Goal: Task Accomplishment & Management: Manage account settings

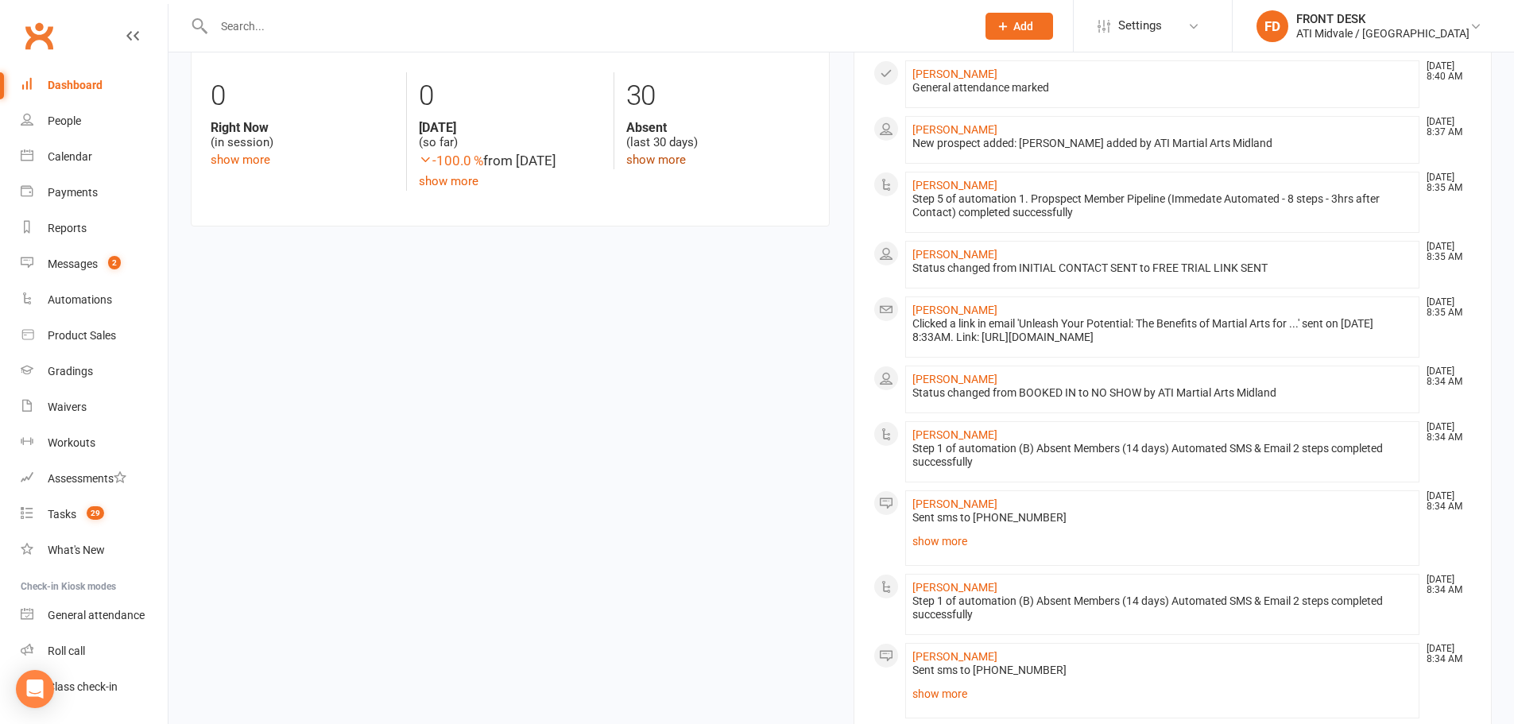
scroll to position [795, 0]
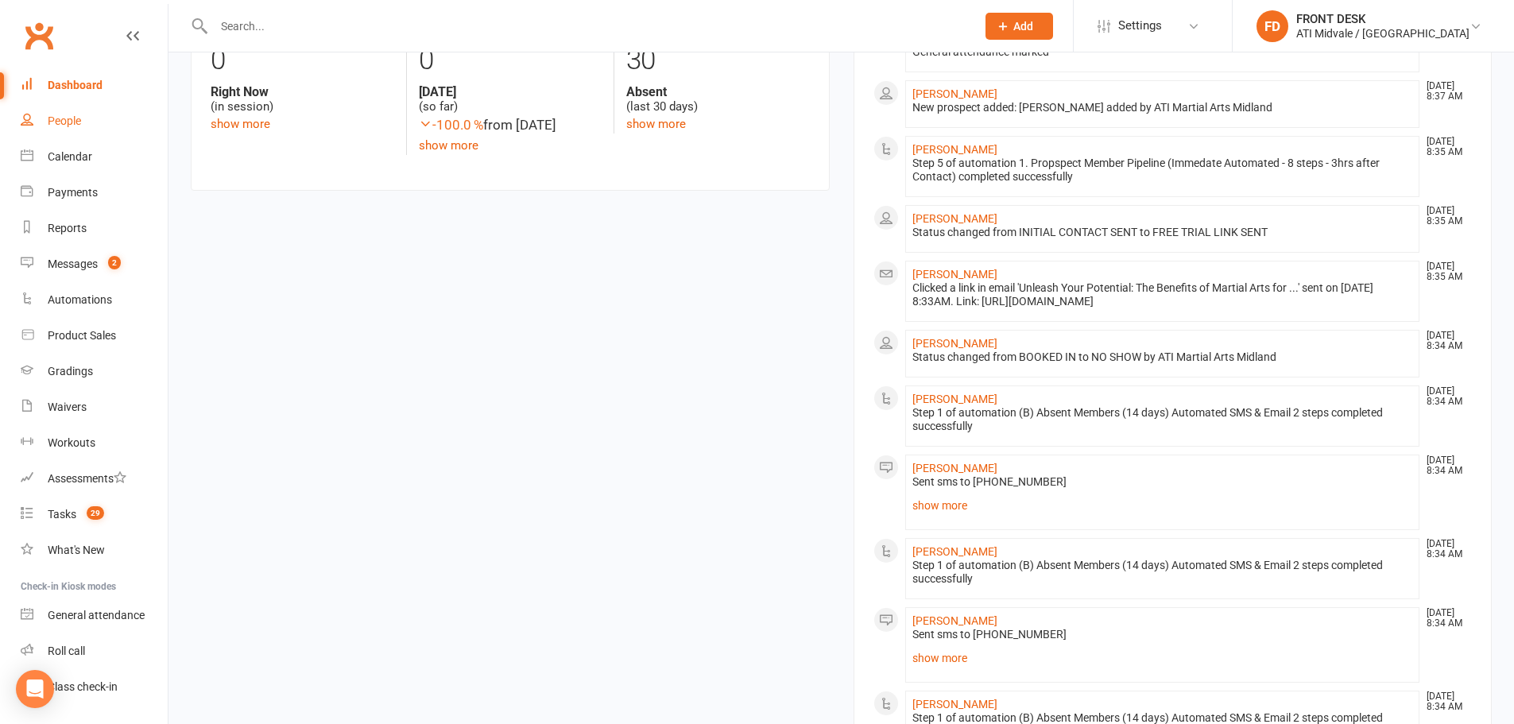
click at [75, 119] on div "People" at bounding box center [64, 120] width 33 height 13
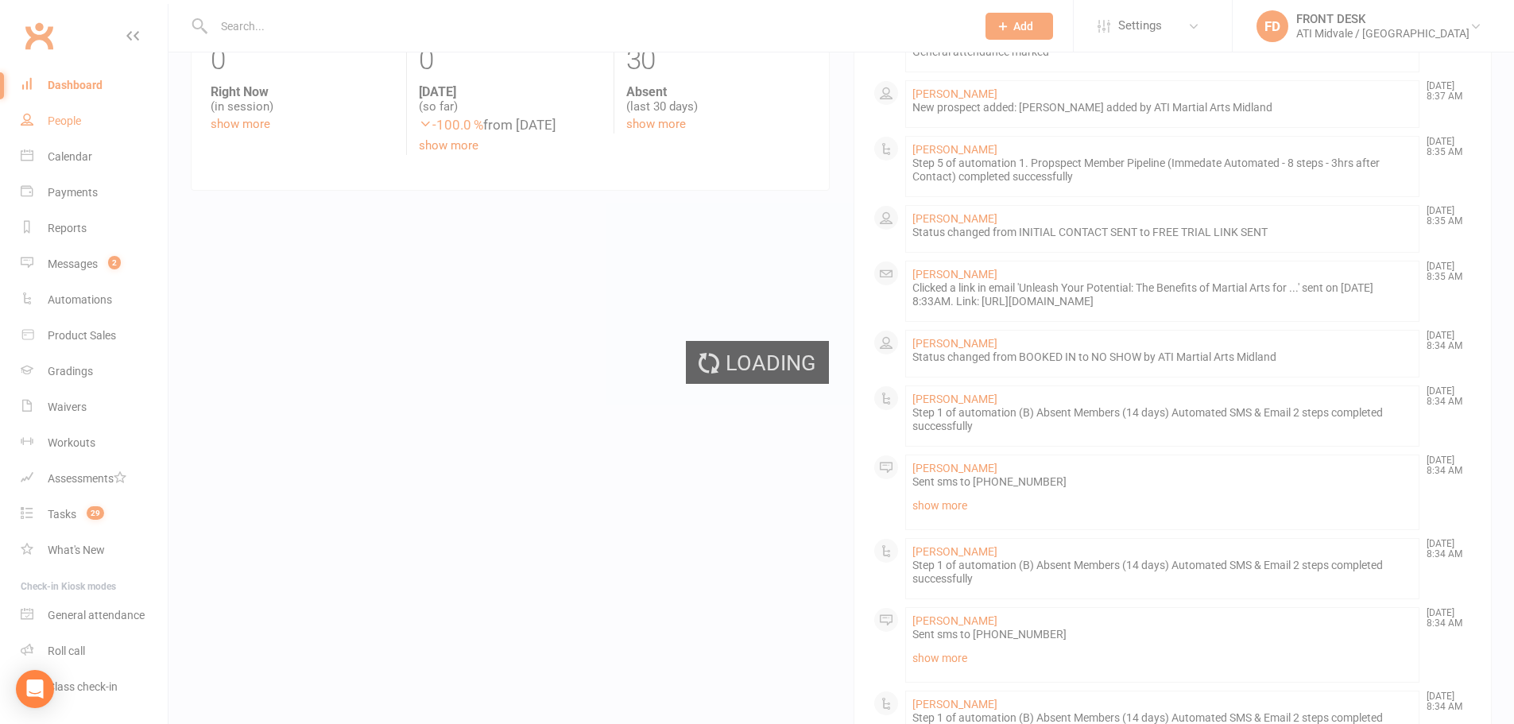
select select "100"
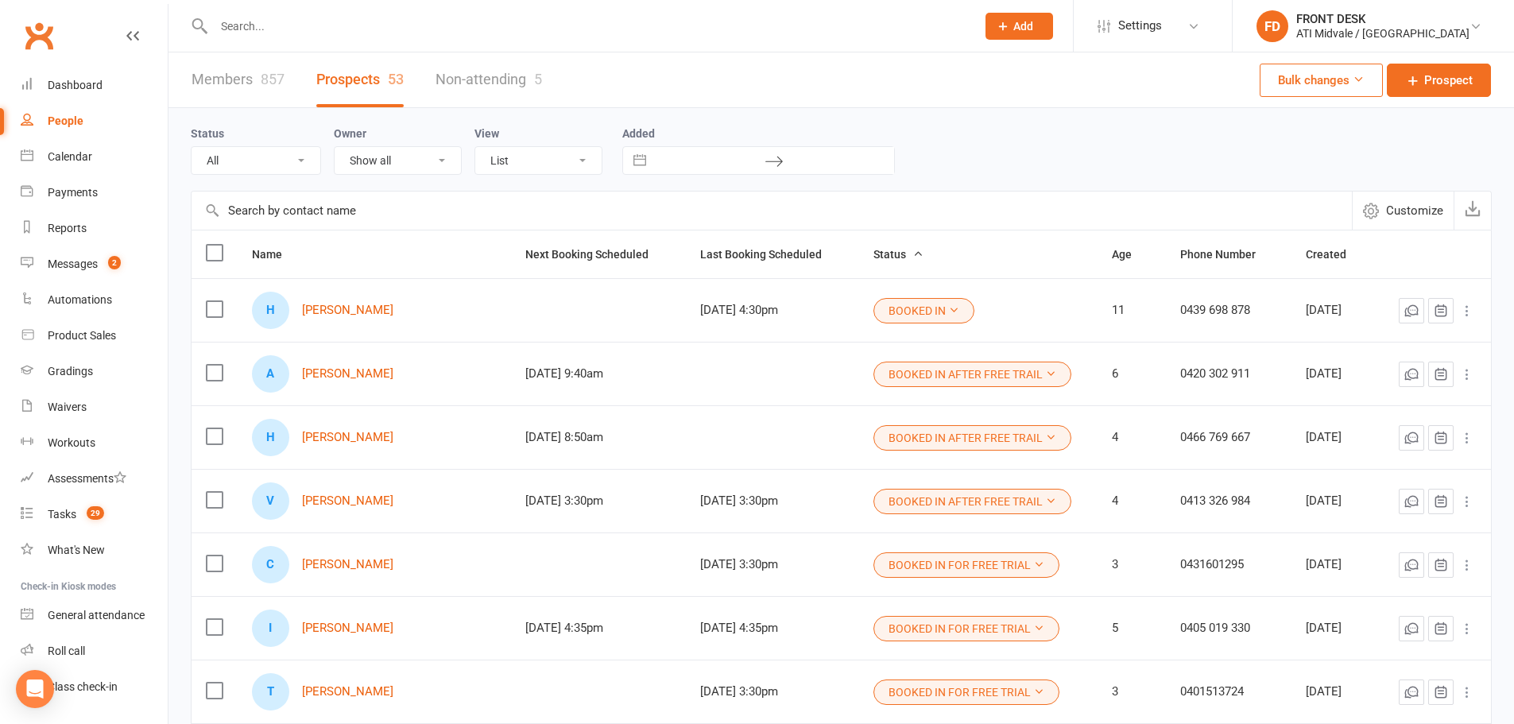
click at [97, 103] on link "People" at bounding box center [94, 121] width 147 height 36
click at [95, 94] on link "Dashboard" at bounding box center [94, 86] width 147 height 36
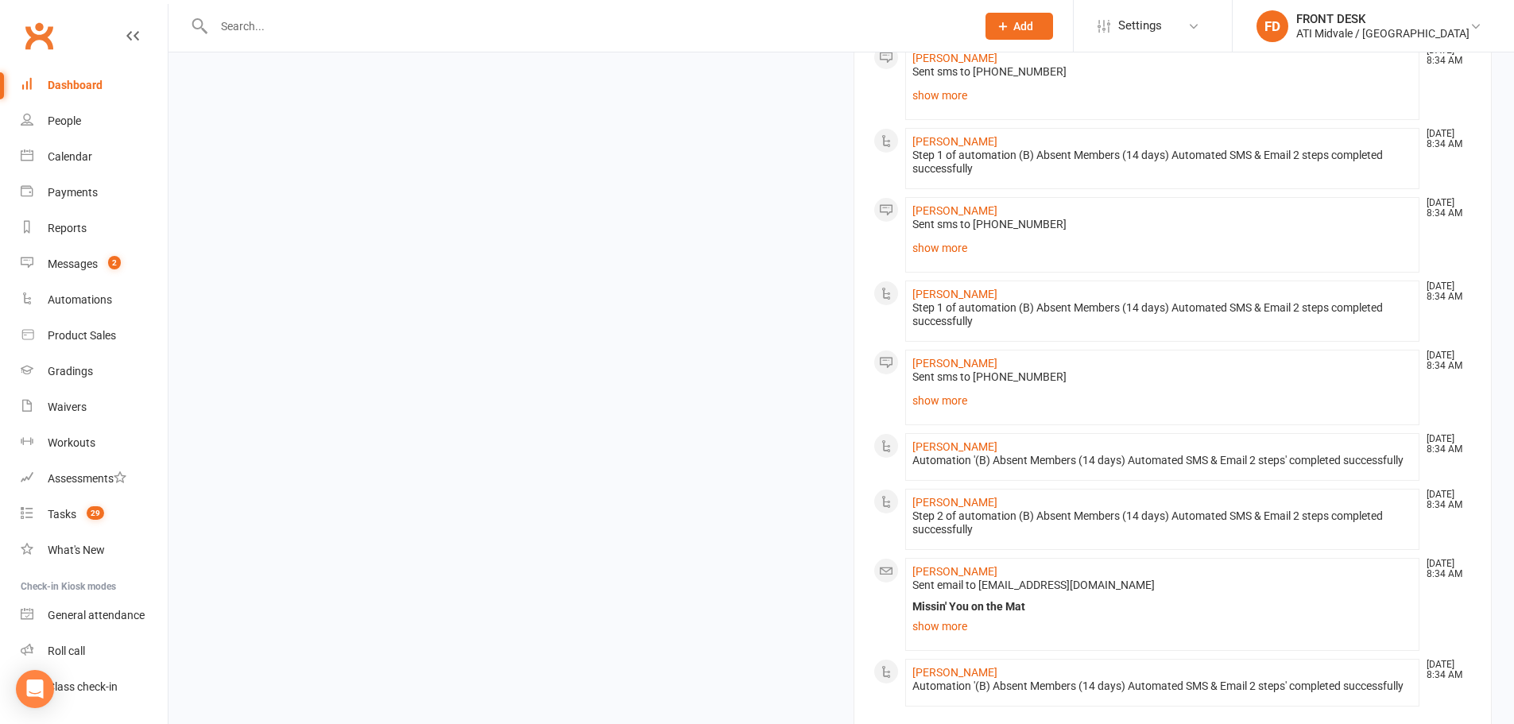
scroll to position [1590, 0]
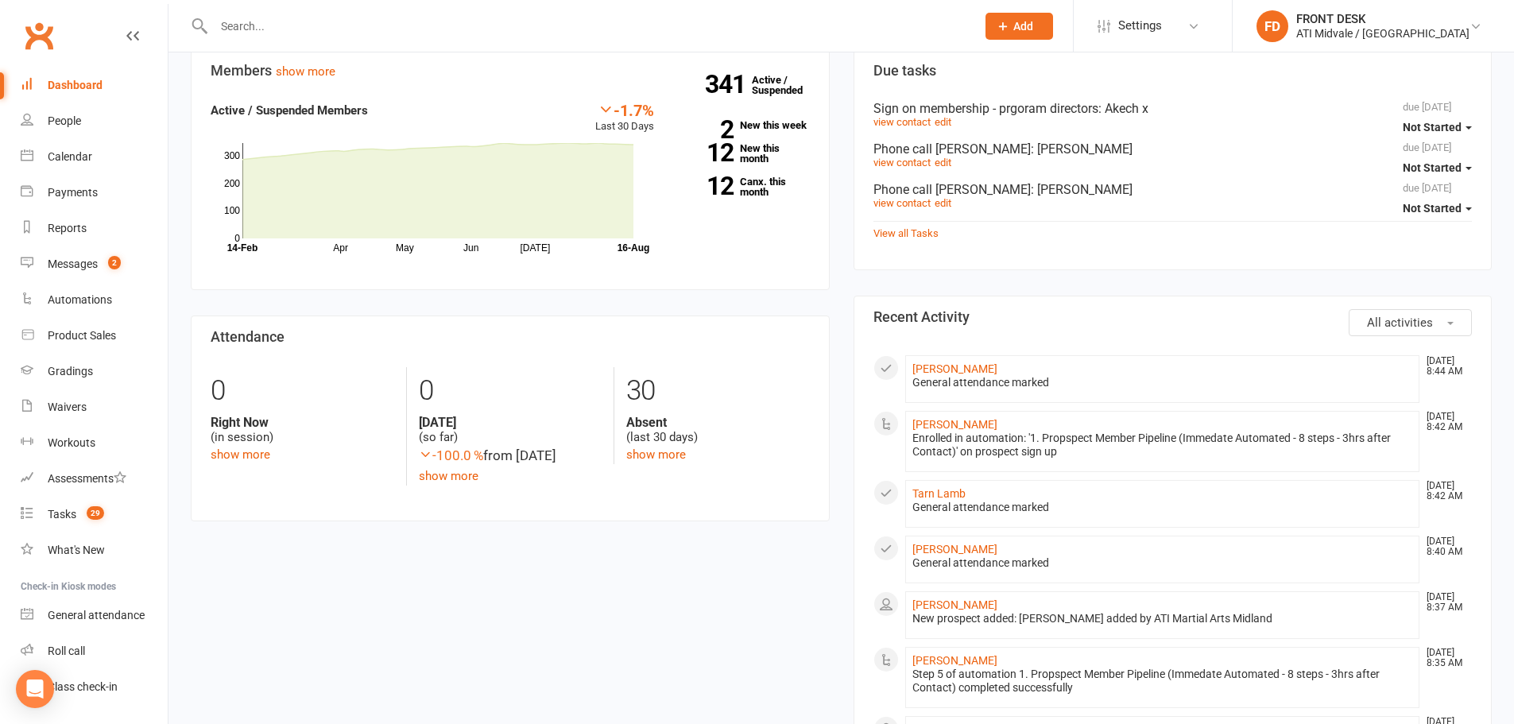
scroll to position [544, 0]
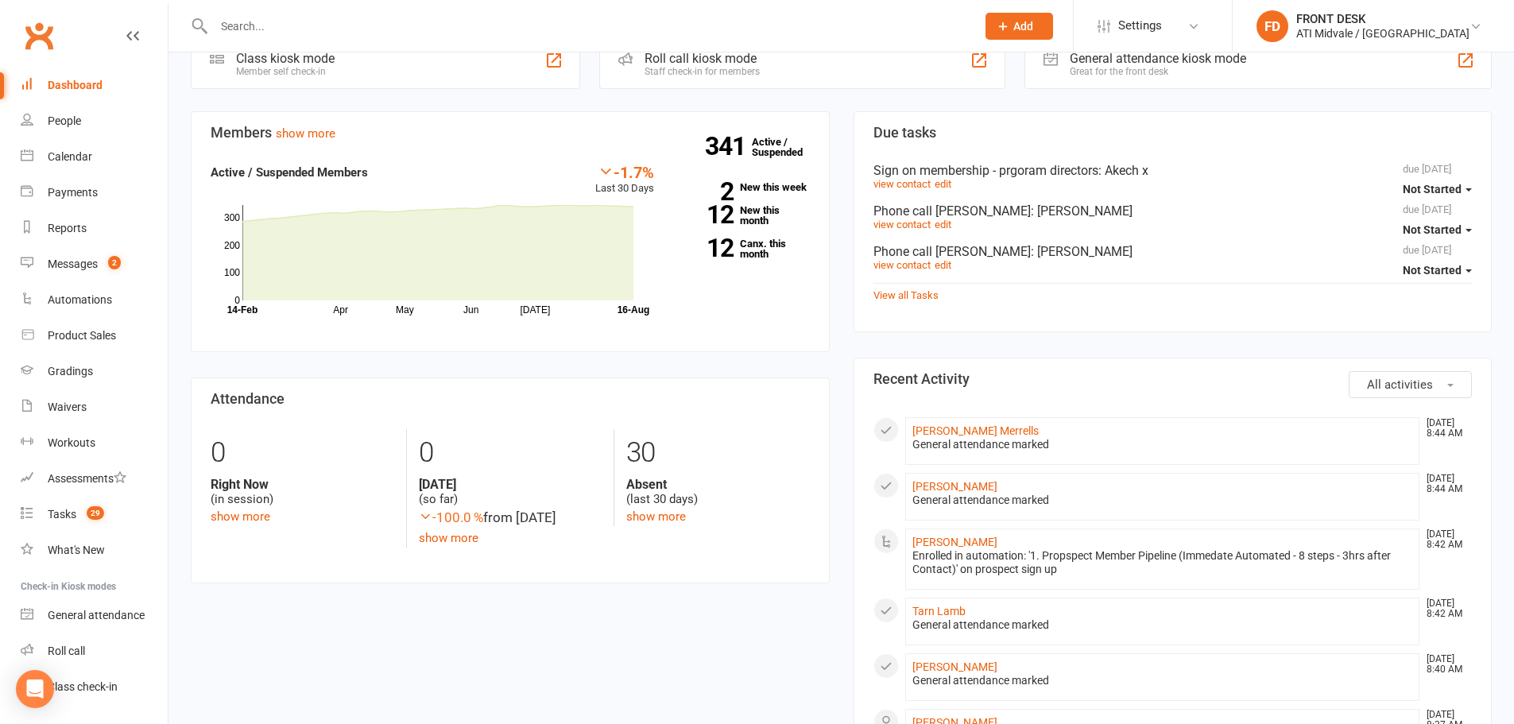
scroll to position [431, 0]
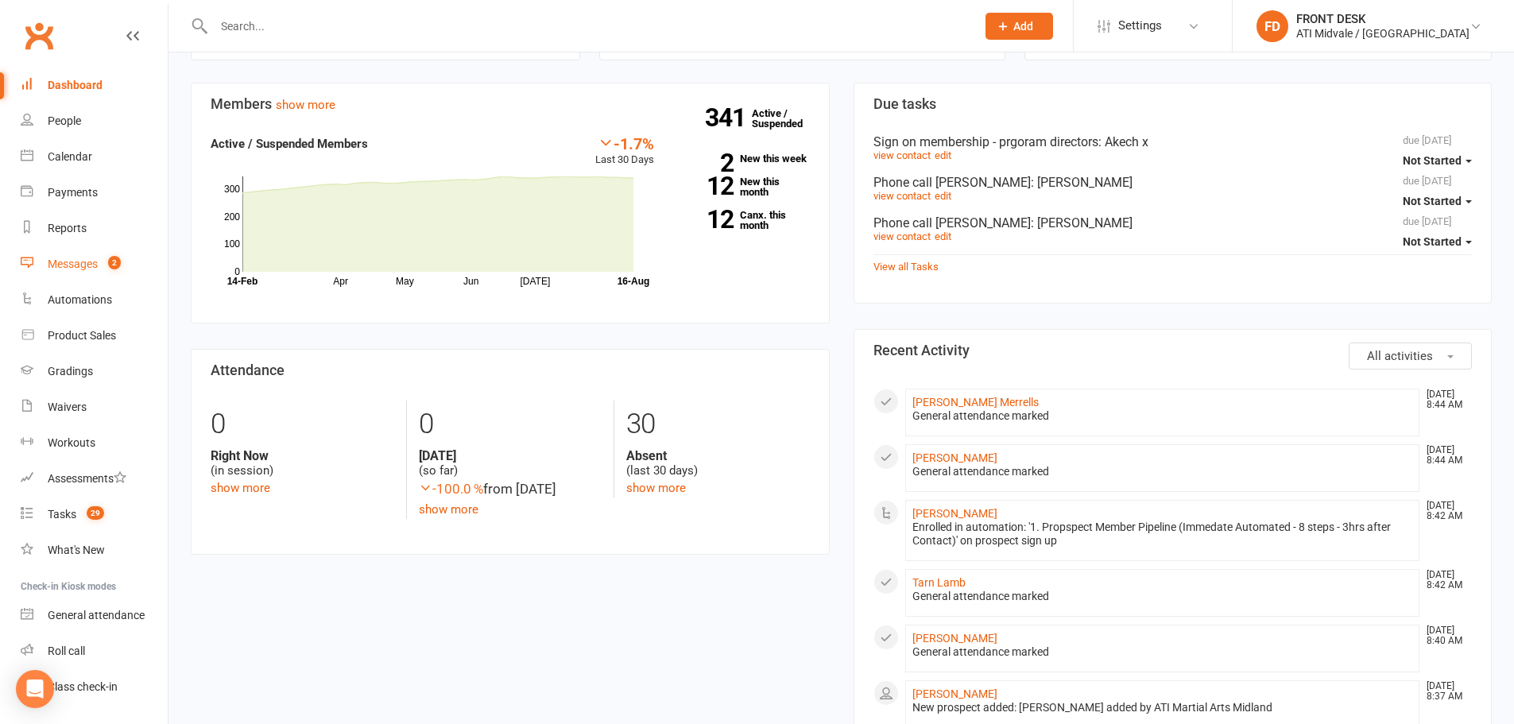
click at [59, 262] on div "Messages" at bounding box center [73, 264] width 50 height 13
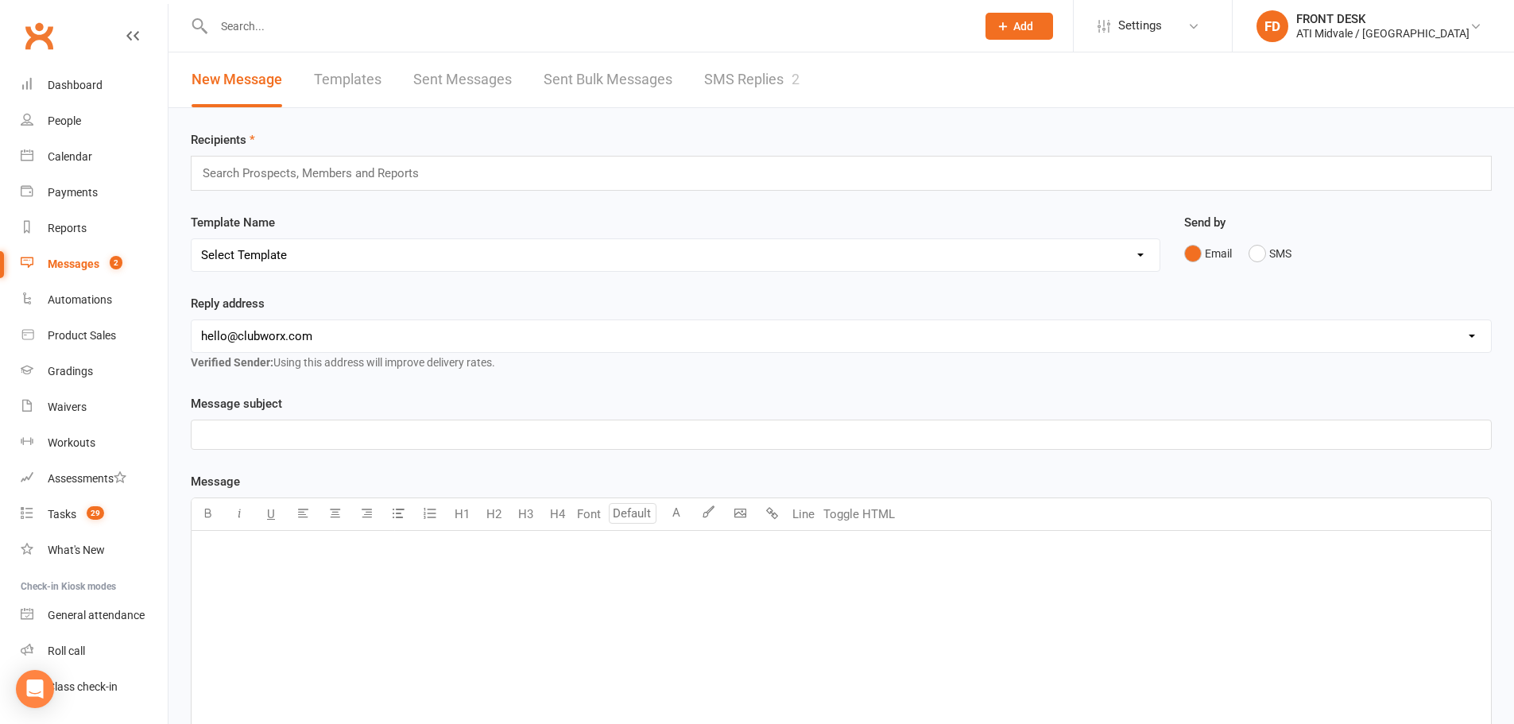
click at [741, 79] on link "SMS Replies 2" at bounding box center [751, 79] width 95 height 55
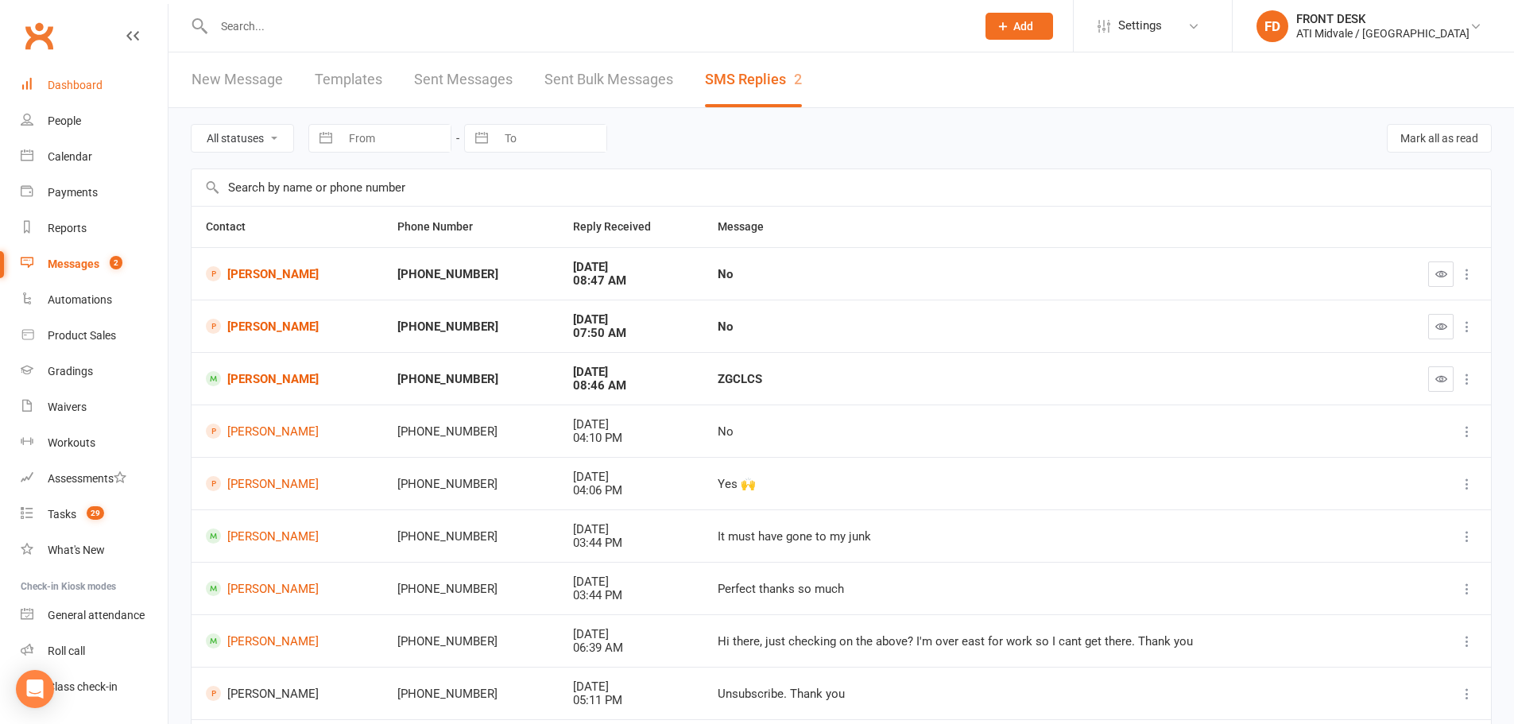
click at [62, 90] on div "Dashboard" at bounding box center [75, 85] width 55 height 13
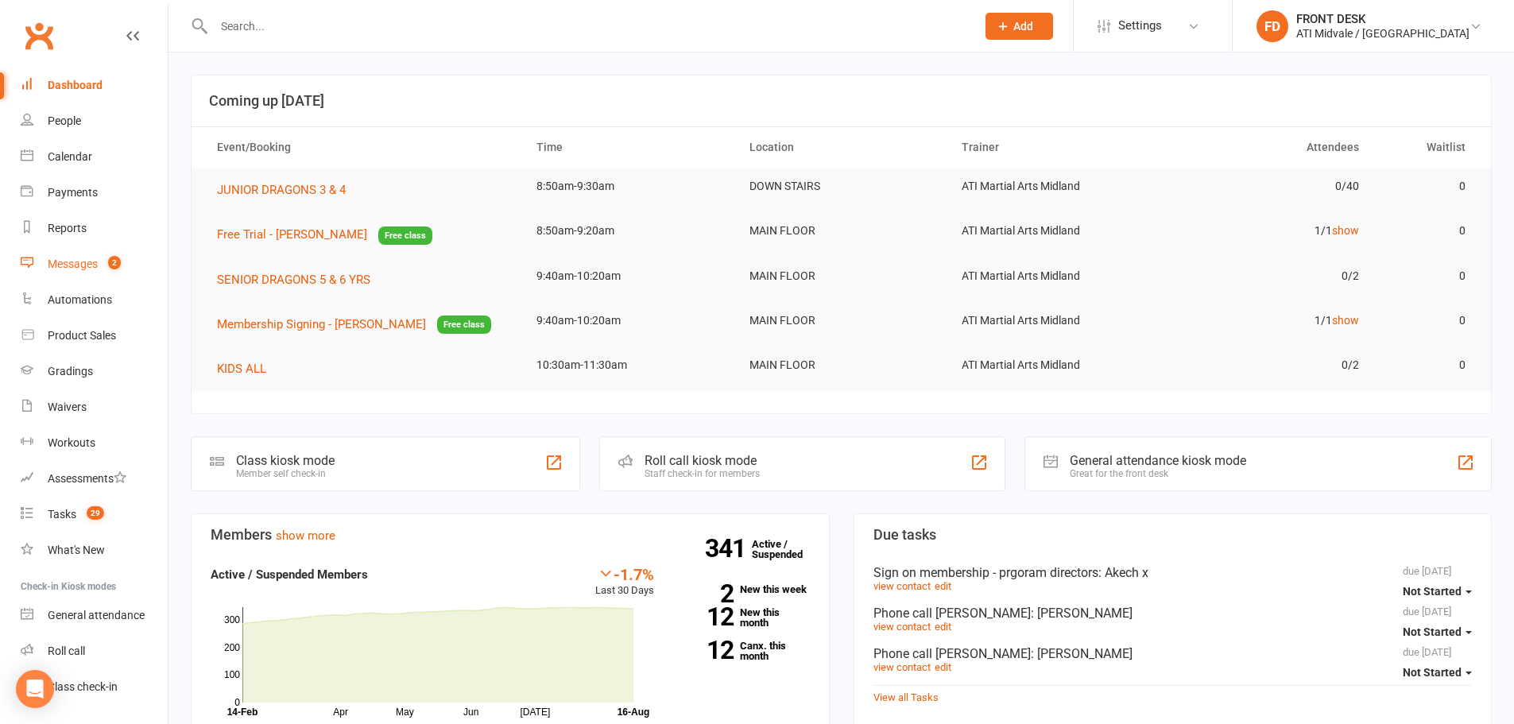
click at [107, 258] on count-badge "2" at bounding box center [110, 264] width 21 height 13
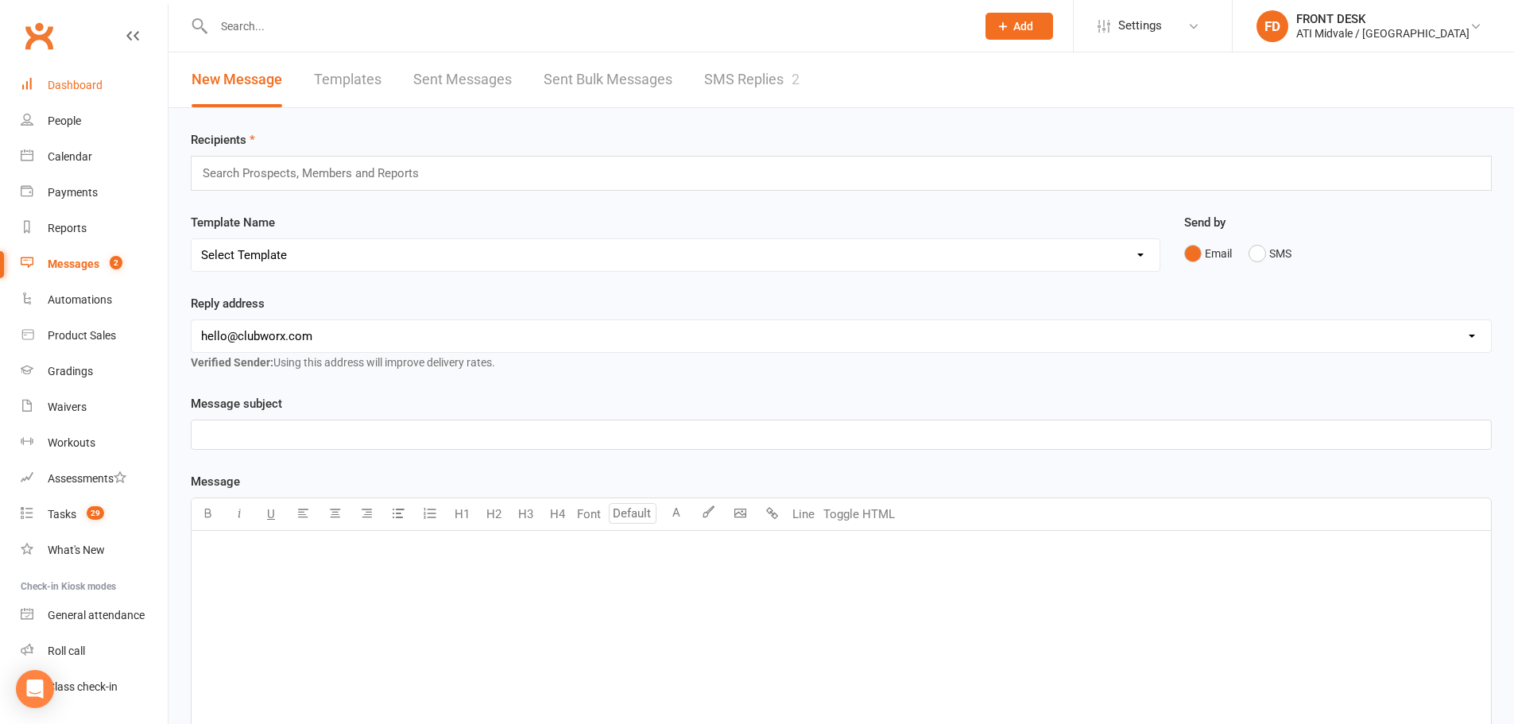
click at [101, 94] on link "Dashboard" at bounding box center [94, 86] width 147 height 36
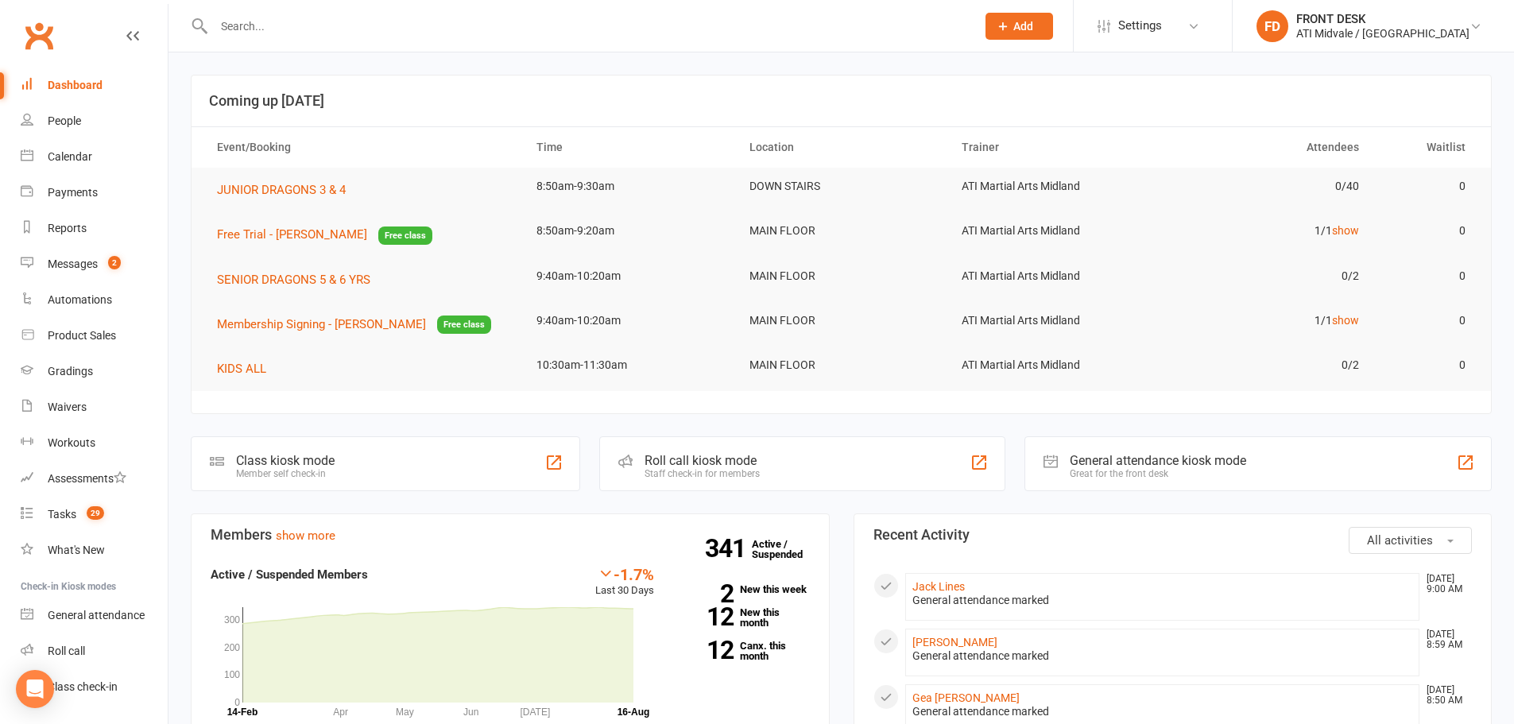
click at [241, 21] on input "text" at bounding box center [587, 26] width 756 height 22
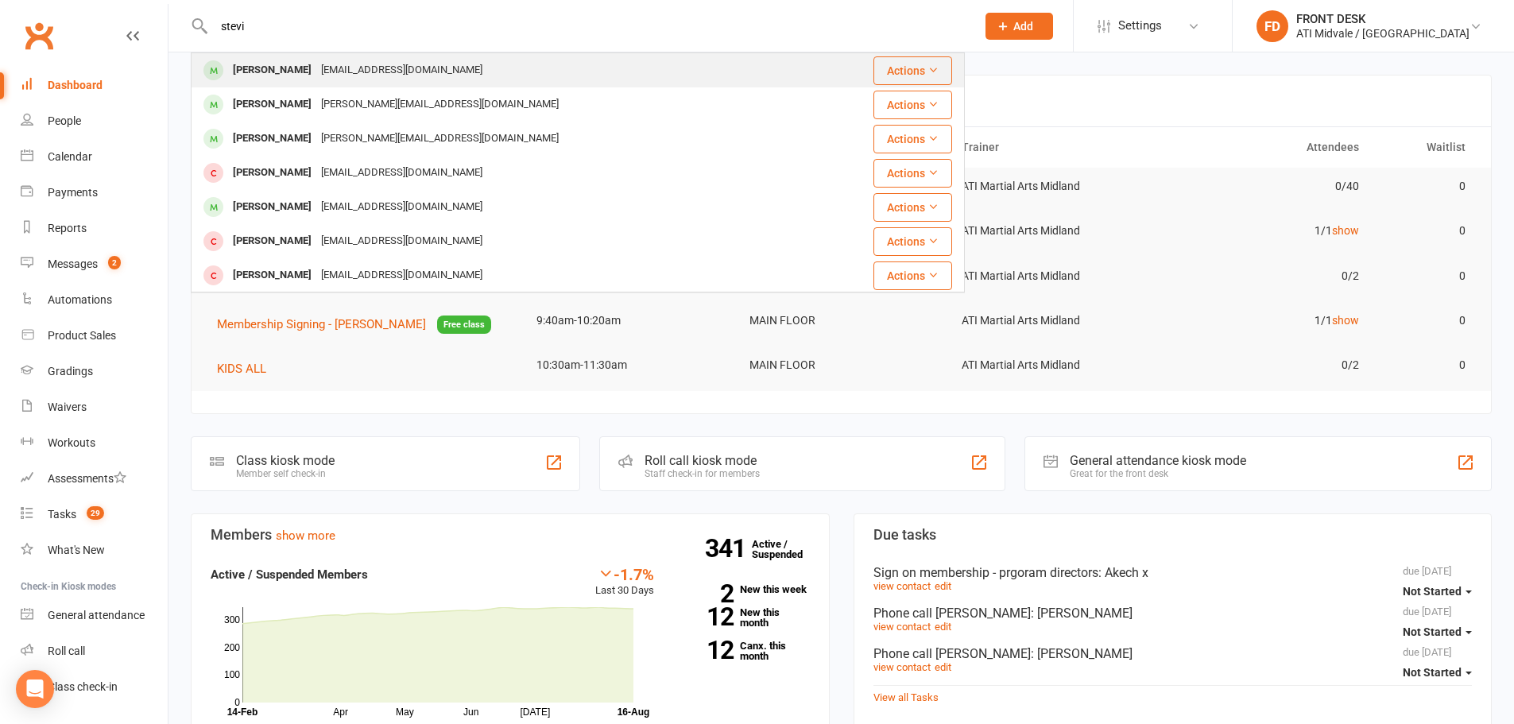
type input "stevi"
click at [316, 75] on div "rainswendy7@gmail.com" at bounding box center [401, 70] width 171 height 23
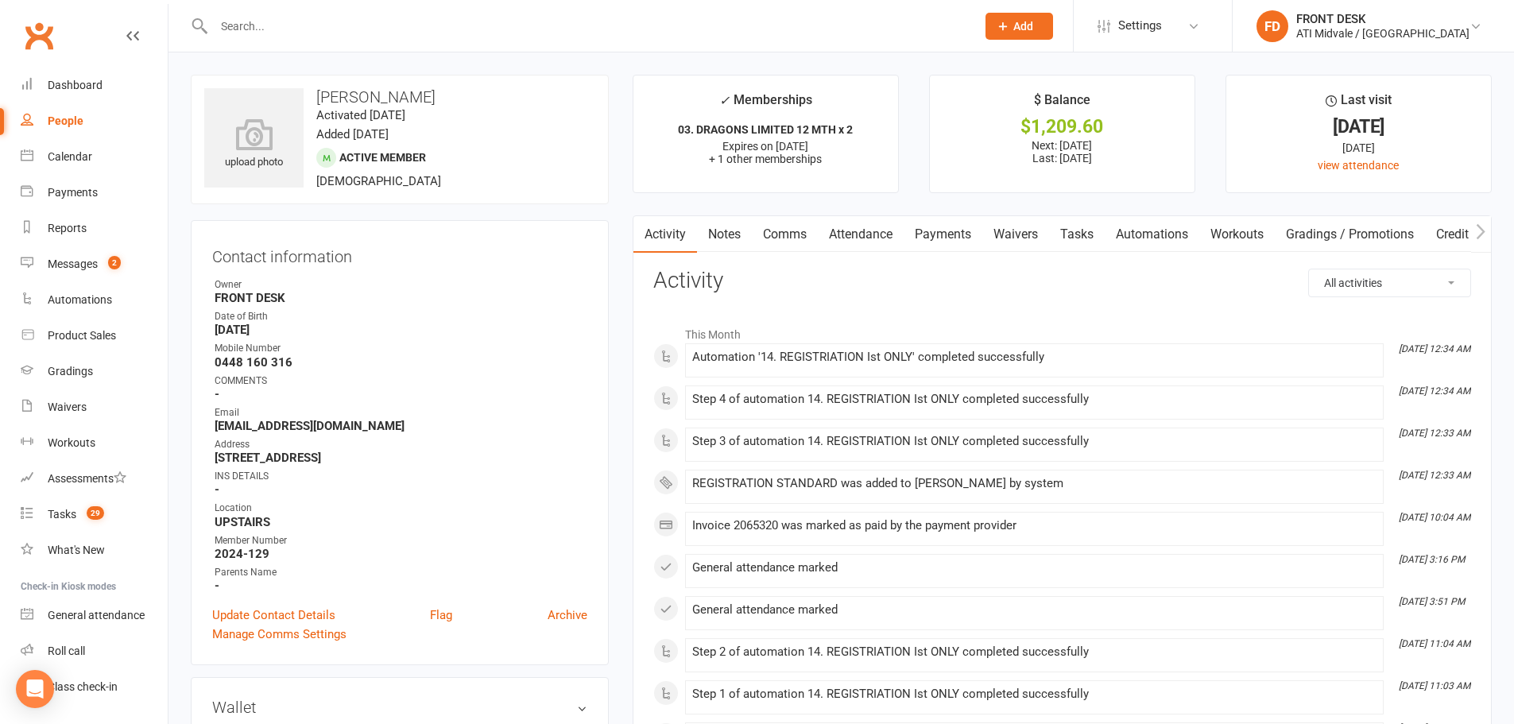
click at [924, 235] on link "Payments" at bounding box center [943, 234] width 79 height 37
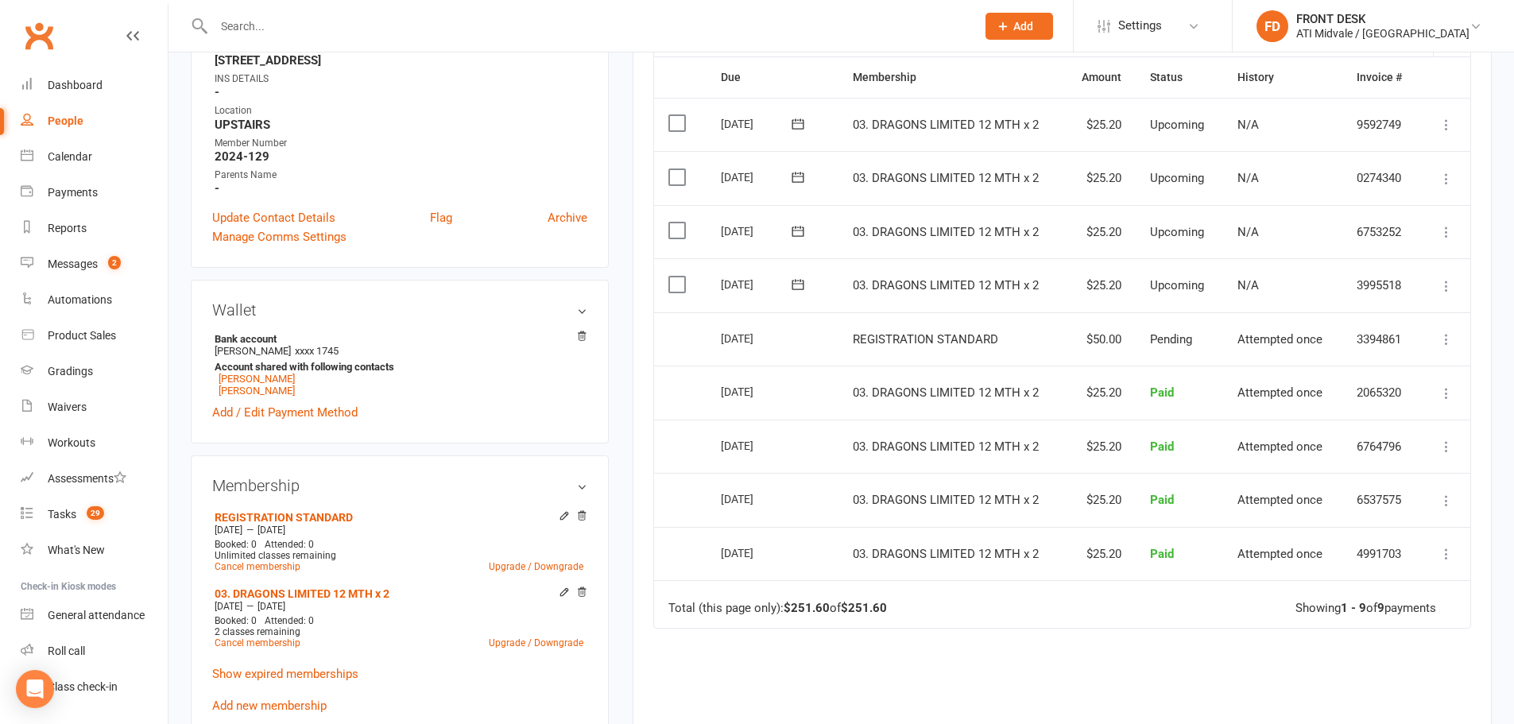
scroll to position [477, 0]
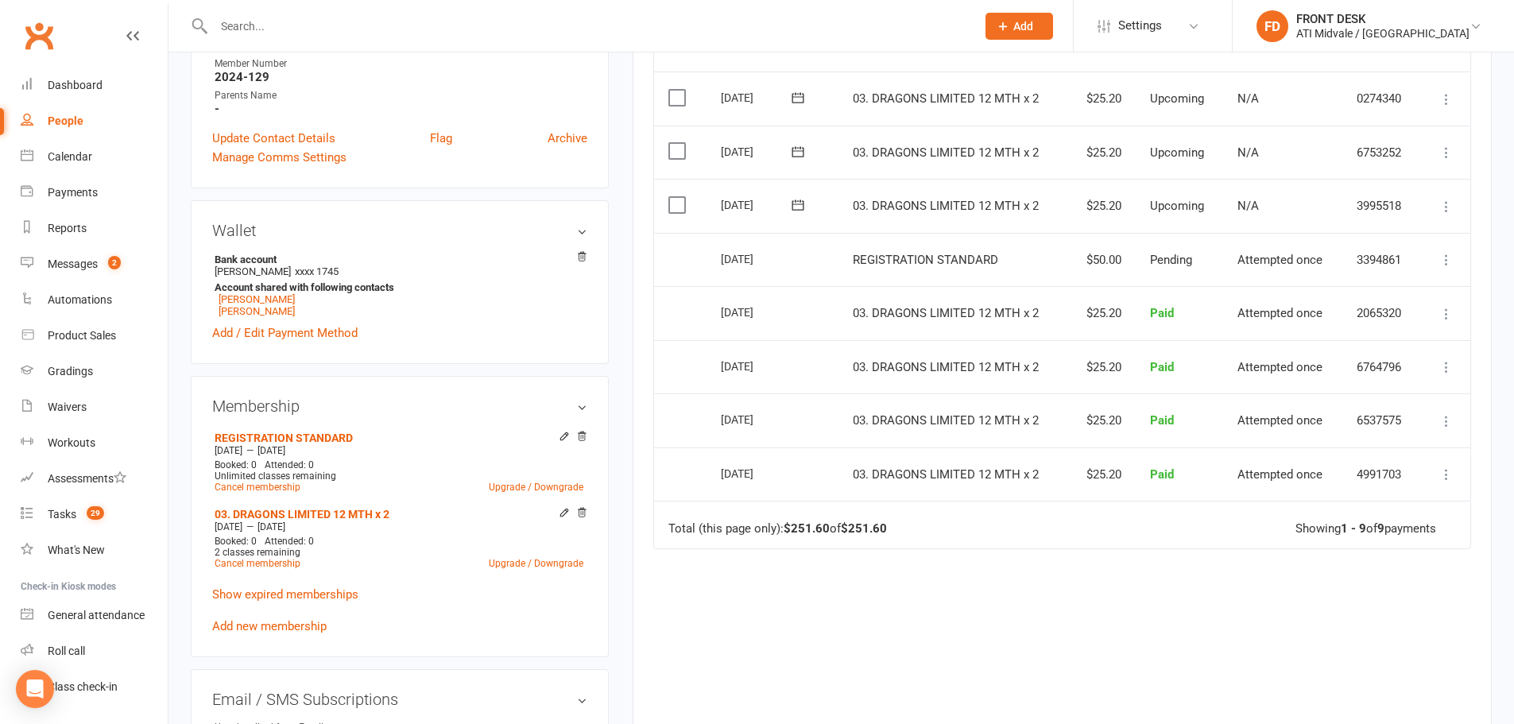
click at [1065, 613] on div "Due Contact Membership Amount Status History Invoice # Select this 08 Sep 2025 …" at bounding box center [1062, 365] width 818 height 777
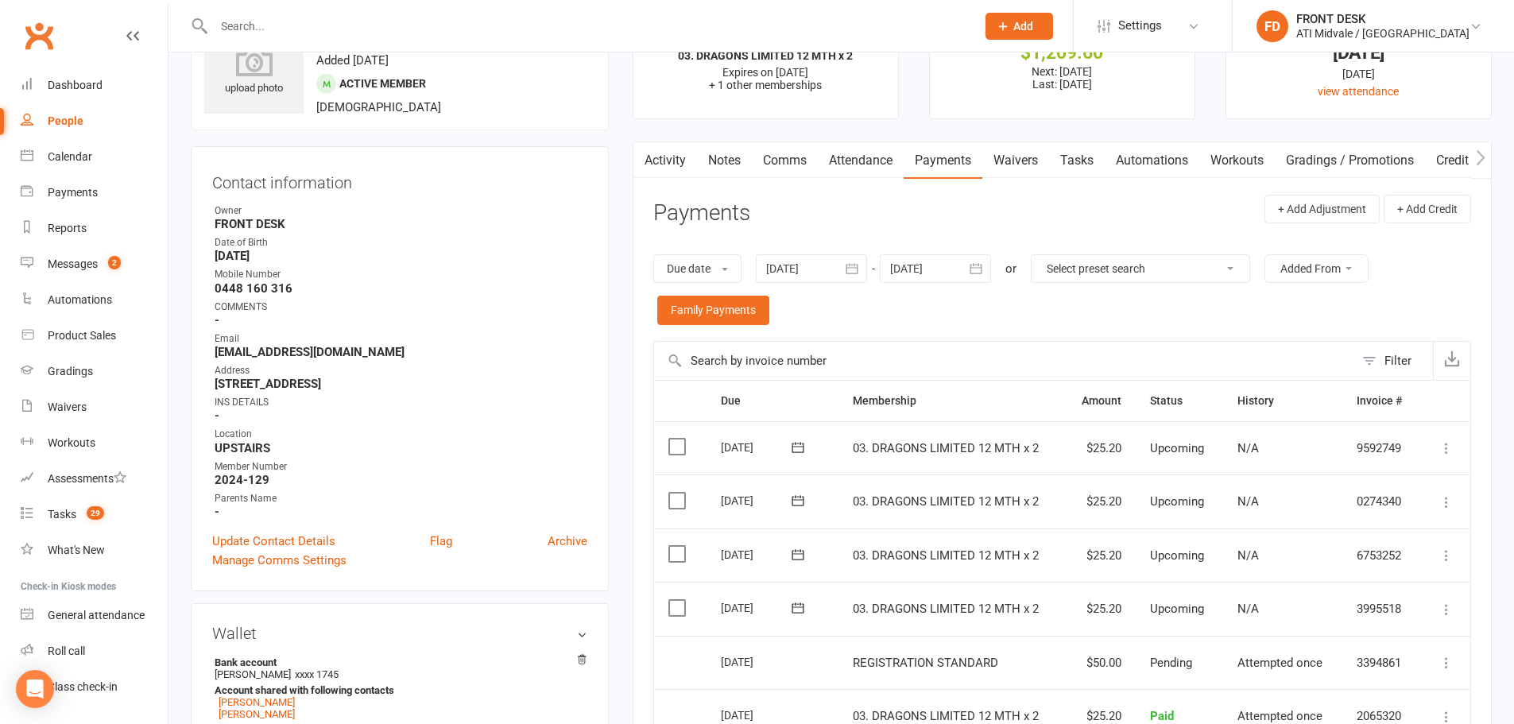
scroll to position [0, 0]
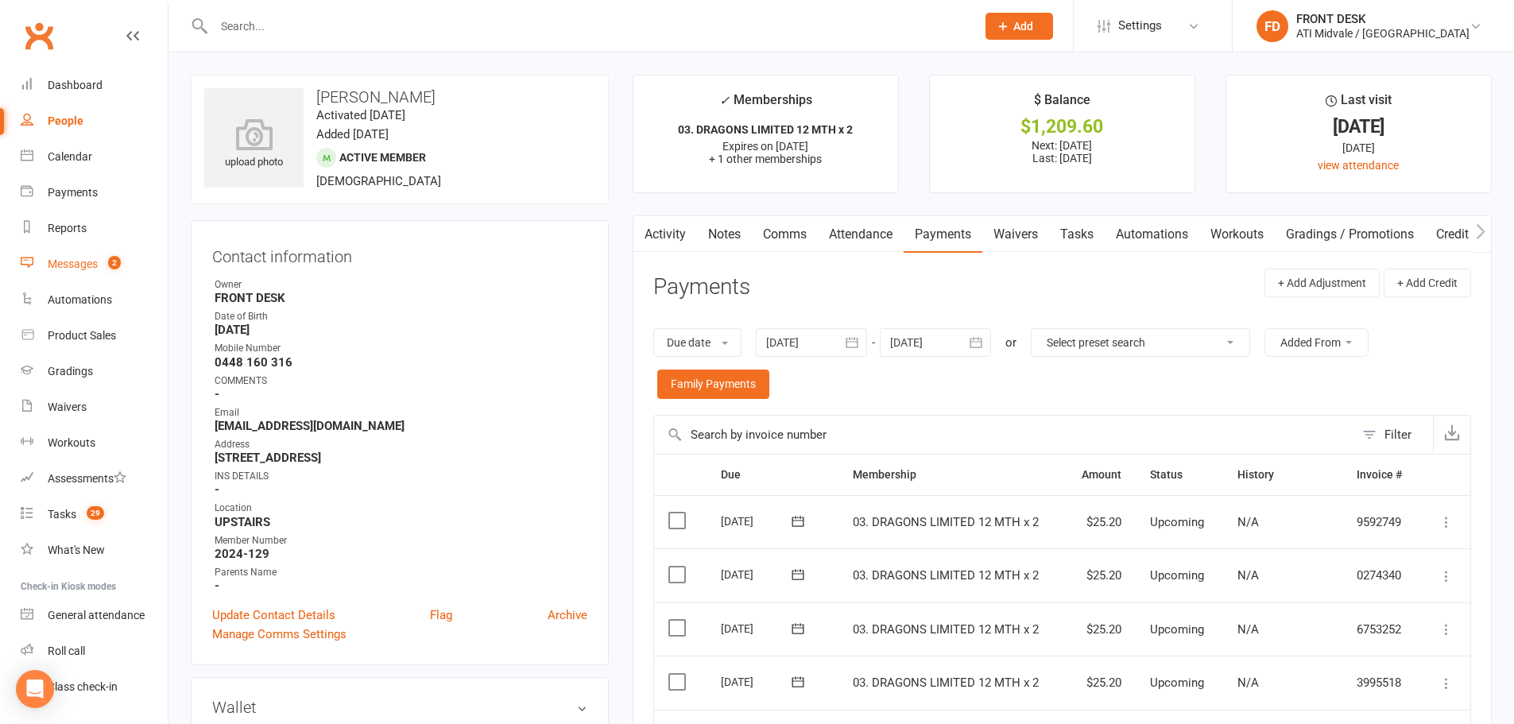
click at [89, 274] on link "Messages 2" at bounding box center [94, 264] width 147 height 36
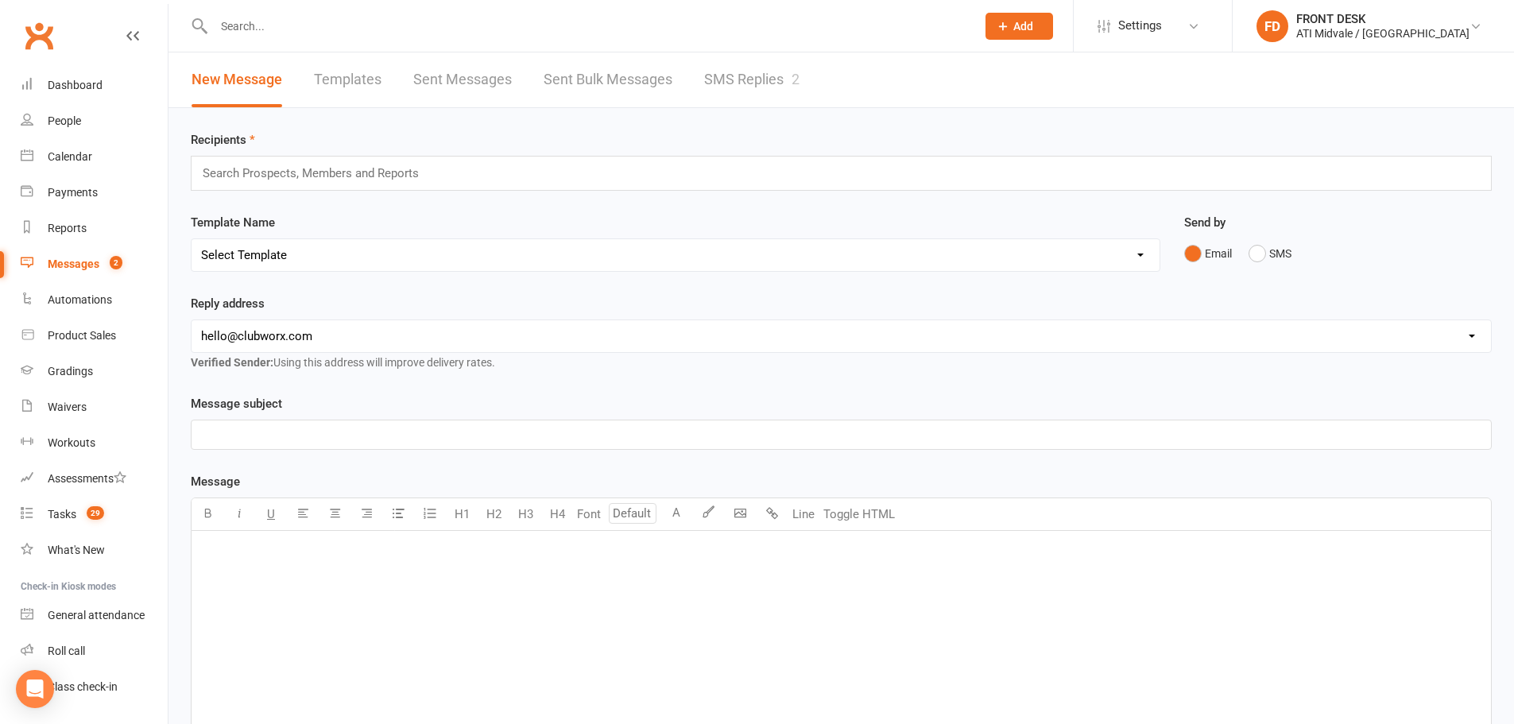
click at [726, 74] on link "SMS Replies 2" at bounding box center [751, 79] width 95 height 55
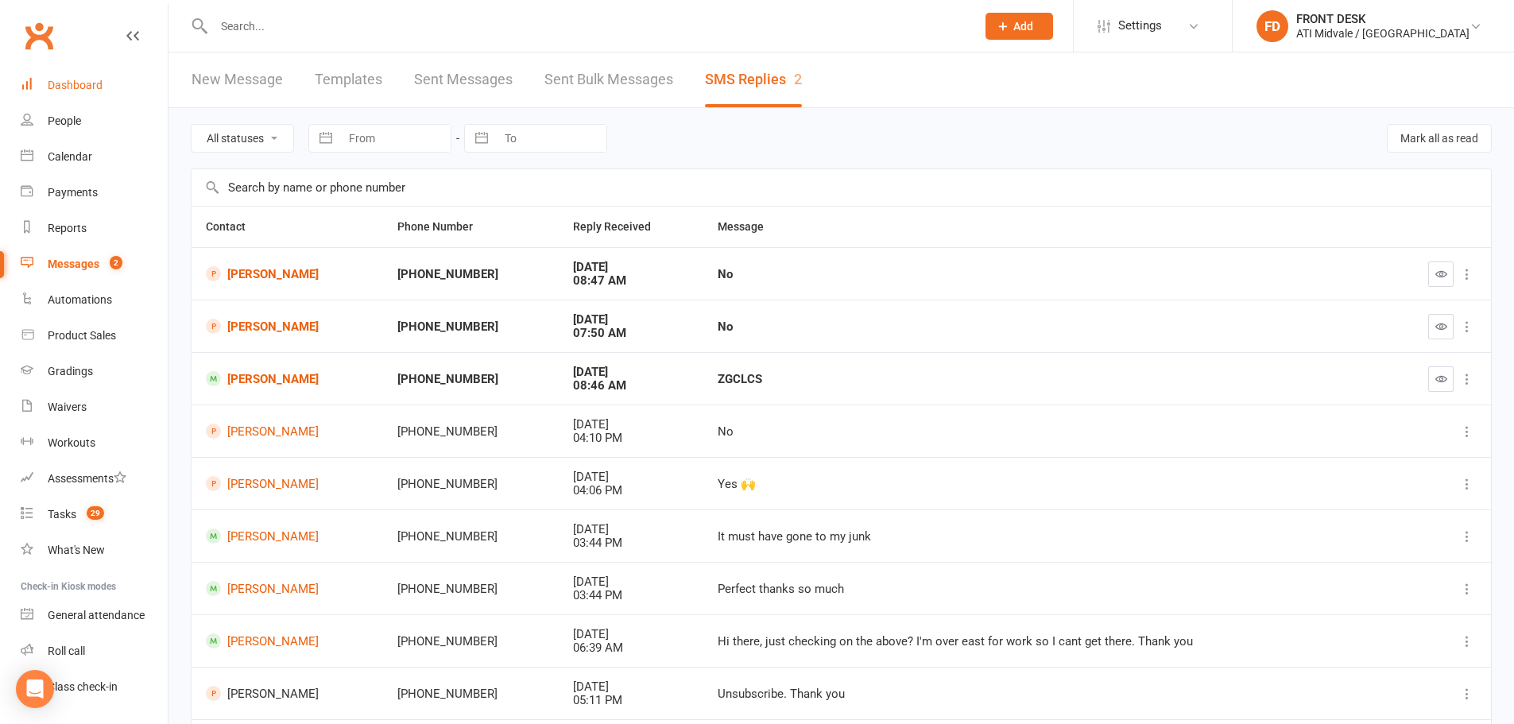
click at [60, 94] on link "Dashboard" at bounding box center [94, 86] width 147 height 36
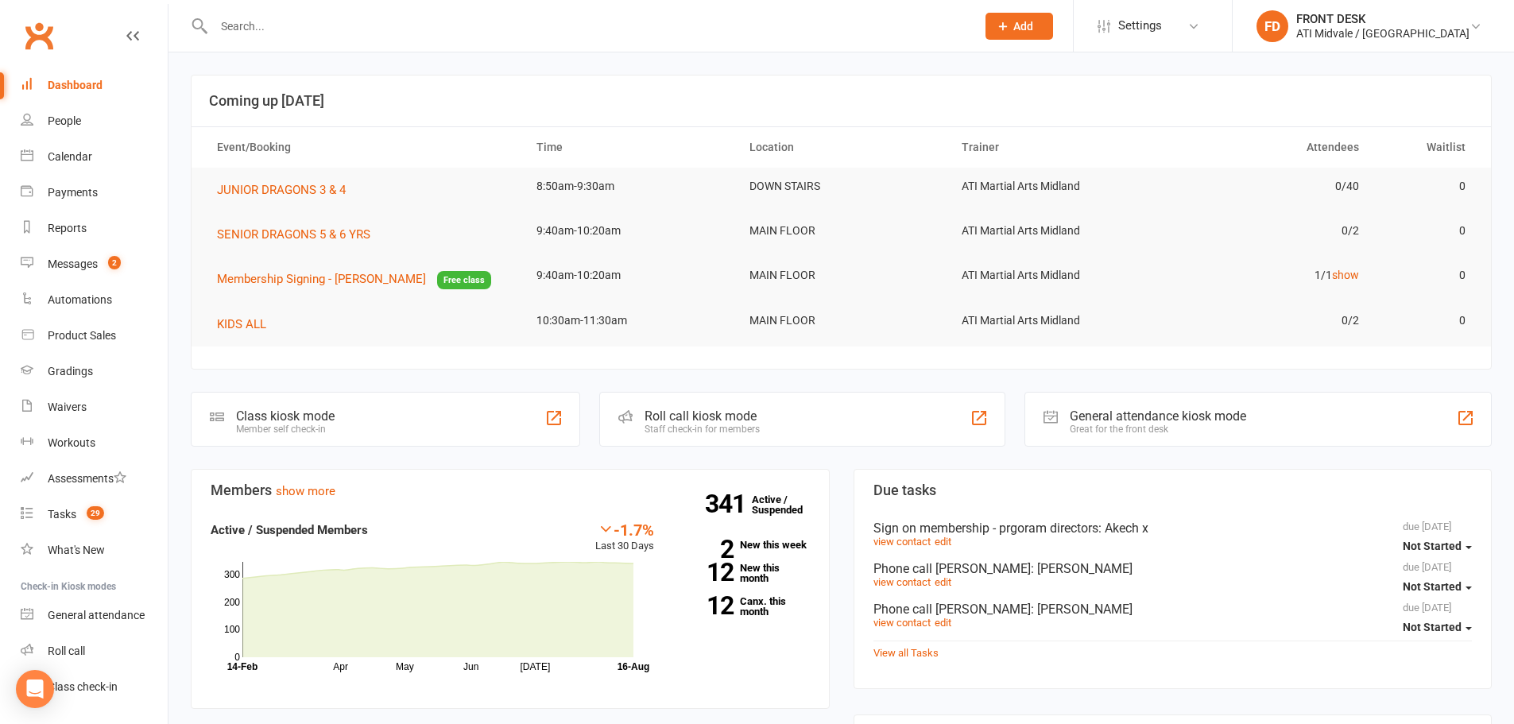
click at [257, 29] on input "text" at bounding box center [587, 26] width 756 height 22
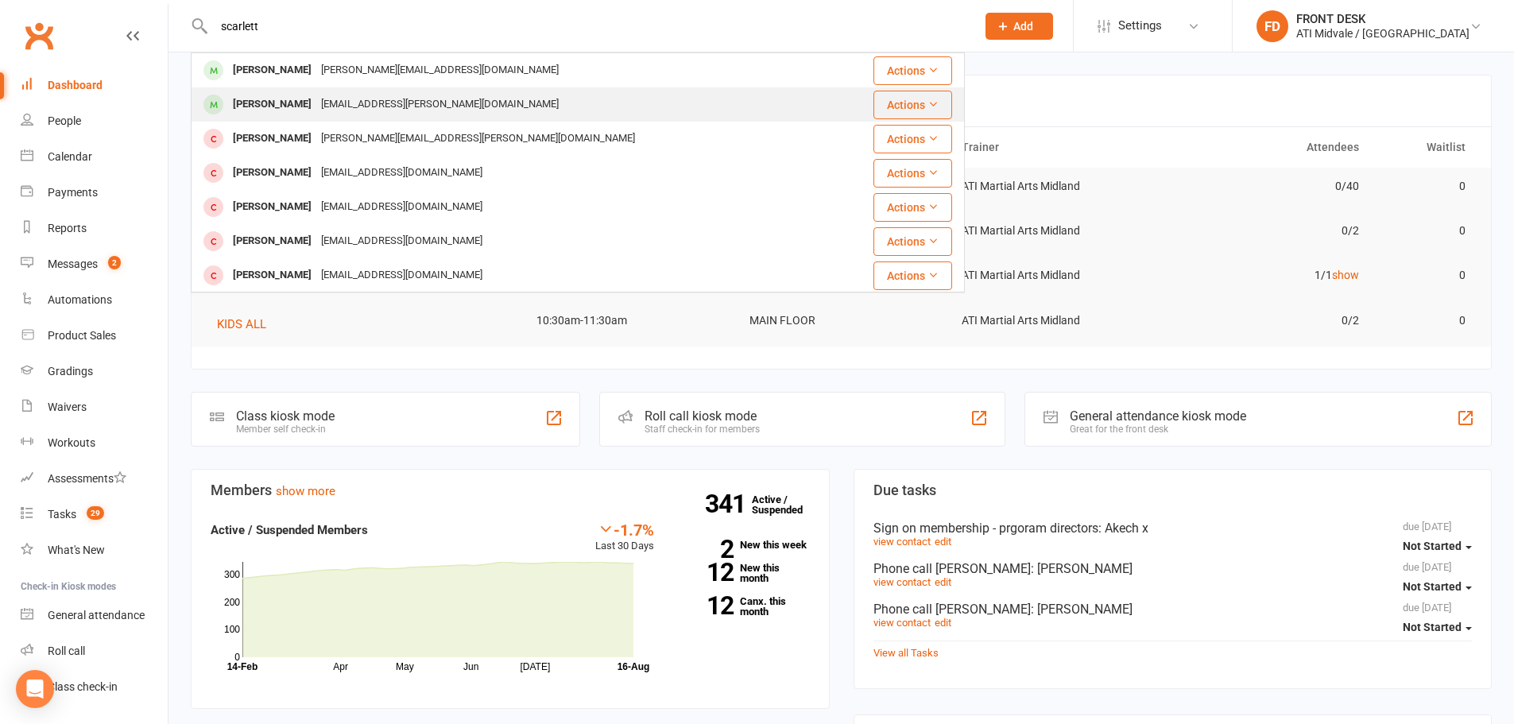
type input "scarlett"
click at [289, 91] on div "Scarlett Macdonald aliciams.macdonald@outlook.com" at bounding box center [513, 104] width 642 height 33
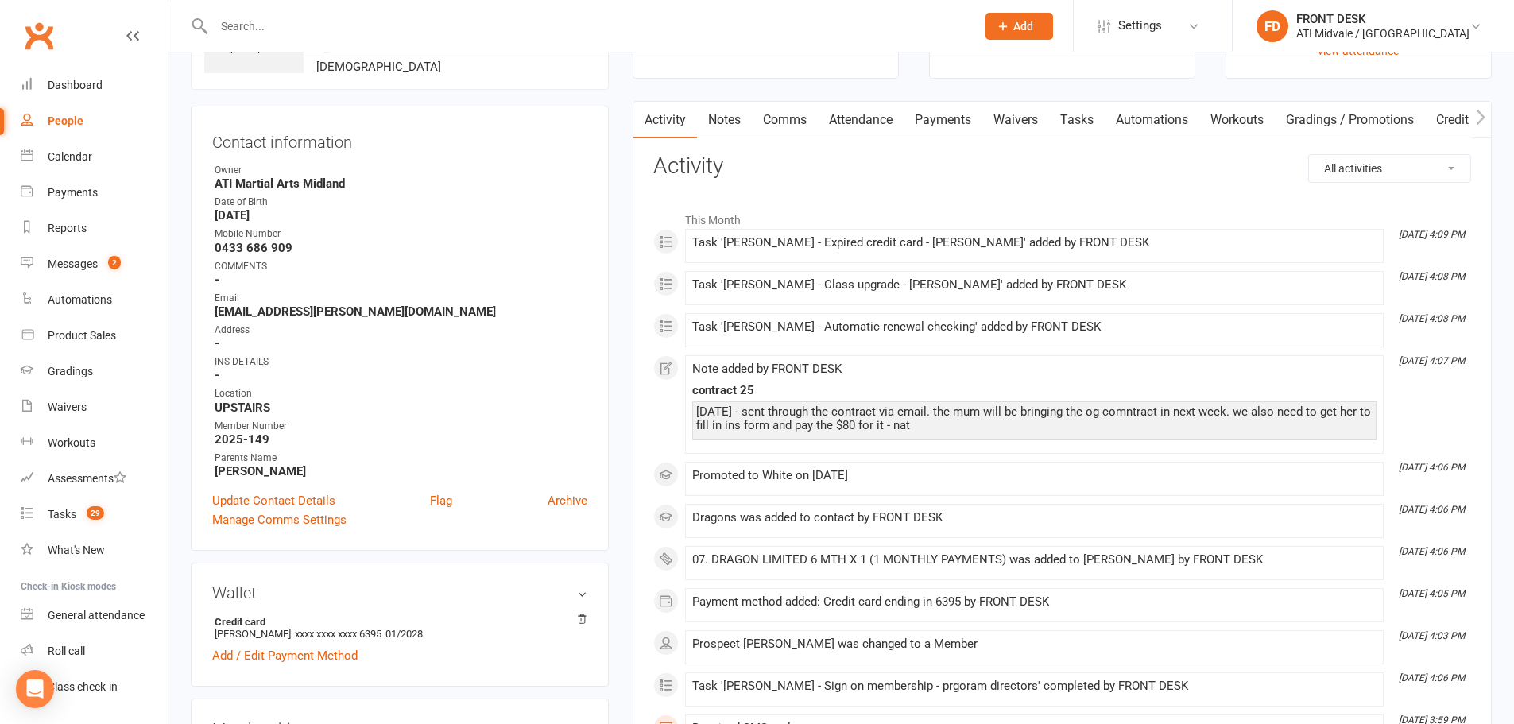
scroll to position [159, 0]
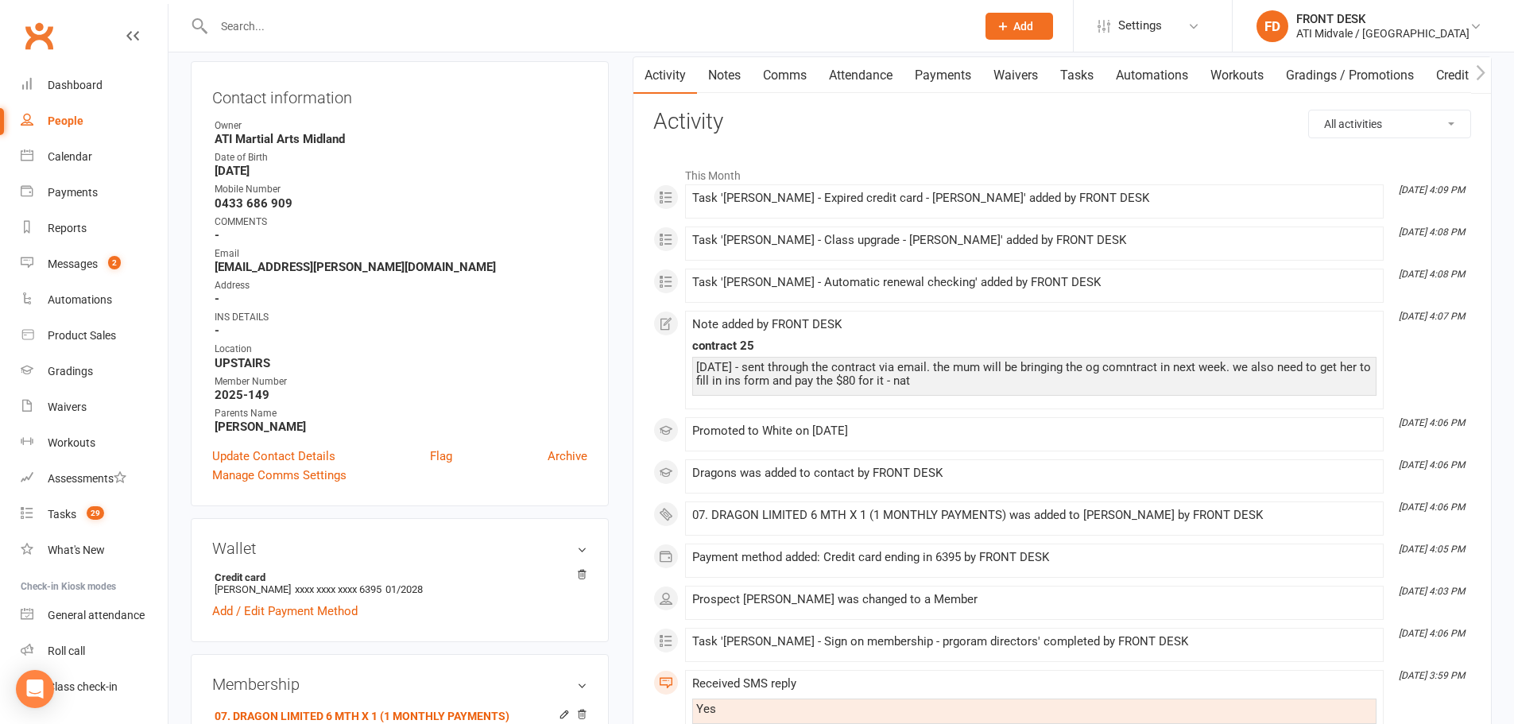
click at [298, 35] on input "text" at bounding box center [587, 26] width 756 height 22
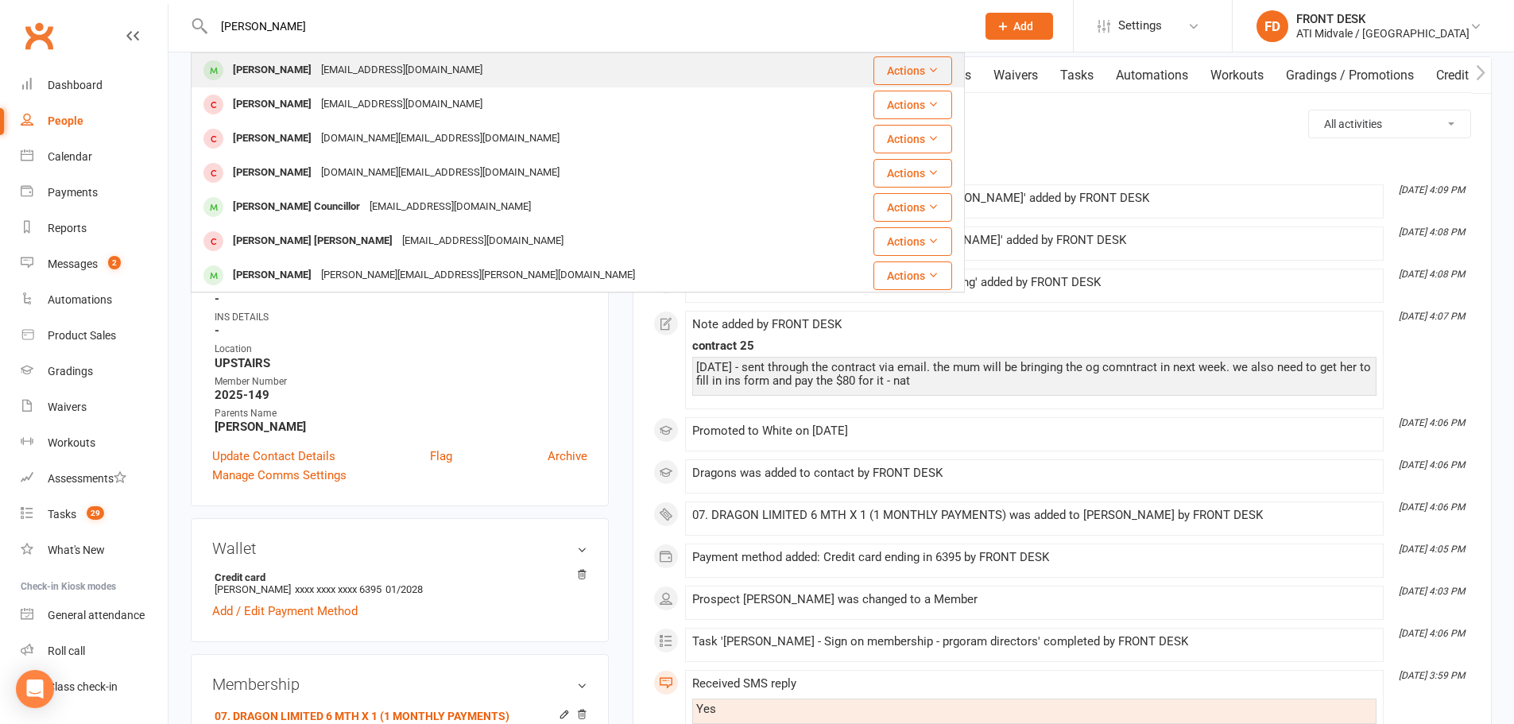
type input "cannon"
click at [294, 68] on div "Charles Cannon" at bounding box center [272, 70] width 88 height 23
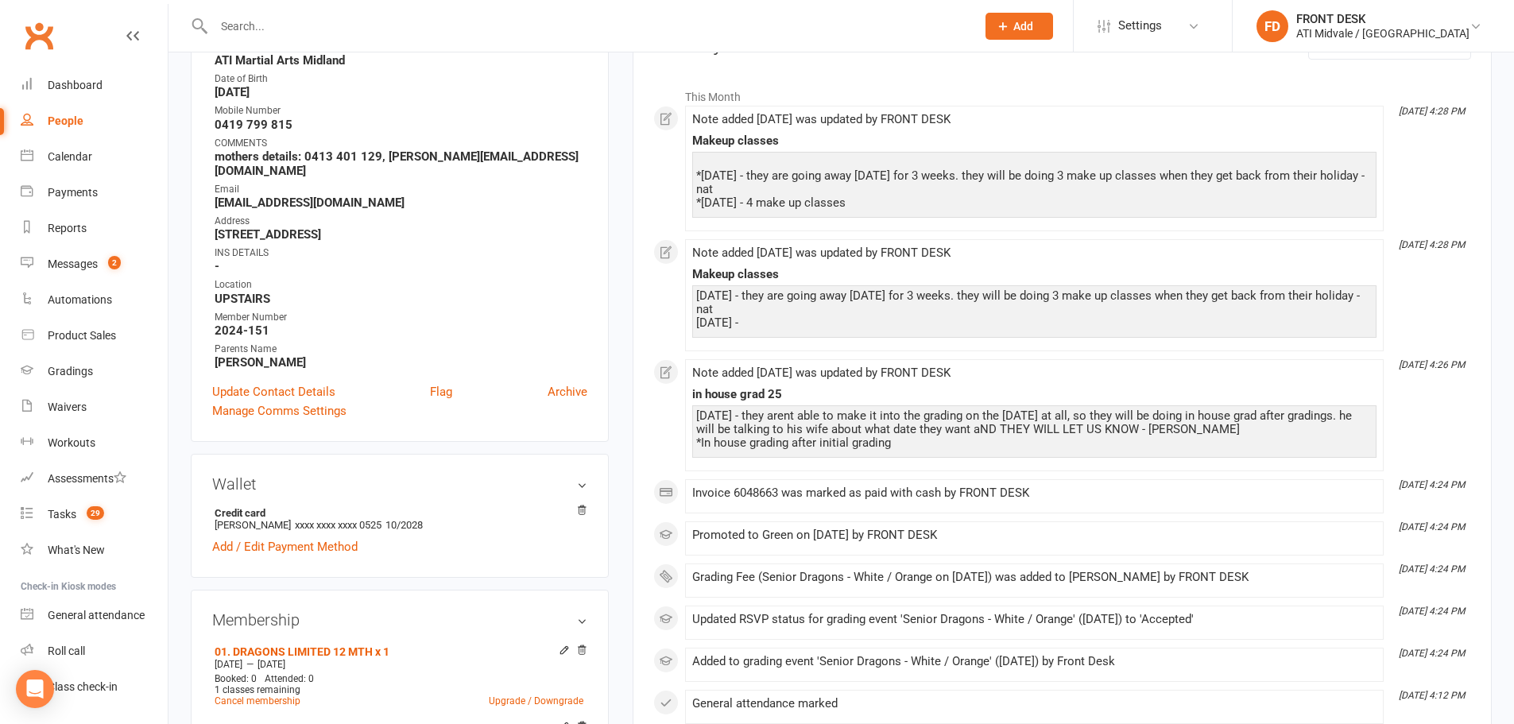
scroll to position [477, 0]
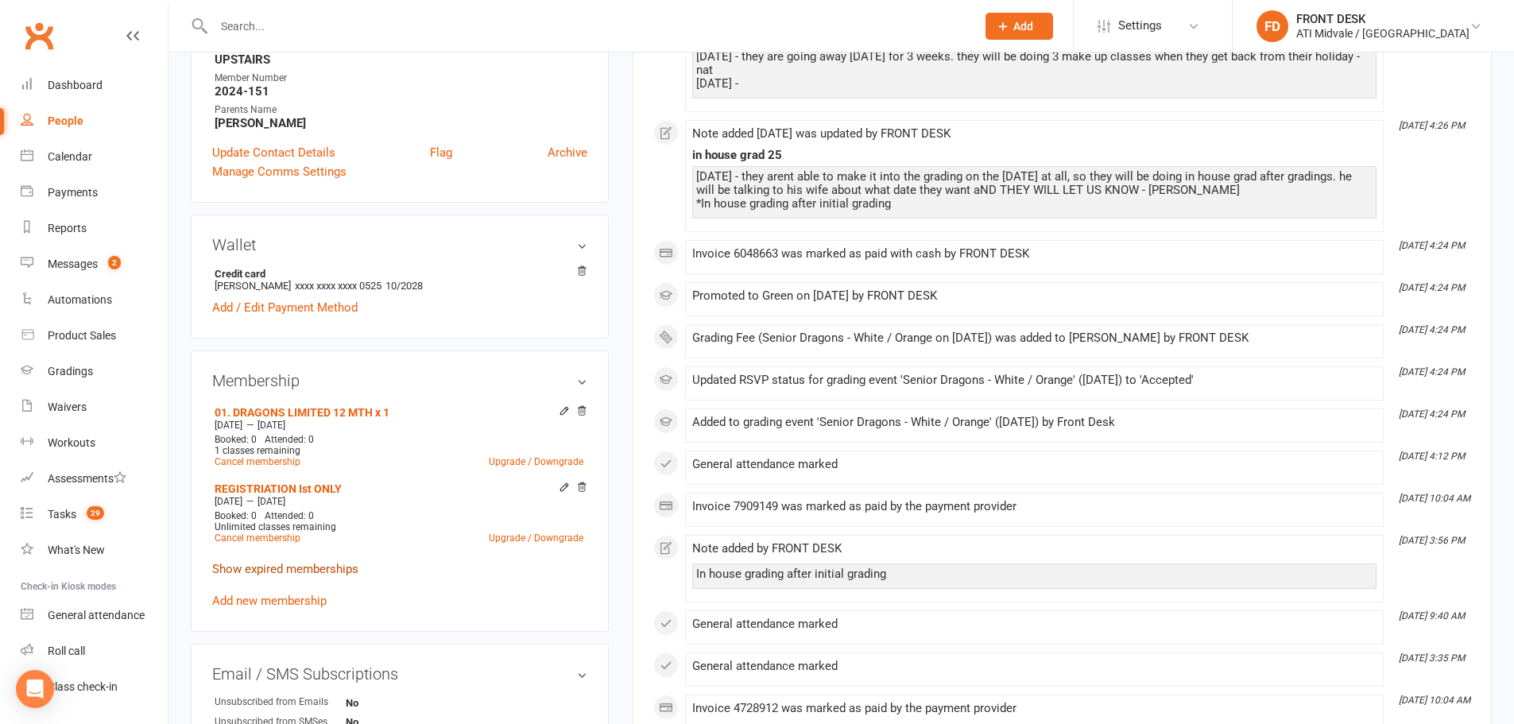
click at [343, 562] on link "Show expired memberships" at bounding box center [285, 569] width 146 height 14
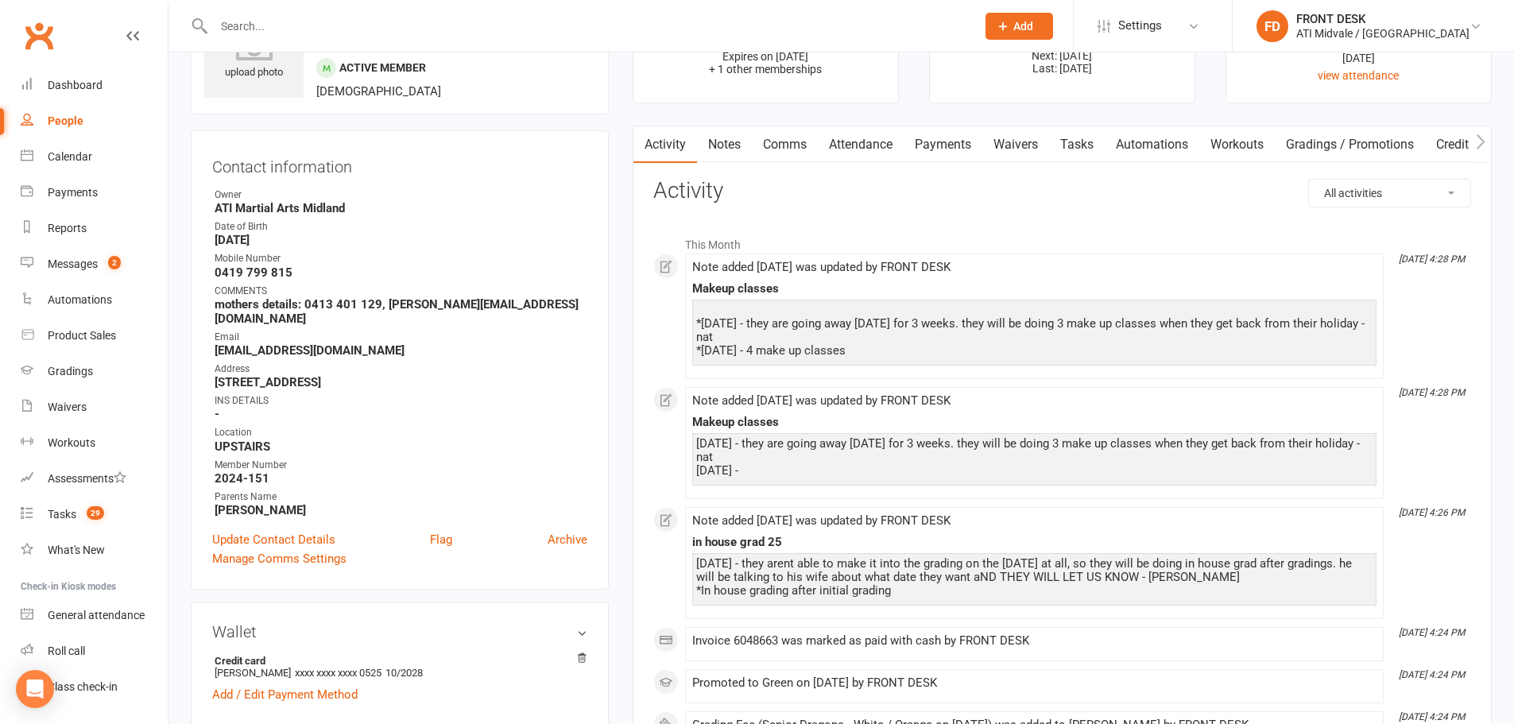
scroll to position [0, 0]
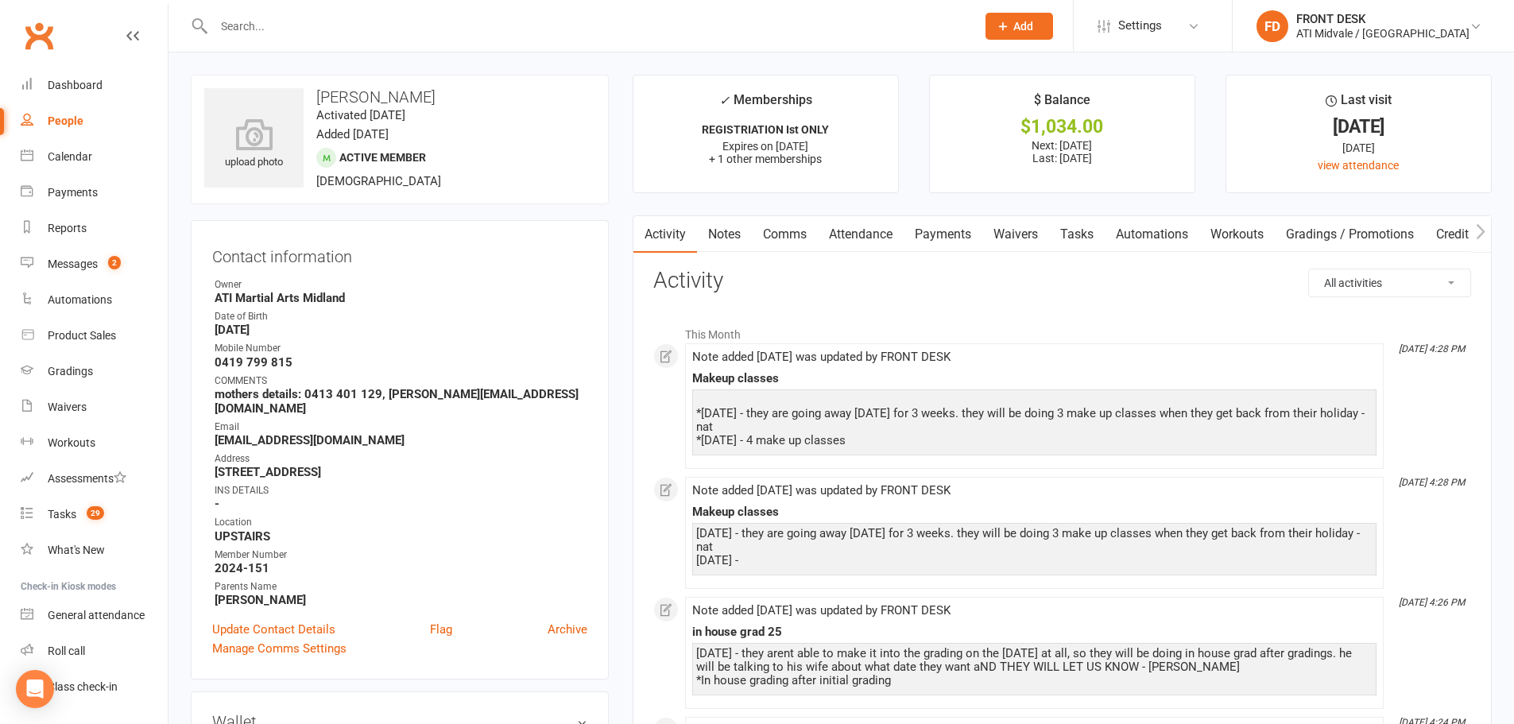
click at [928, 227] on link "Payments" at bounding box center [943, 234] width 79 height 37
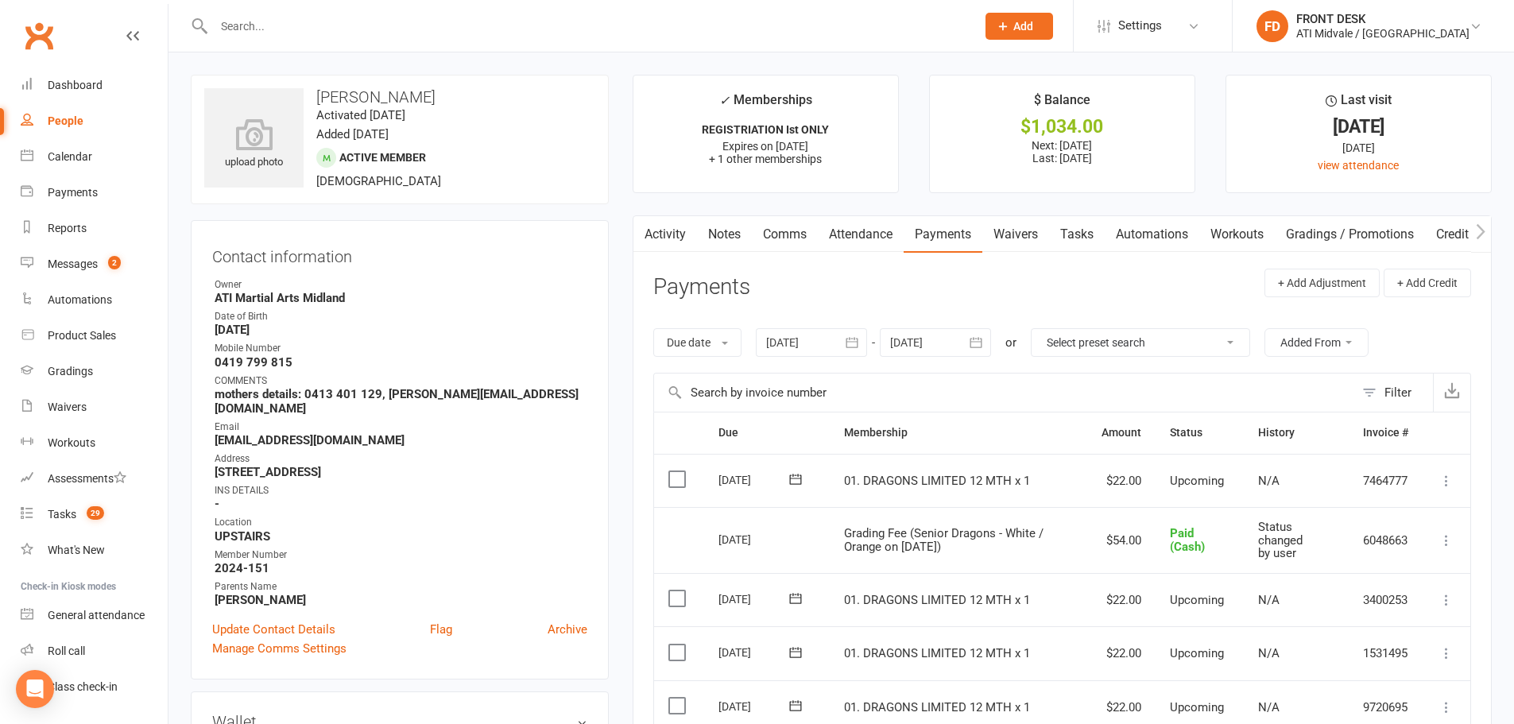
click at [795, 341] on div at bounding box center [811, 342] width 111 height 29
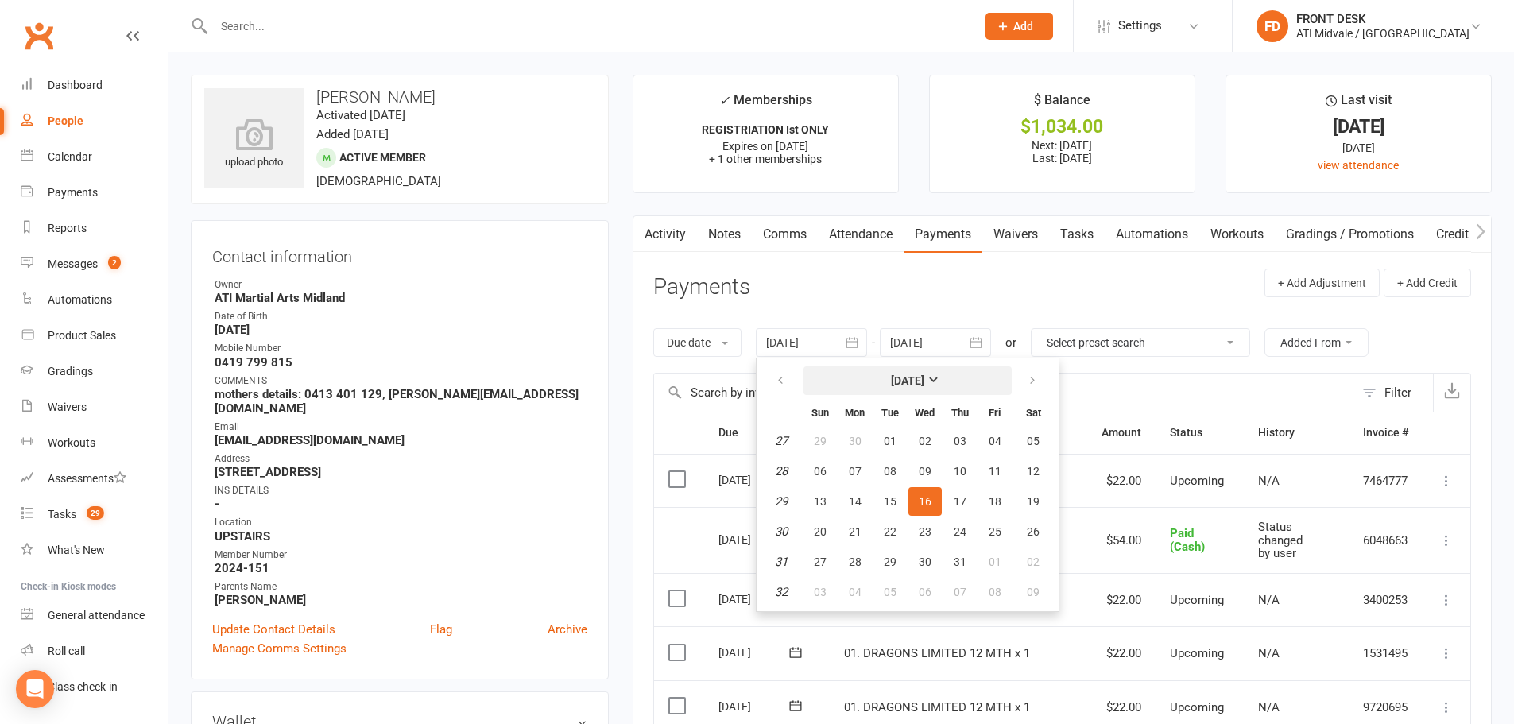
click at [944, 391] on button "[DATE]" at bounding box center [908, 380] width 208 height 29
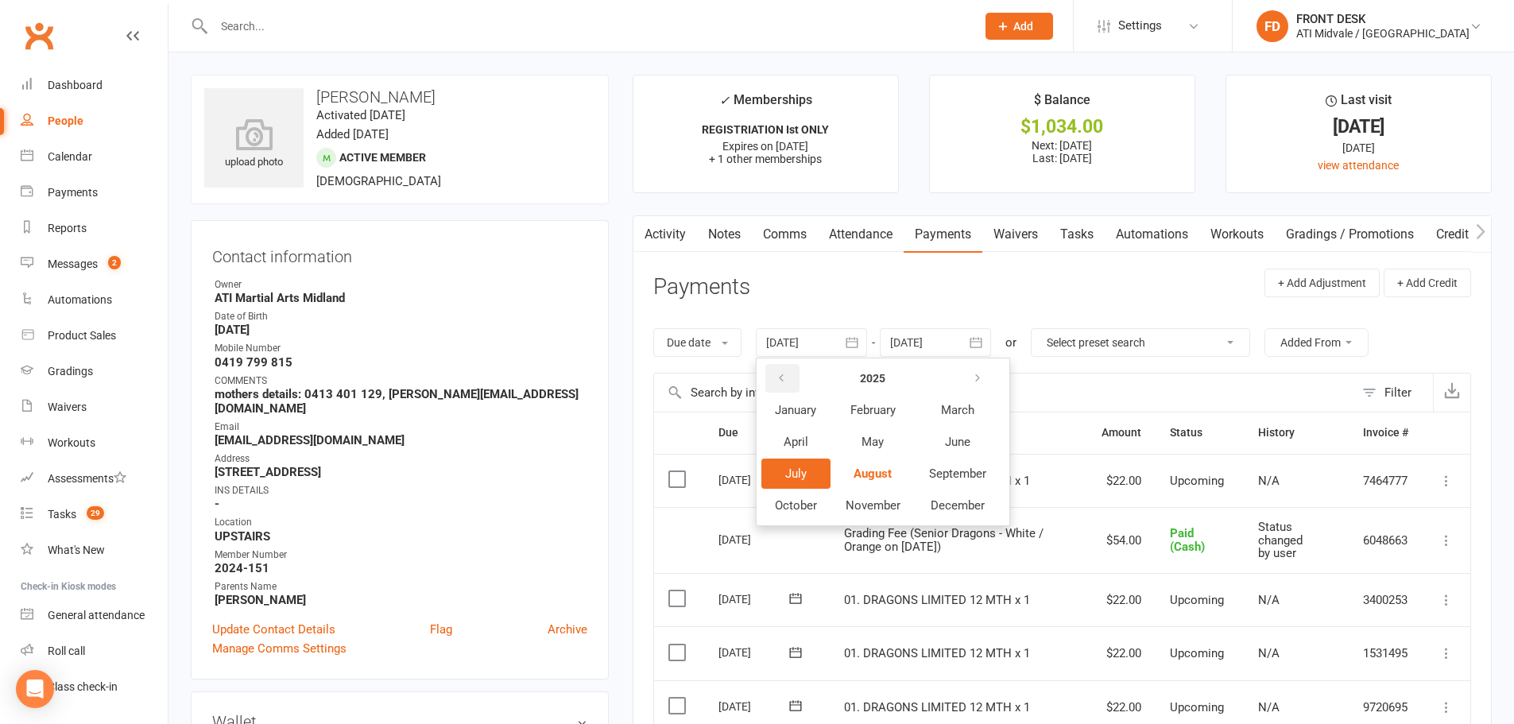
click at [782, 383] on icon "button" at bounding box center [781, 378] width 11 height 13
click at [786, 381] on icon "button" at bounding box center [781, 378] width 11 height 13
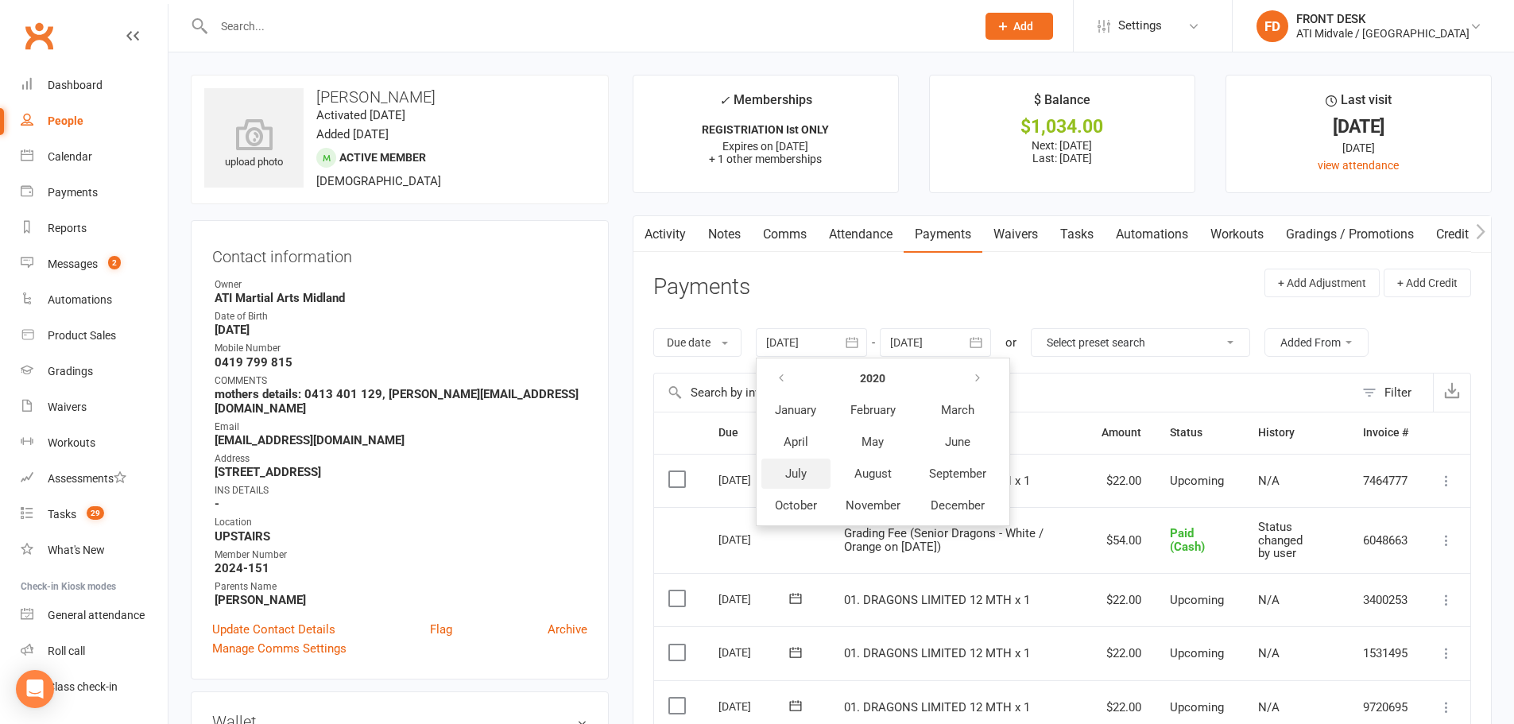
click at [814, 474] on button "July" at bounding box center [796, 474] width 69 height 30
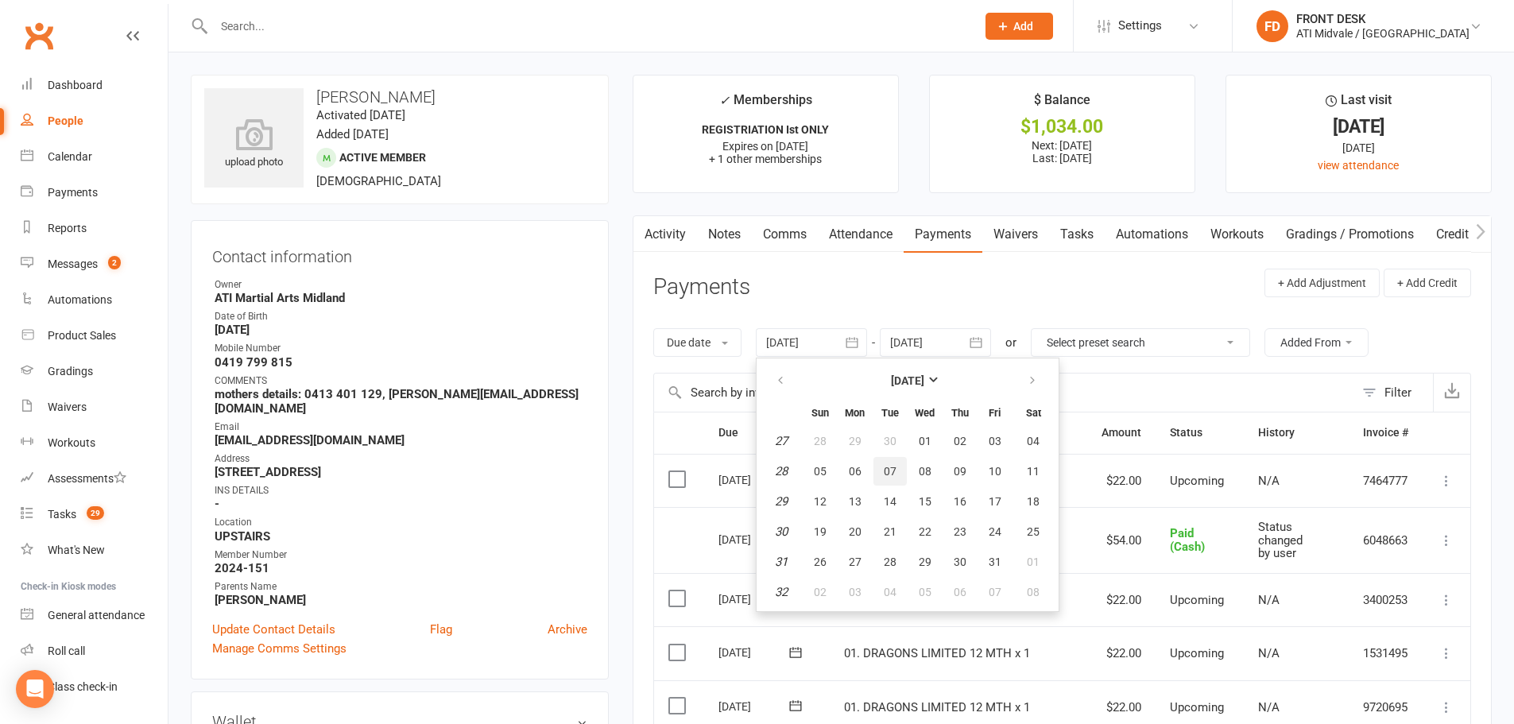
click at [894, 463] on button "07" at bounding box center [890, 471] width 33 height 29
type input "07 Jul 2020"
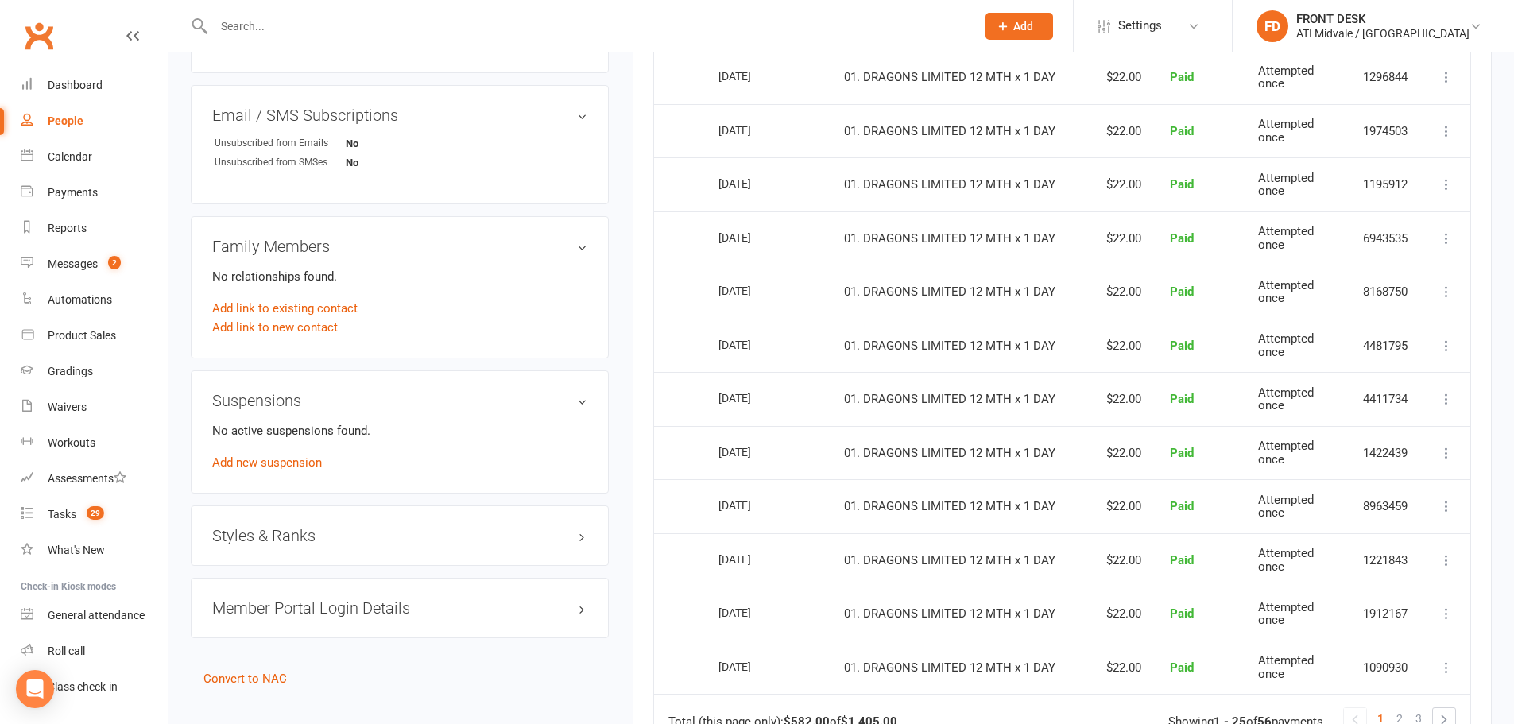
scroll to position [1464, 0]
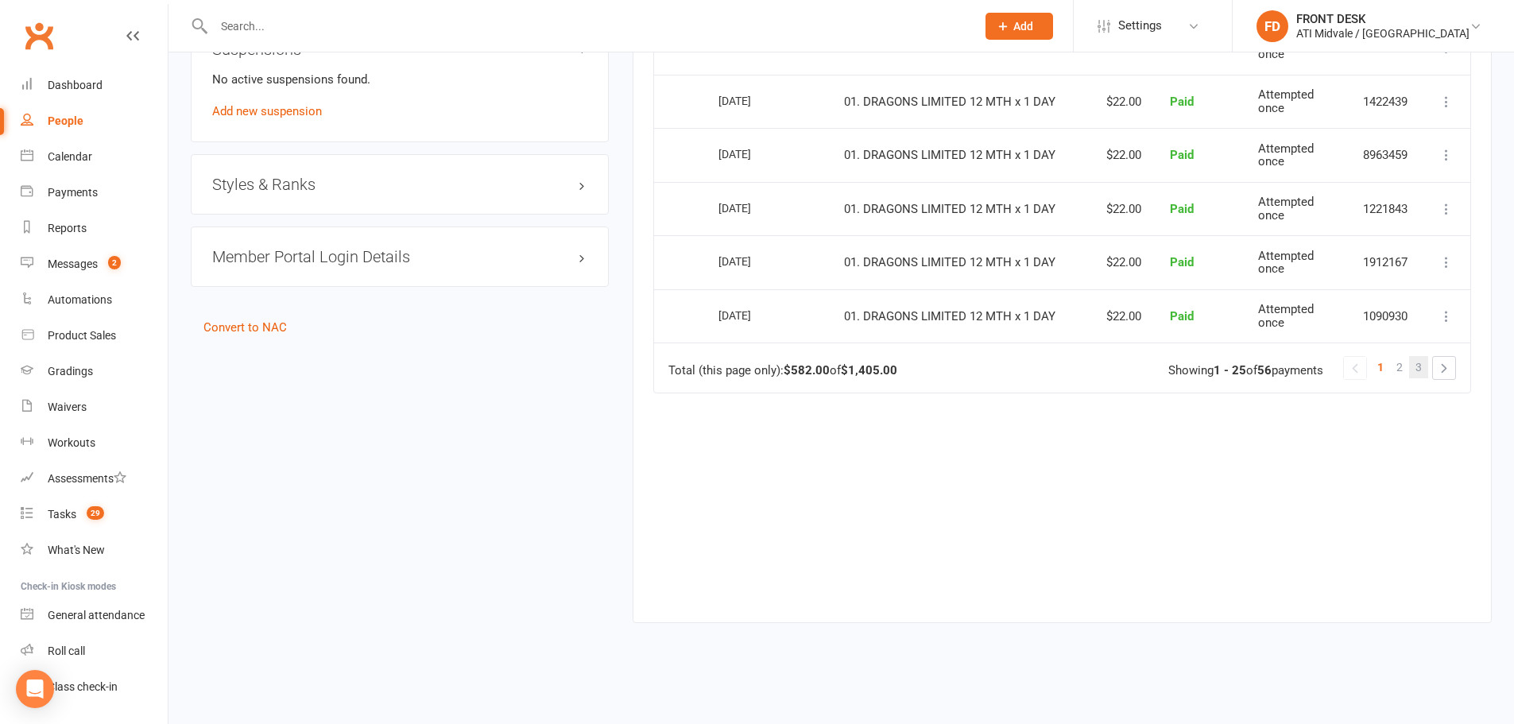
click at [1410, 374] on link "3" at bounding box center [1418, 367] width 19 height 22
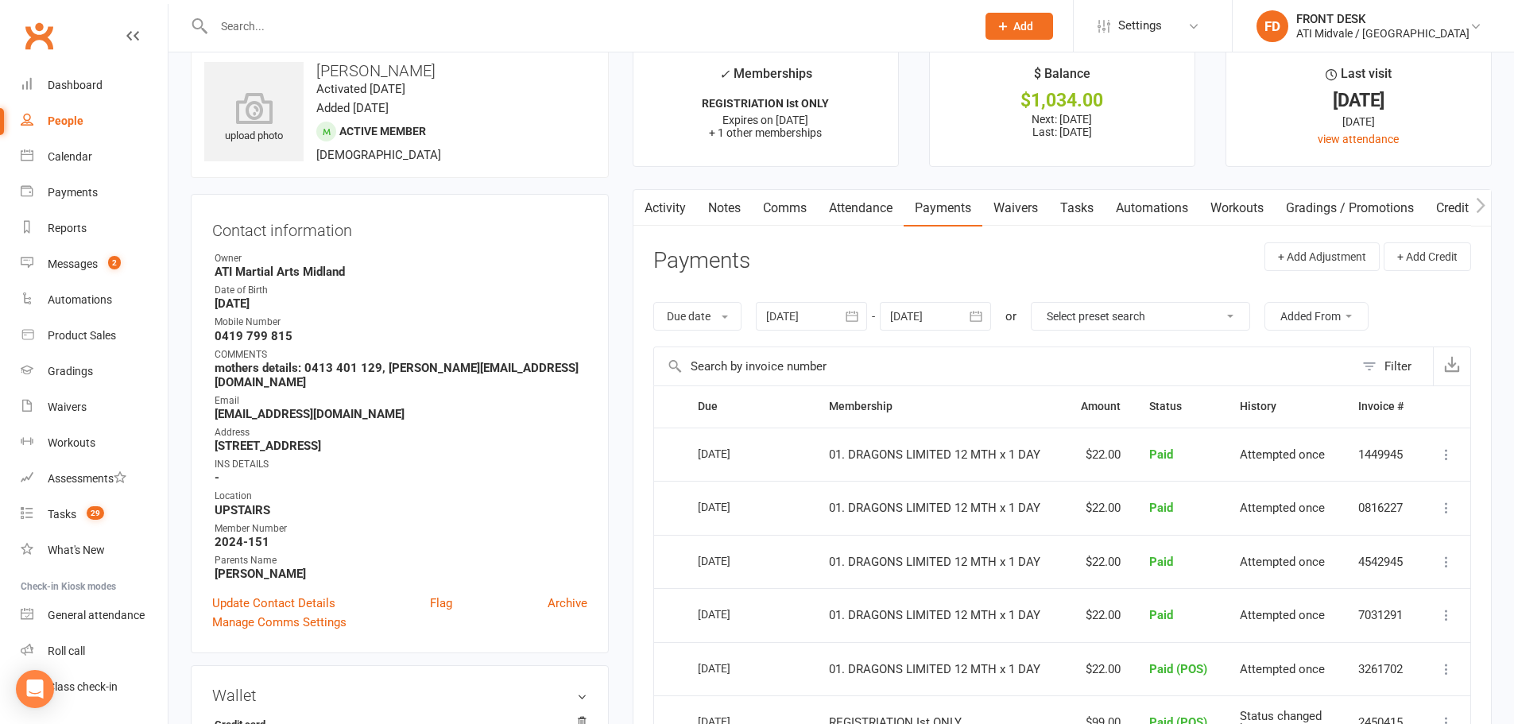
scroll to position [0, 0]
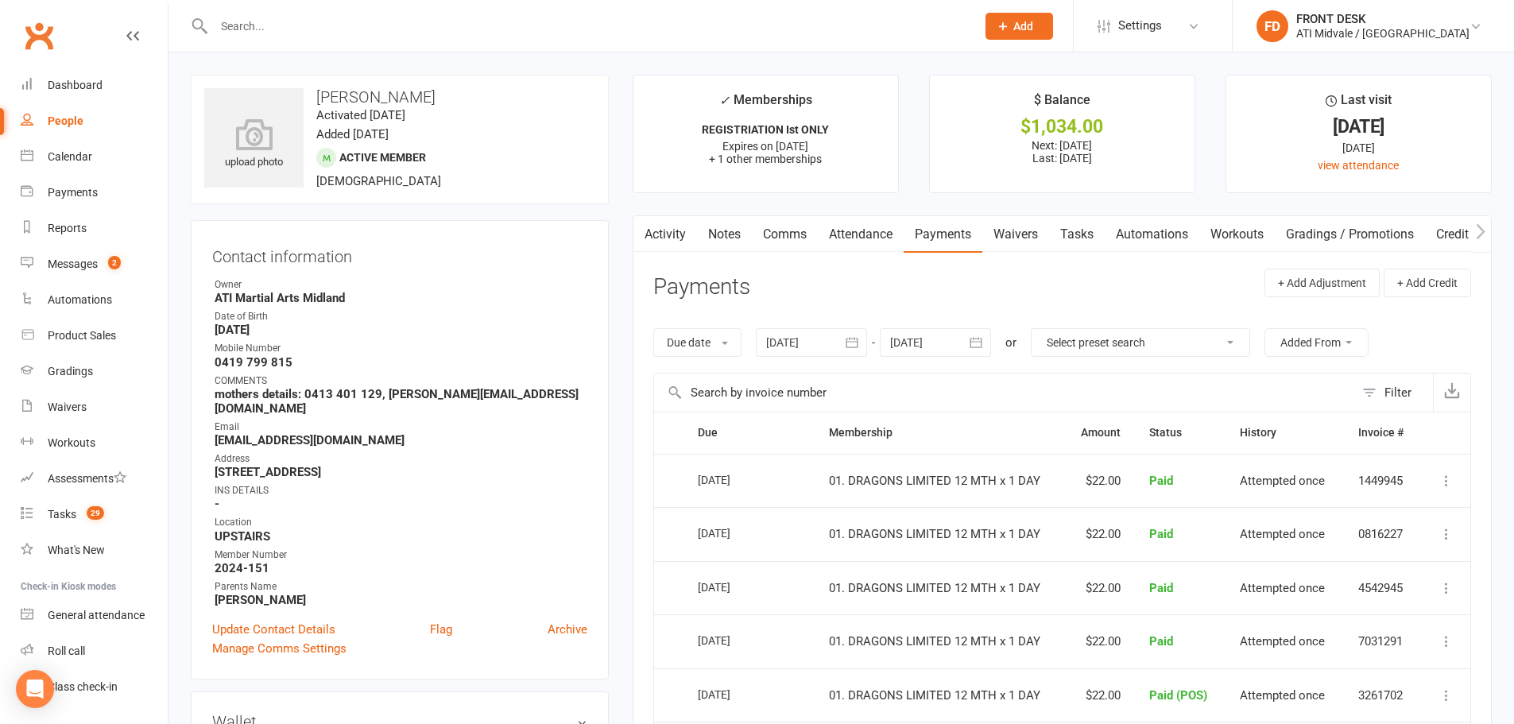
click at [844, 240] on link "Attendance" at bounding box center [861, 234] width 86 height 37
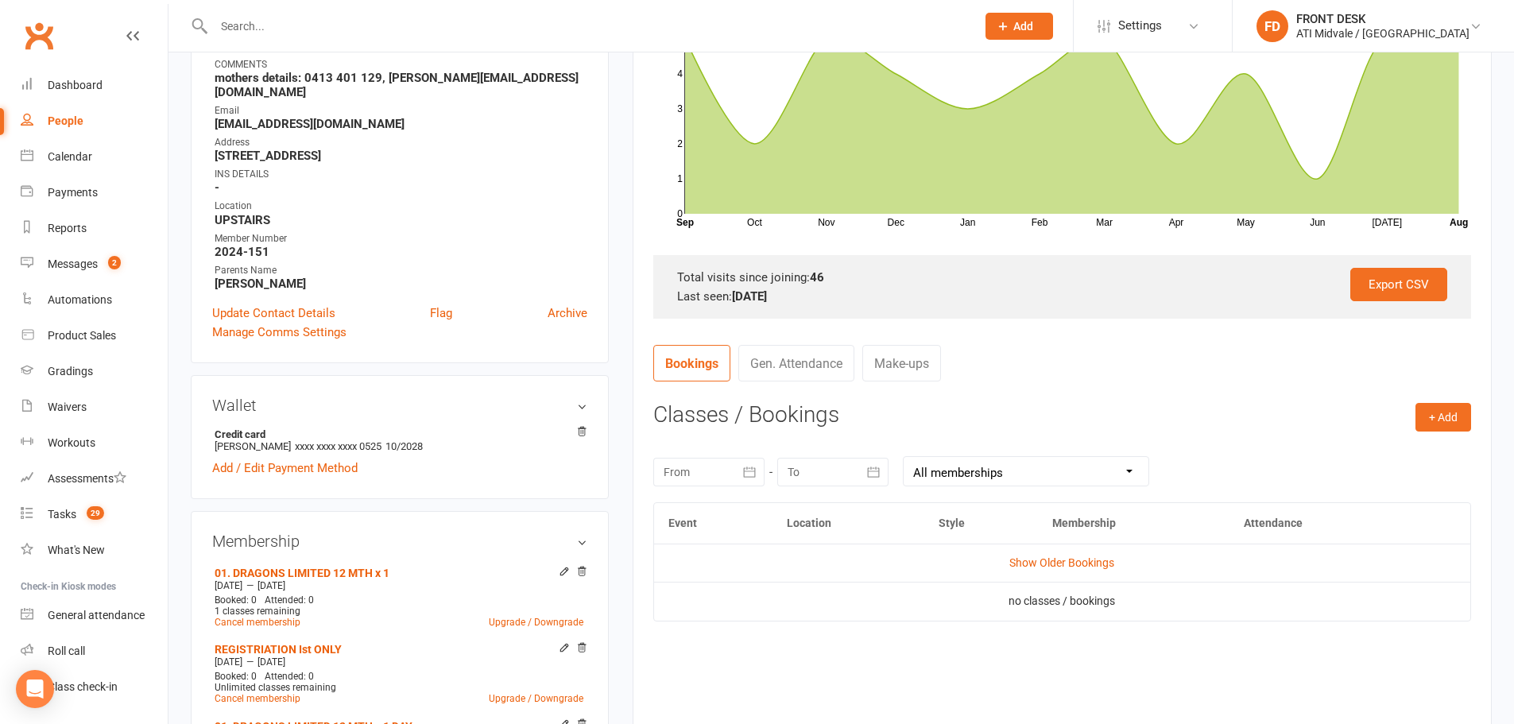
scroll to position [318, 0]
click at [832, 369] on link "Gen. Attendance" at bounding box center [796, 361] width 116 height 37
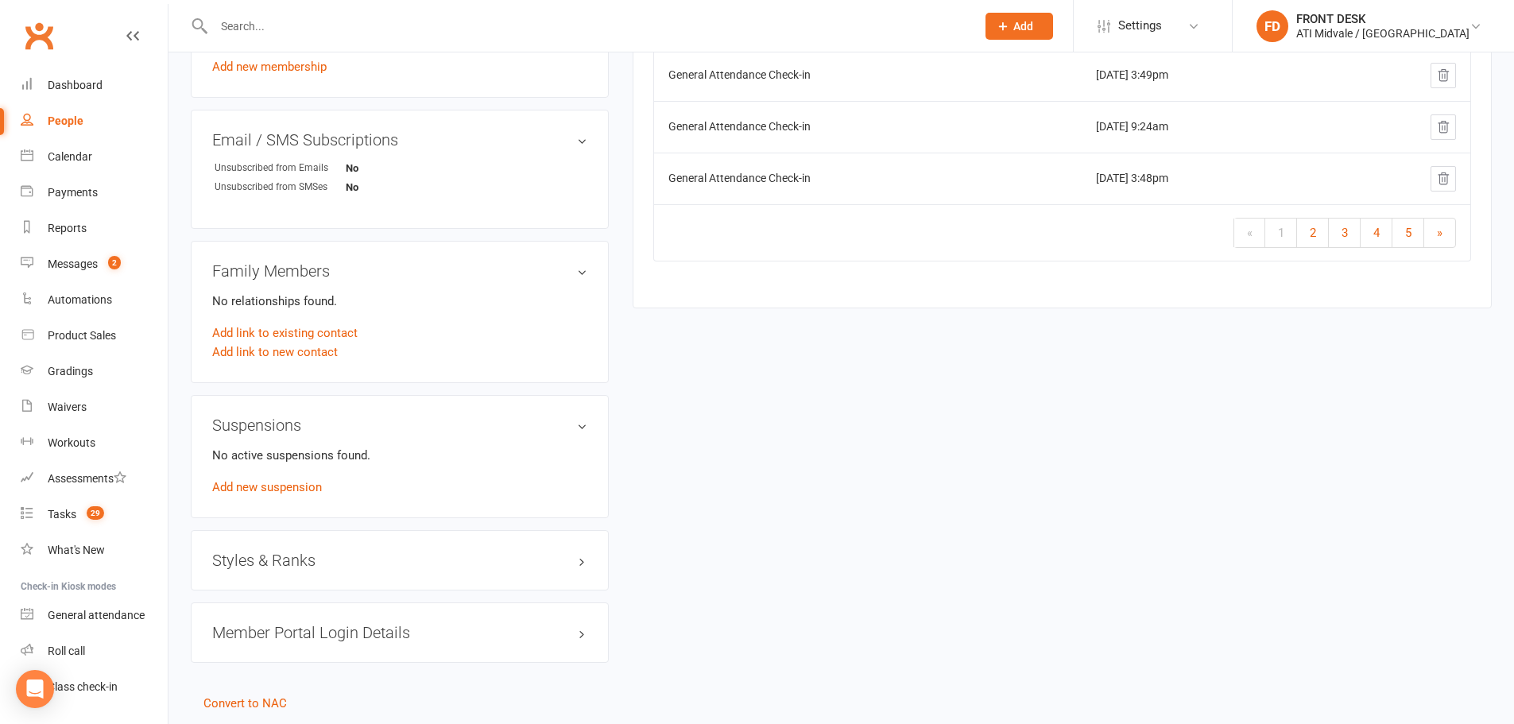
scroll to position [1123, 0]
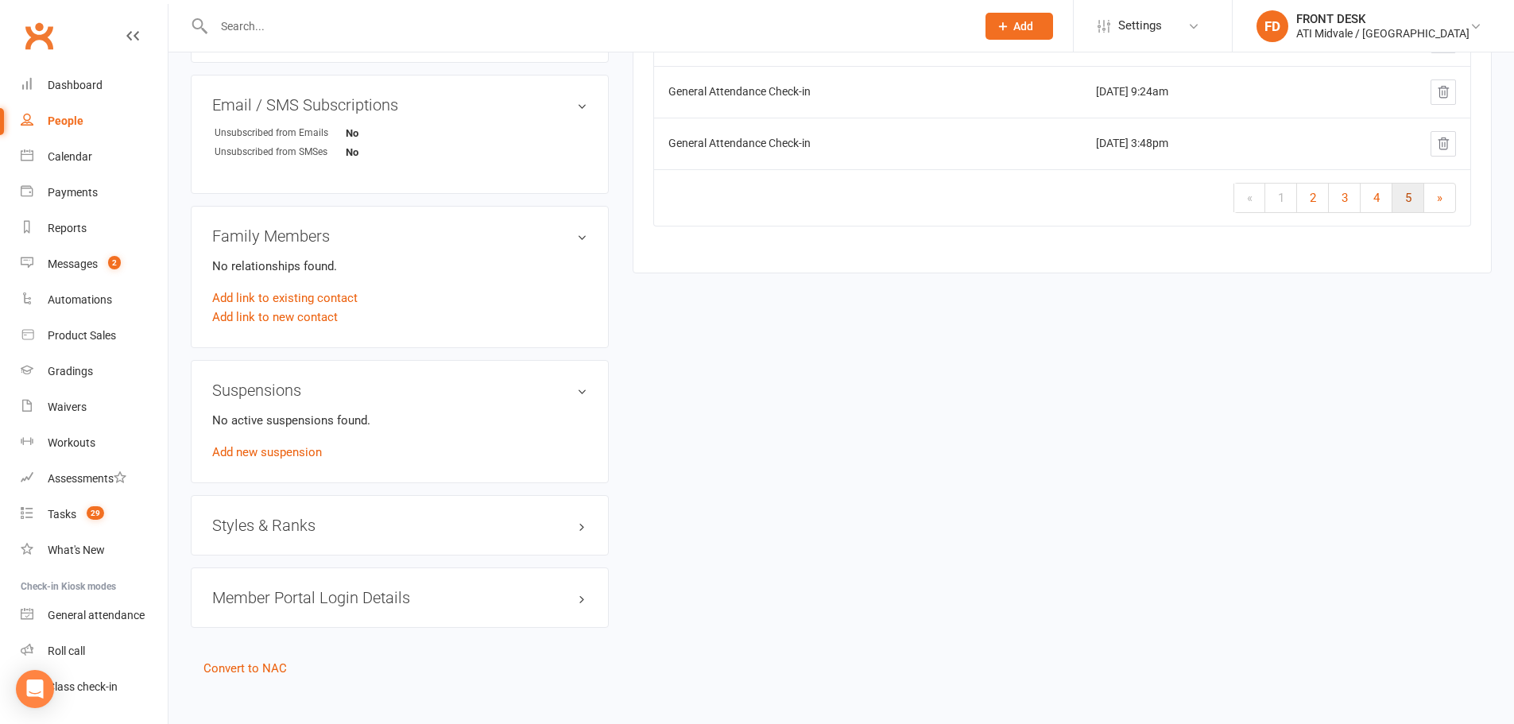
click at [1409, 211] on link "5" at bounding box center [1409, 198] width 32 height 29
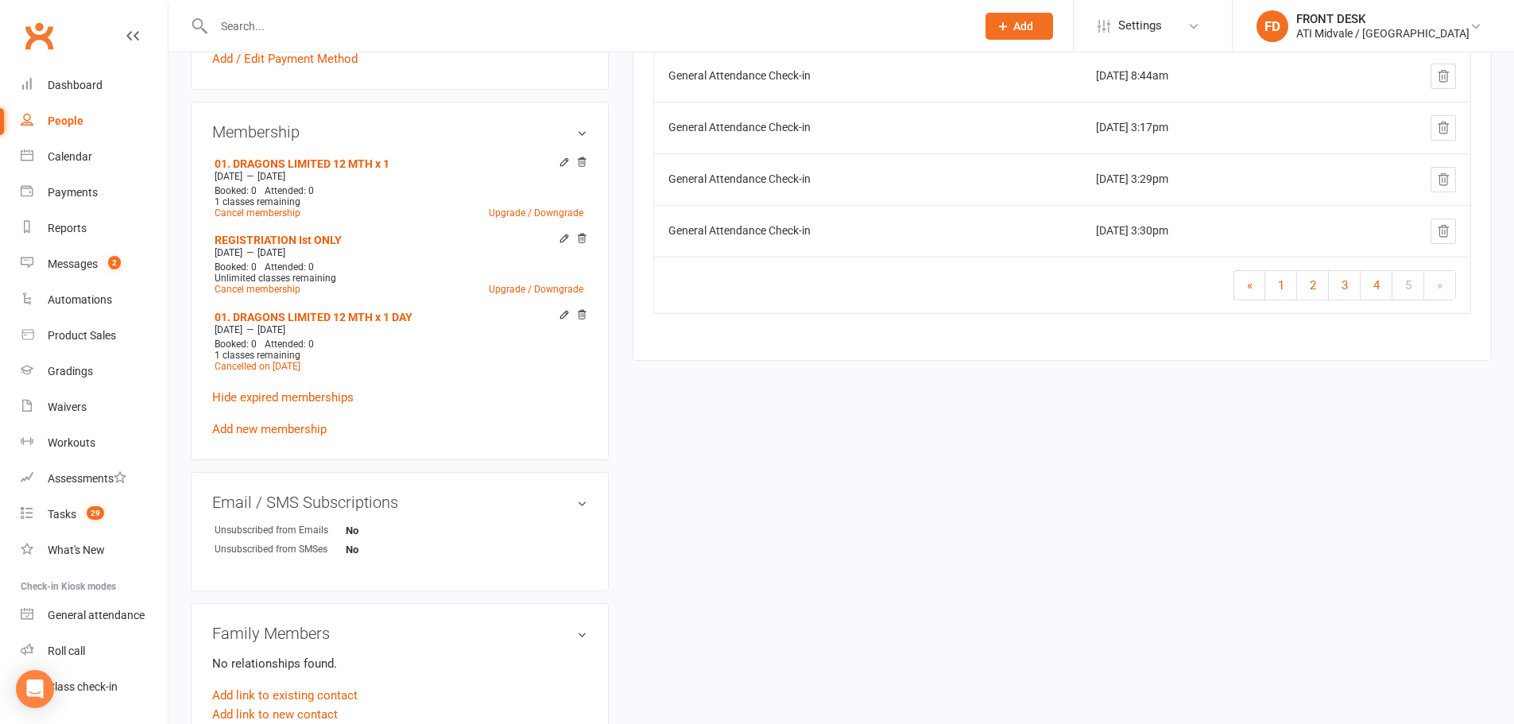
scroll to position [487, 0]
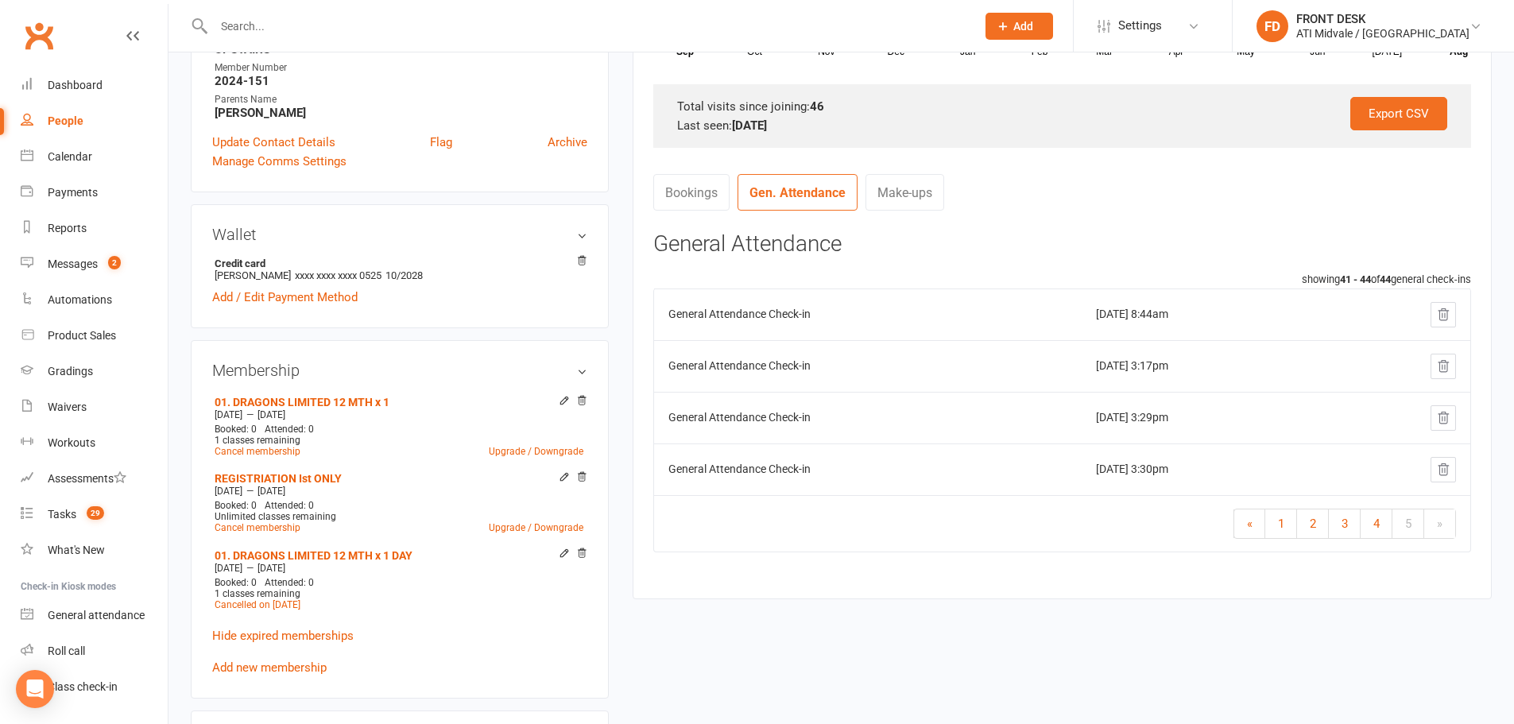
click at [1089, 588] on div "Activity Notes Comms Attendance Payments Waivers Tasks Automations Workouts Gra…" at bounding box center [1062, 163] width 859 height 870
click at [1369, 521] on link "4" at bounding box center [1377, 524] width 32 height 29
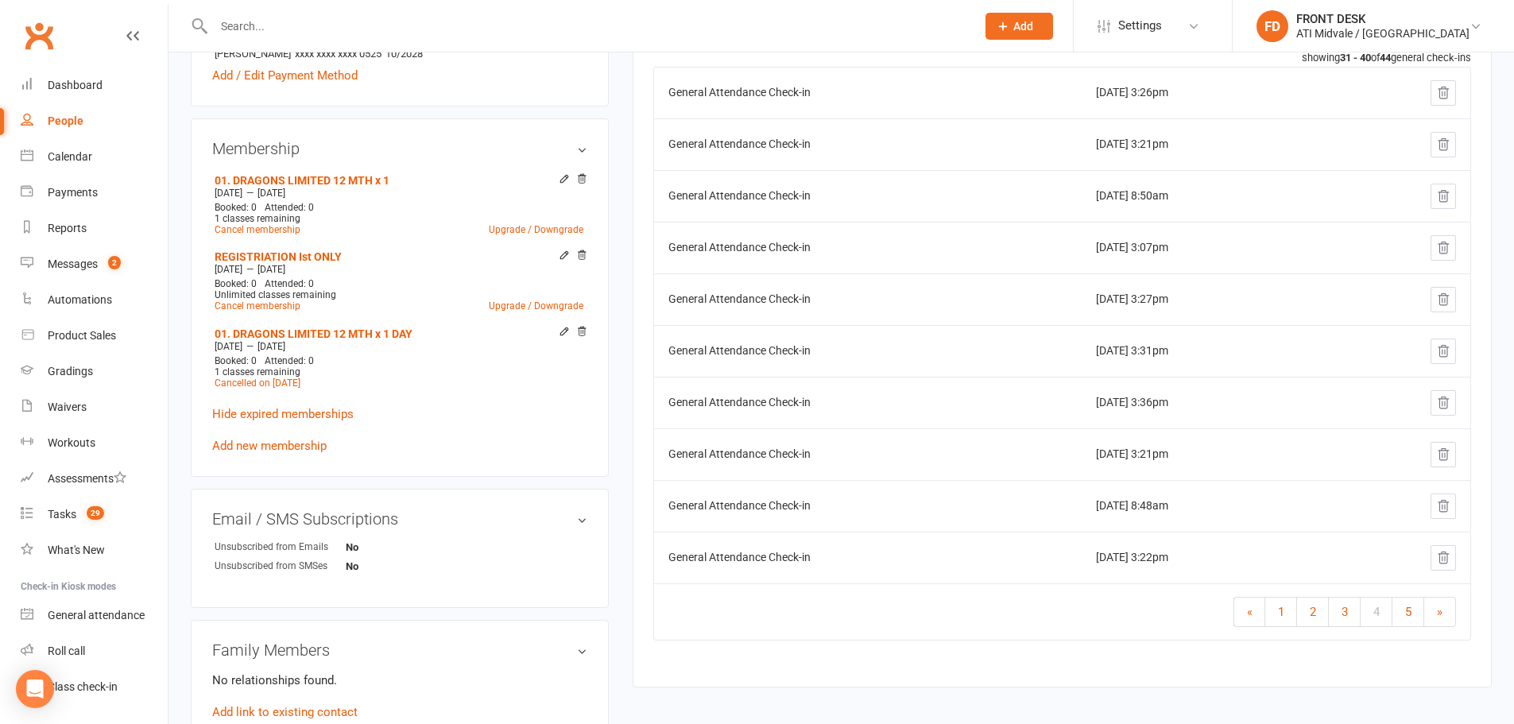
scroll to position [726, 0]
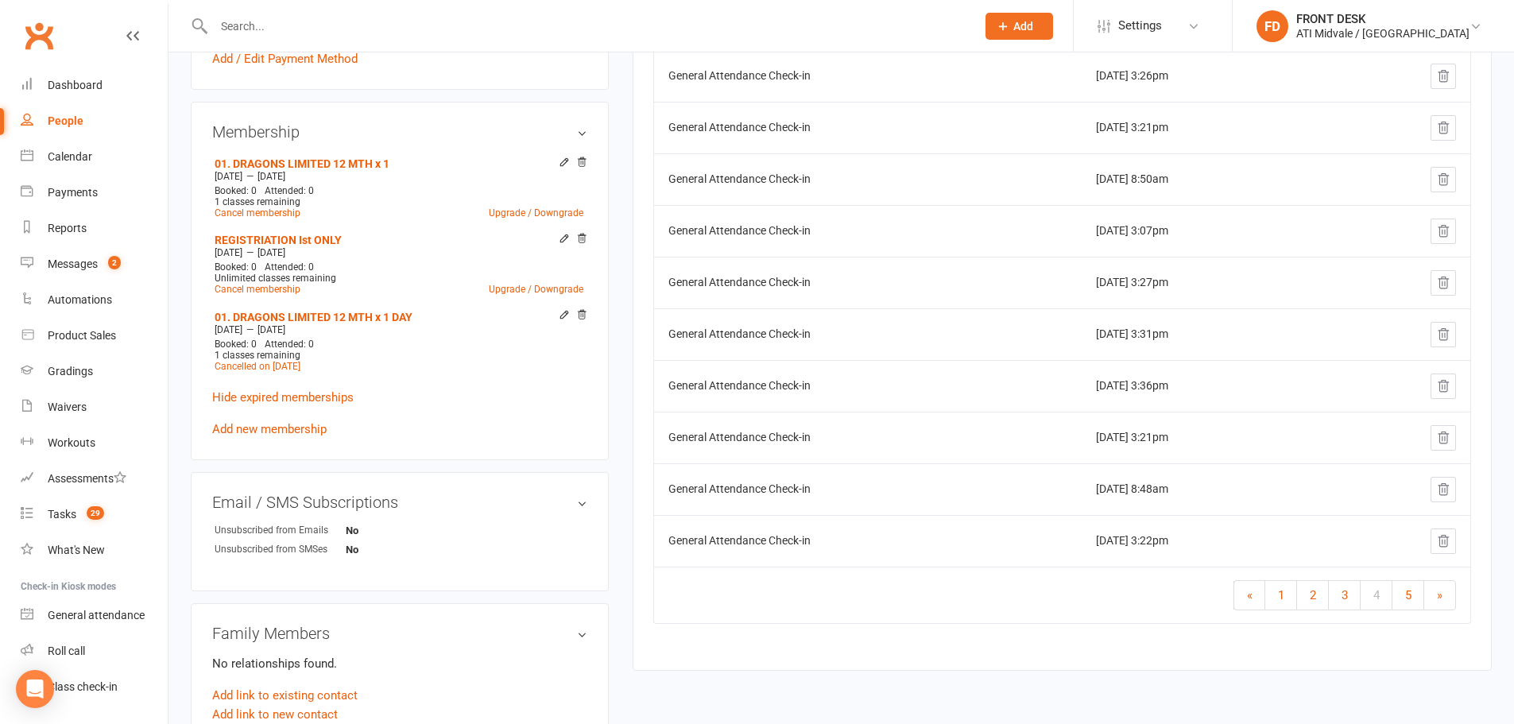
click at [1196, 570] on td "« 1 2 3 4 5 »" at bounding box center [1062, 595] width 816 height 56
click at [1349, 602] on link "3" at bounding box center [1345, 595] width 32 height 29
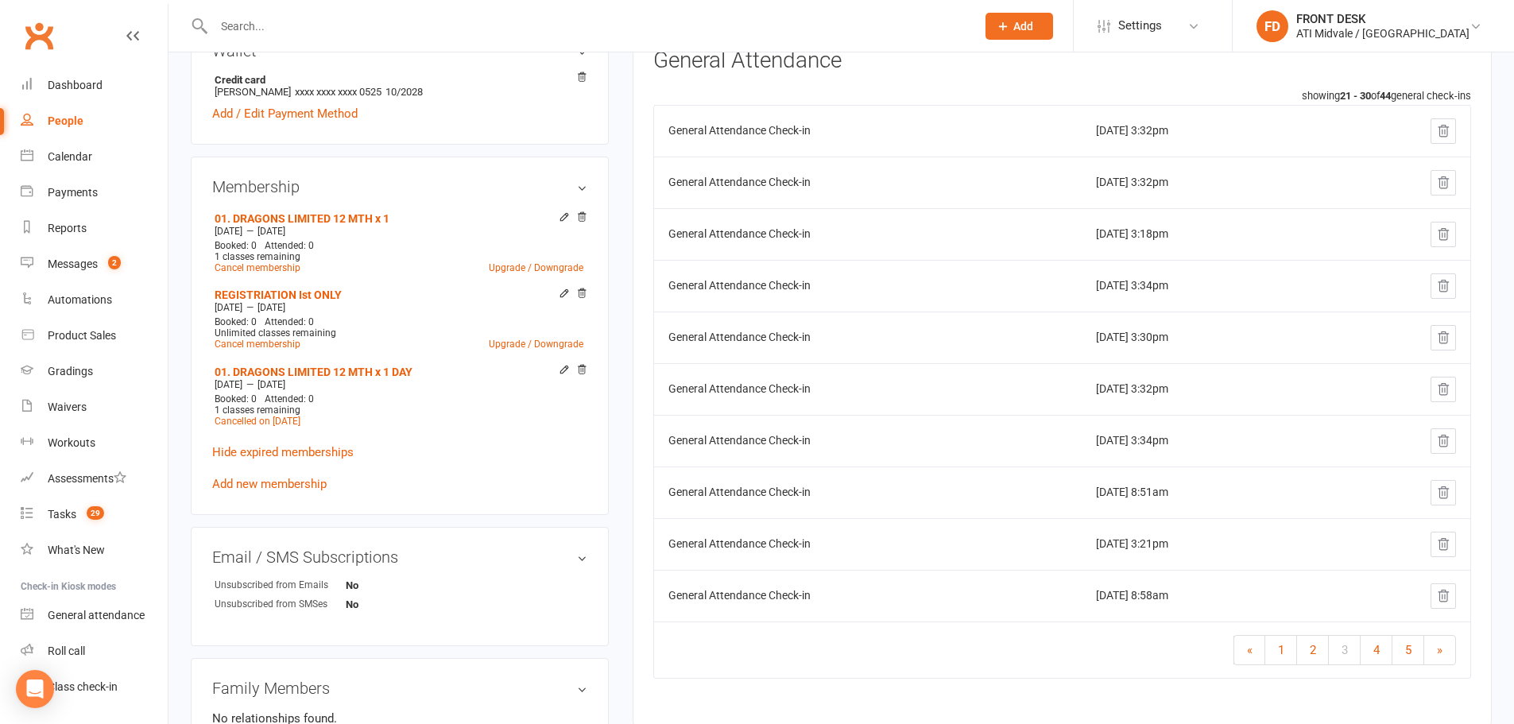
scroll to position [805, 0]
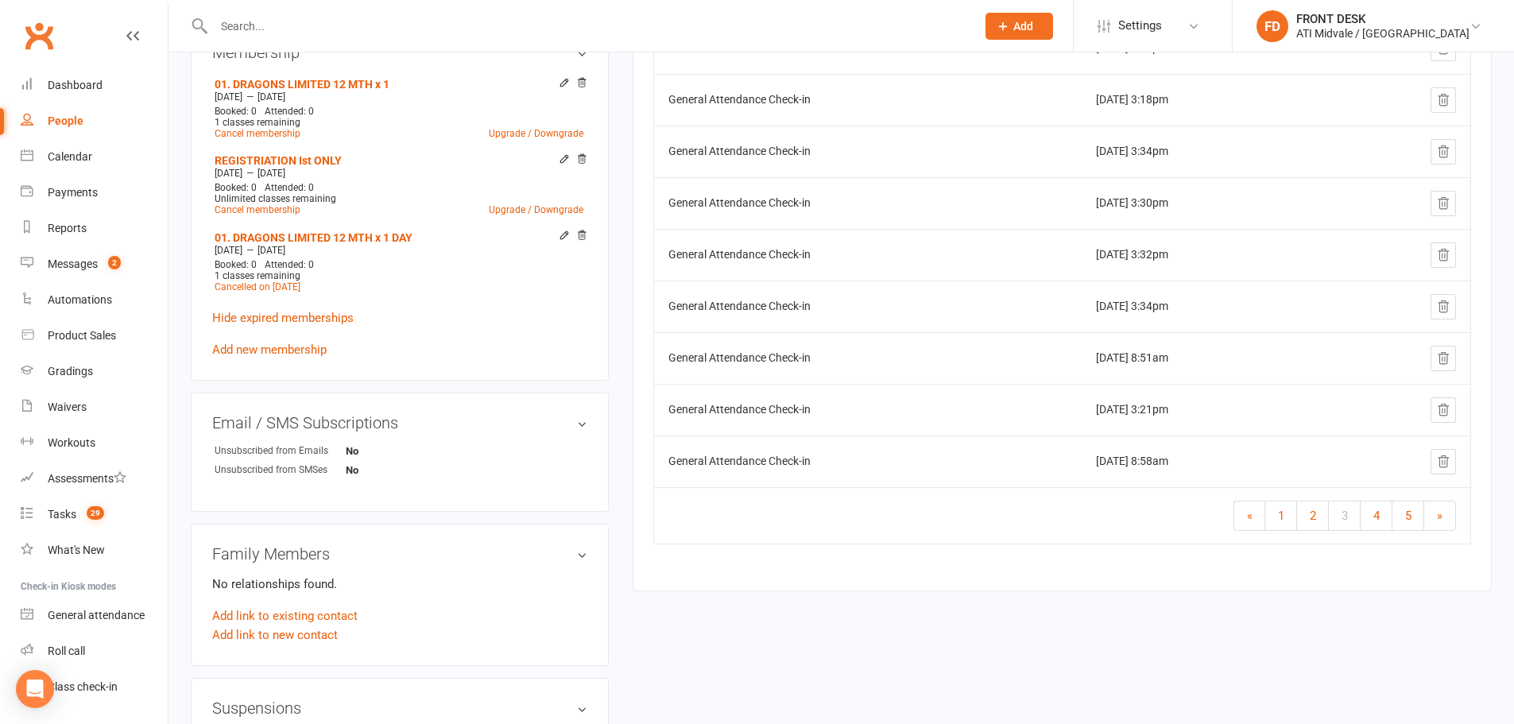
click at [1148, 573] on div "Activity Notes Comms Attendance Payments Waivers Tasks Automations Workouts Gra…" at bounding box center [1062, 0] width 859 height 1180
click at [1320, 522] on link "2" at bounding box center [1313, 516] width 32 height 29
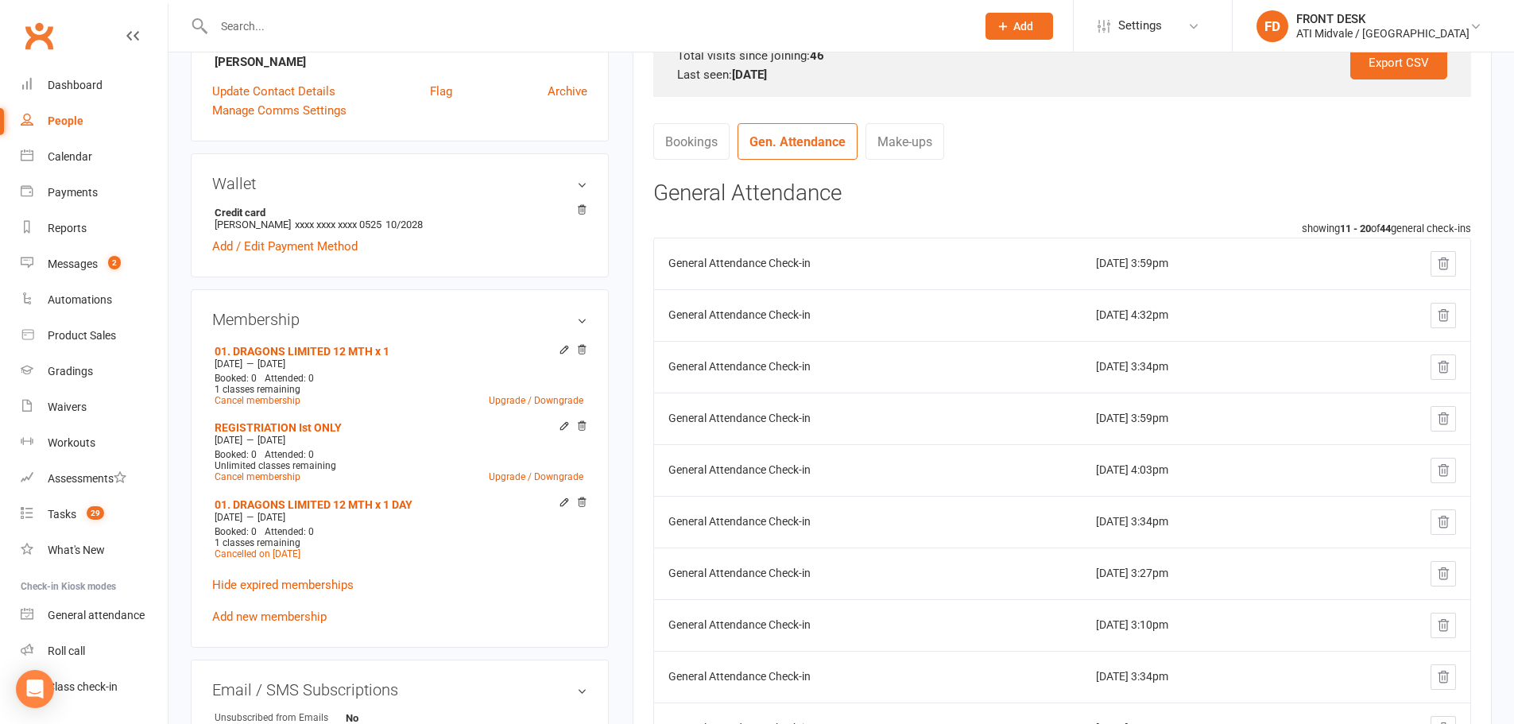
scroll to position [487, 0]
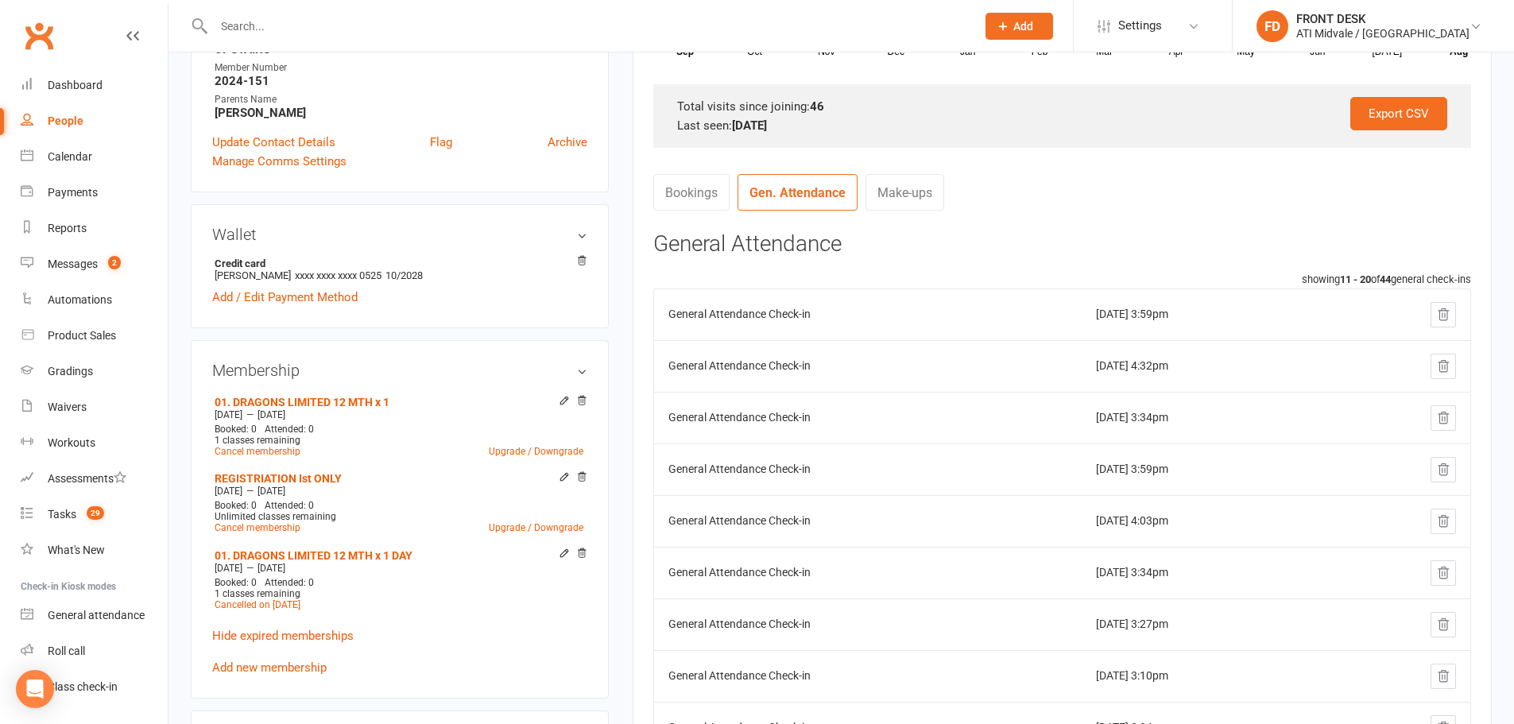
click at [1201, 538] on td "May 2, 2025 4:03pm" at bounding box center [1208, 521] width 253 height 52
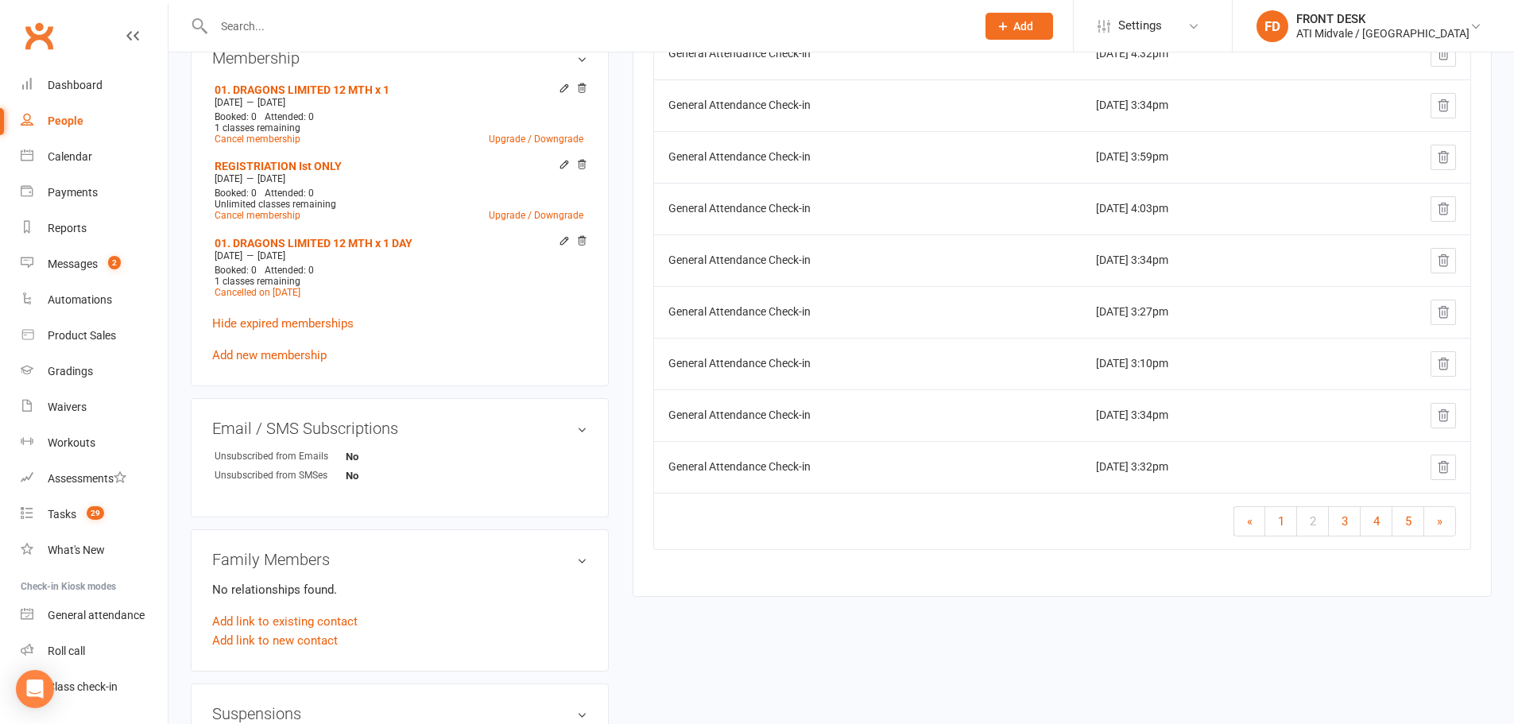
scroll to position [885, 0]
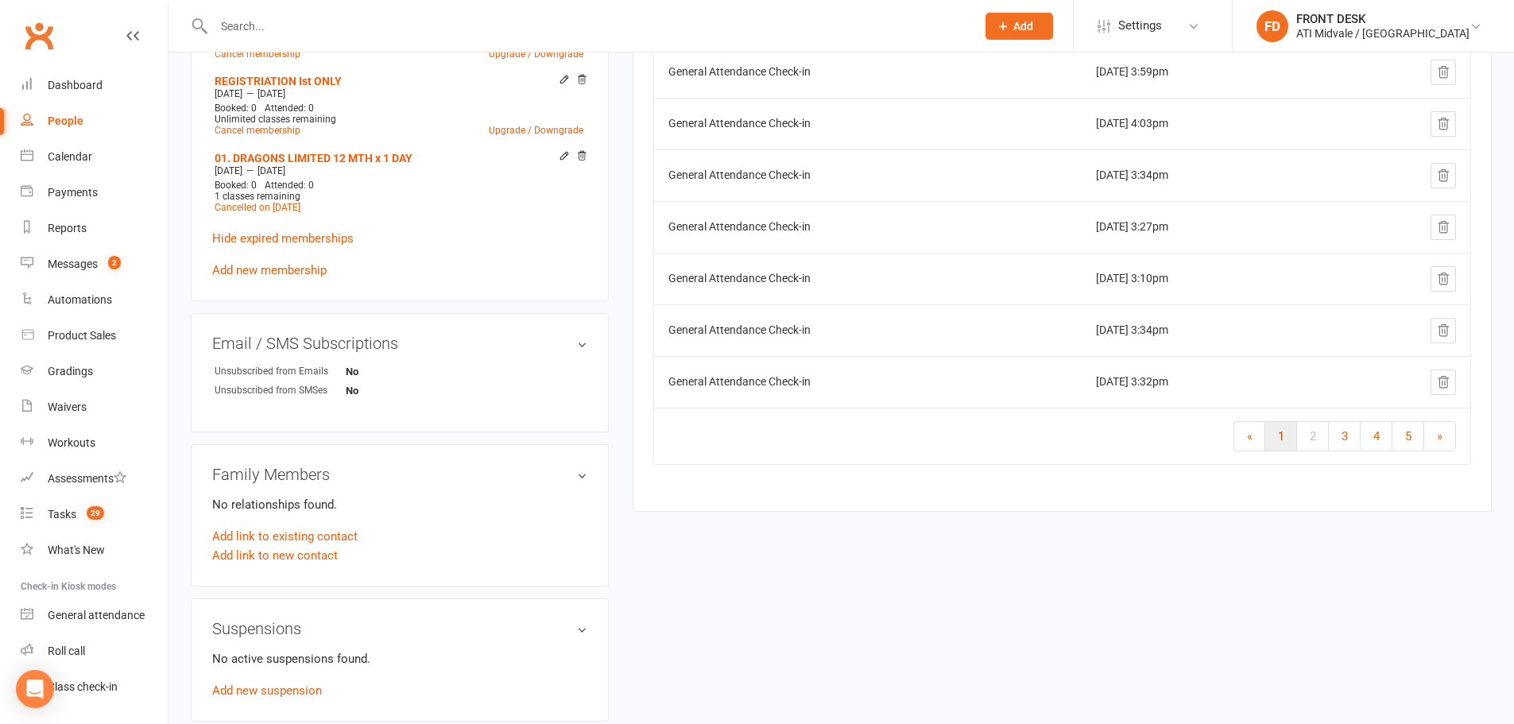
click at [1278, 439] on span "1" at bounding box center [1281, 436] width 6 height 14
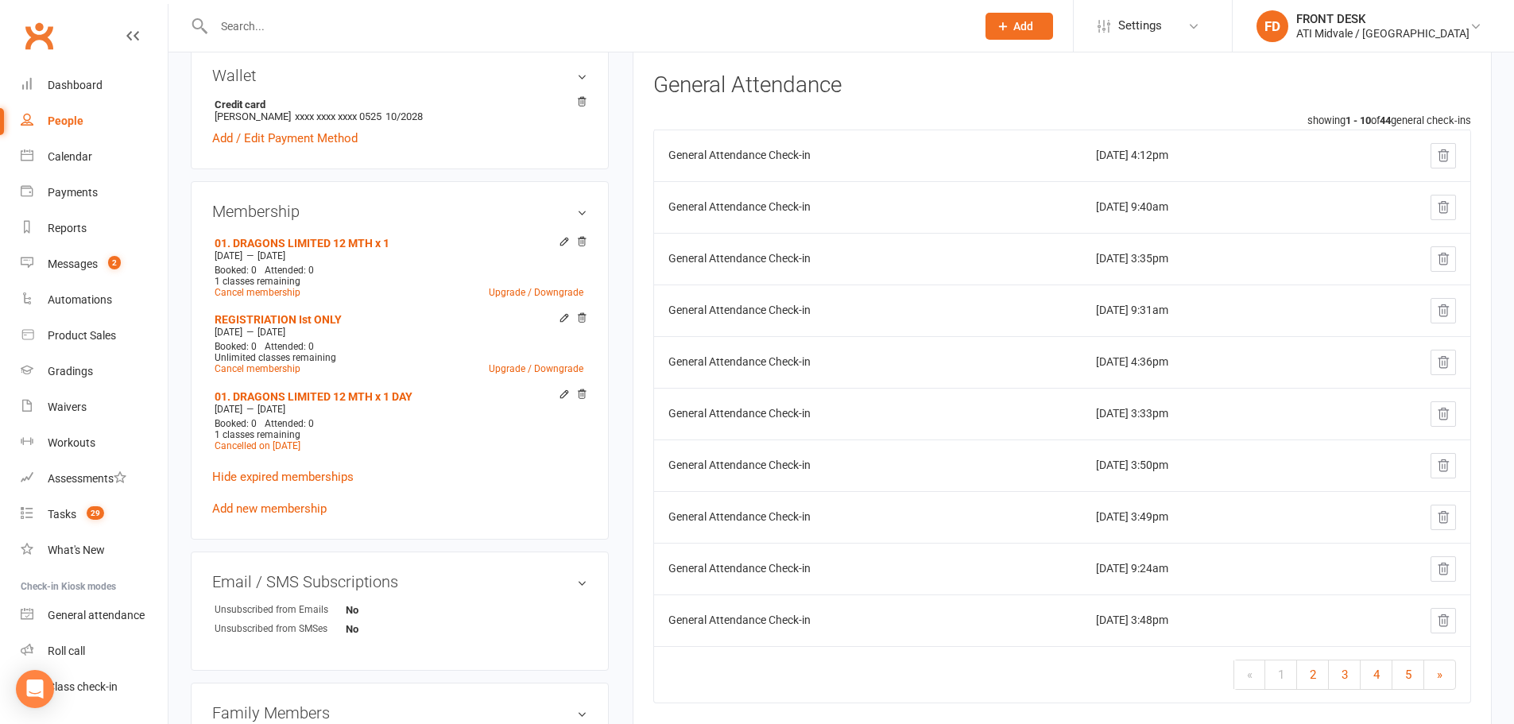
click at [1175, 502] on td "Jul 18, 2025 3:49pm" at bounding box center [1208, 517] width 253 height 52
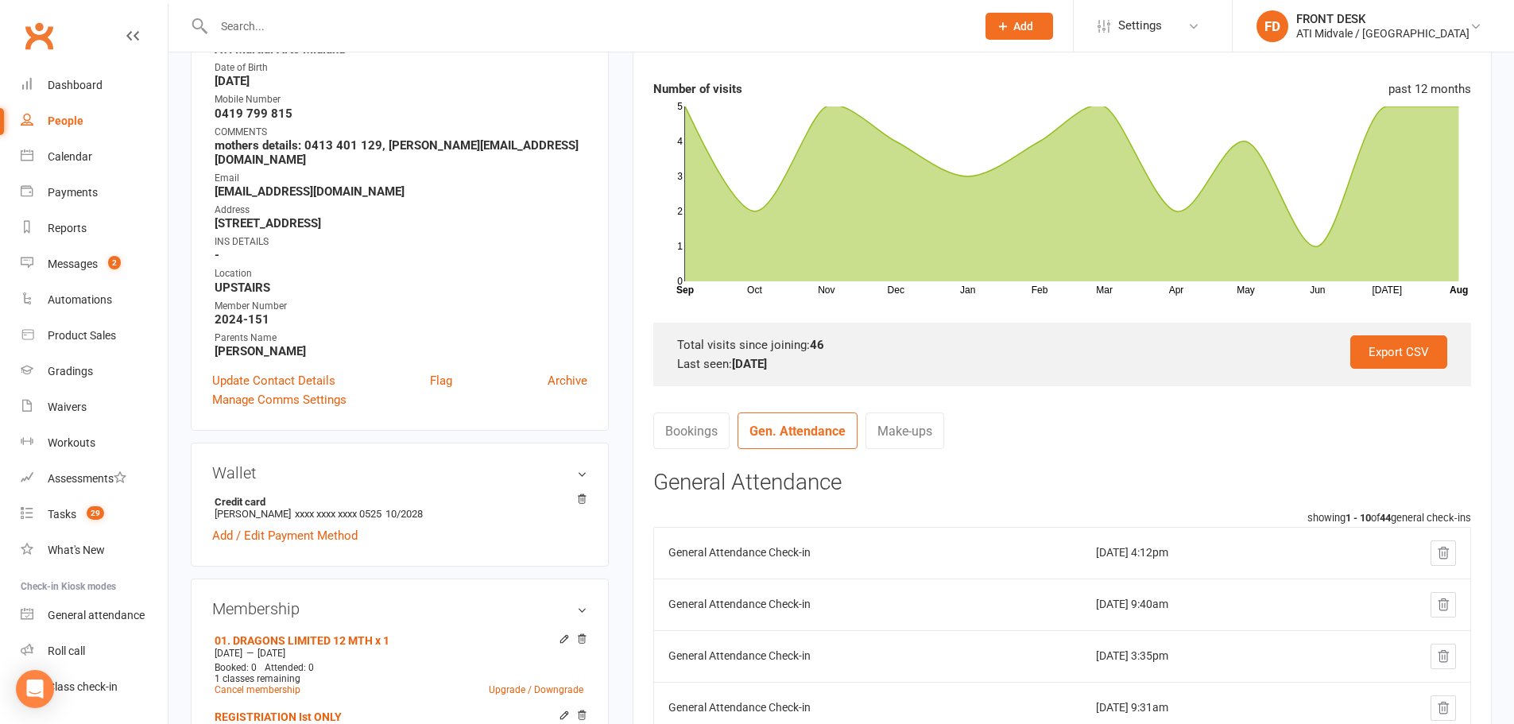
scroll to position [0, 0]
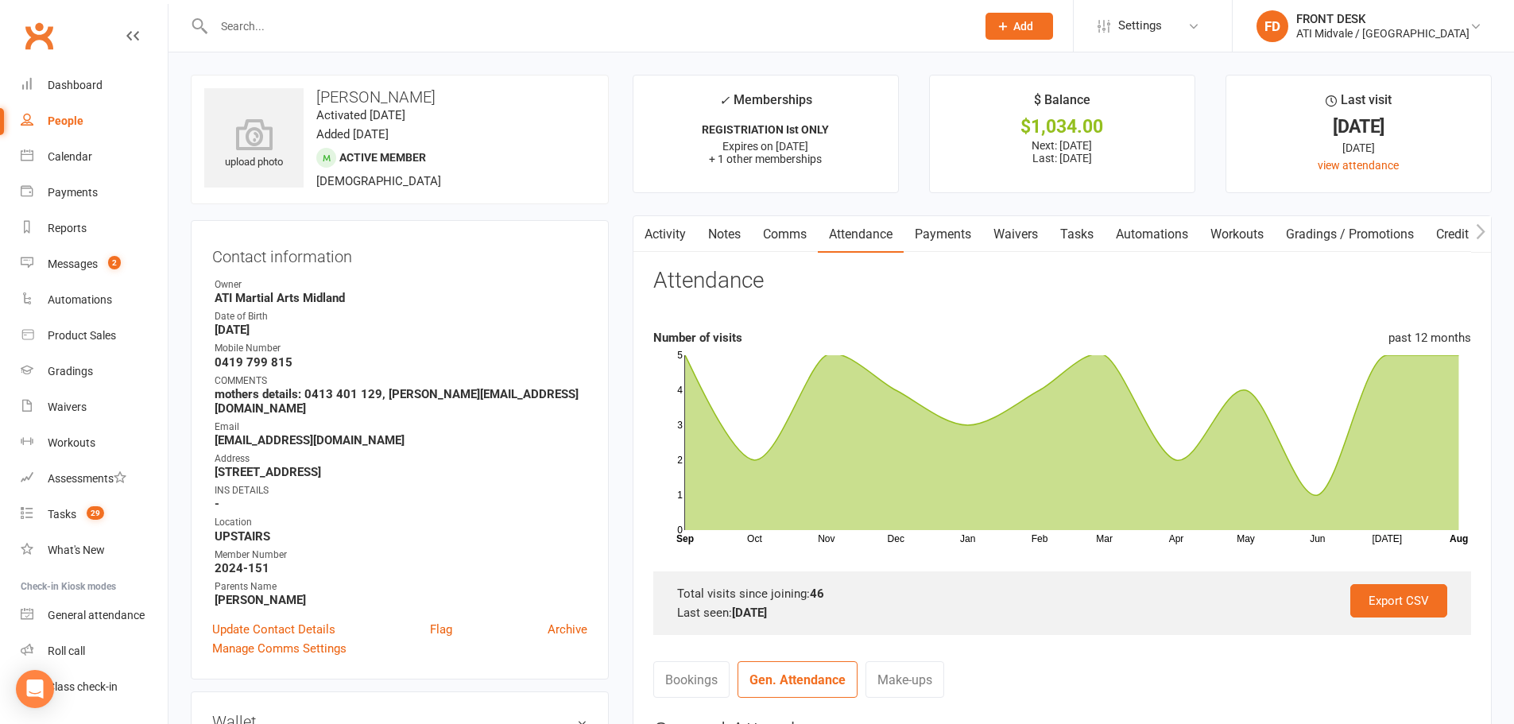
click at [778, 229] on link "Comms" at bounding box center [785, 234] width 66 height 37
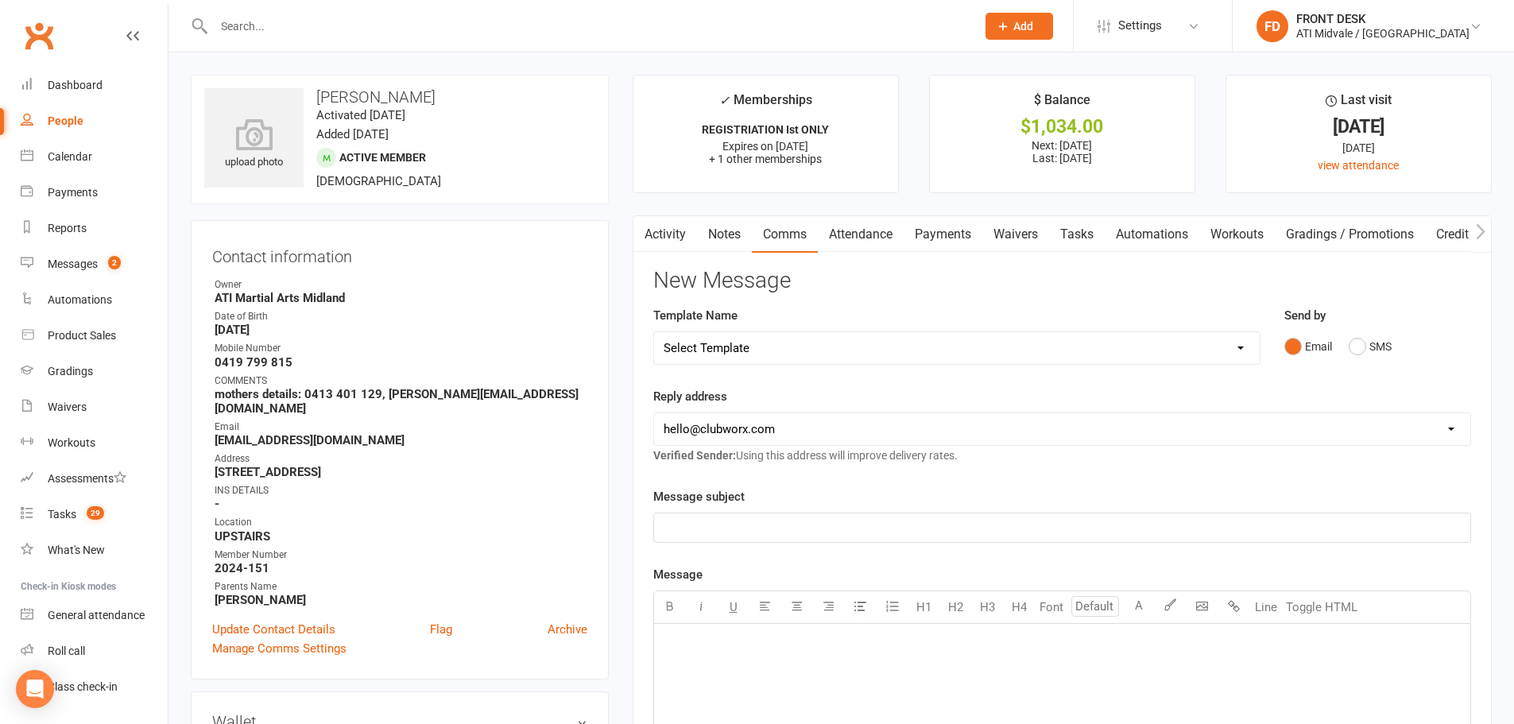
click at [700, 232] on link "Notes" at bounding box center [724, 234] width 55 height 37
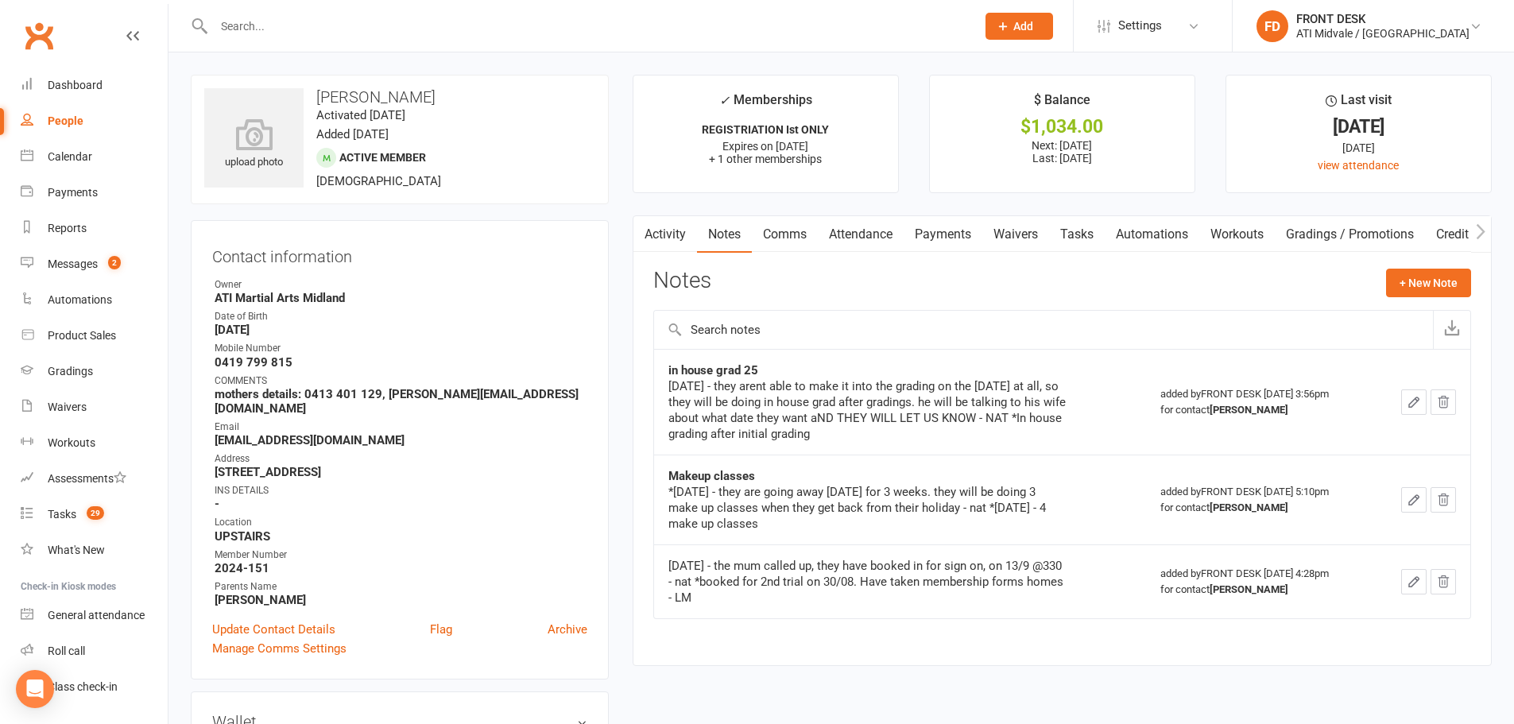
click at [1416, 507] on icon "button" at bounding box center [1414, 500] width 14 height 14
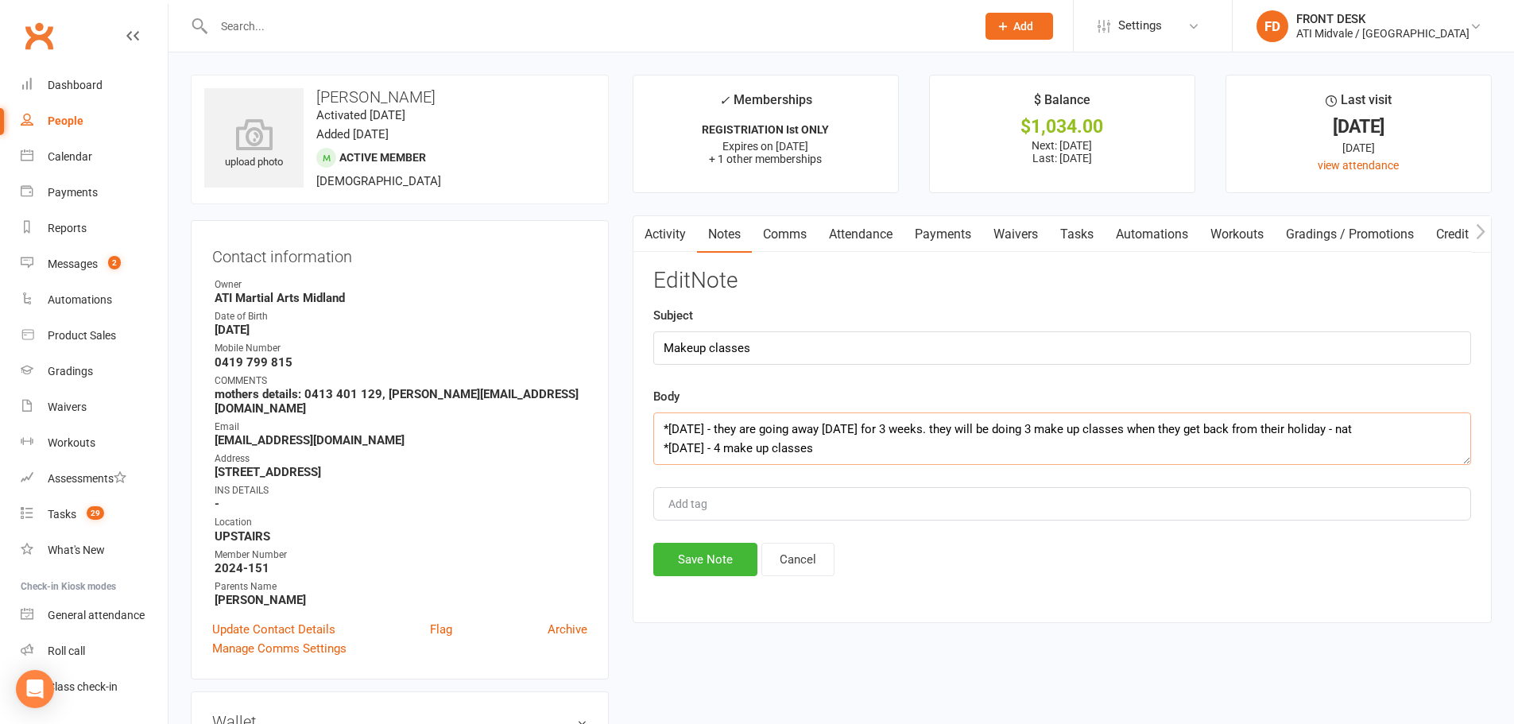
click at [675, 428] on textarea "*13/9/24 - they are going away in 2 weeks for 3 weeks. they will be doing 3 mak…" at bounding box center [1062, 439] width 818 height 52
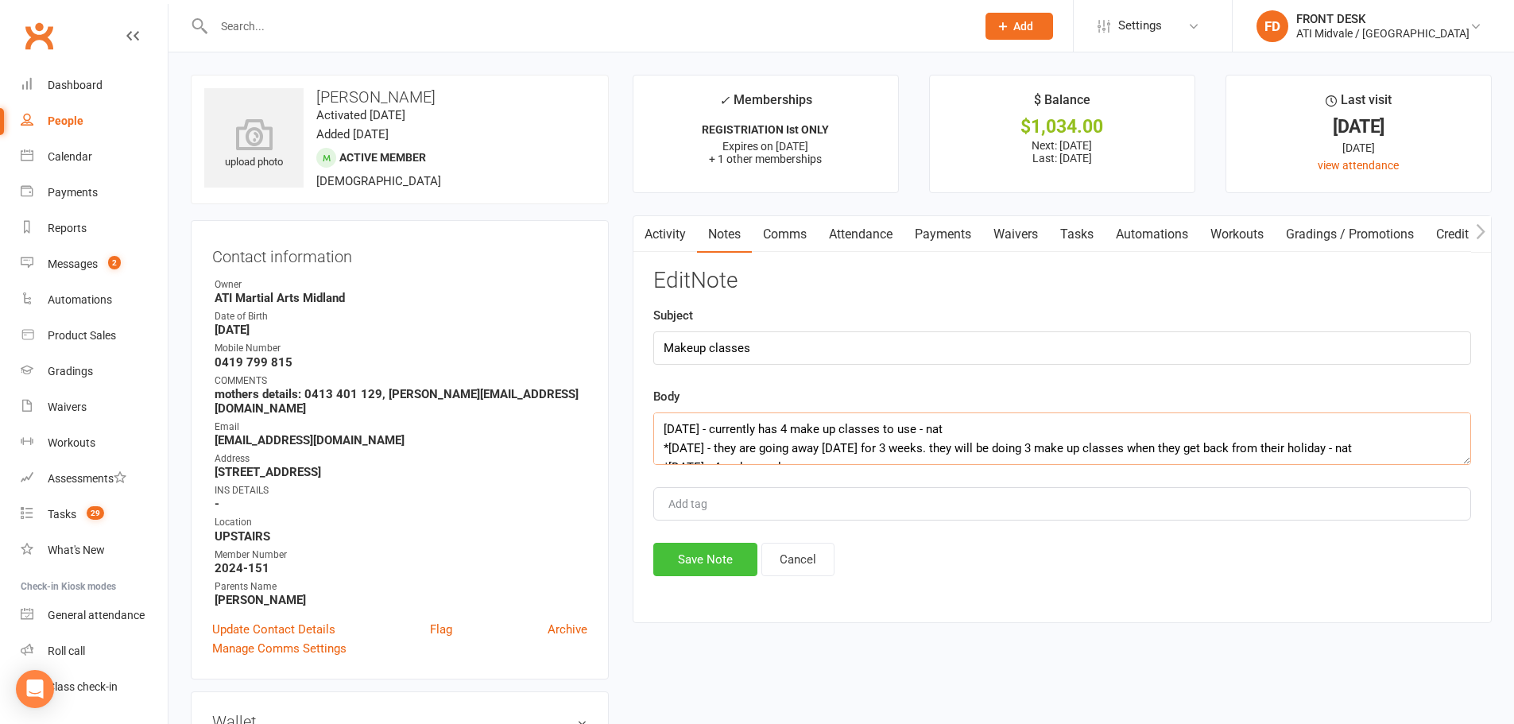
type textarea "16/8/25 - currently has 4 make up classes to use - nat *13/9/24 - they are goin…"
click at [731, 566] on button "Save Note" at bounding box center [705, 559] width 104 height 33
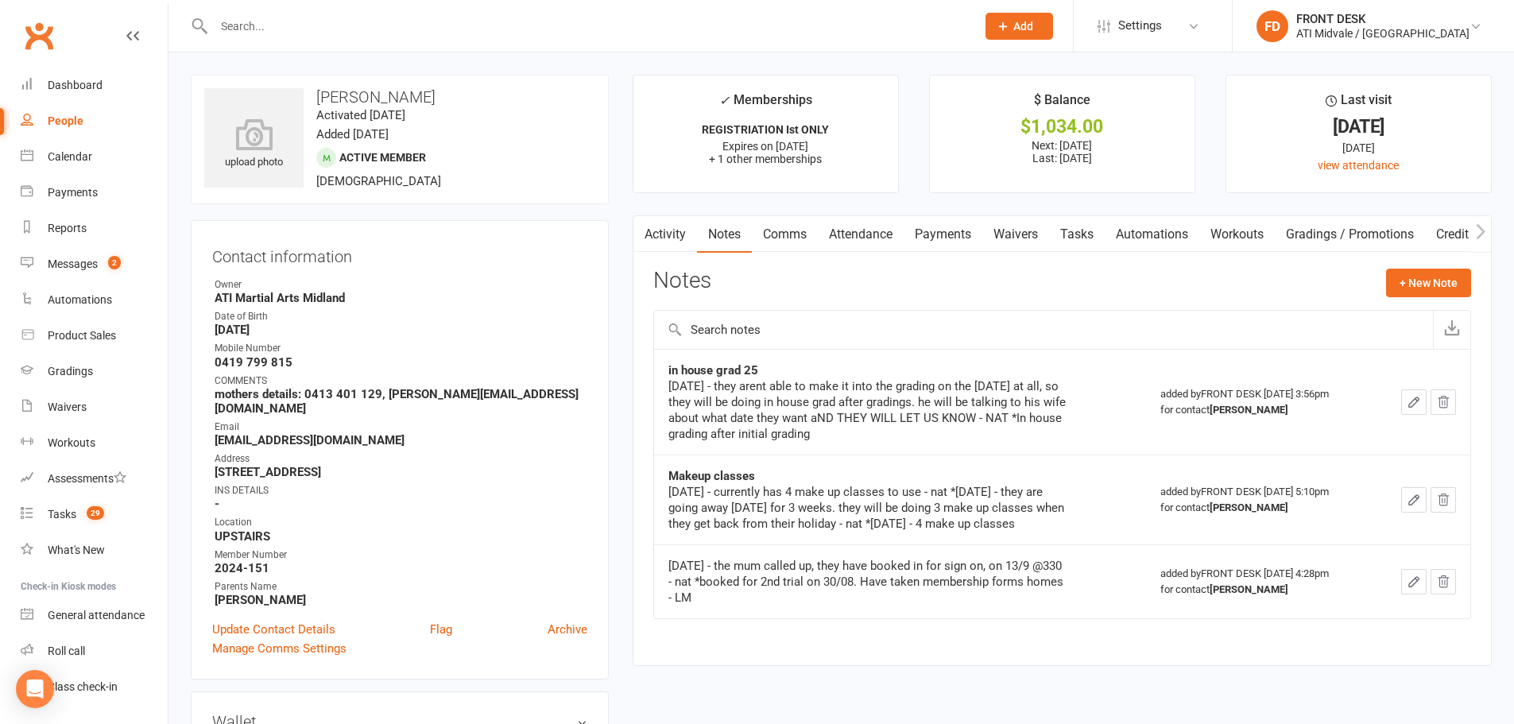
click at [784, 235] on link "Comms" at bounding box center [785, 234] width 66 height 37
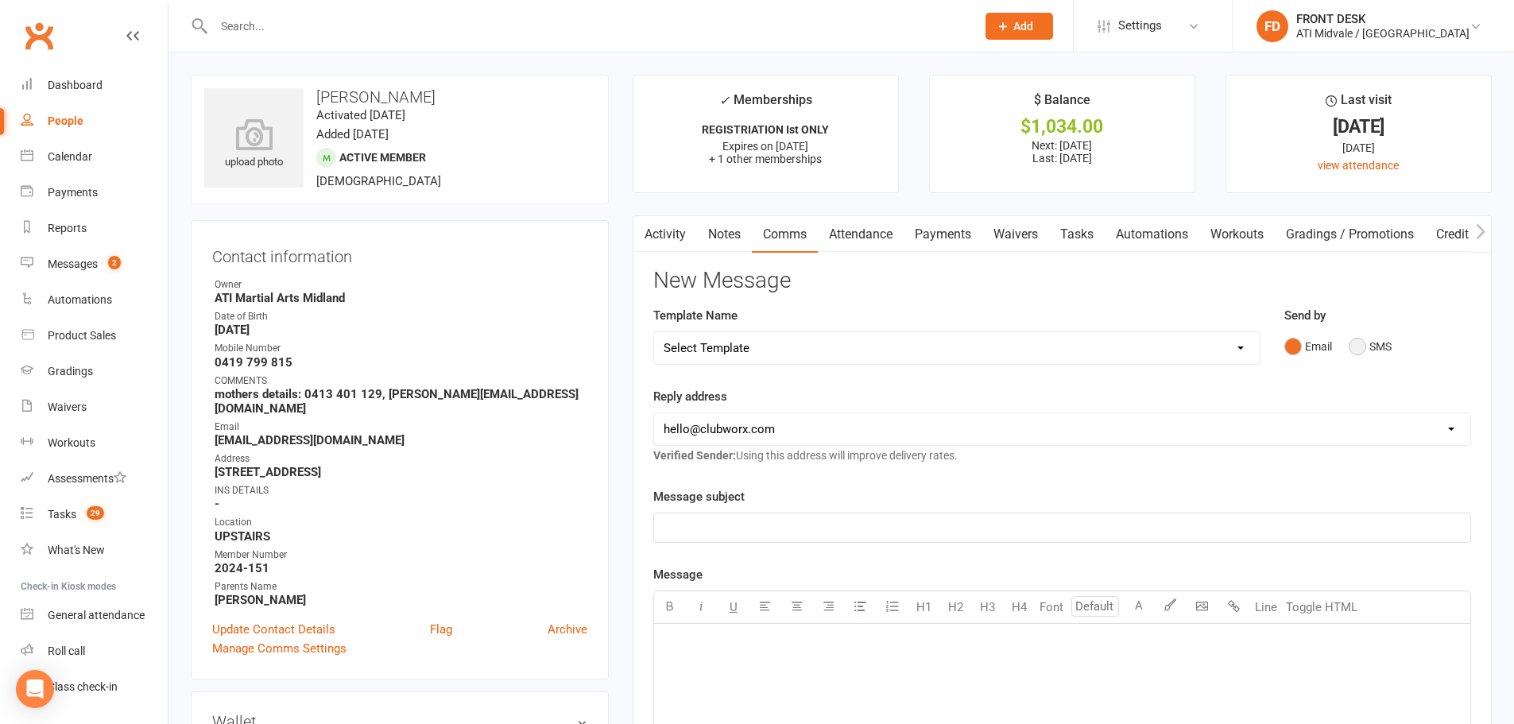
click at [1362, 347] on button "SMS" at bounding box center [1370, 346] width 43 height 30
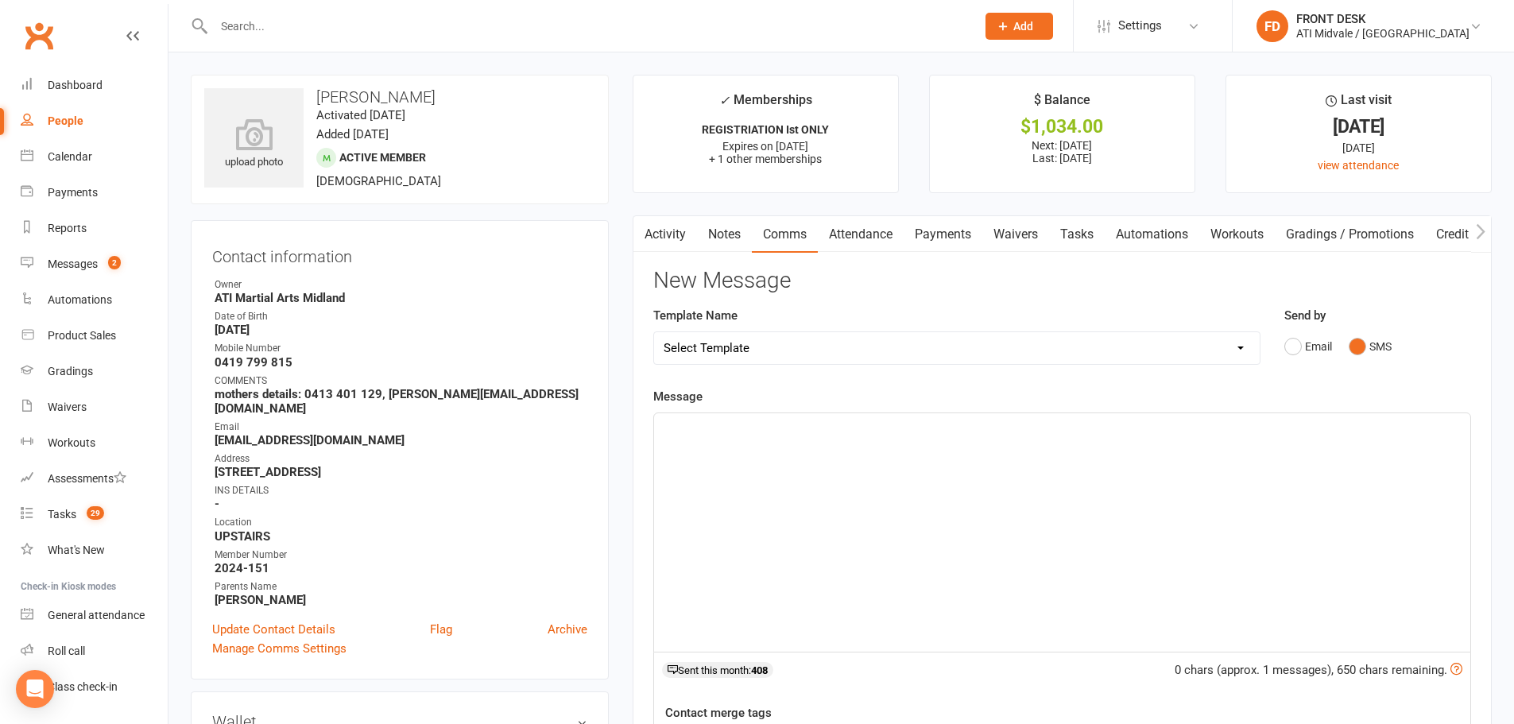
click at [1034, 427] on p "﻿" at bounding box center [1062, 427] width 797 height 19
click at [867, 463] on span "Charles has 4 make up classes to use, please let us know what days you would li…" at bounding box center [997, 466] width 666 height 14
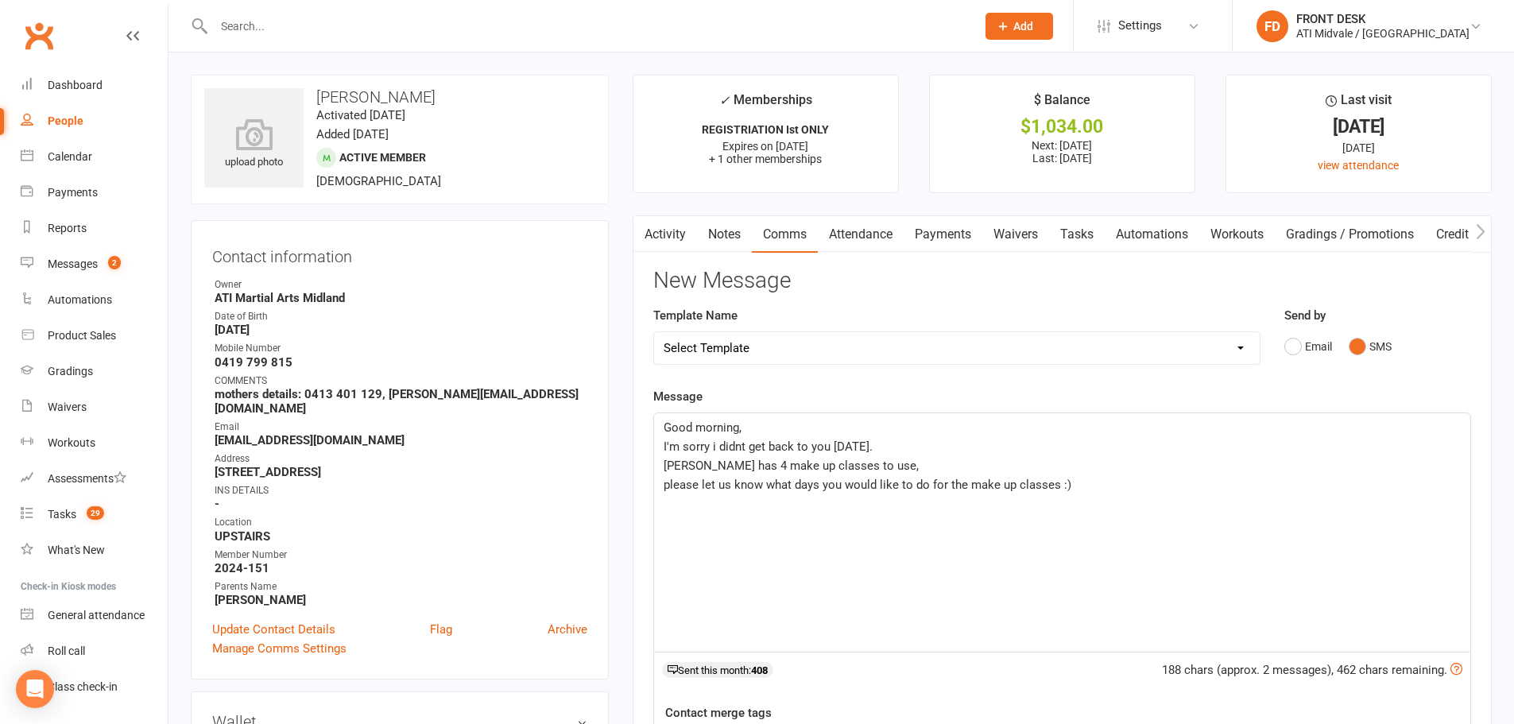
click at [1095, 486] on p "please let us know what days you would like to do for the make up classes :)" at bounding box center [1062, 484] width 797 height 19
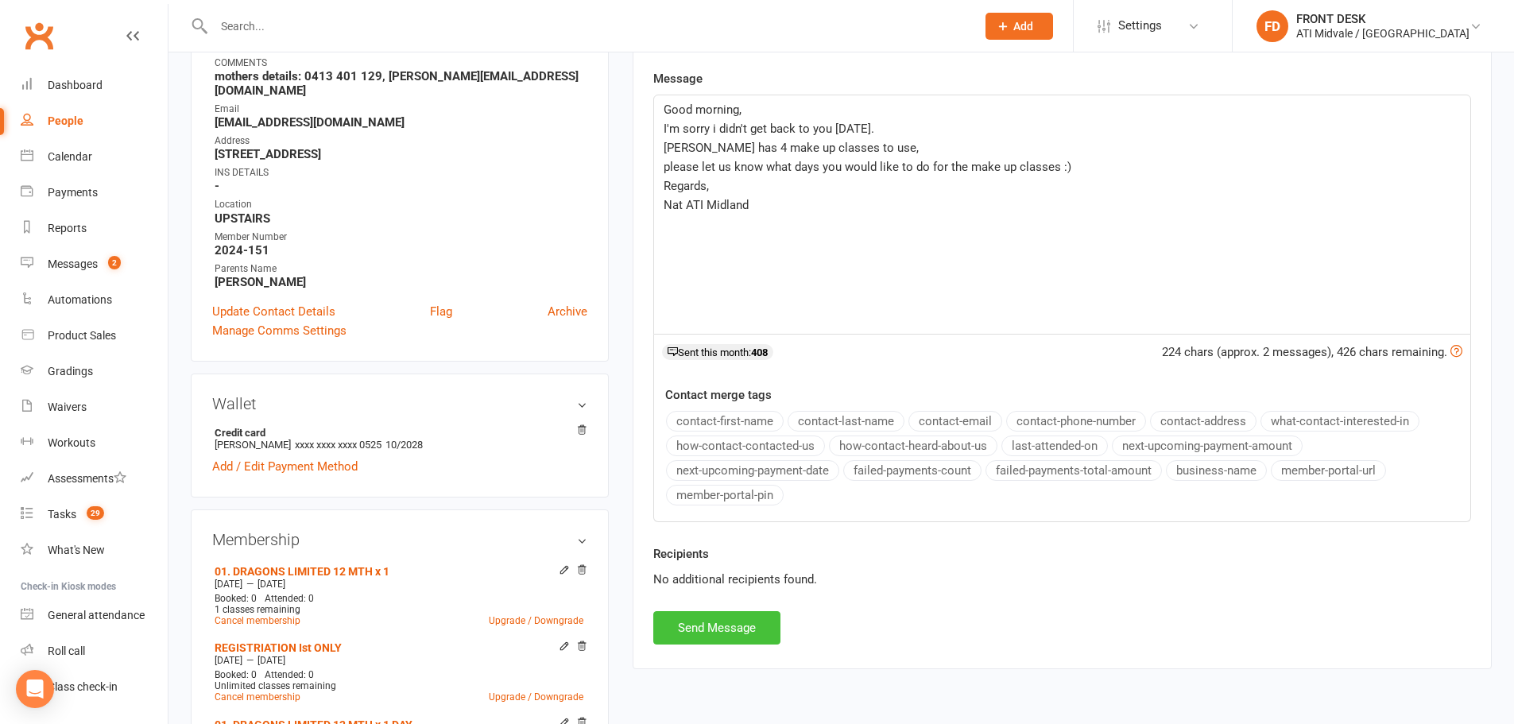
click at [707, 639] on button "Send Message" at bounding box center [716, 627] width 127 height 33
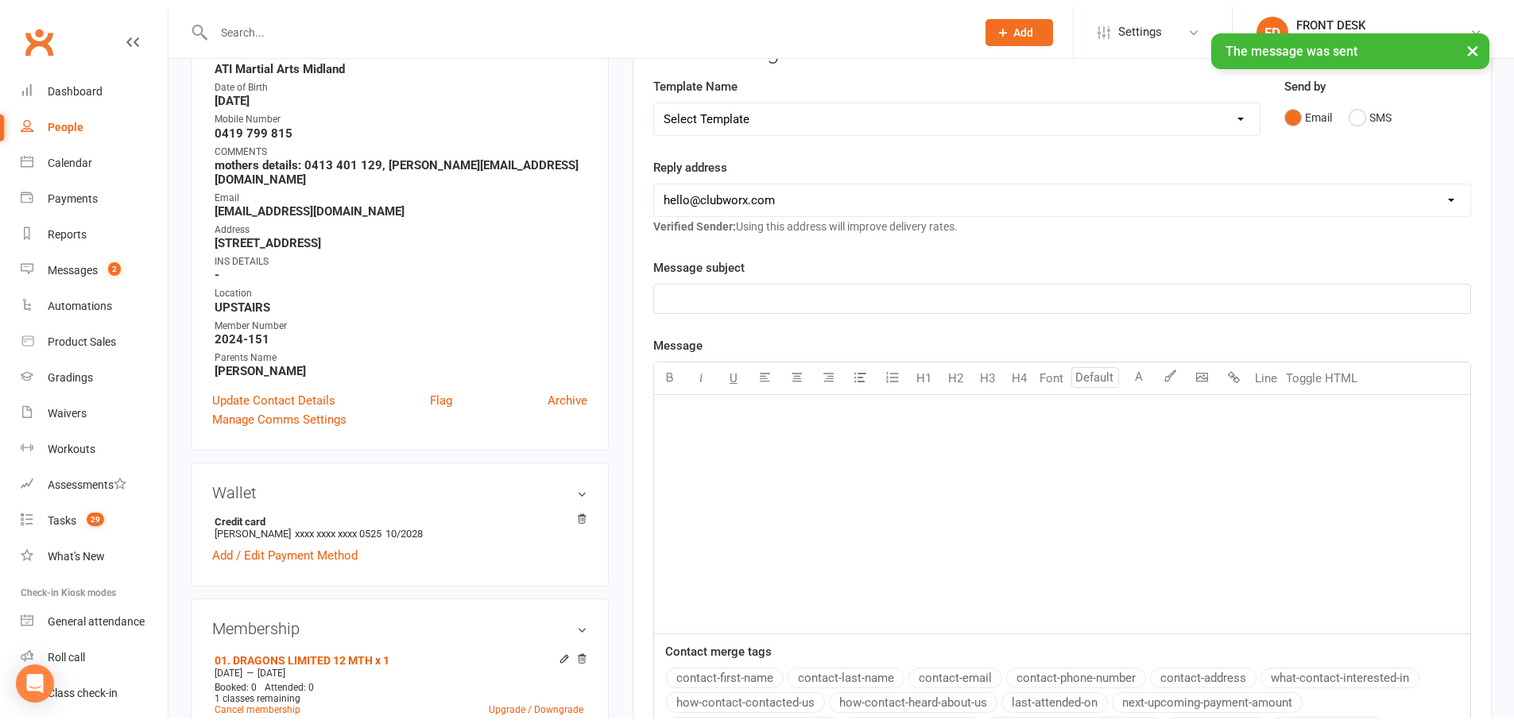
scroll to position [0, 0]
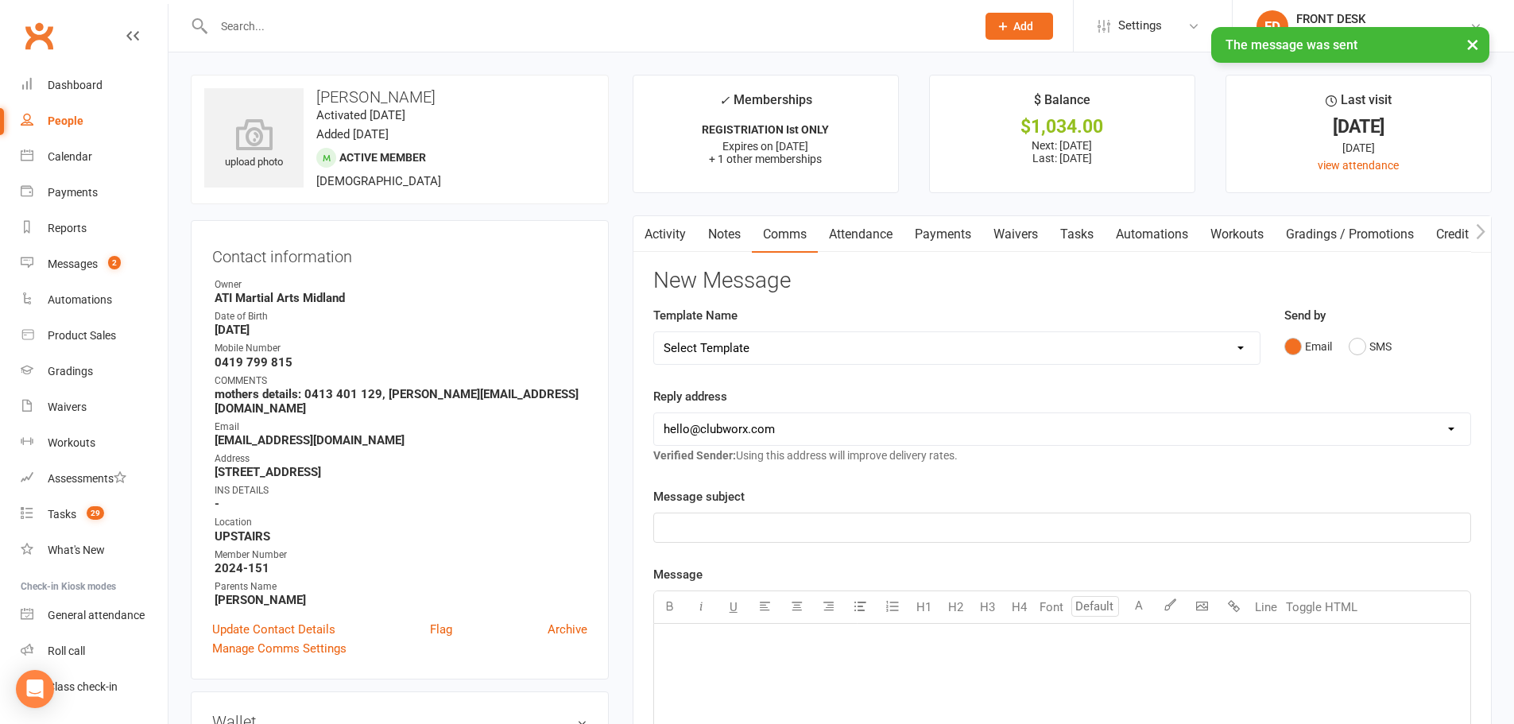
click at [961, 230] on link "Payments" at bounding box center [943, 234] width 79 height 37
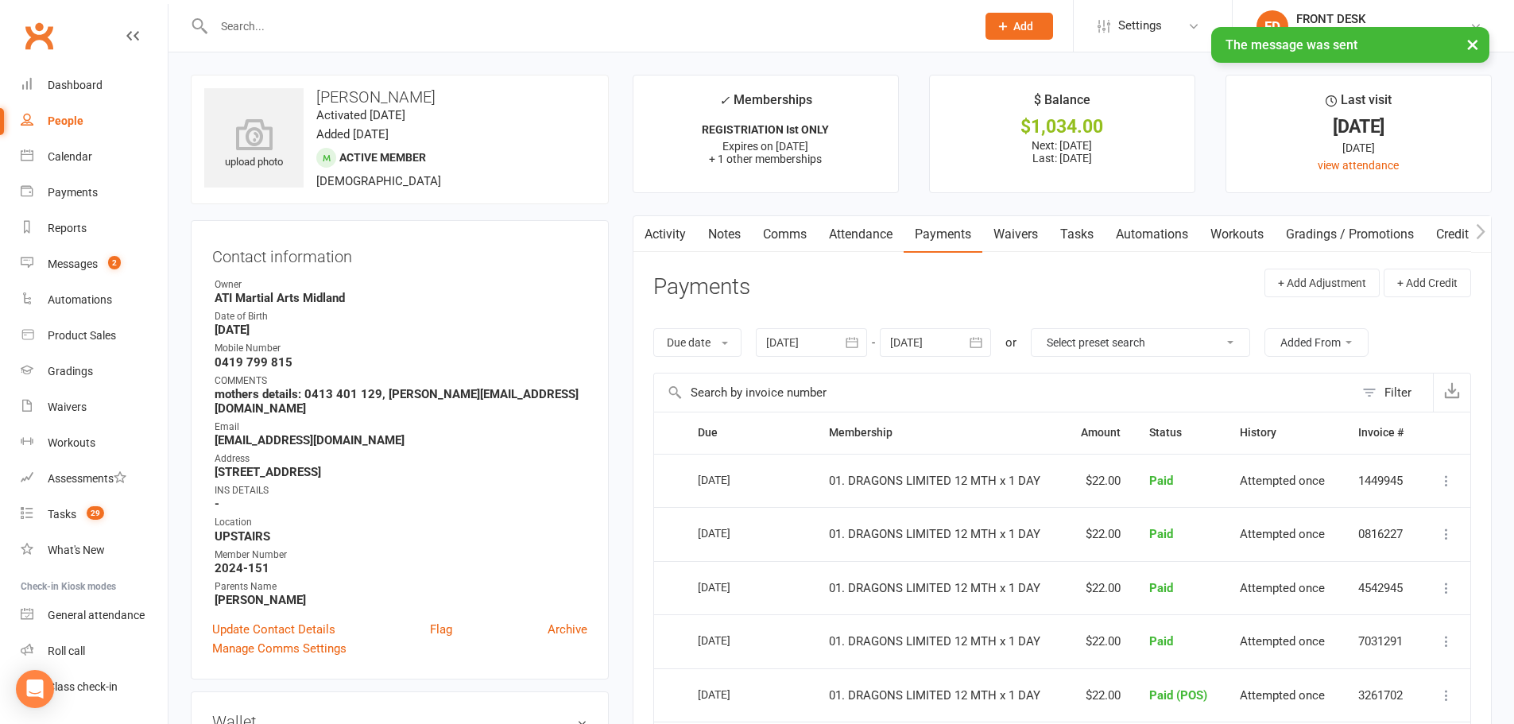
click at [1077, 230] on link "Tasks" at bounding box center [1077, 234] width 56 height 37
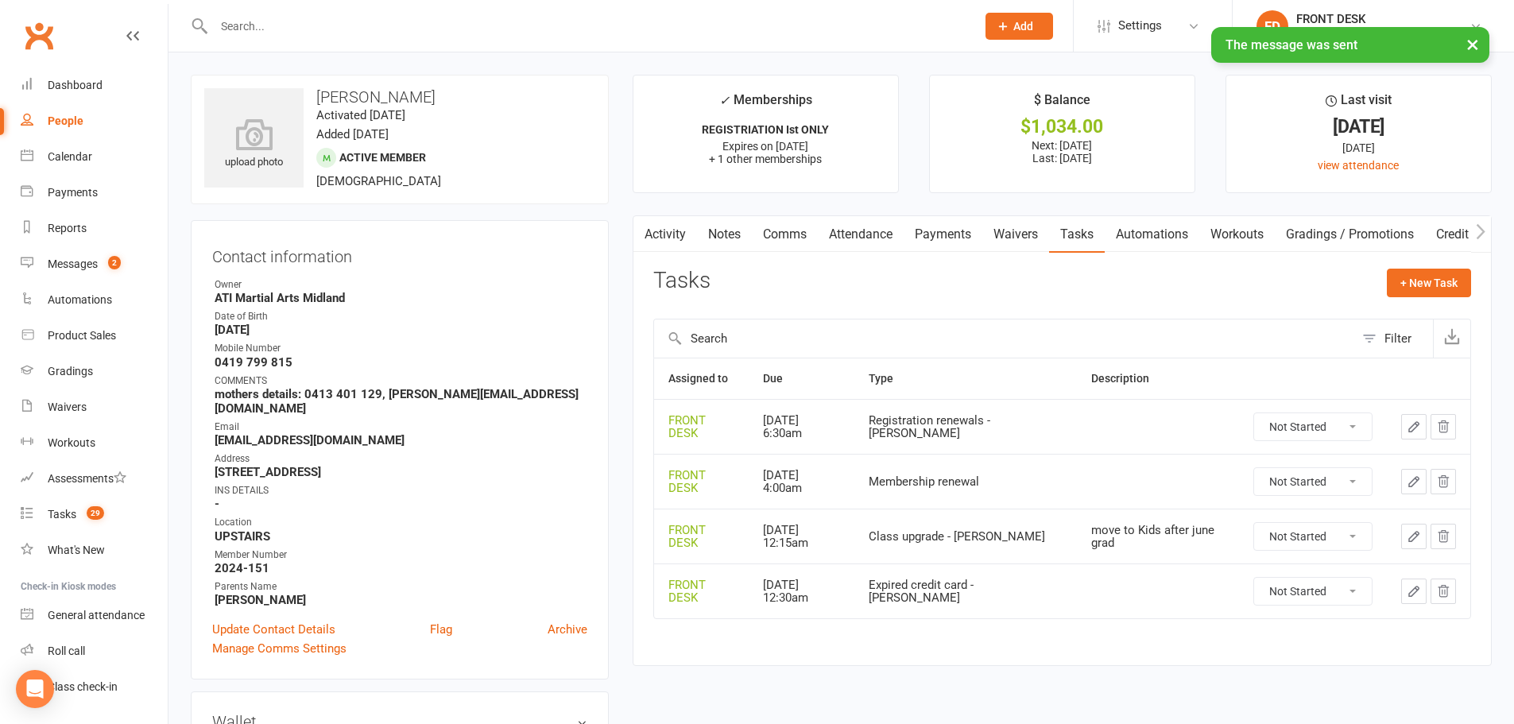
click at [665, 225] on link "Activity" at bounding box center [666, 234] width 64 height 37
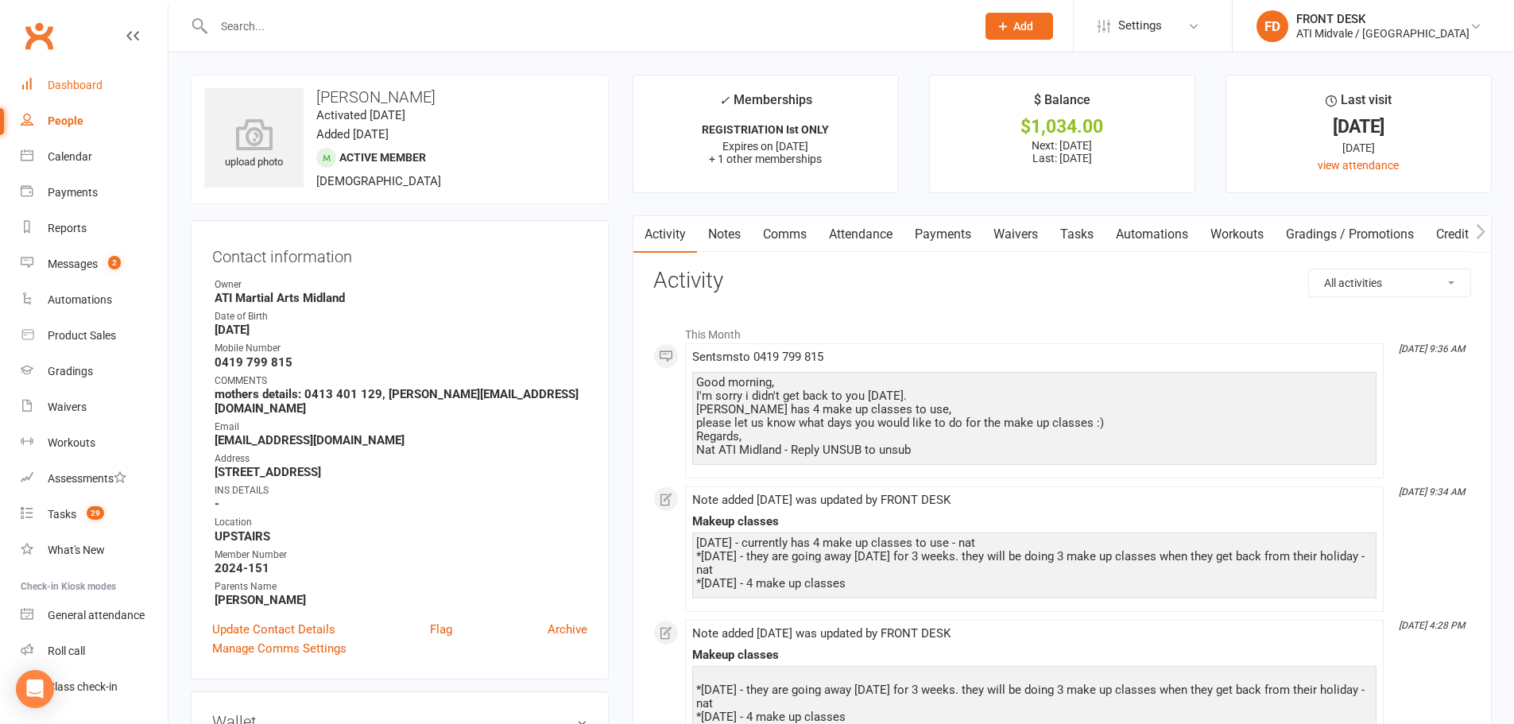
click at [102, 91] on link "Dashboard" at bounding box center [94, 86] width 147 height 36
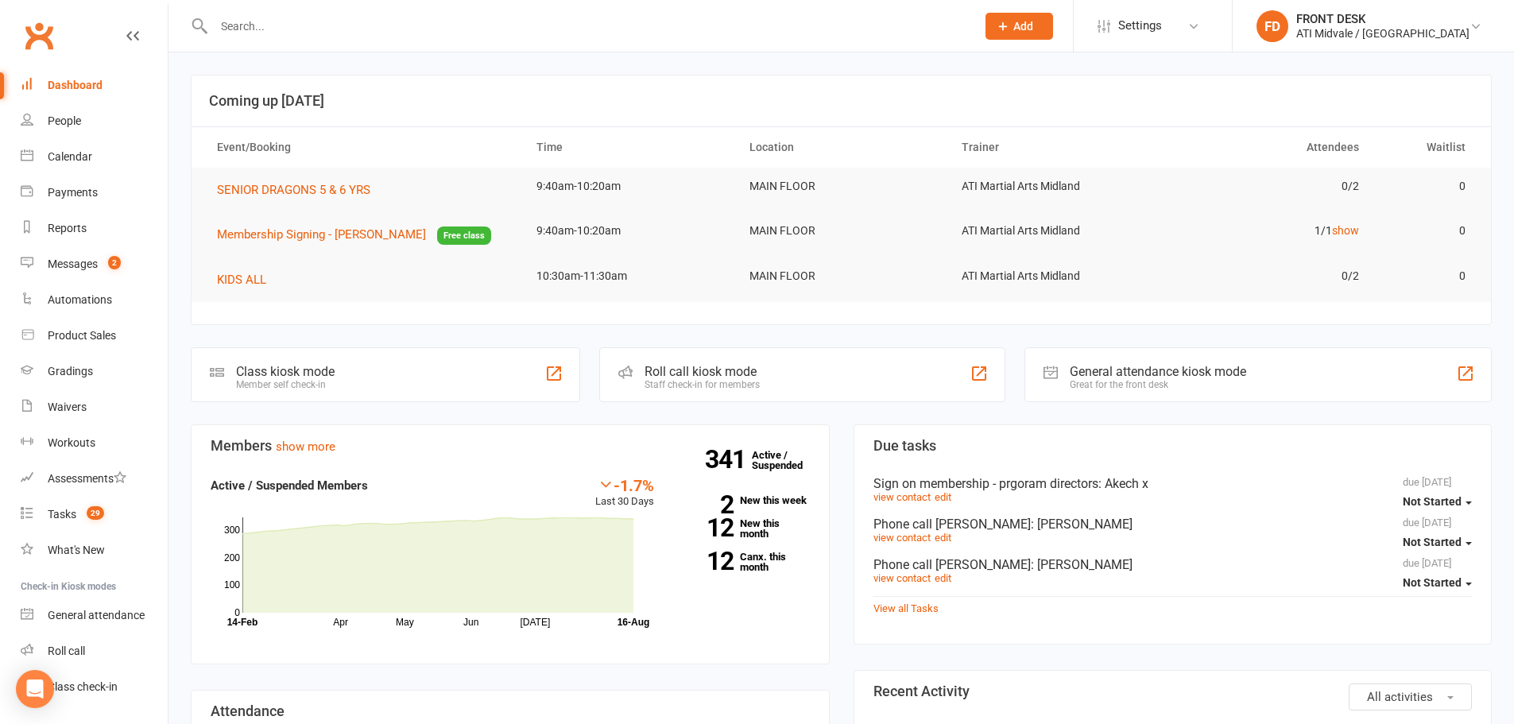
click at [758, 25] on input "text" at bounding box center [587, 26] width 756 height 22
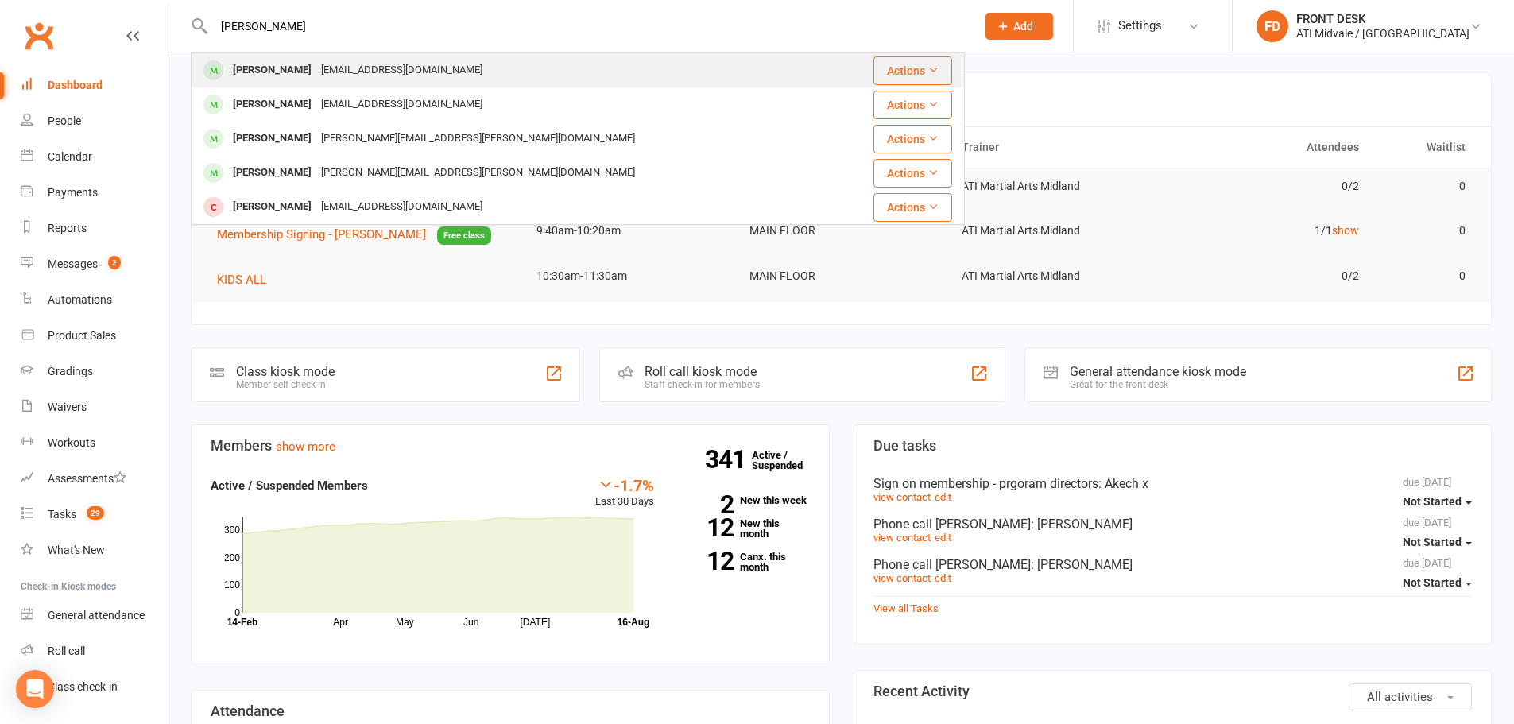
type input "deegan"
click at [506, 85] on div "Deegan Wyatt kayla_jenkins97@hotmail.com" at bounding box center [513, 70] width 642 height 33
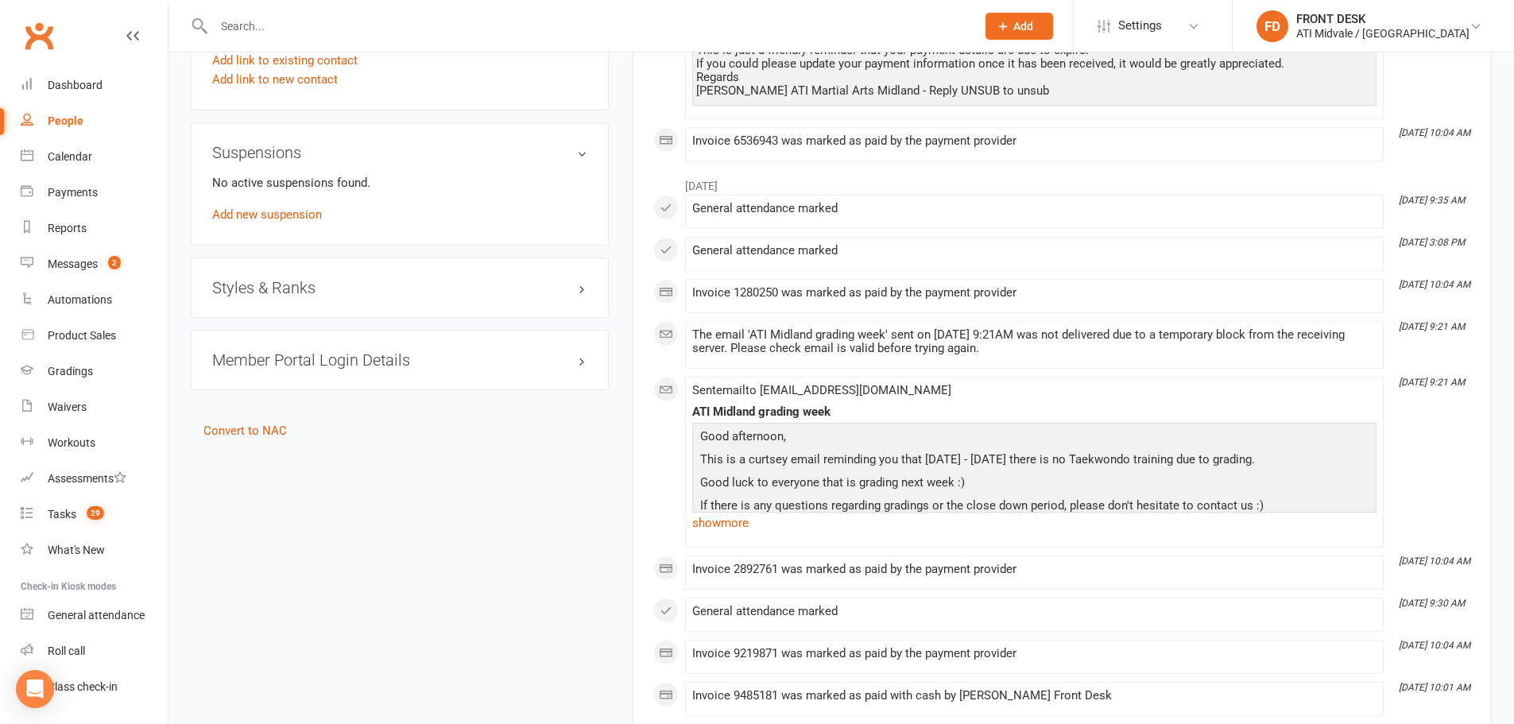
scroll to position [1272, 0]
click at [417, 287] on h3 "Styles & Ranks" at bounding box center [399, 285] width 375 height 17
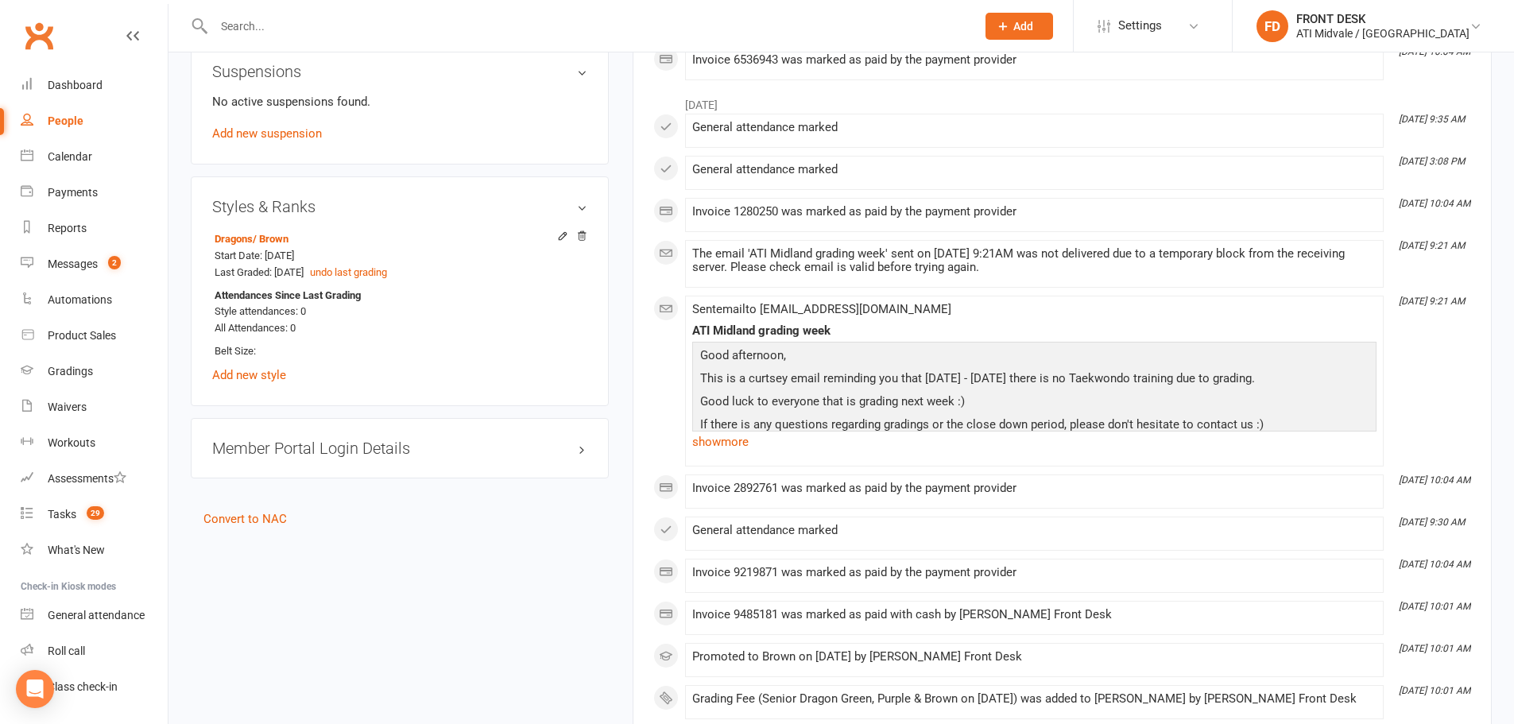
scroll to position [0, 0]
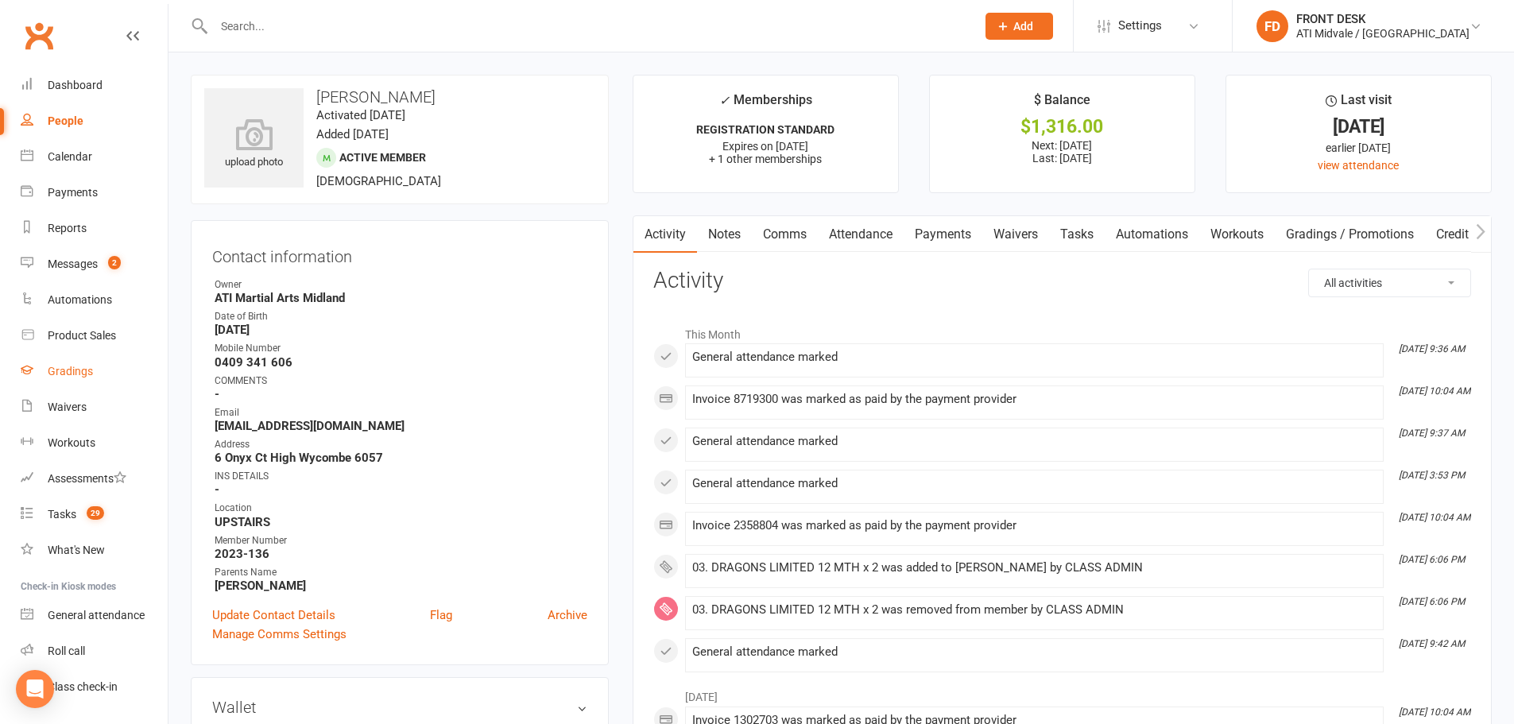
click at [78, 362] on link "Gradings" at bounding box center [94, 372] width 147 height 36
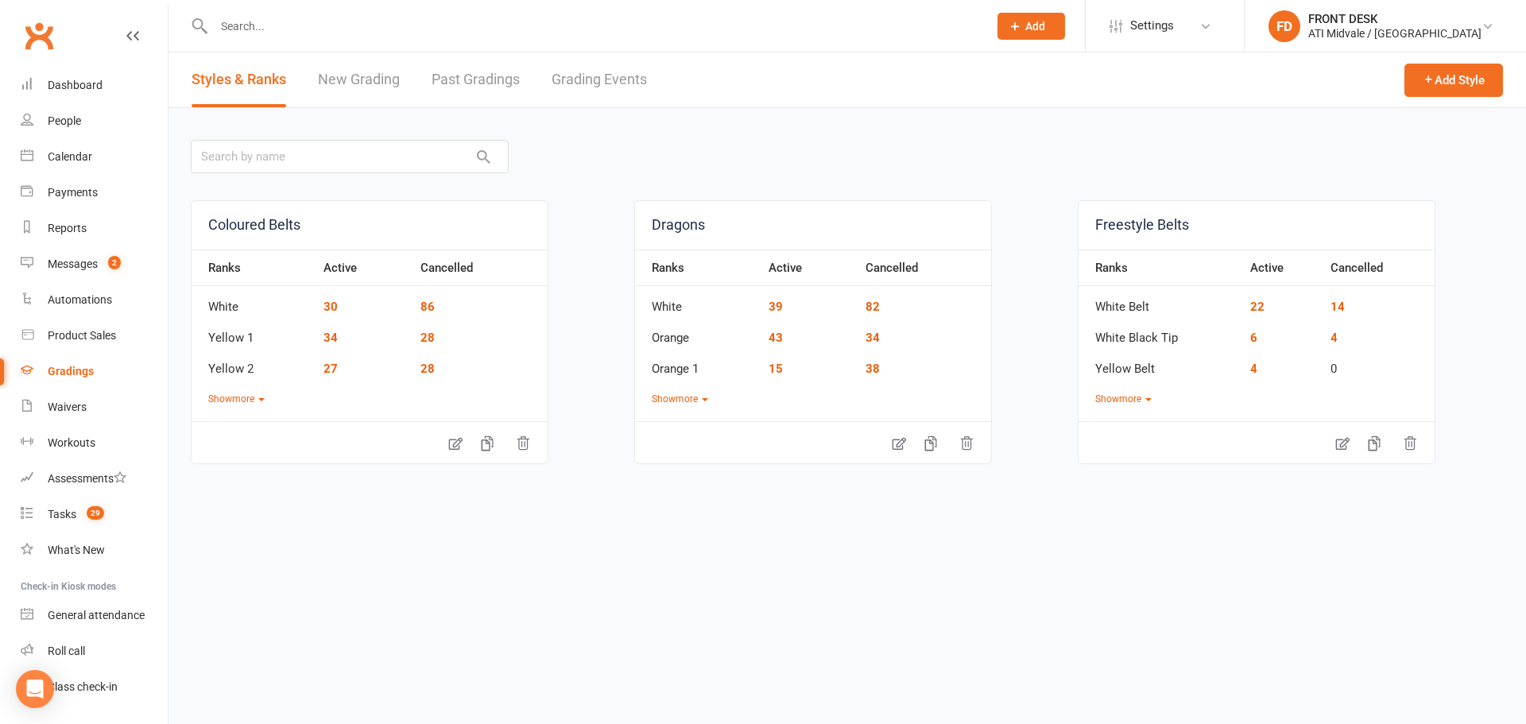
click at [608, 64] on link "Grading Events" at bounding box center [599, 79] width 95 height 55
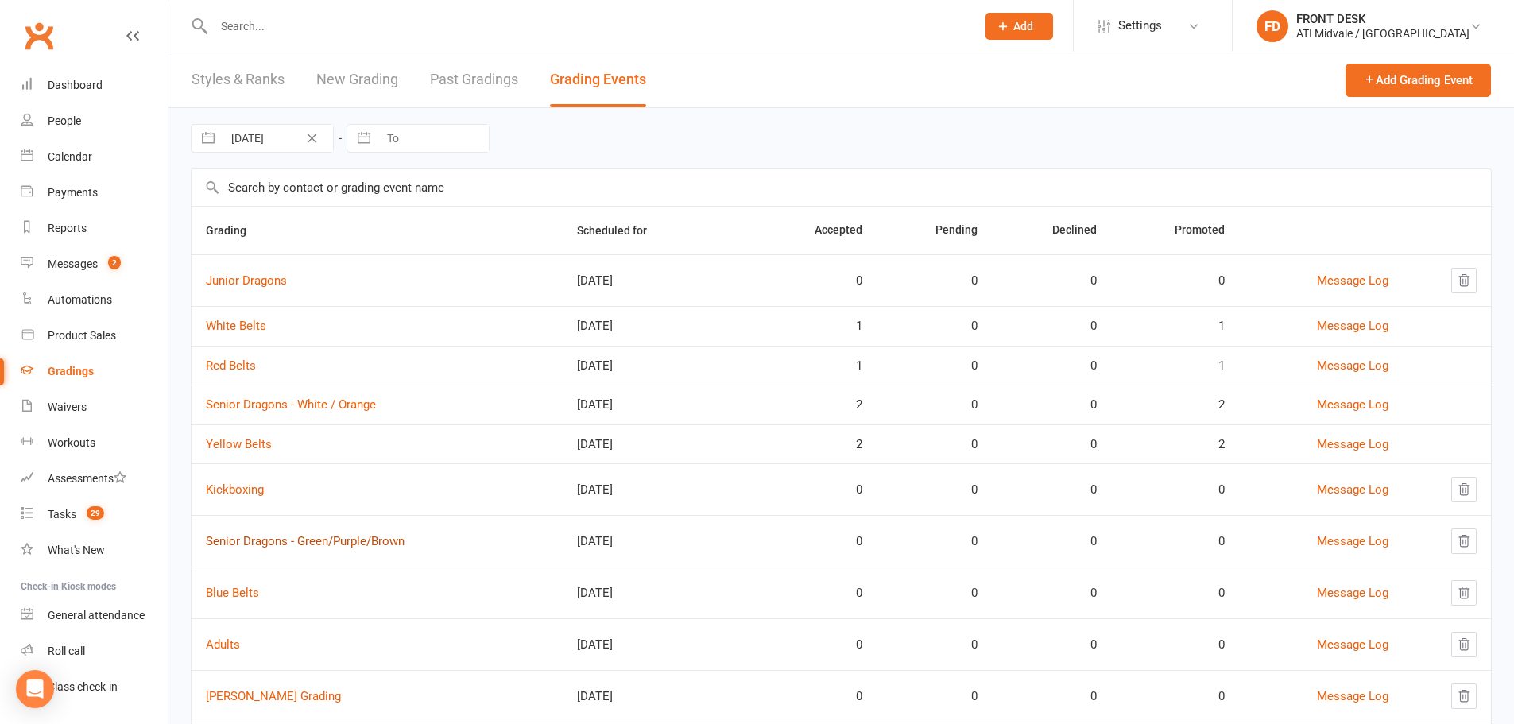
click at [318, 539] on link "Senior Dragons - Green/Purple/Brown" at bounding box center [305, 541] width 199 height 14
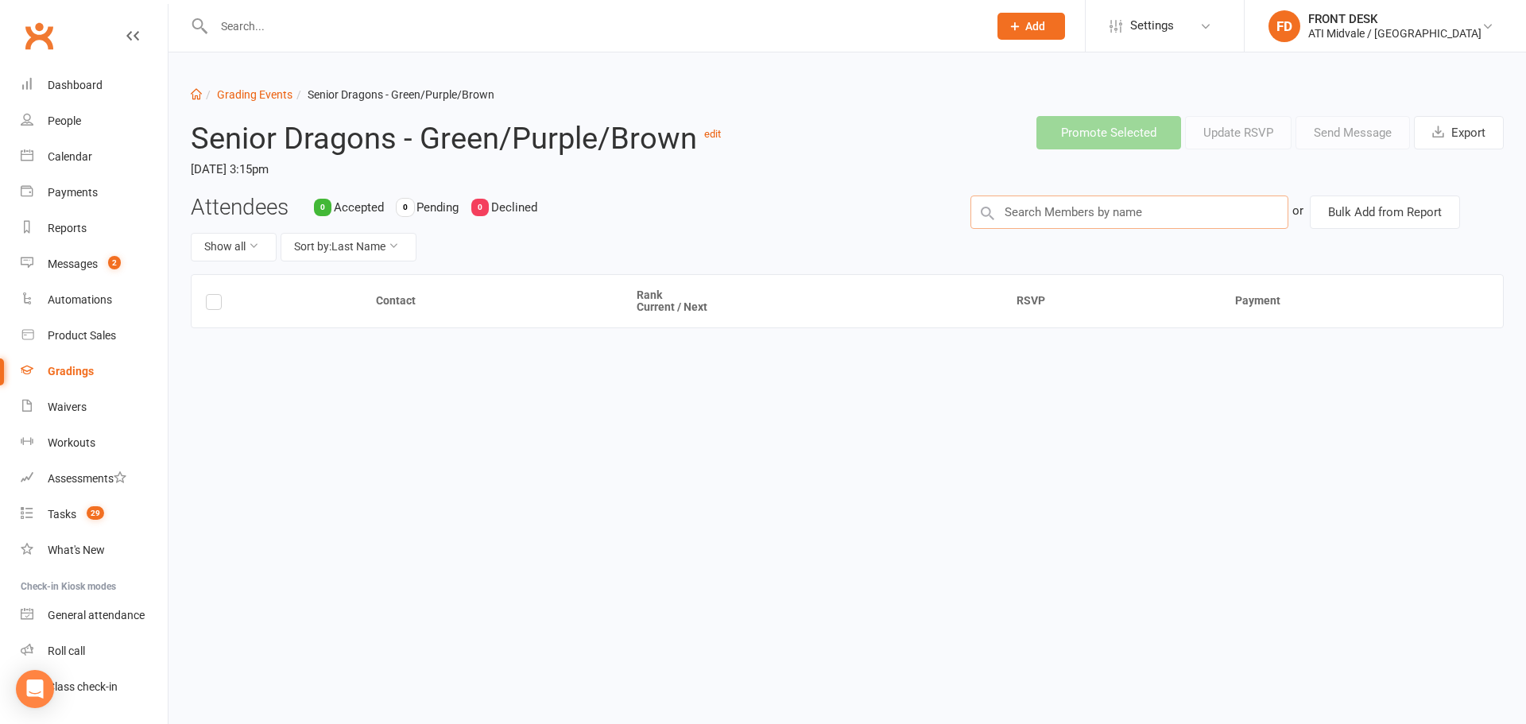
click at [1056, 221] on input "text" at bounding box center [1130, 212] width 318 height 33
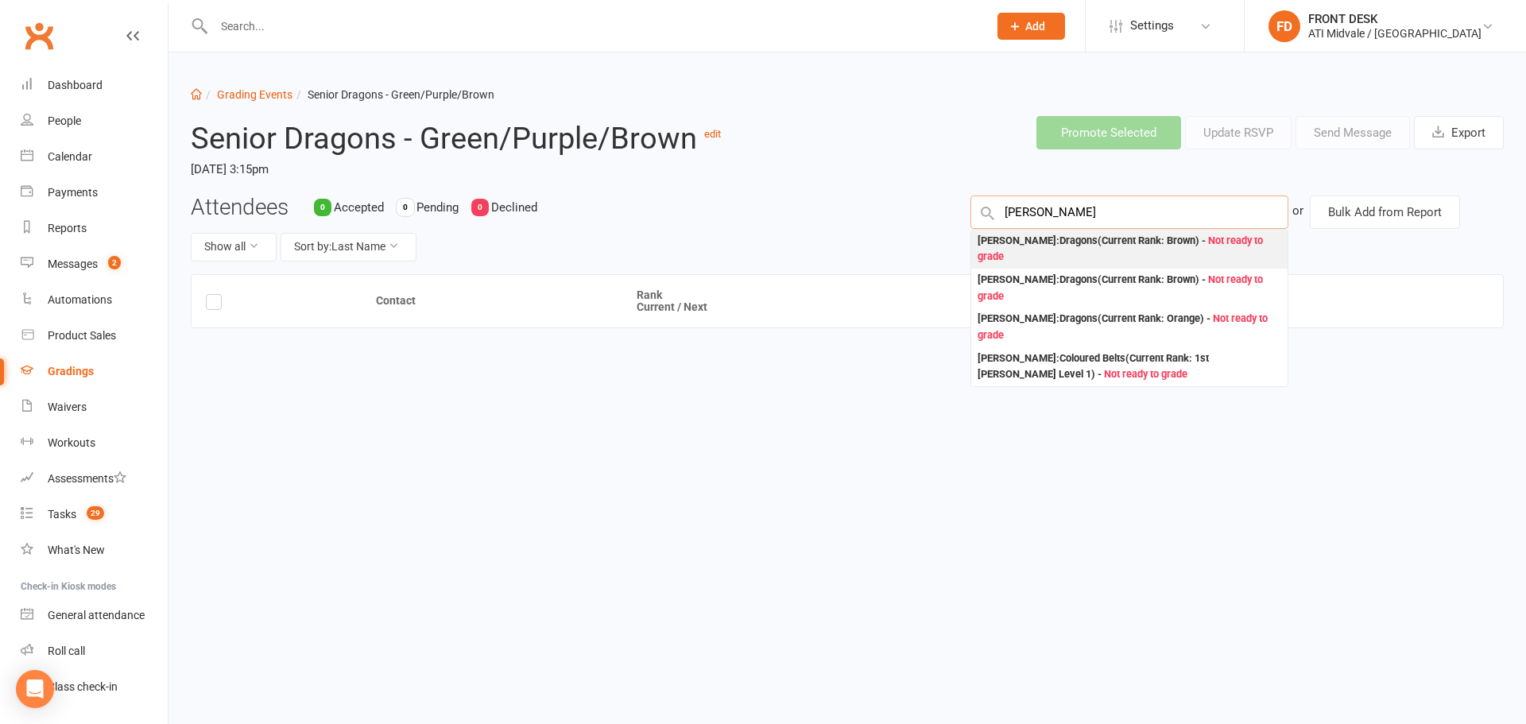
type input "DEEGAN"
click at [1070, 249] on div "Deegan Wyatt : Dragons (Current Rank: Brown ) - Not ready to grade" at bounding box center [1130, 249] width 304 height 33
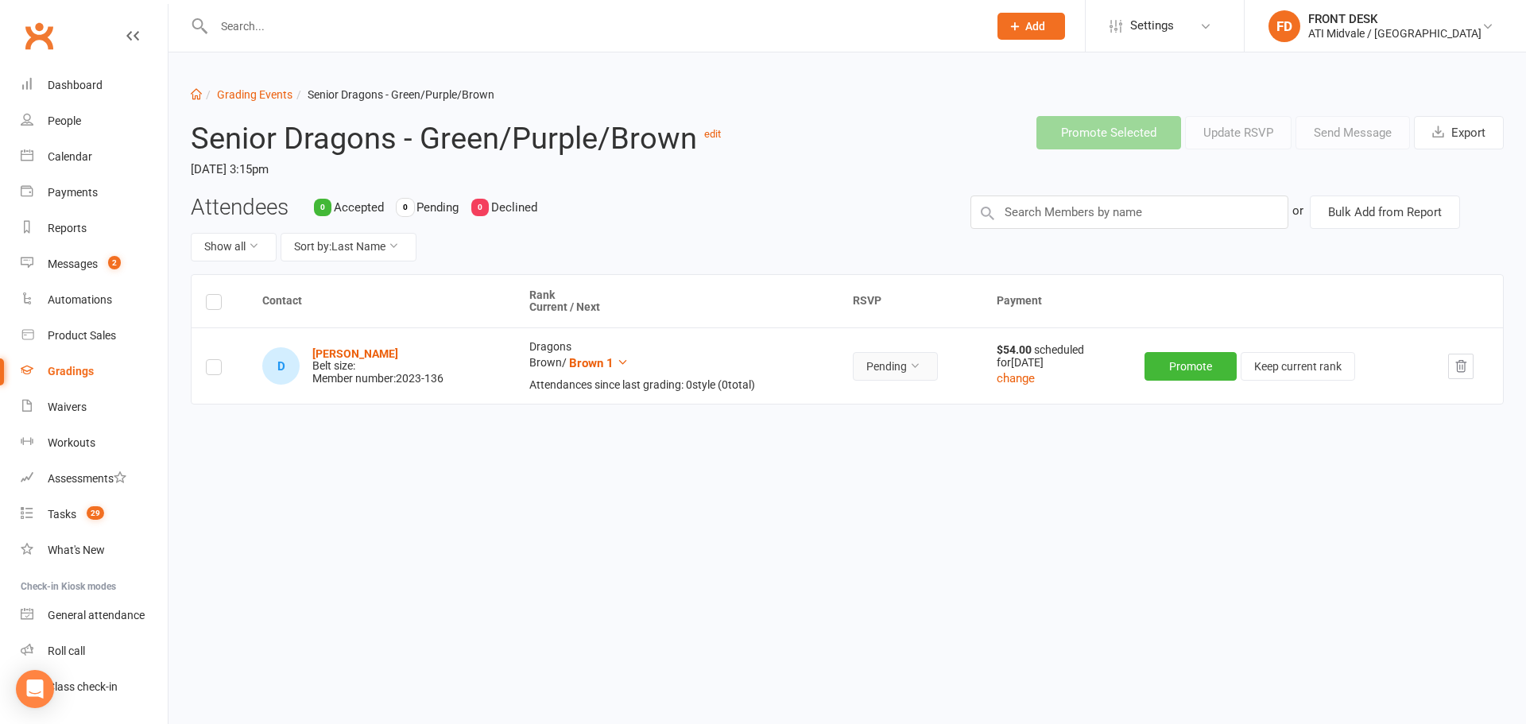
click at [901, 359] on button "Pending" at bounding box center [895, 366] width 85 height 29
click at [905, 413] on link "Accepted" at bounding box center [863, 403] width 157 height 32
click at [1197, 362] on button "Promote" at bounding box center [1192, 366] width 92 height 29
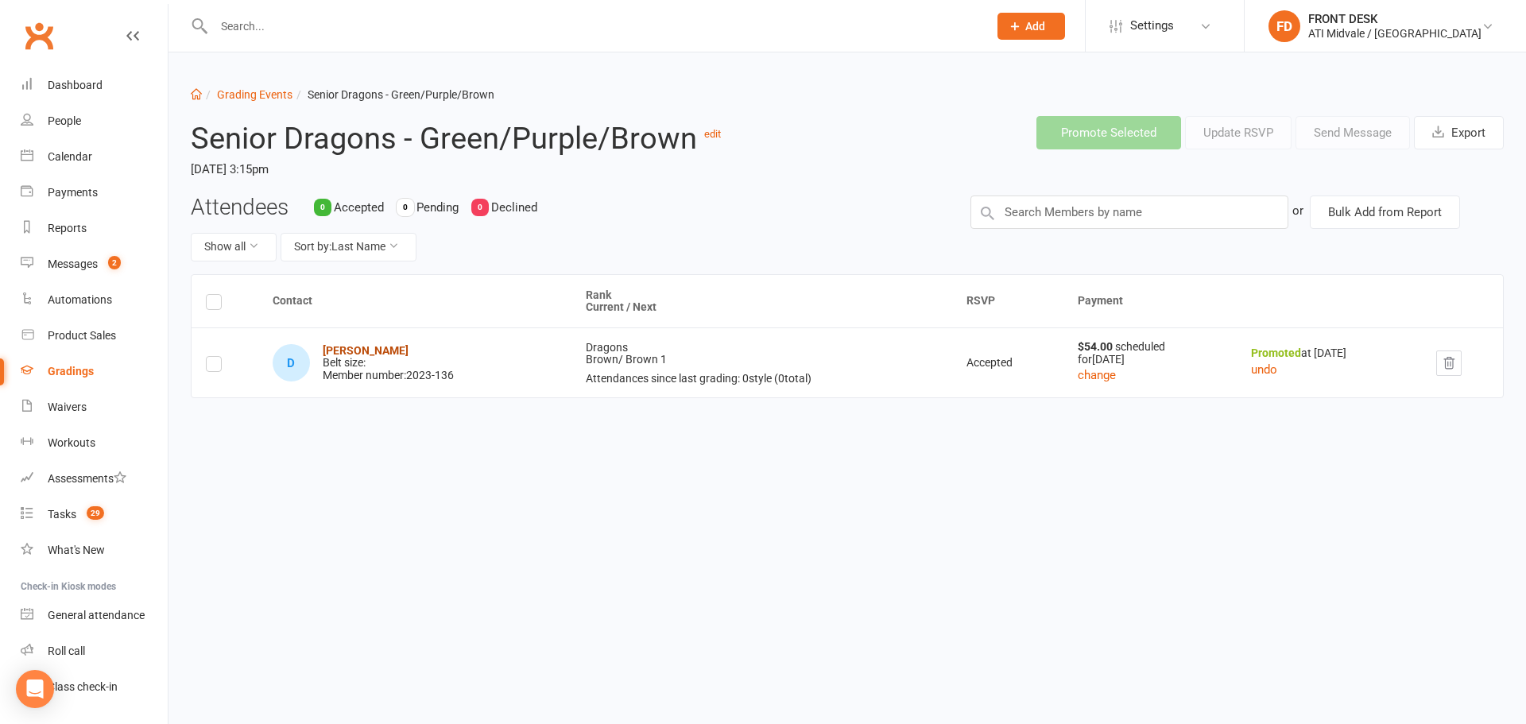
click at [343, 350] on strong "[PERSON_NAME]" at bounding box center [366, 350] width 86 height 13
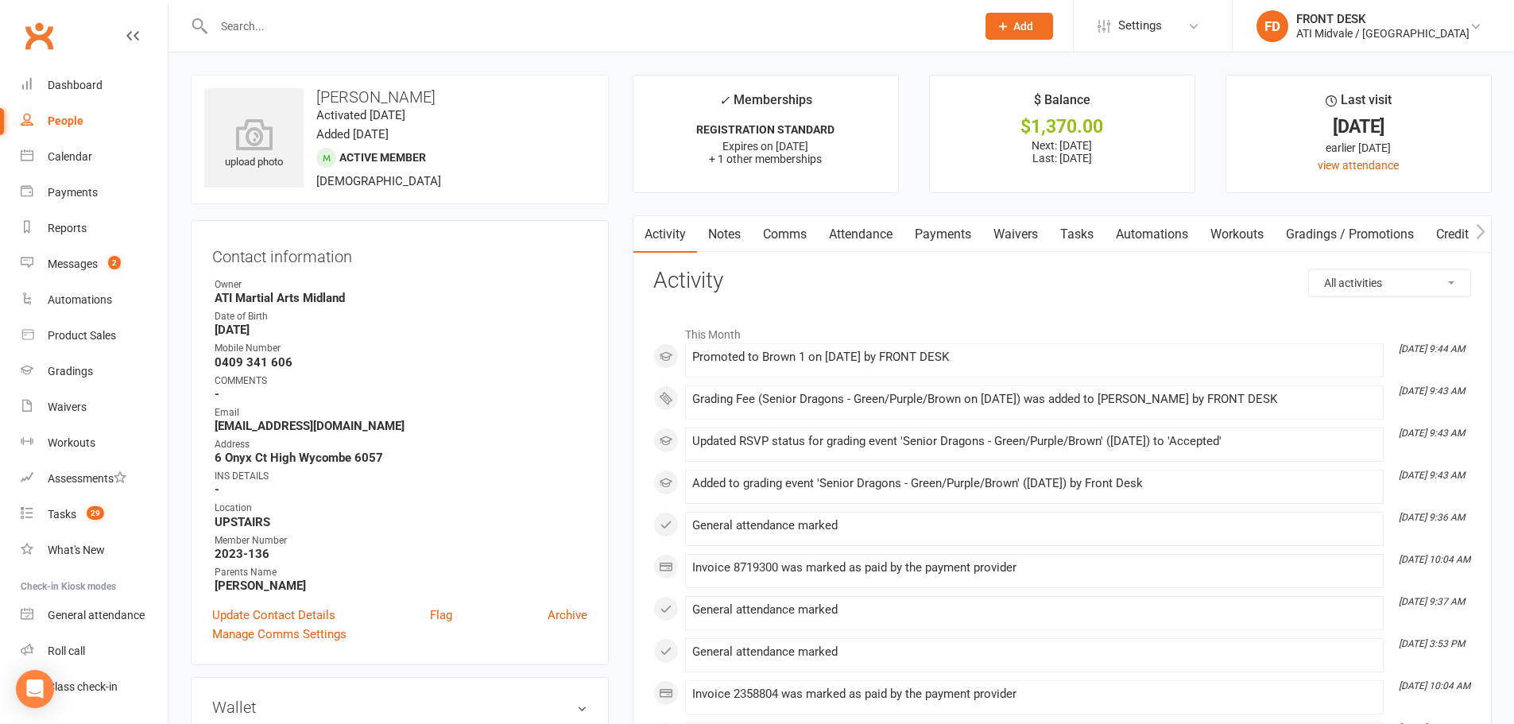
click at [953, 227] on link "Payments" at bounding box center [943, 234] width 79 height 37
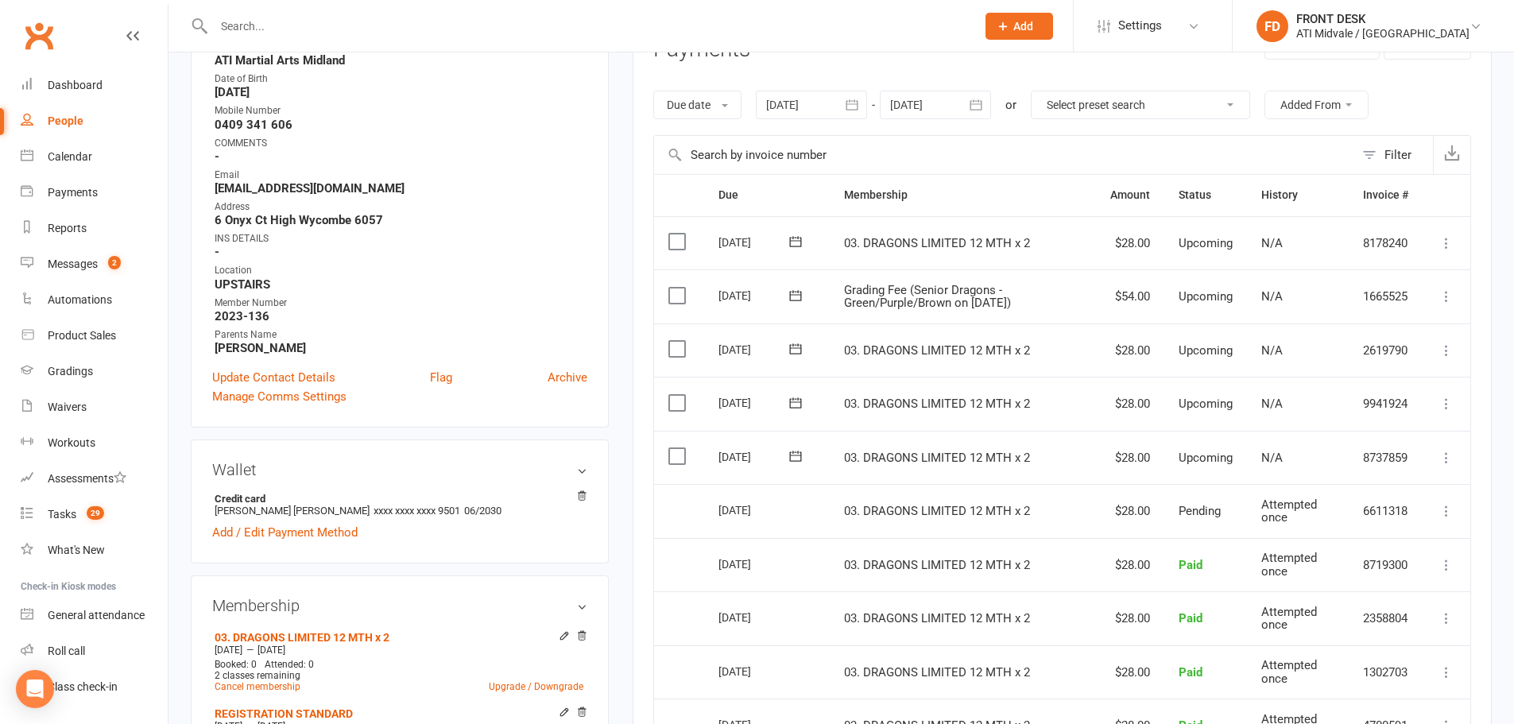
scroll to position [238, 0]
click at [676, 295] on label at bounding box center [679, 295] width 21 height 16
click at [676, 287] on input "checkbox" at bounding box center [674, 287] width 10 height 0
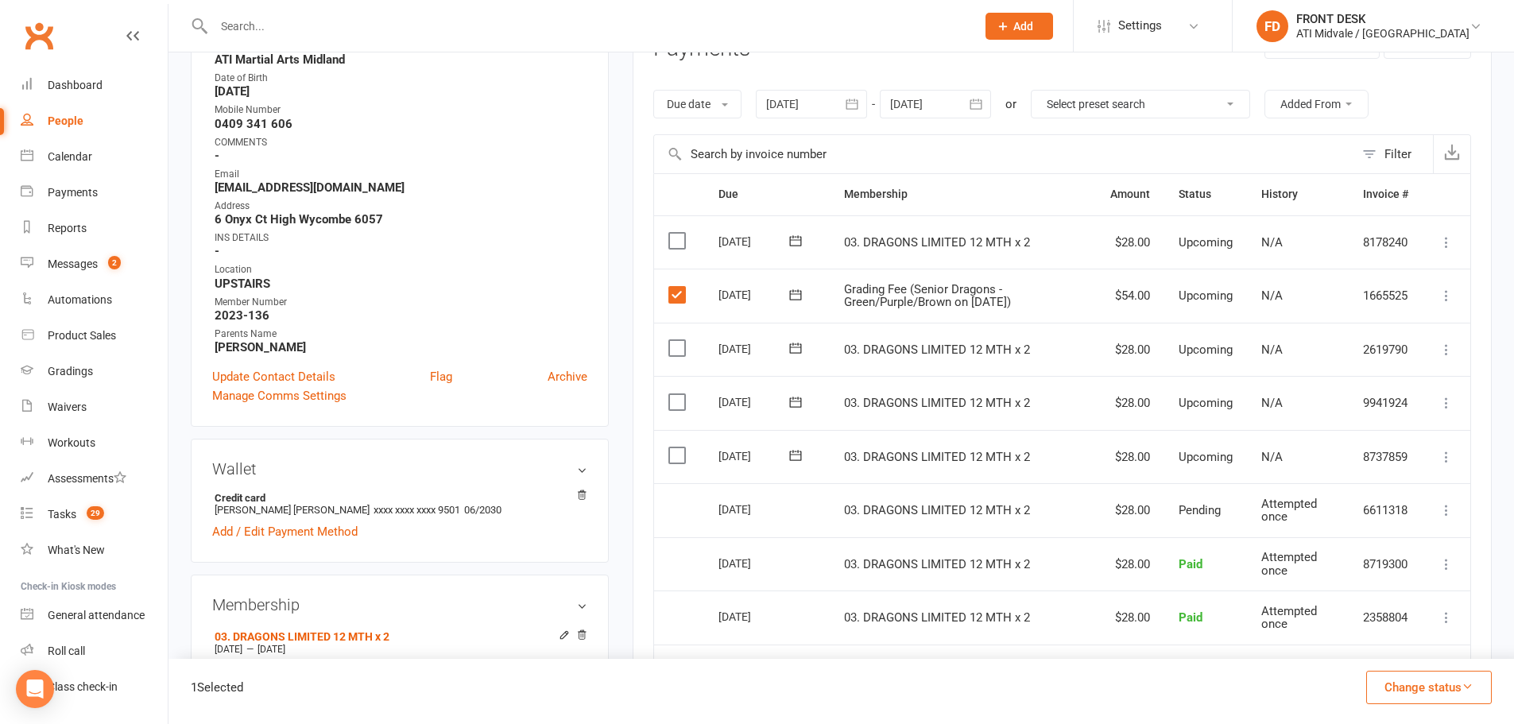
click at [1478, 681] on button "Change status" at bounding box center [1429, 687] width 126 height 33
click at [1467, 554] on link "Paid (Cash)" at bounding box center [1412, 549] width 157 height 32
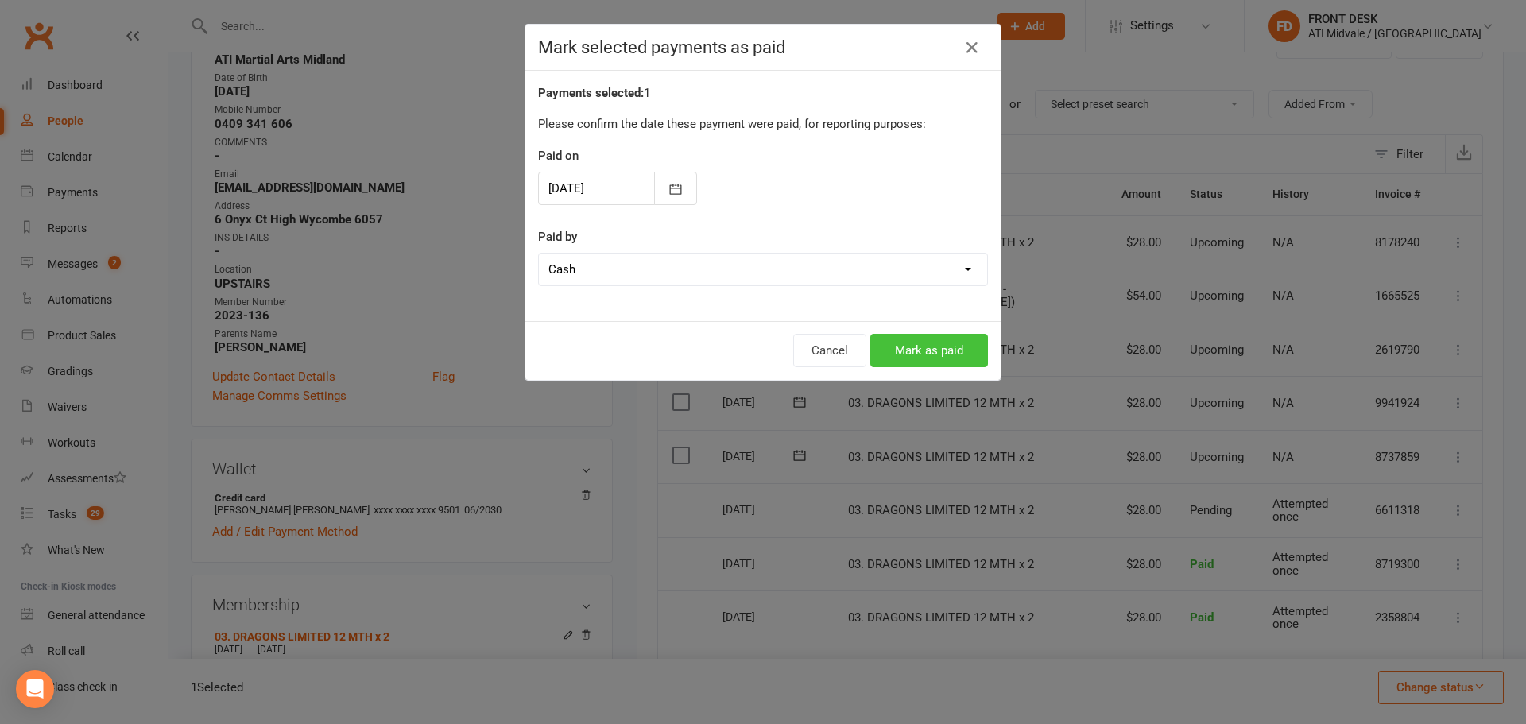
click at [933, 344] on button "Mark as paid" at bounding box center [929, 350] width 118 height 33
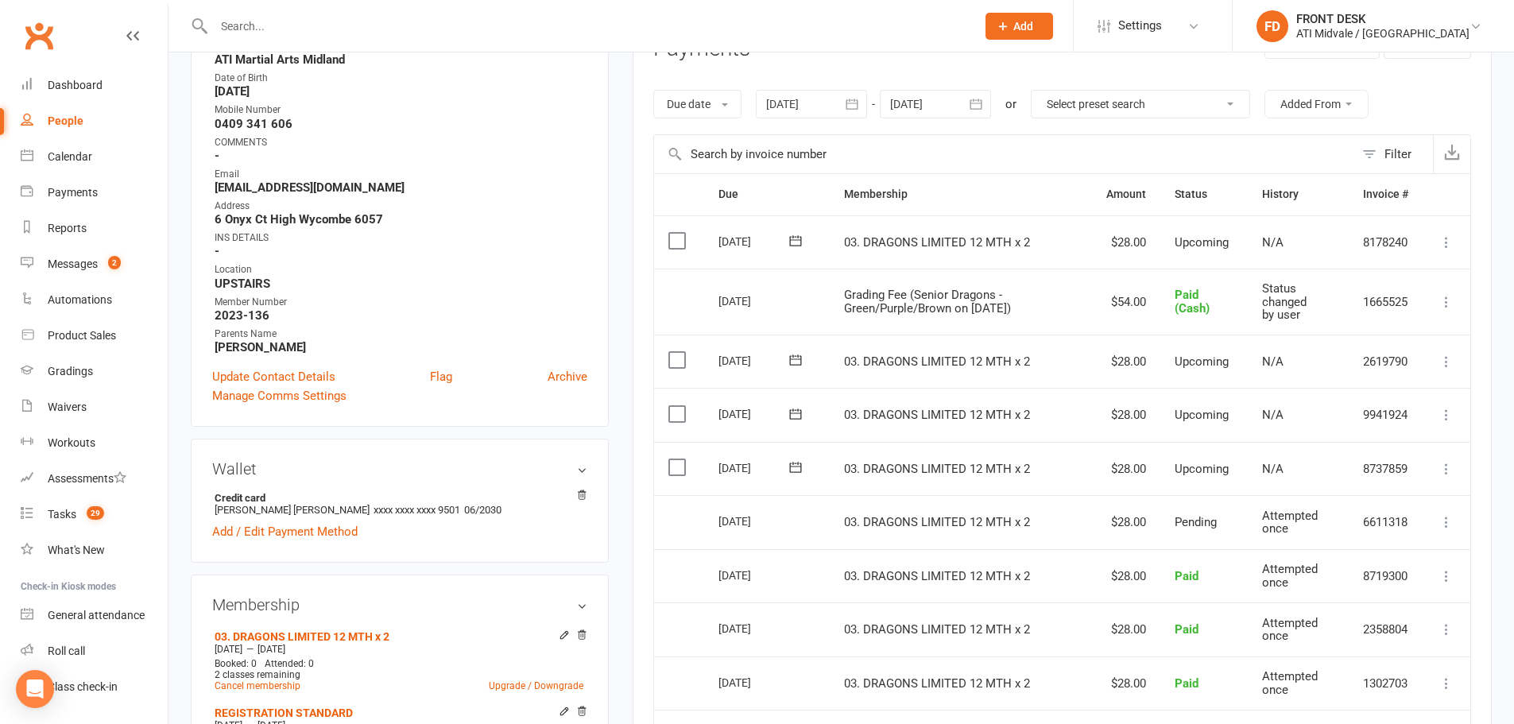
click at [382, 29] on input "text" at bounding box center [587, 26] width 756 height 22
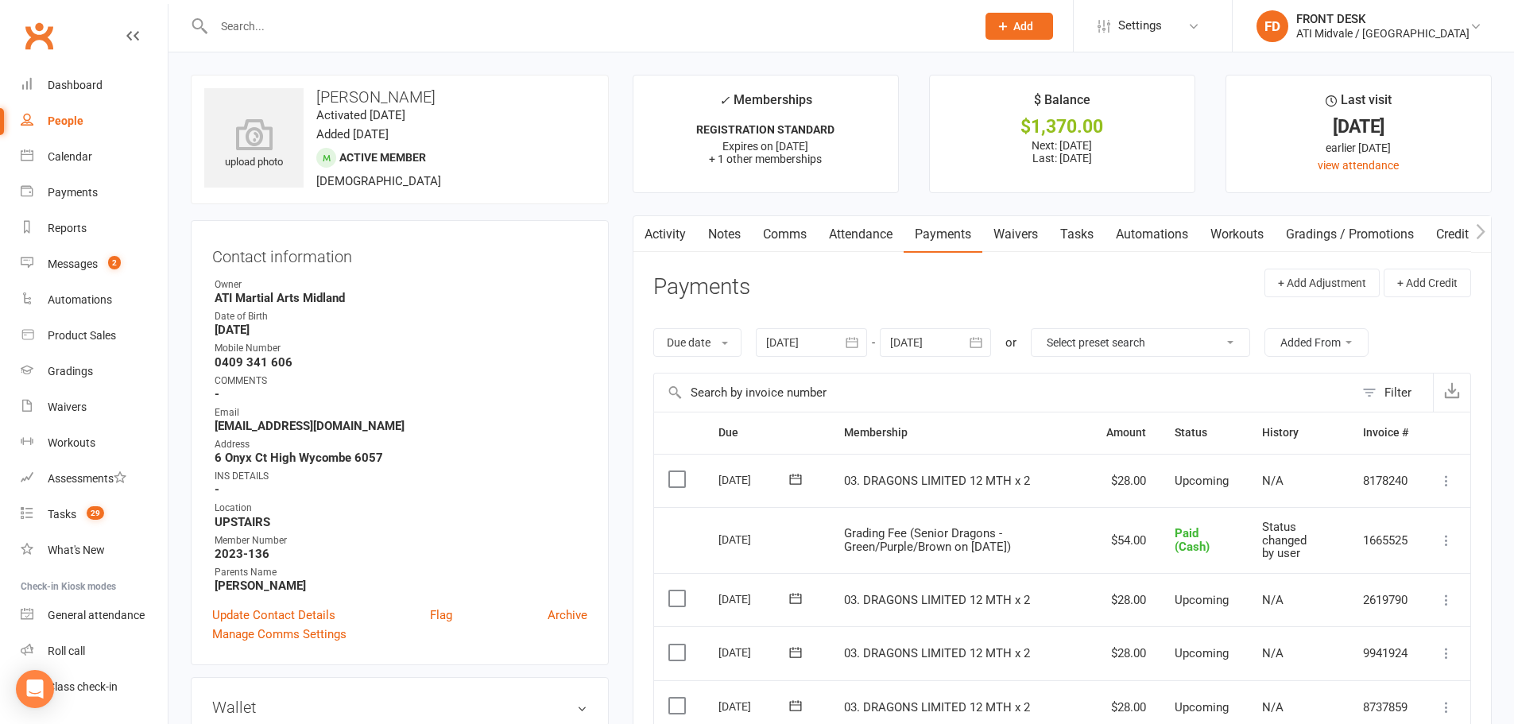
click at [297, 15] on input "text" at bounding box center [587, 26] width 756 height 22
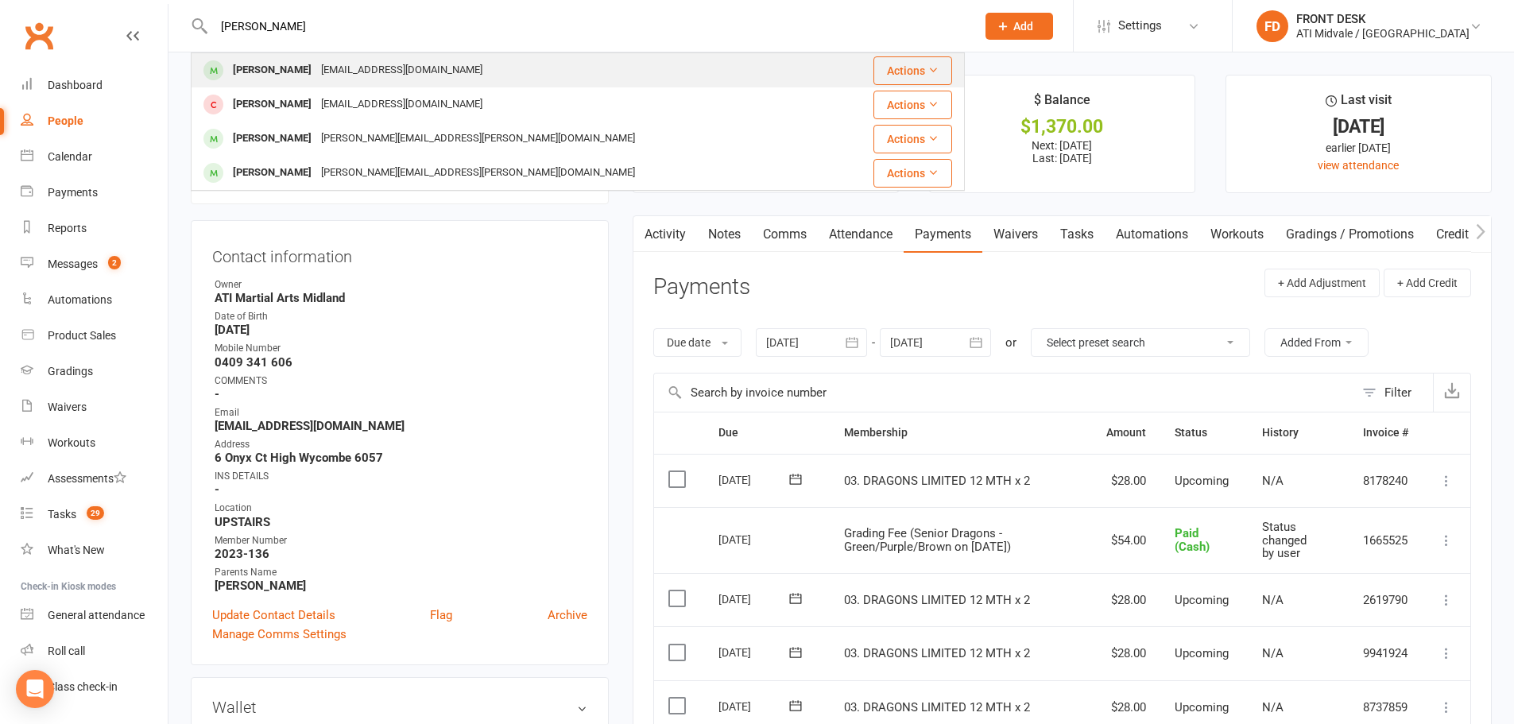
type input "KENDRICK"
click at [321, 71] on div "little_kimoy3@yahoo.com" at bounding box center [401, 70] width 171 height 23
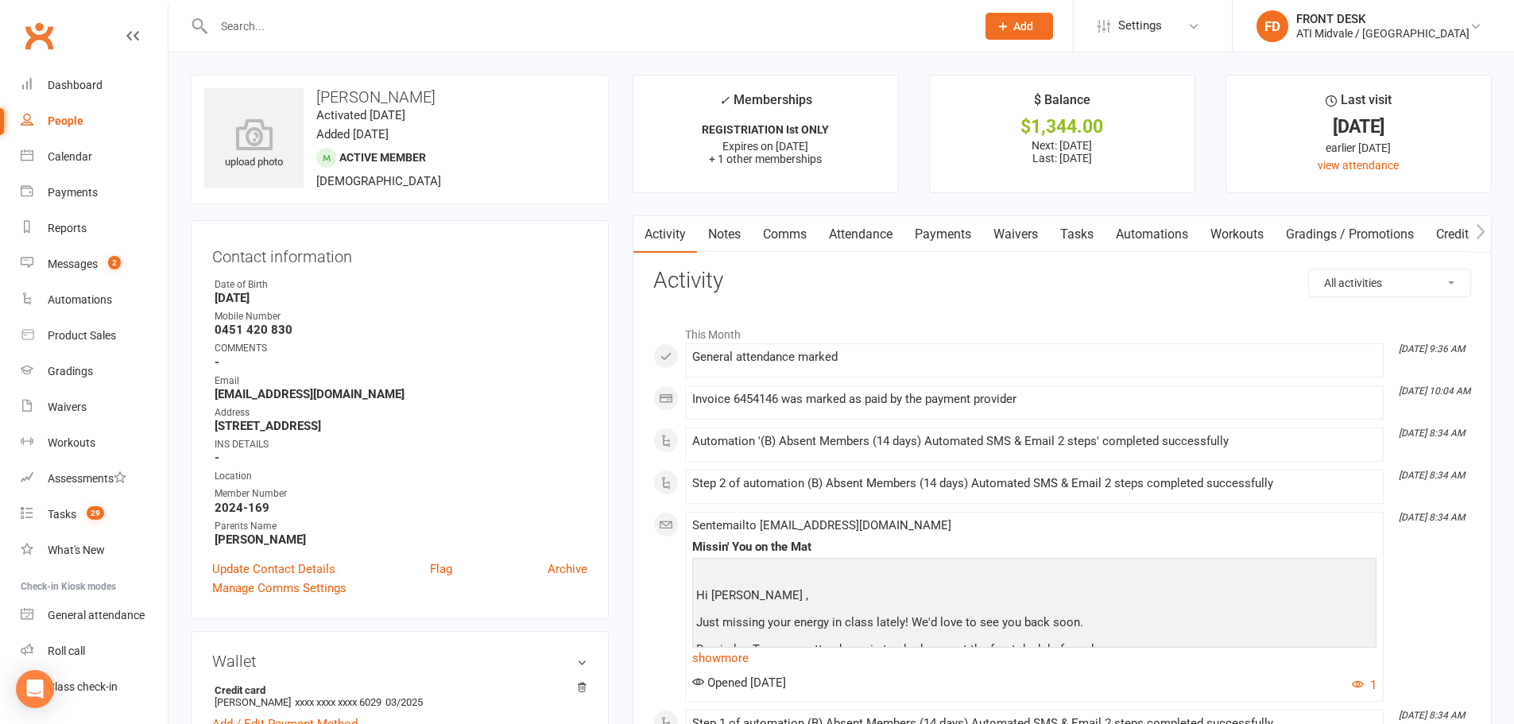
scroll to position [318, 0]
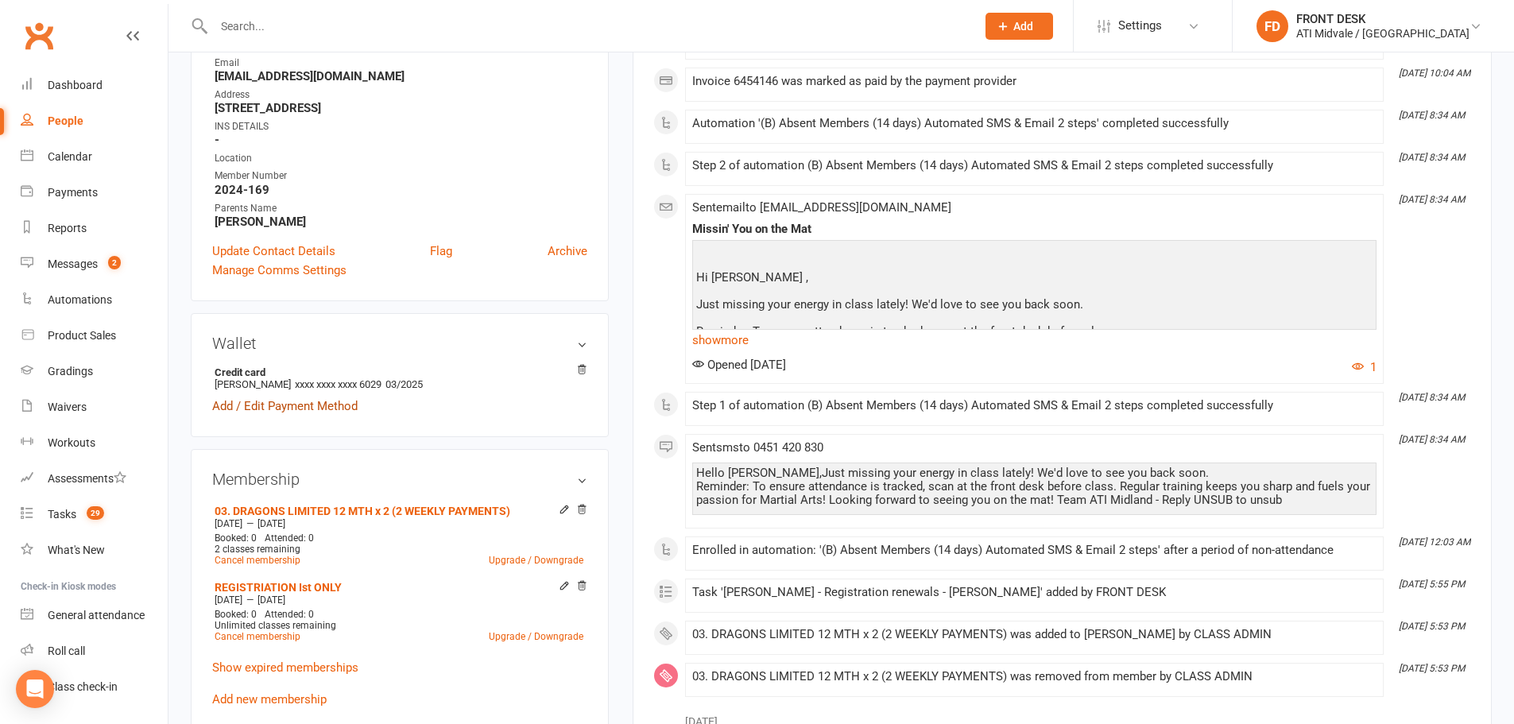
click at [328, 405] on link "Add / Edit Payment Method" at bounding box center [284, 406] width 145 height 19
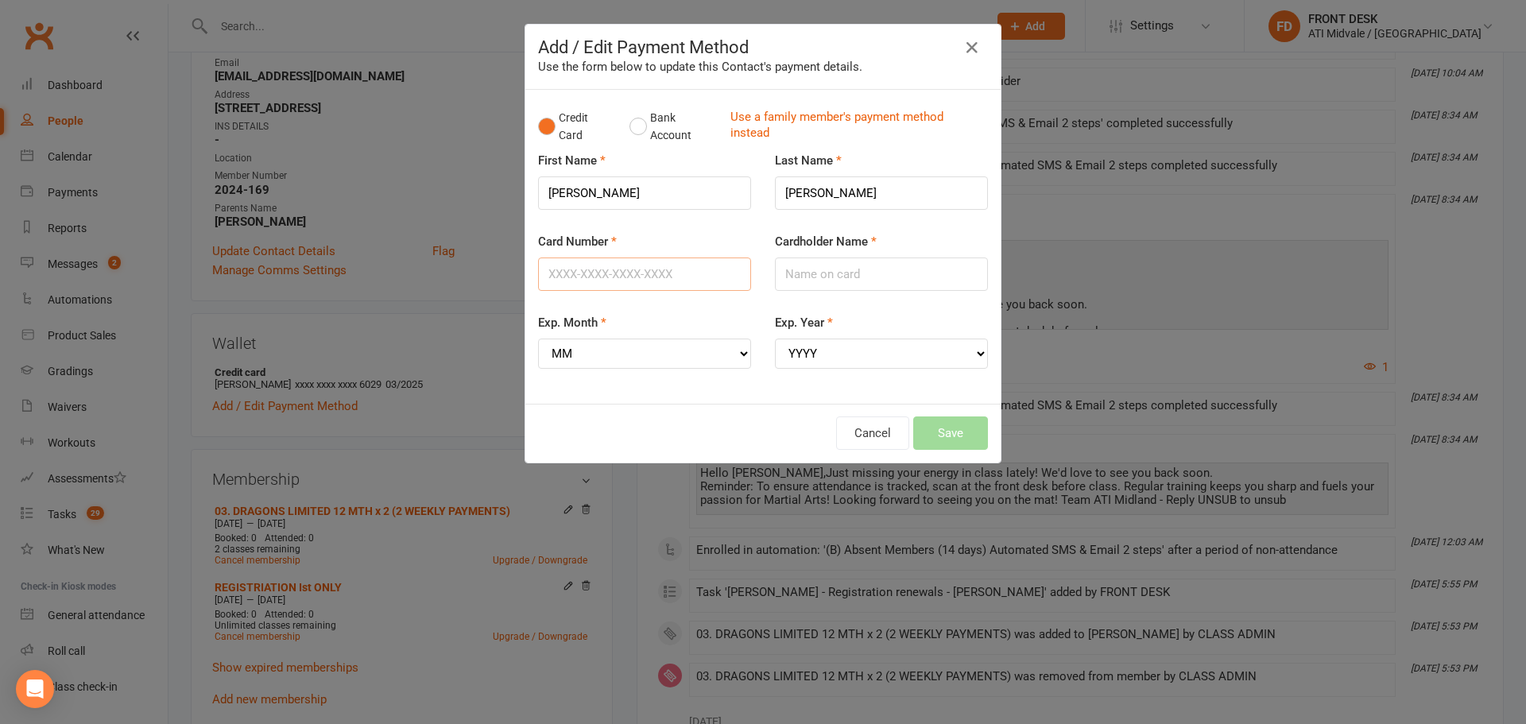
click at [660, 266] on input "Card Number" at bounding box center [644, 274] width 213 height 33
click at [676, 271] on input "4622390415736029" at bounding box center [644, 274] width 213 height 33
type input "4622390415736029"
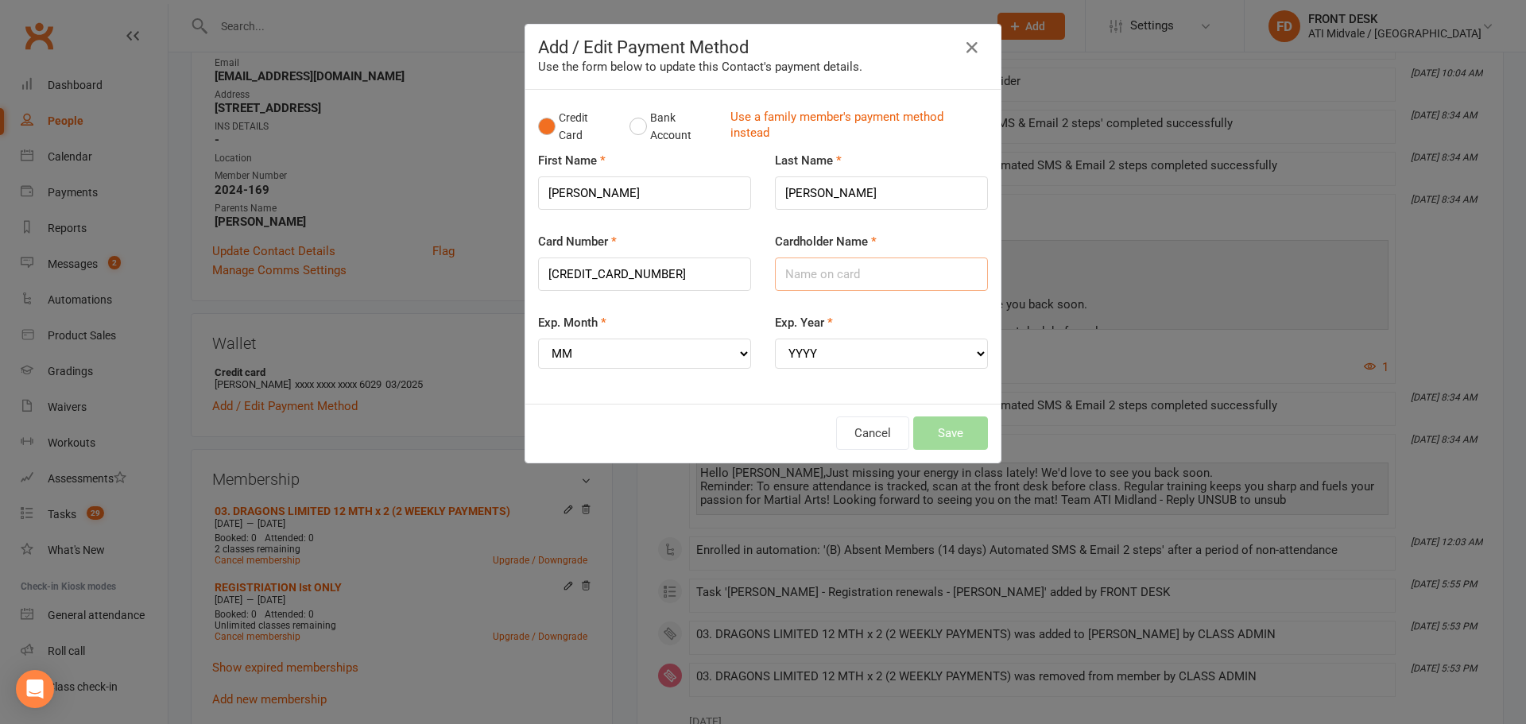
click at [813, 277] on input "Cardholder Name" at bounding box center [881, 274] width 213 height 33
type input "Kristoffer Bautista"
click at [627, 359] on select "MM 01 02 03 04 05 06 07 08 09 10 11 12" at bounding box center [644, 354] width 213 height 30
select select "08"
click at [538, 339] on select "MM 01 02 03 04 05 06 07 08 09 10 11 12" at bounding box center [644, 354] width 213 height 30
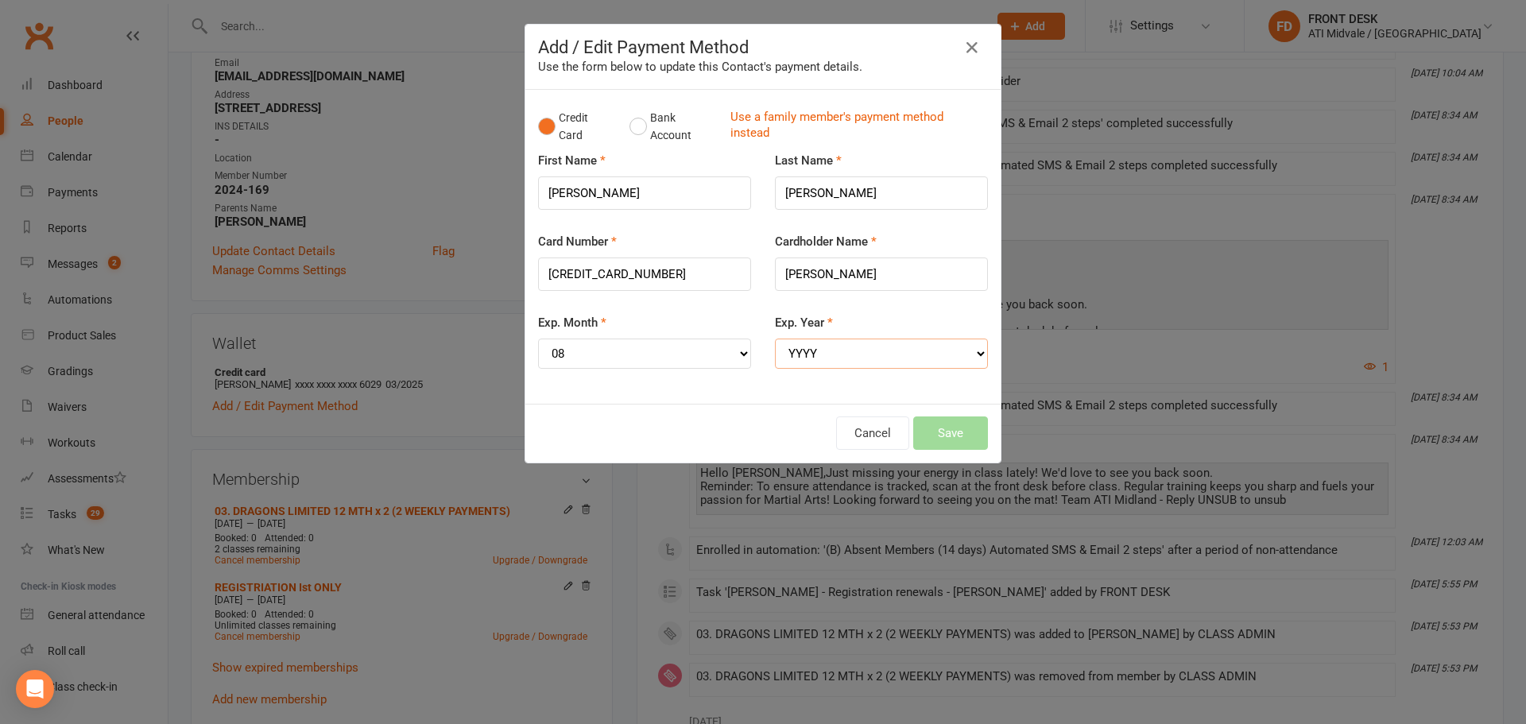
click at [799, 345] on select "YYYY 2025 2026 2027 2028 2029 2030 2031 2032 2033 2034" at bounding box center [881, 354] width 213 height 30
select select "2029"
click at [775, 339] on select "YYYY 2025 2026 2027 2028 2029 2030 2031 2032 2033 2034" at bounding box center [881, 354] width 213 height 30
click at [952, 432] on button "Save" at bounding box center [950, 433] width 75 height 33
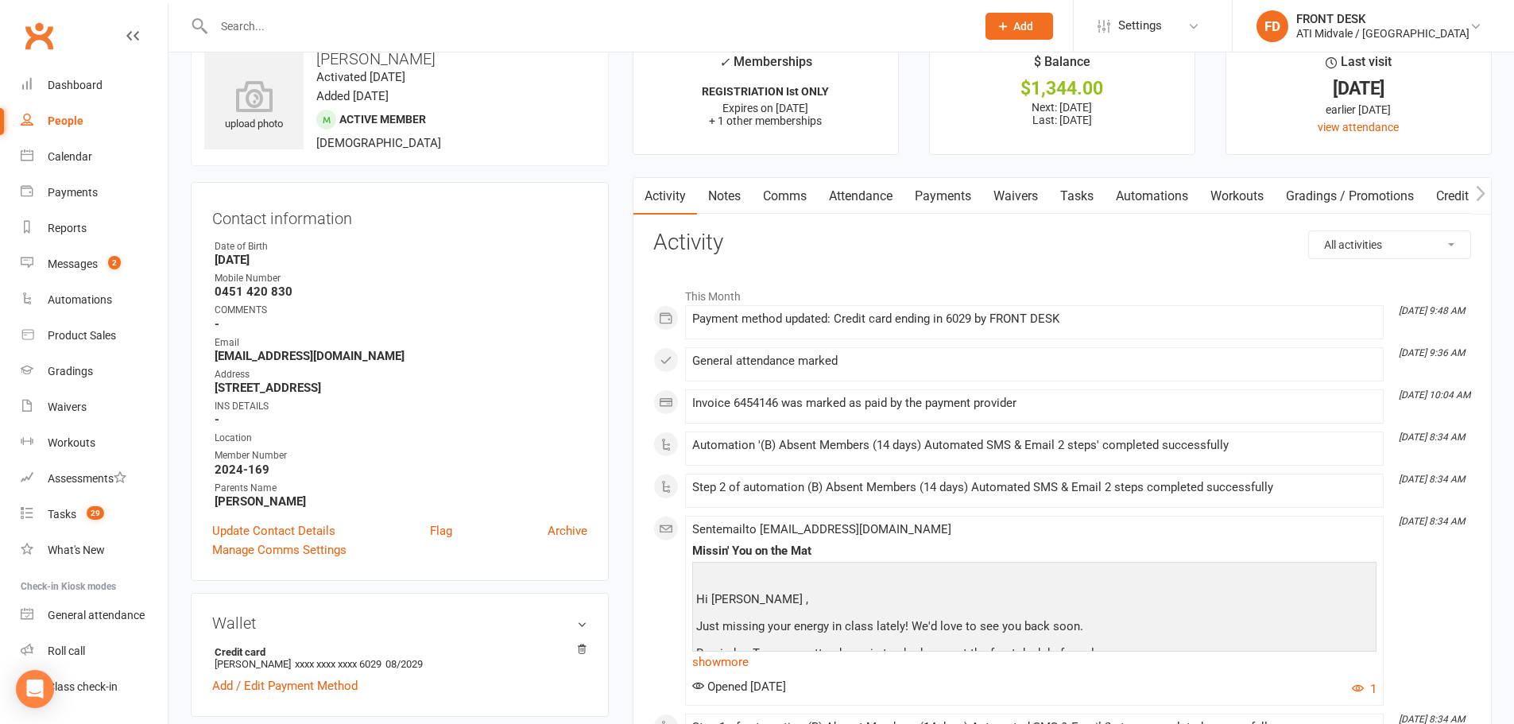
scroll to position [0, 0]
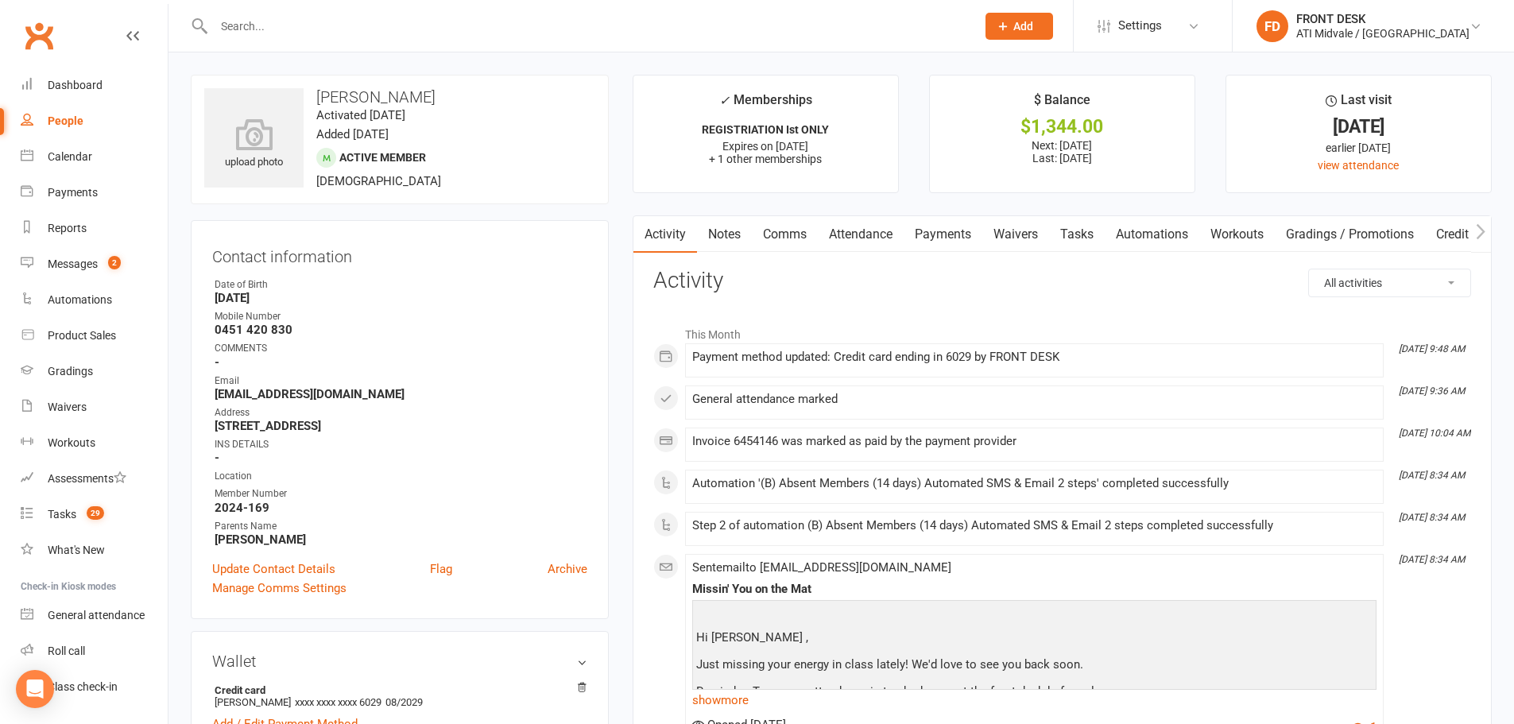
click at [1091, 235] on link "Tasks" at bounding box center [1077, 234] width 56 height 37
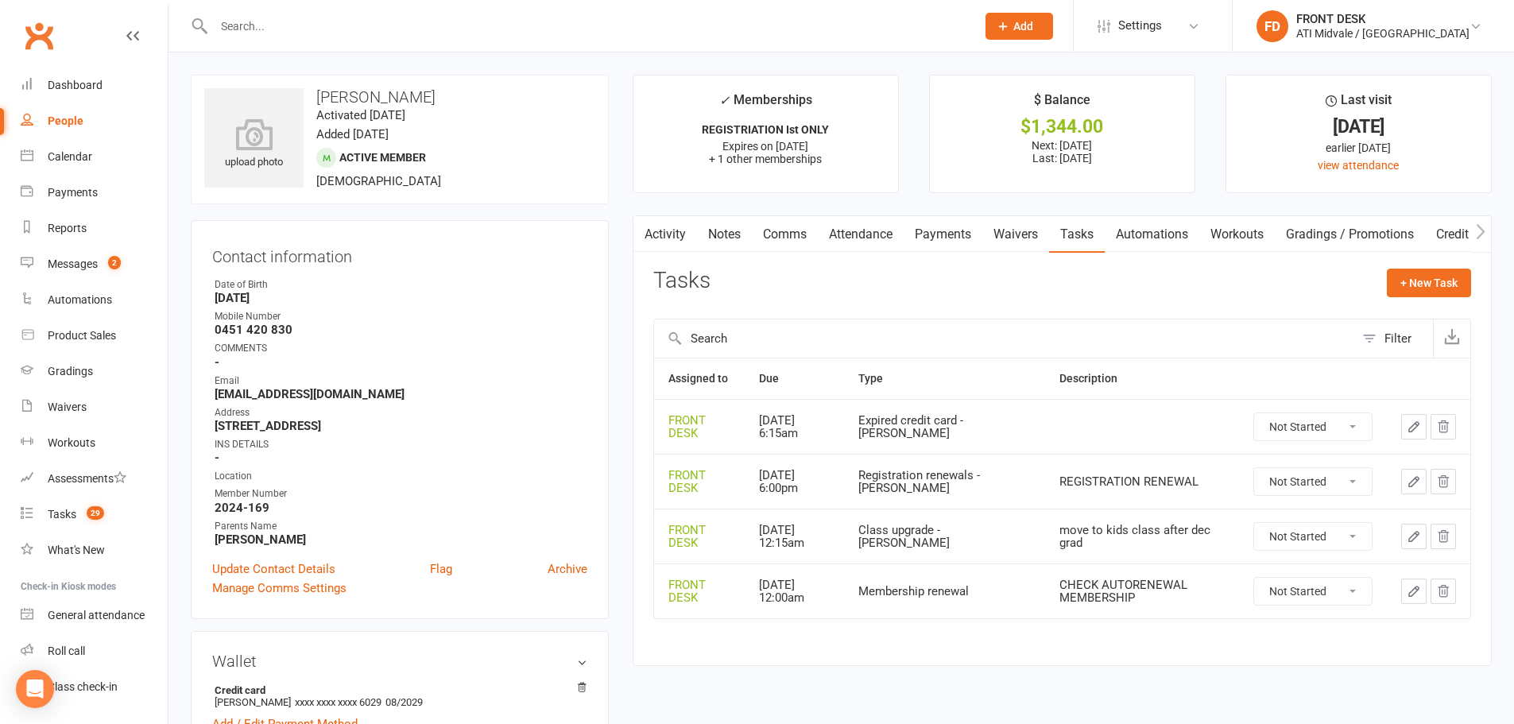
click at [1407, 432] on icon "button" at bounding box center [1414, 427] width 14 height 14
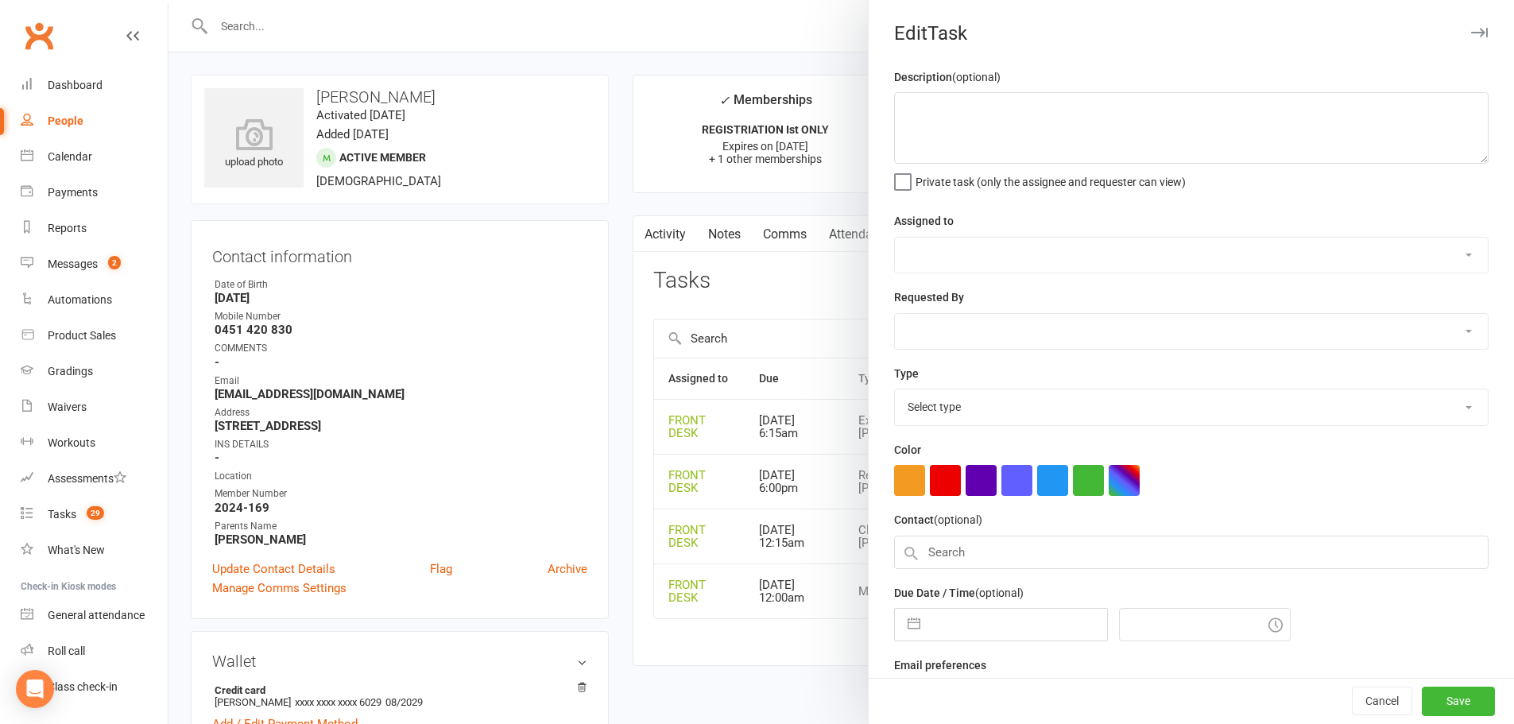
select select "4288"
type input "[DATE]"
type input "6:15am"
select select "22035"
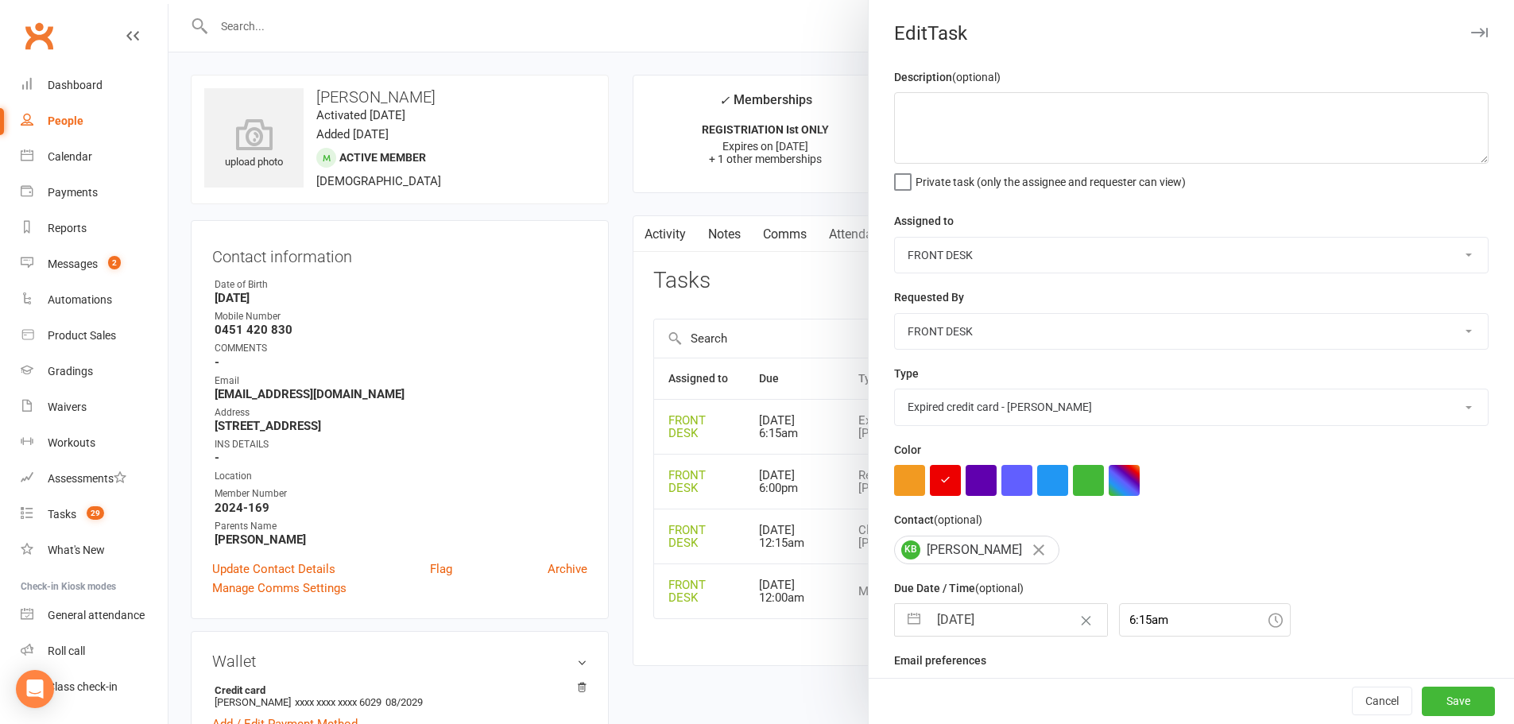
click at [948, 616] on input "[DATE]" at bounding box center [1017, 620] width 179 height 32
select select "6"
select select "2025"
select select "7"
select select "2025"
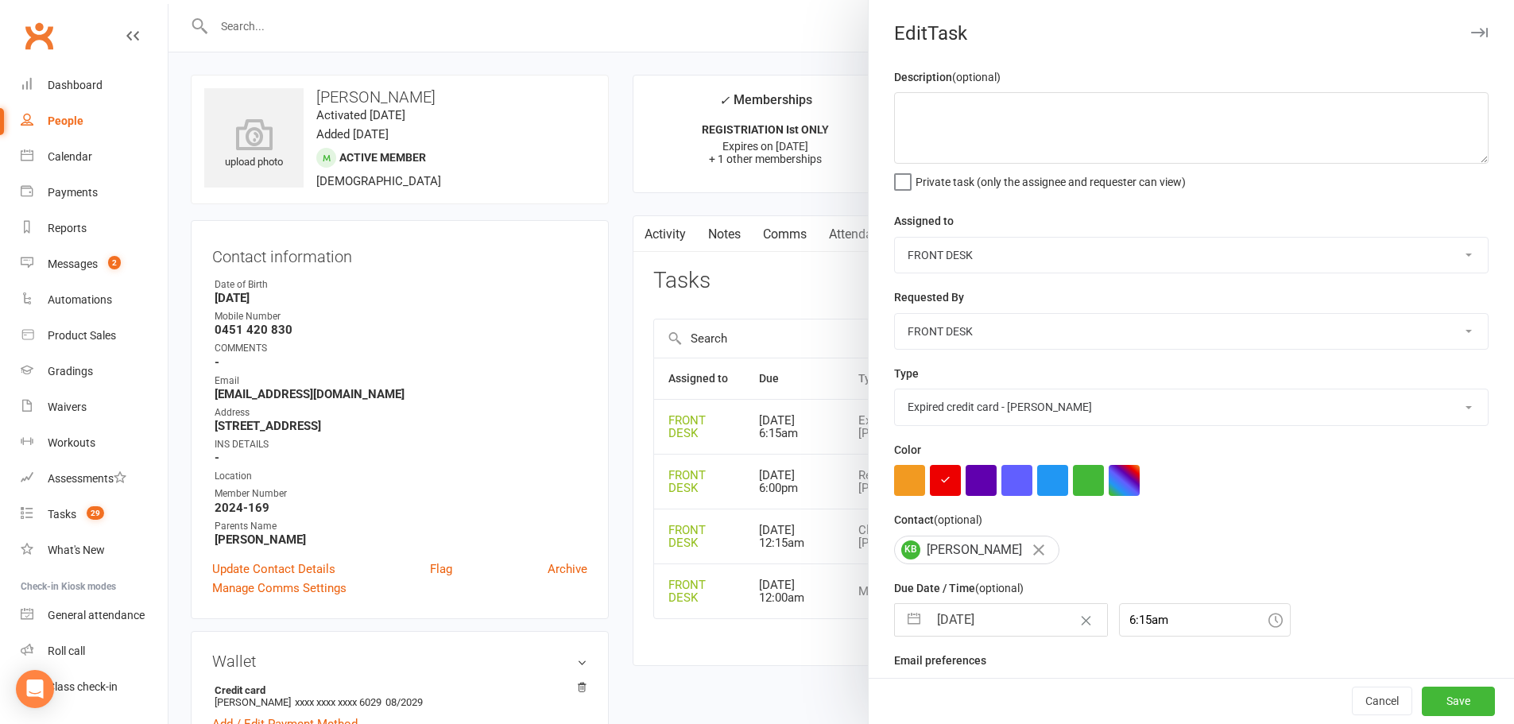
select select "8"
select select "2025"
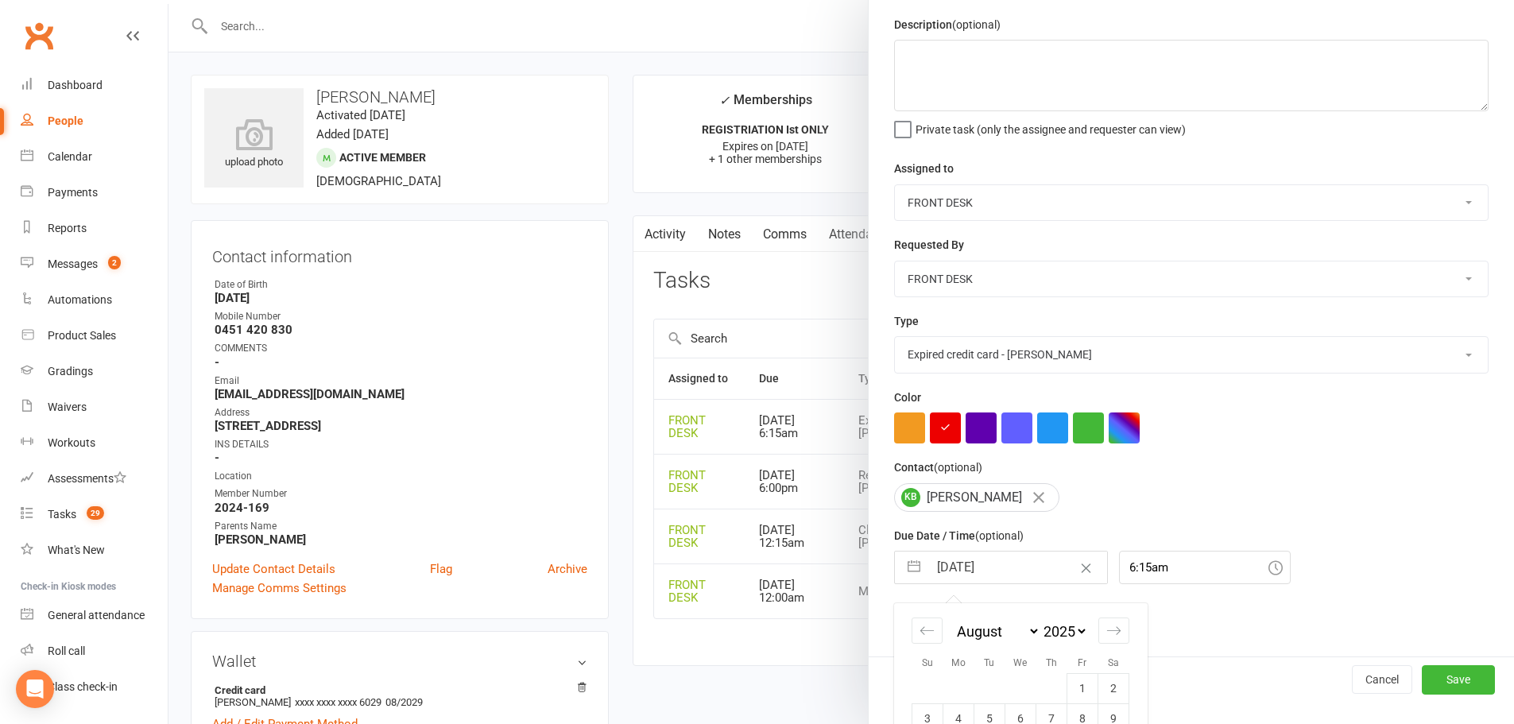
scroll to position [79, 0]
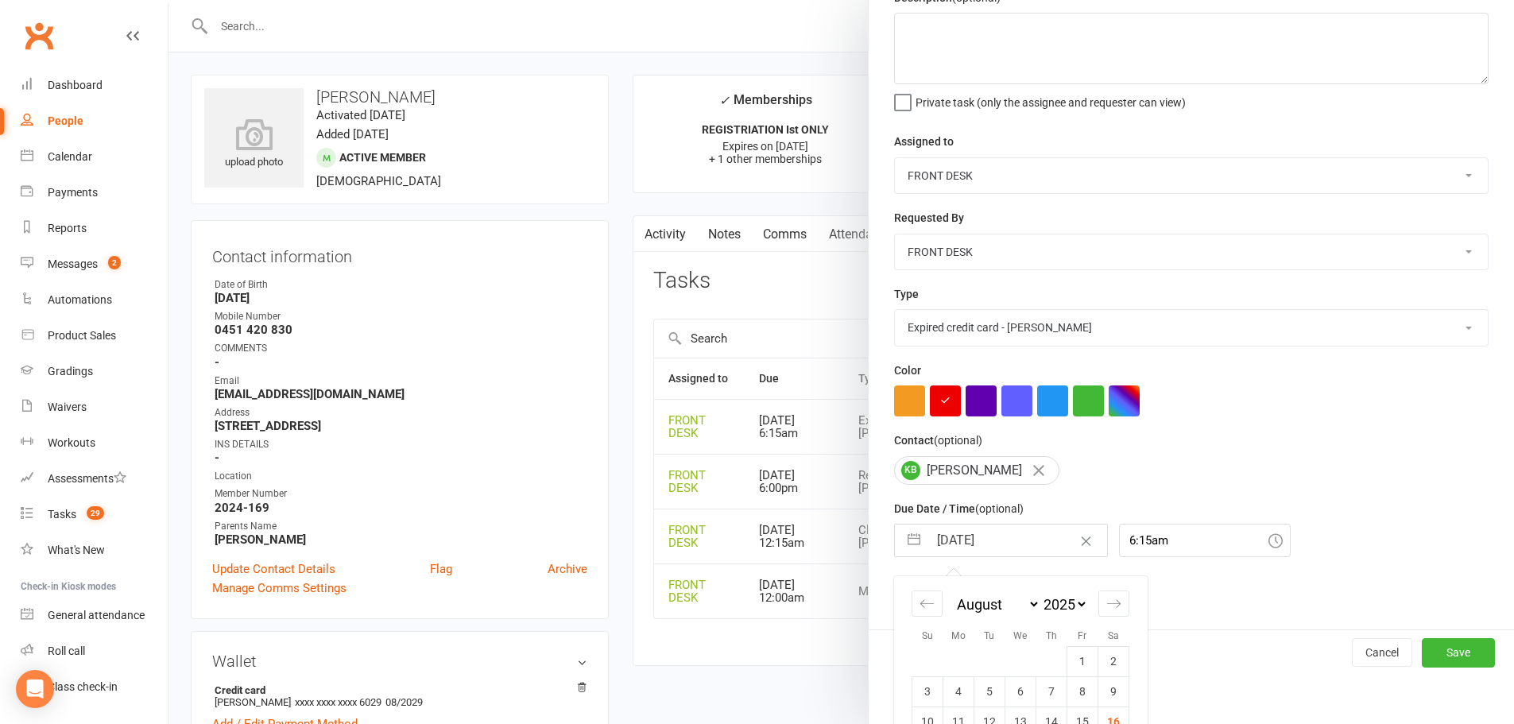
click at [1044, 608] on select "2035 2034 2033 2032 2031 2030 2029 2028 2027 2026 2025 2024 2023 2022 2021 2020…" at bounding box center [1065, 604] width 48 height 18
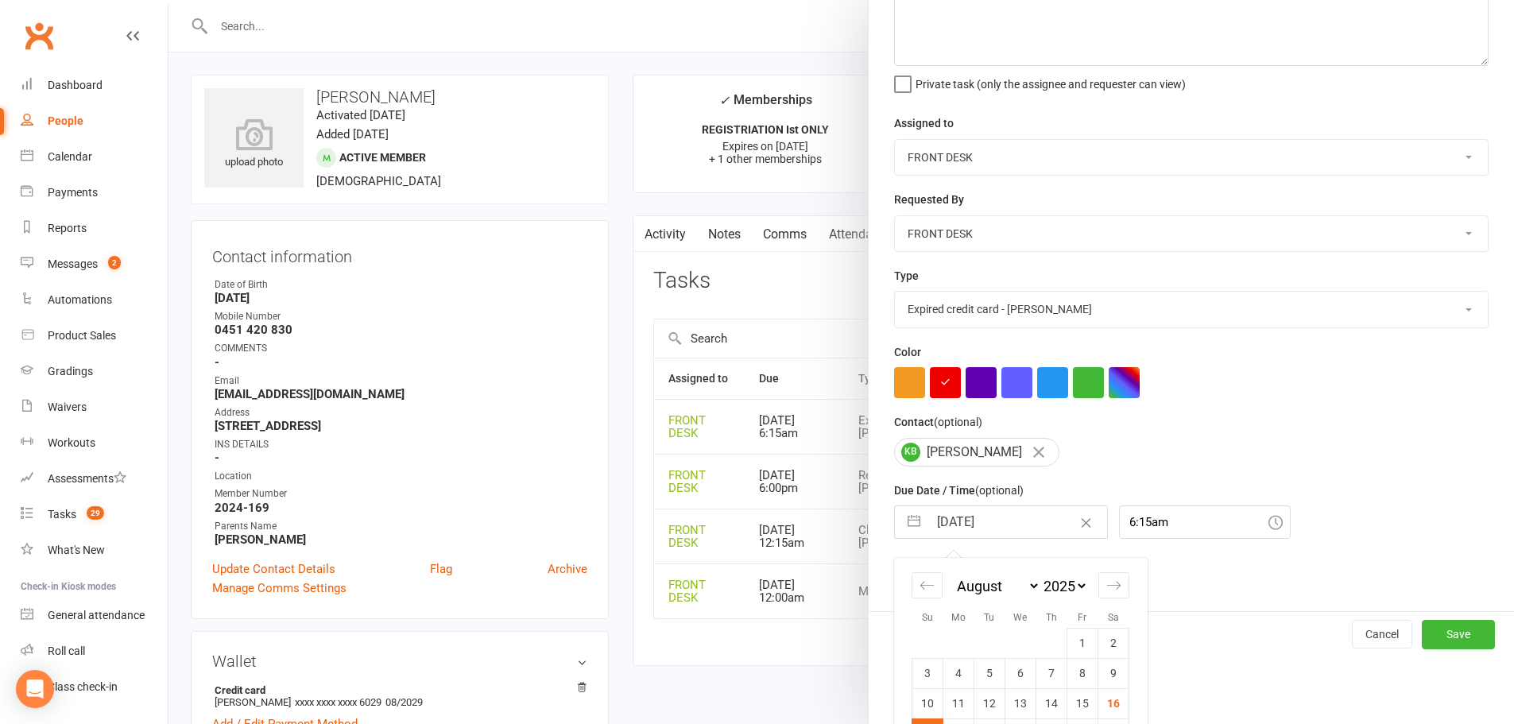
select select "6"
select select "2029"
select select "7"
select select "2029"
select select "8"
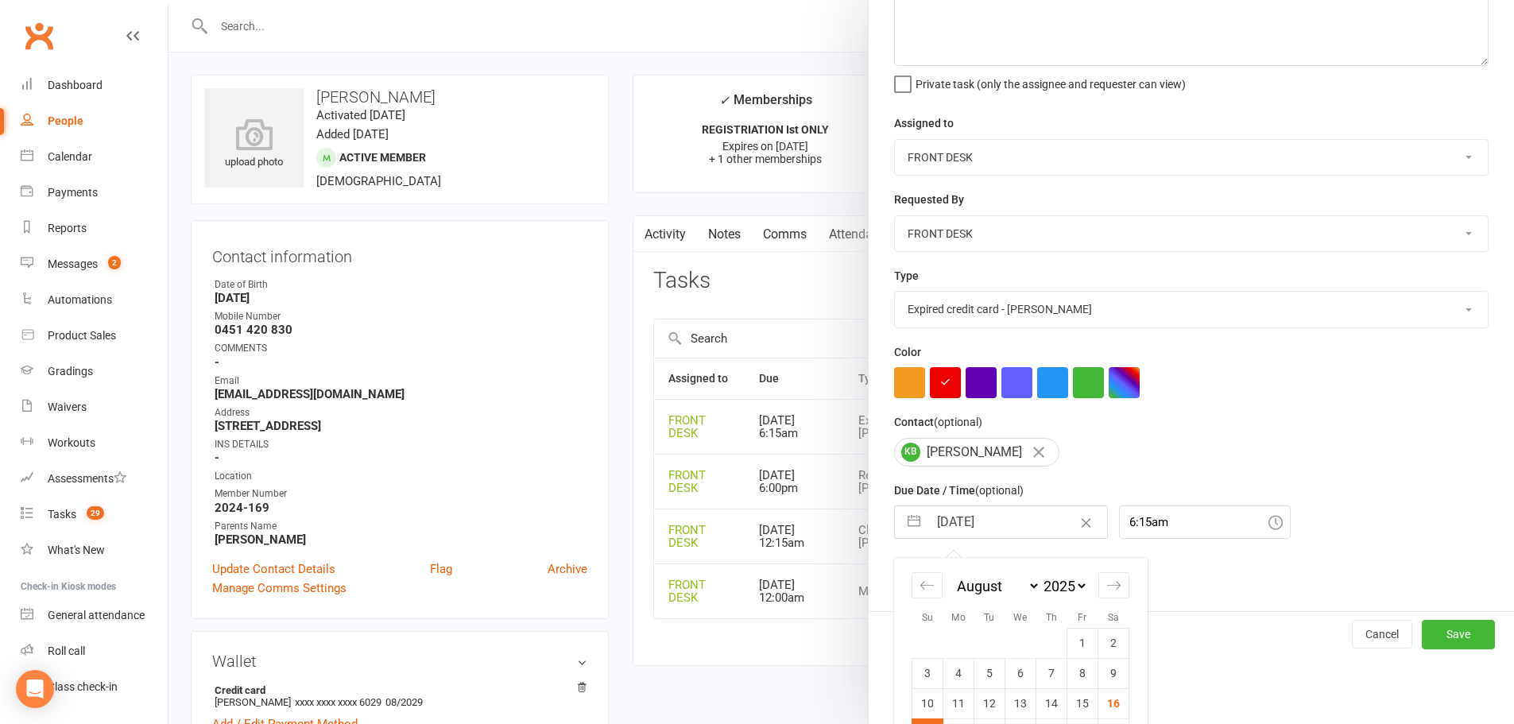
select select "2029"
click at [1029, 652] on td "1" at bounding box center [1021, 643] width 31 height 30
type input "01 Aug 2029"
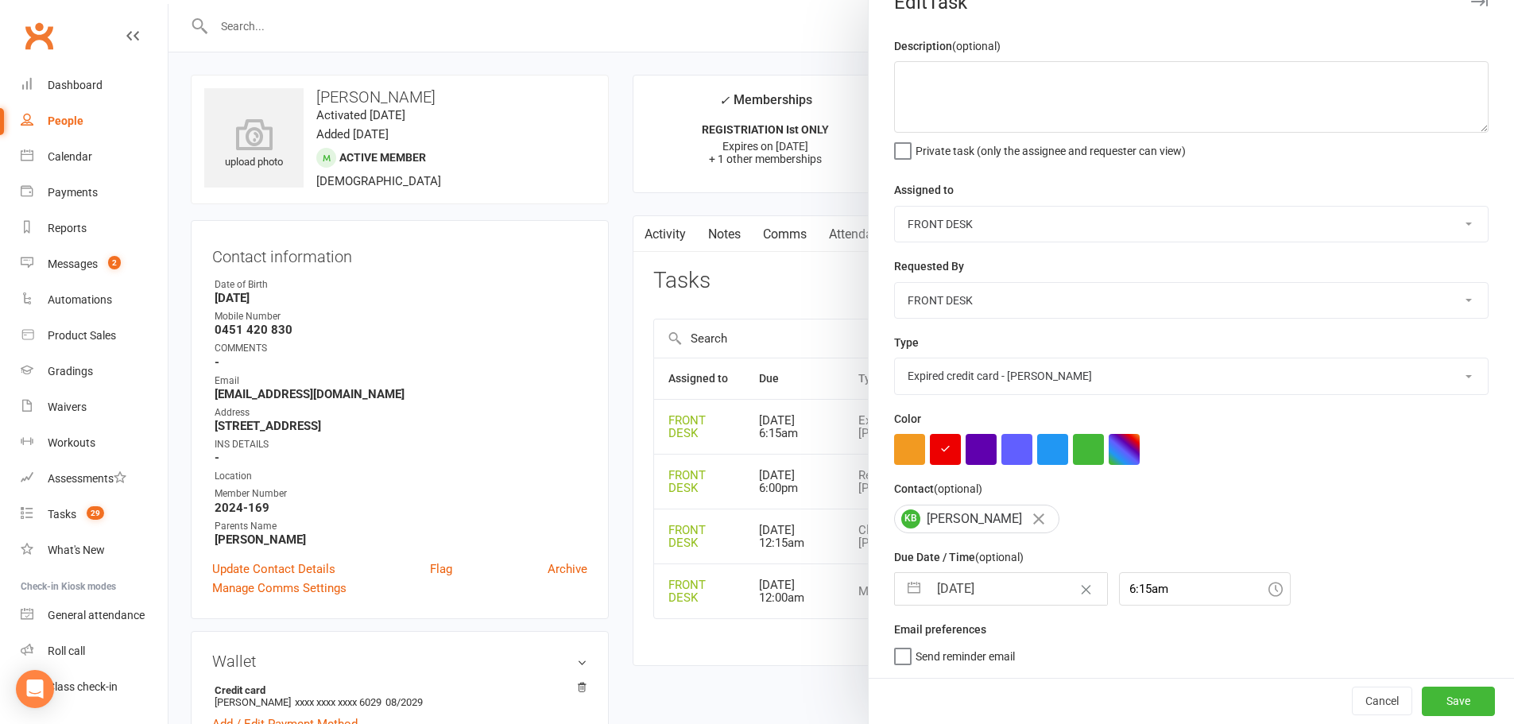
scroll to position [37, 0]
click at [1465, 695] on button "Save" at bounding box center [1458, 701] width 73 height 29
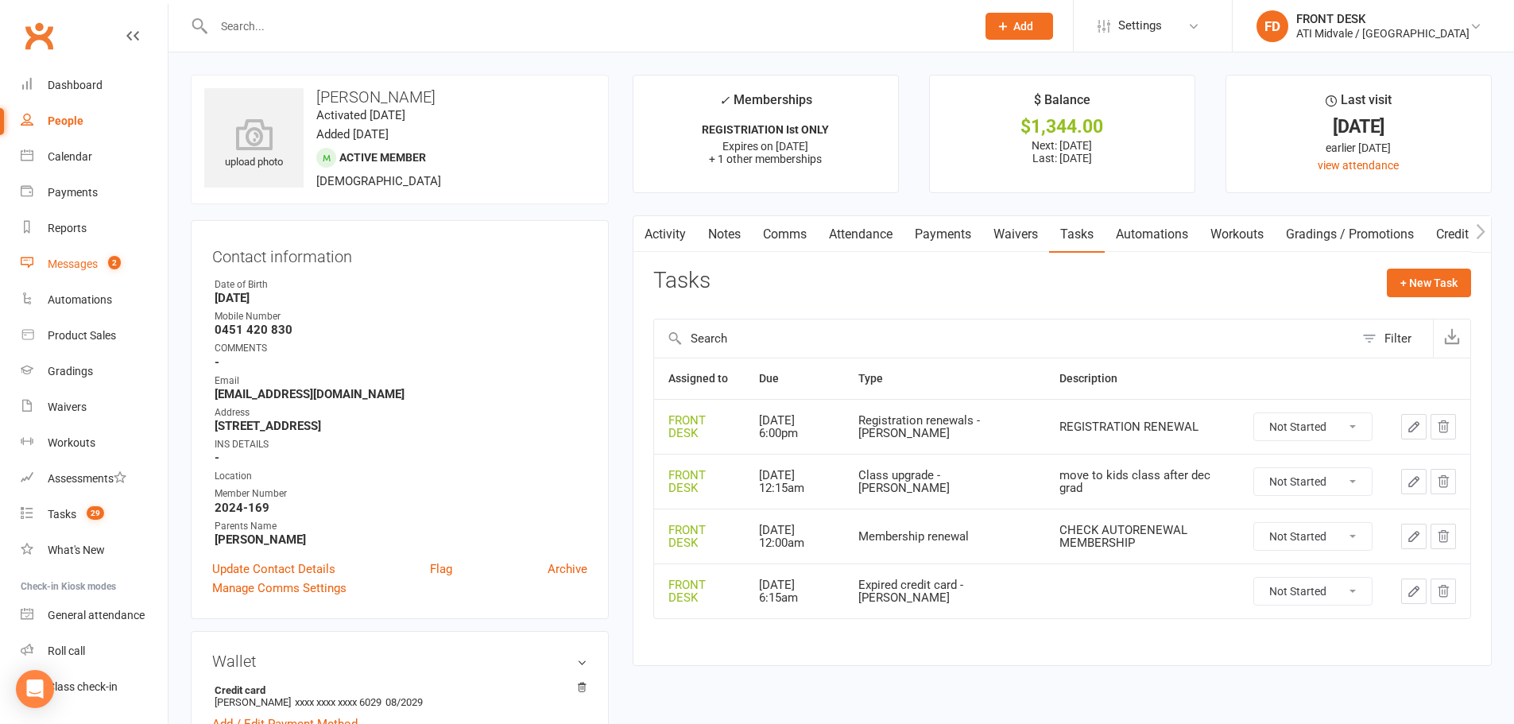
click at [63, 273] on link "Messages 2" at bounding box center [94, 264] width 147 height 36
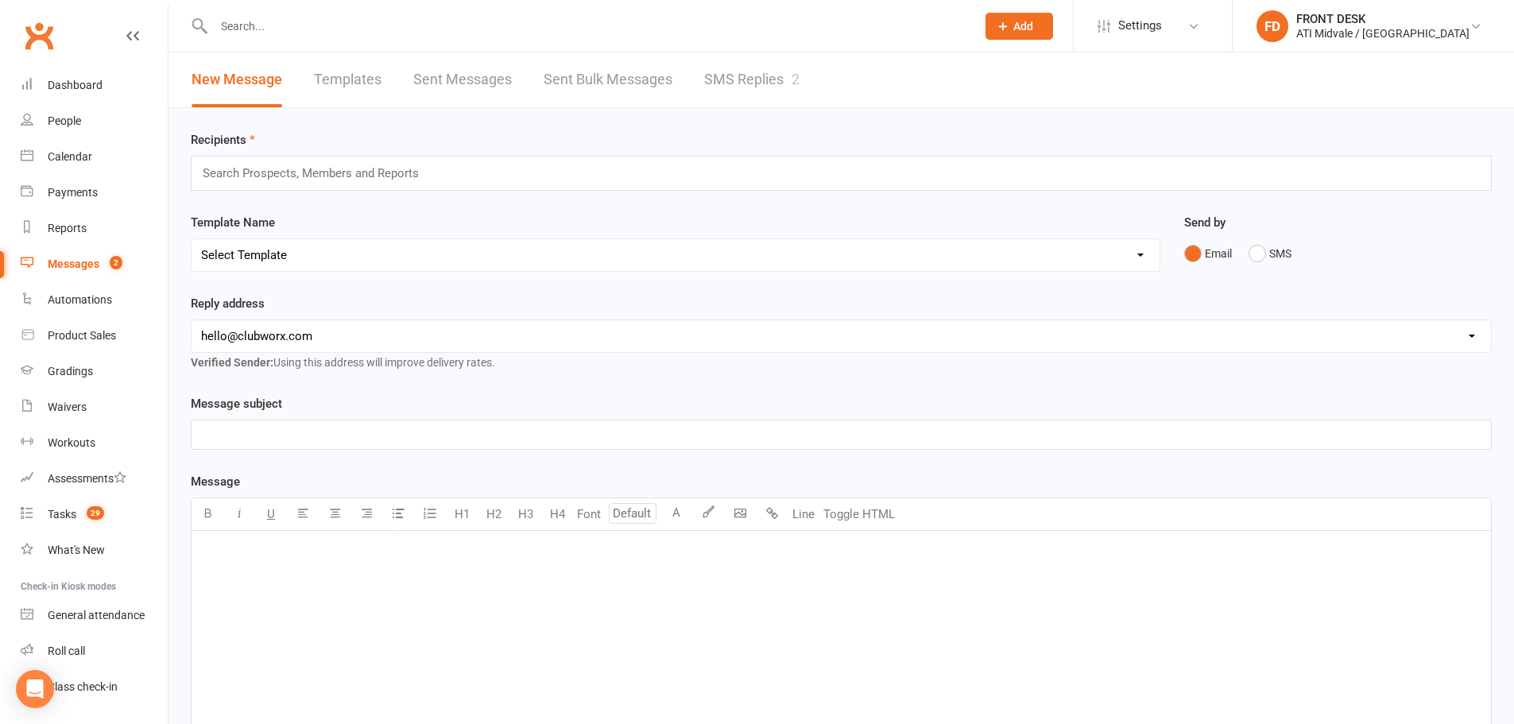
click at [763, 58] on link "SMS Replies 2" at bounding box center [751, 79] width 95 height 55
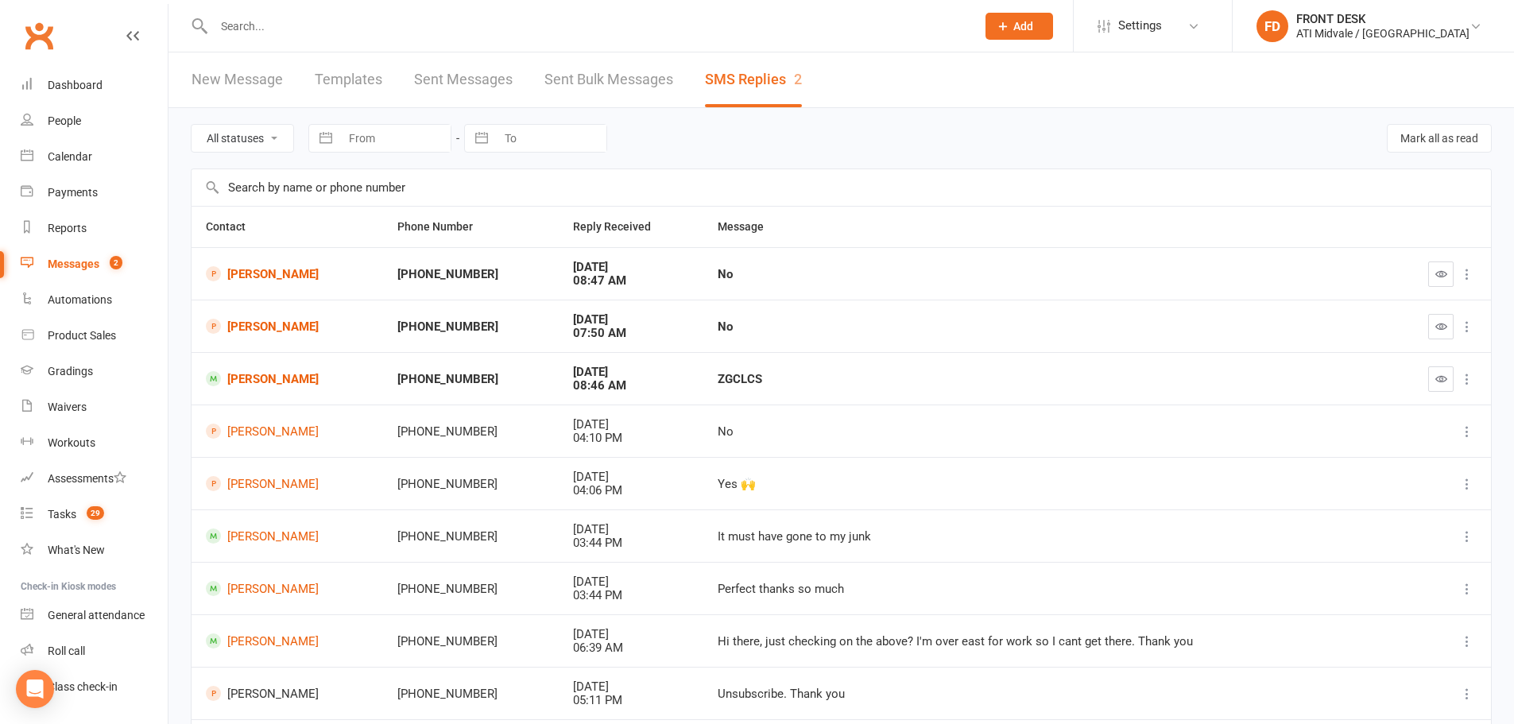
click at [485, 21] on input "text" at bounding box center [587, 26] width 756 height 22
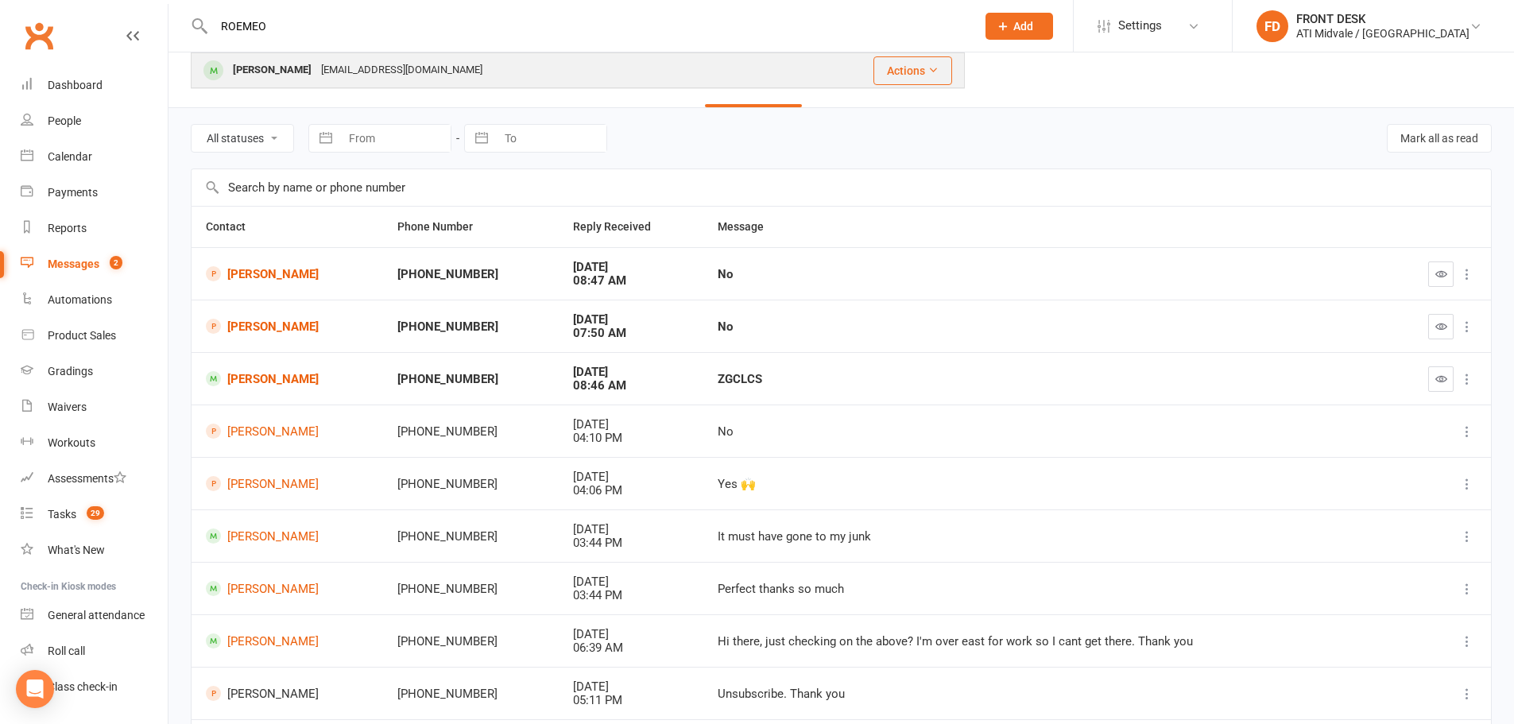
type input "ROEMEO"
click at [563, 79] on div "Romeo Cassidy Kelsey731@outlook.com" at bounding box center [488, 70] width 592 height 33
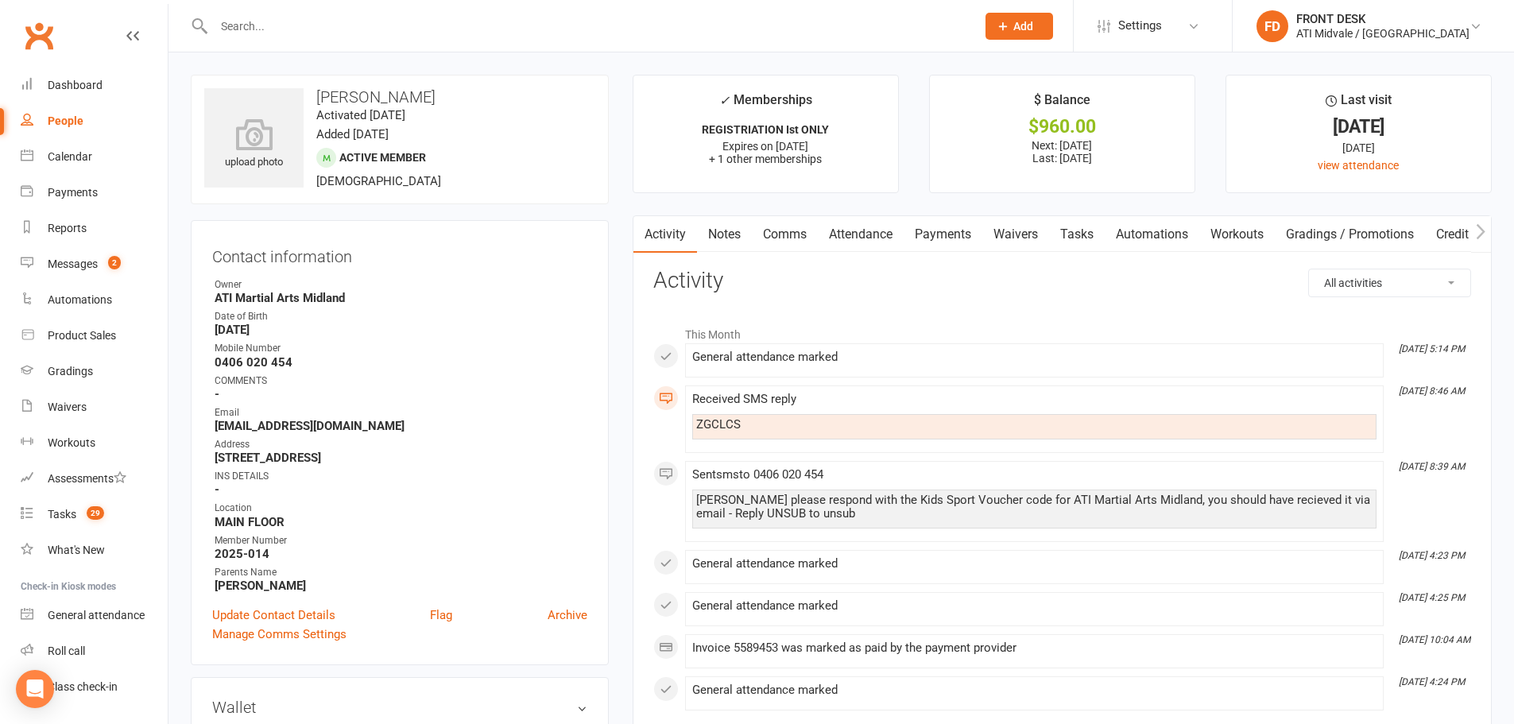
click at [728, 228] on link "Notes" at bounding box center [724, 234] width 55 height 37
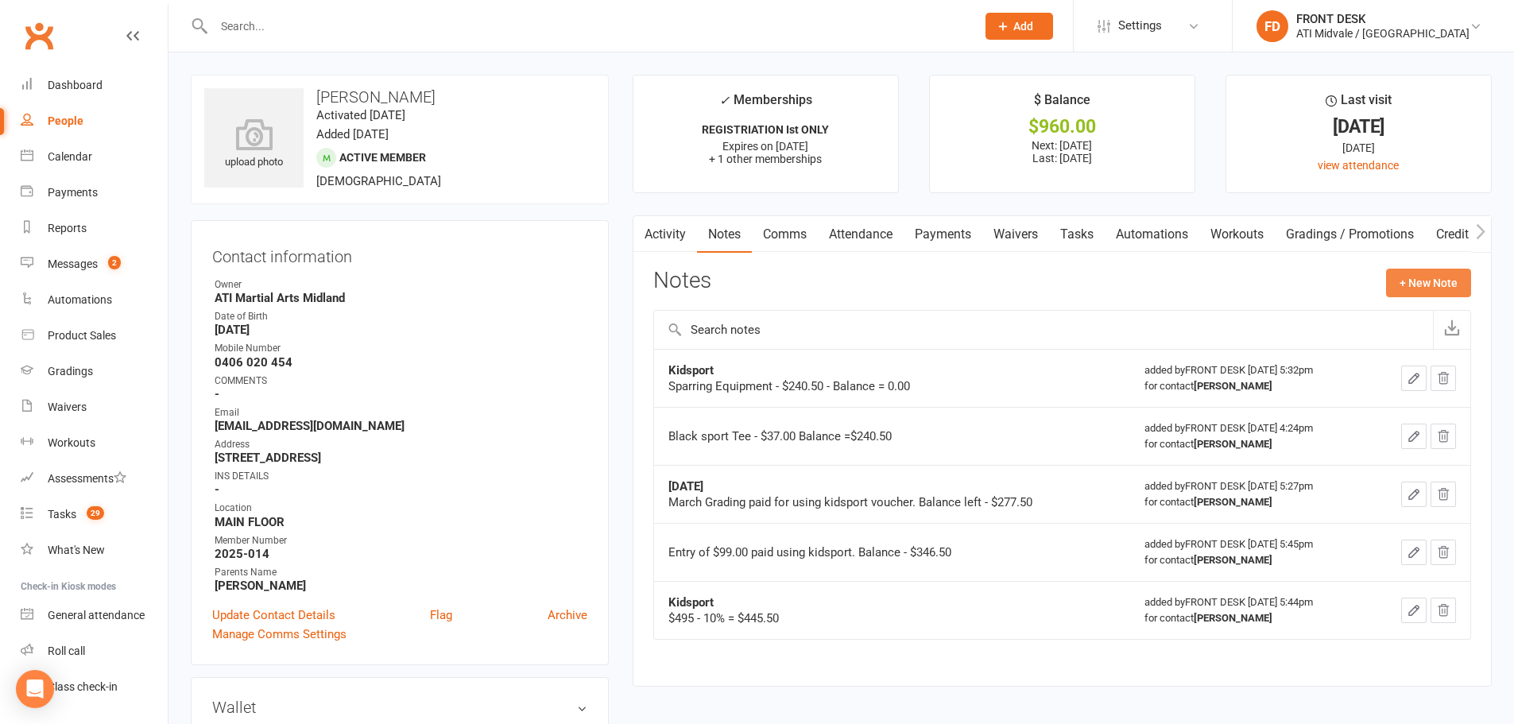
click at [1413, 280] on button "+ New Note" at bounding box center [1428, 283] width 85 height 29
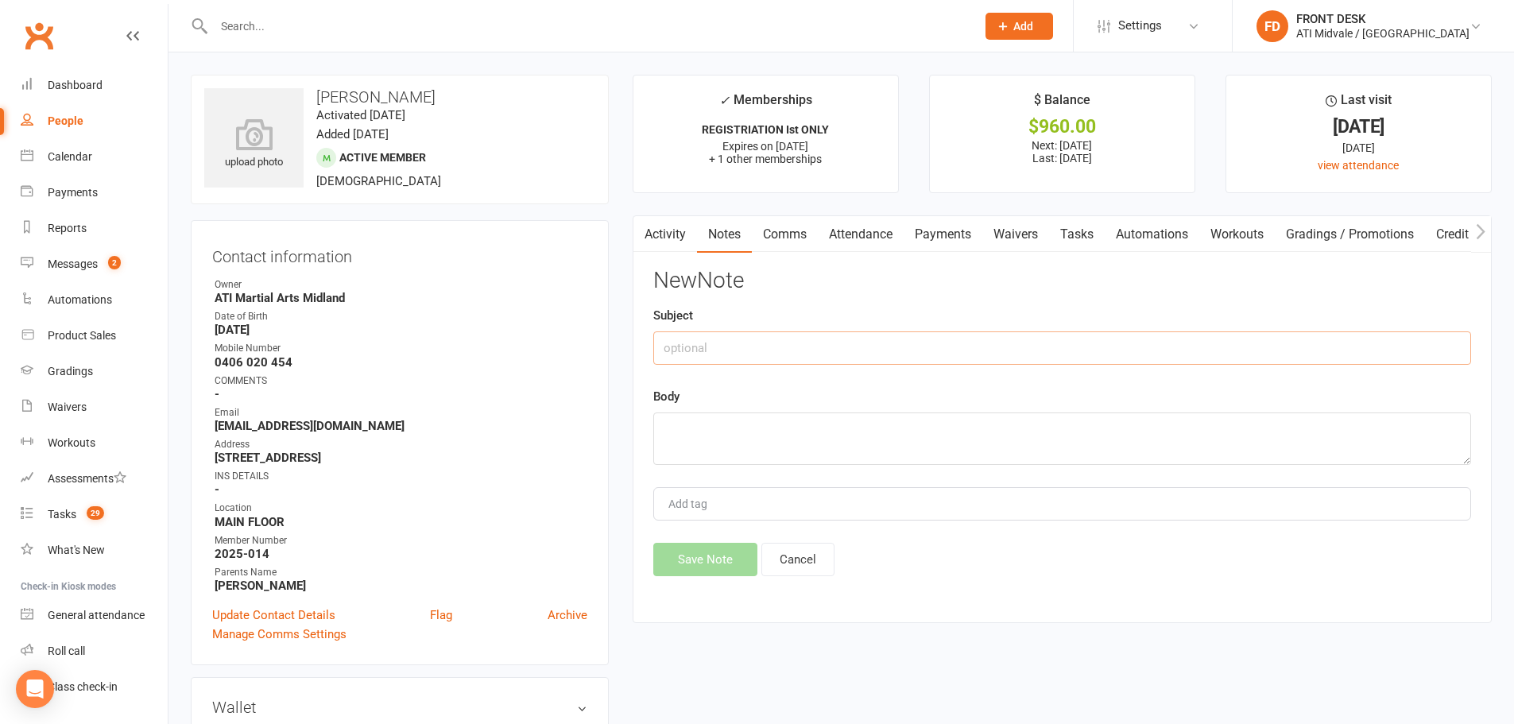
click at [975, 361] on input "text" at bounding box center [1062, 347] width 818 height 33
type input "k"
type input "KIDSPORT 25/26"
click at [942, 452] on textarea at bounding box center [1062, 439] width 818 height 52
paste textarea "kidsport approved Payment is $500 less 10% Gst therefore 500/11 =$454.54 balance"
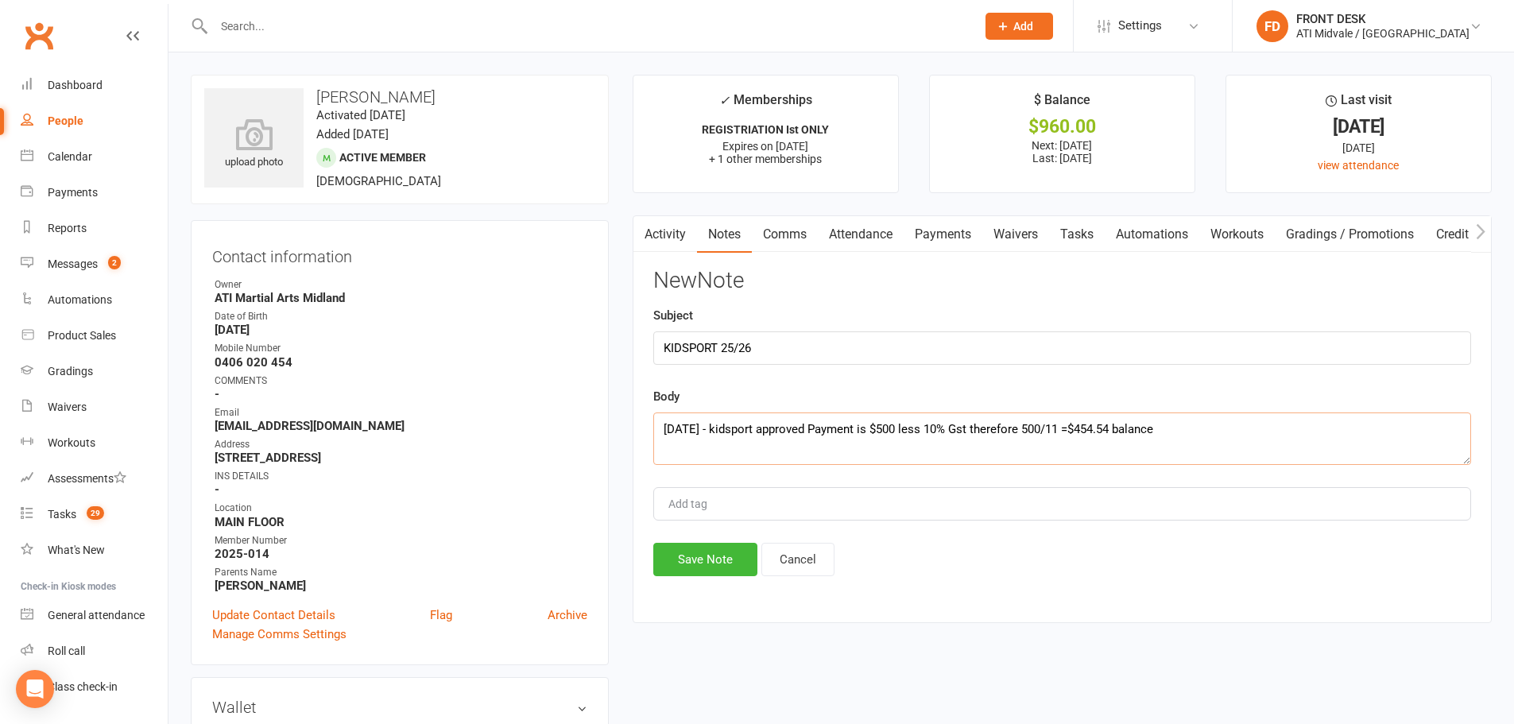
click at [901, 431] on textarea "16/8/25 - kidsport approved Payment is $500 less 10% Gst therefore 500/11 =$454…" at bounding box center [1062, 439] width 818 height 52
click at [1045, 431] on textarea "16/8/25 - kidsport approved Payment is $300 less 10% Gst therefore 500/11 =$454…" at bounding box center [1062, 439] width 818 height 52
click at [1118, 428] on textarea "16/8/25 - kidsport approved Payment is $300 less 10% Gst therefore 300/11 =$454…" at bounding box center [1062, 439] width 818 height 52
click at [1174, 428] on textarea "[DATE] - kidsport approved Payment is $300 less 10% Gst therefore 300/11 =$272.…" at bounding box center [1062, 439] width 818 height 52
type textarea "[DATE] - kidsport approved Payment is $300 less 10% Gst therefore 300/11 =$272.…"
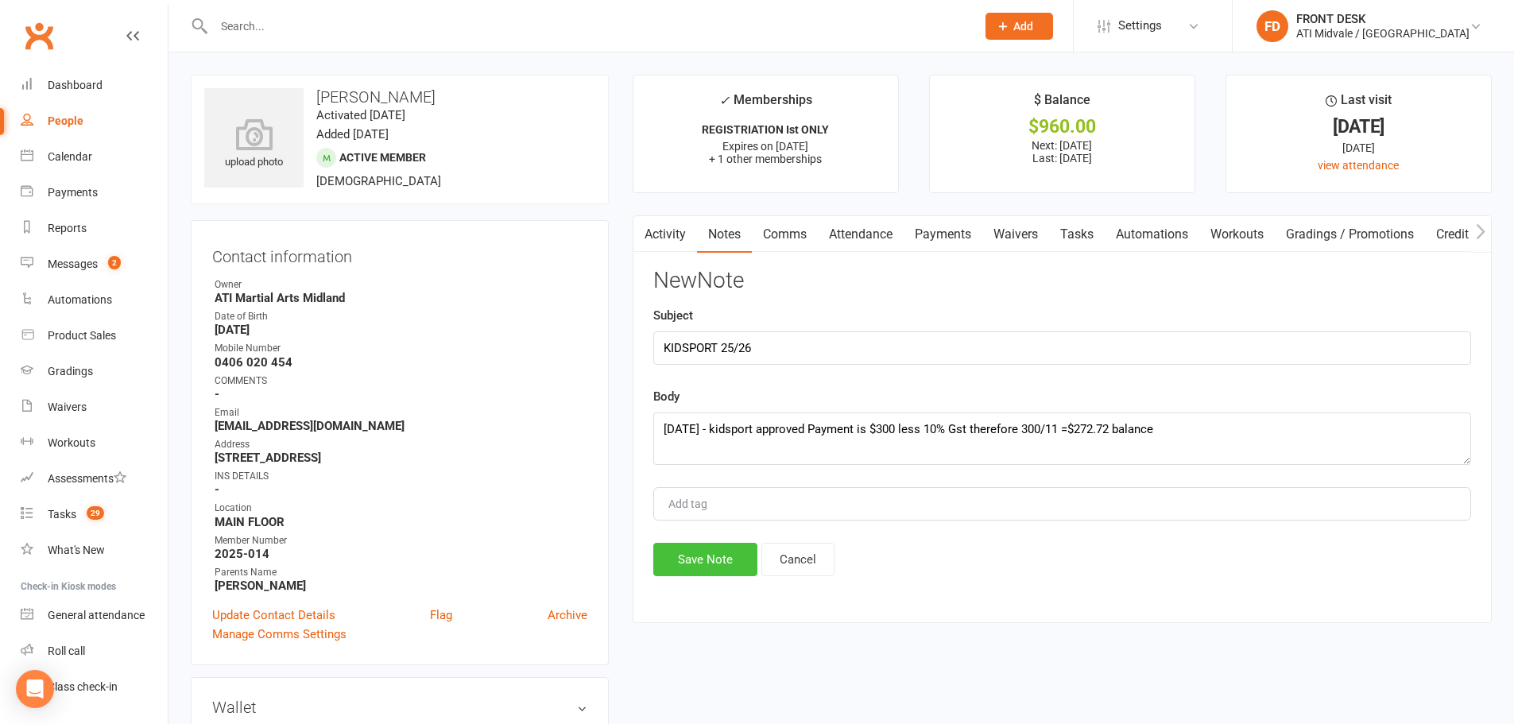
click at [684, 568] on button "Save Note" at bounding box center [705, 559] width 104 height 33
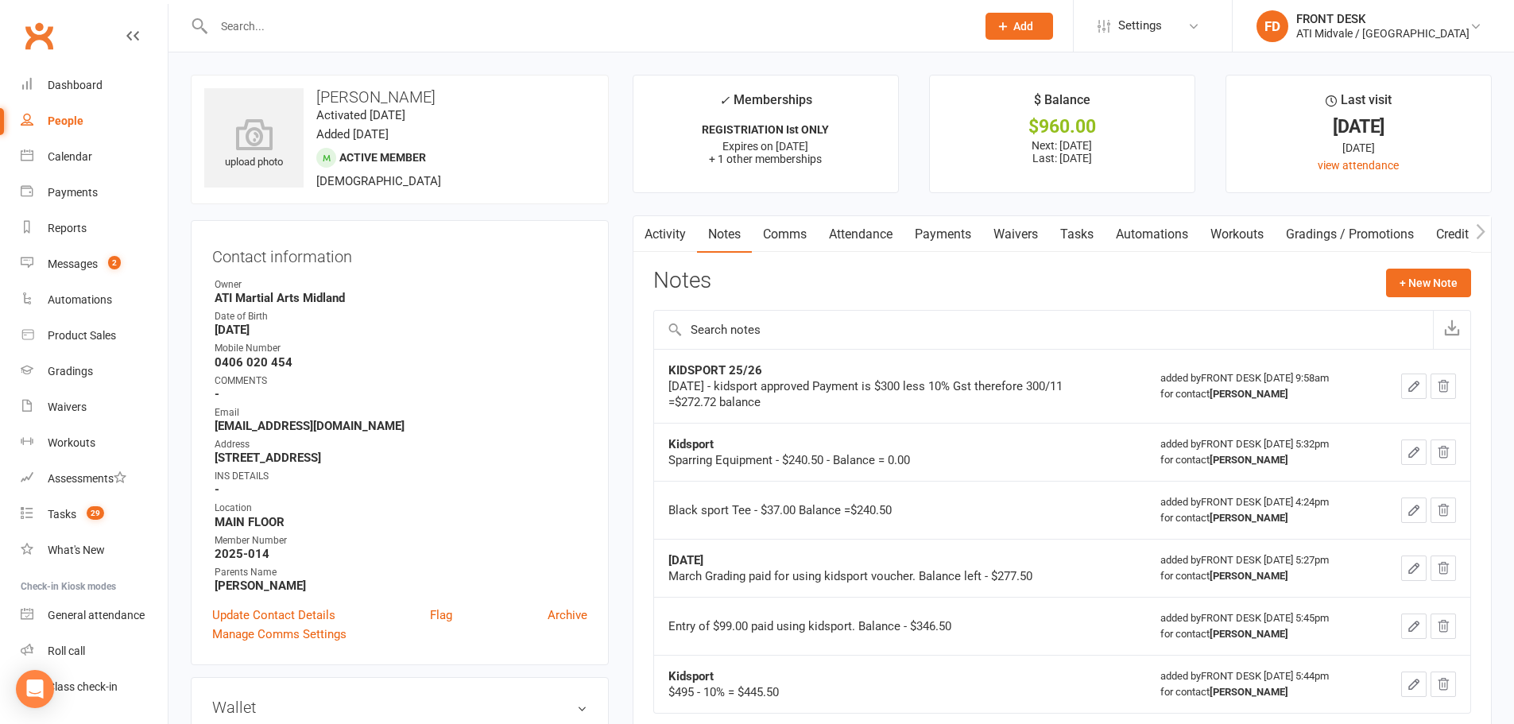
click at [801, 242] on link "Comms" at bounding box center [785, 234] width 66 height 37
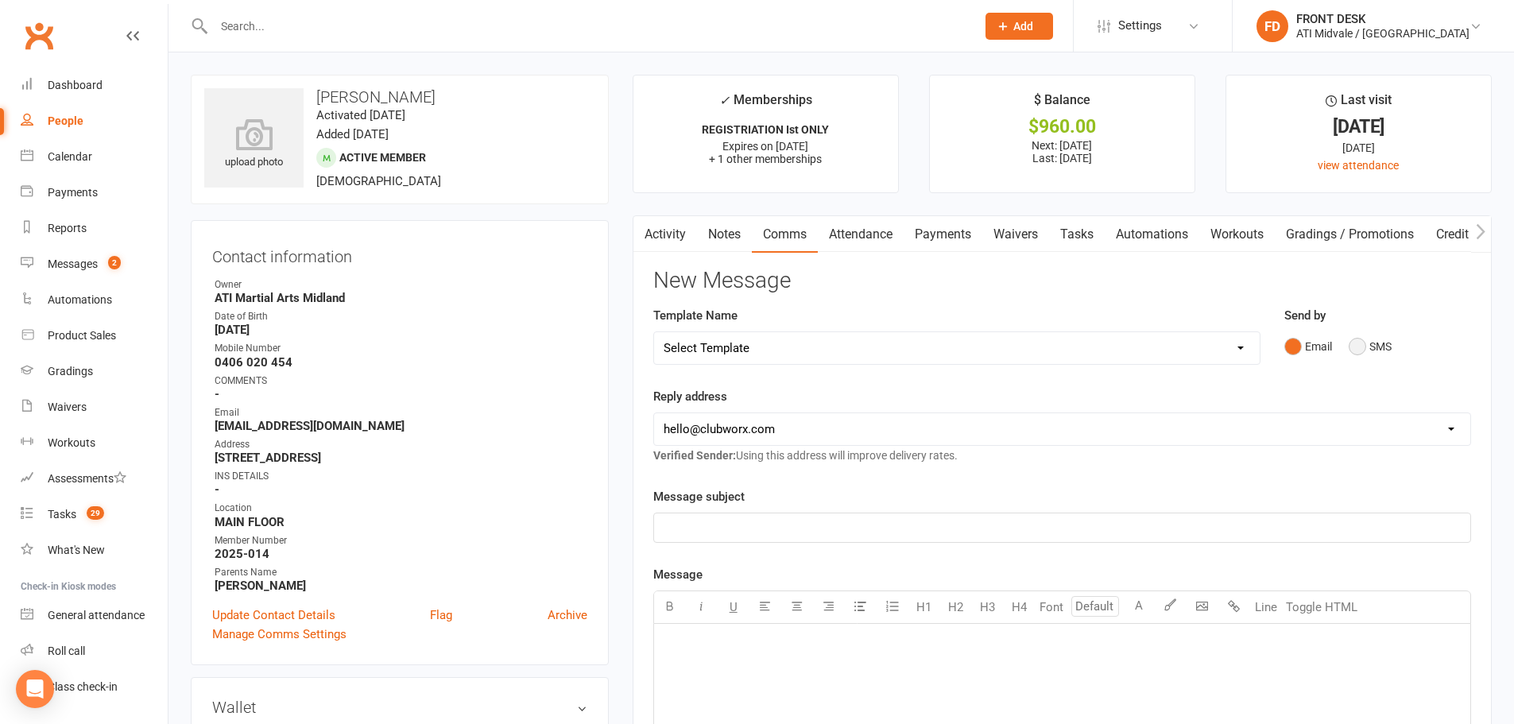
click at [1364, 347] on button "SMS" at bounding box center [1370, 346] width 43 height 30
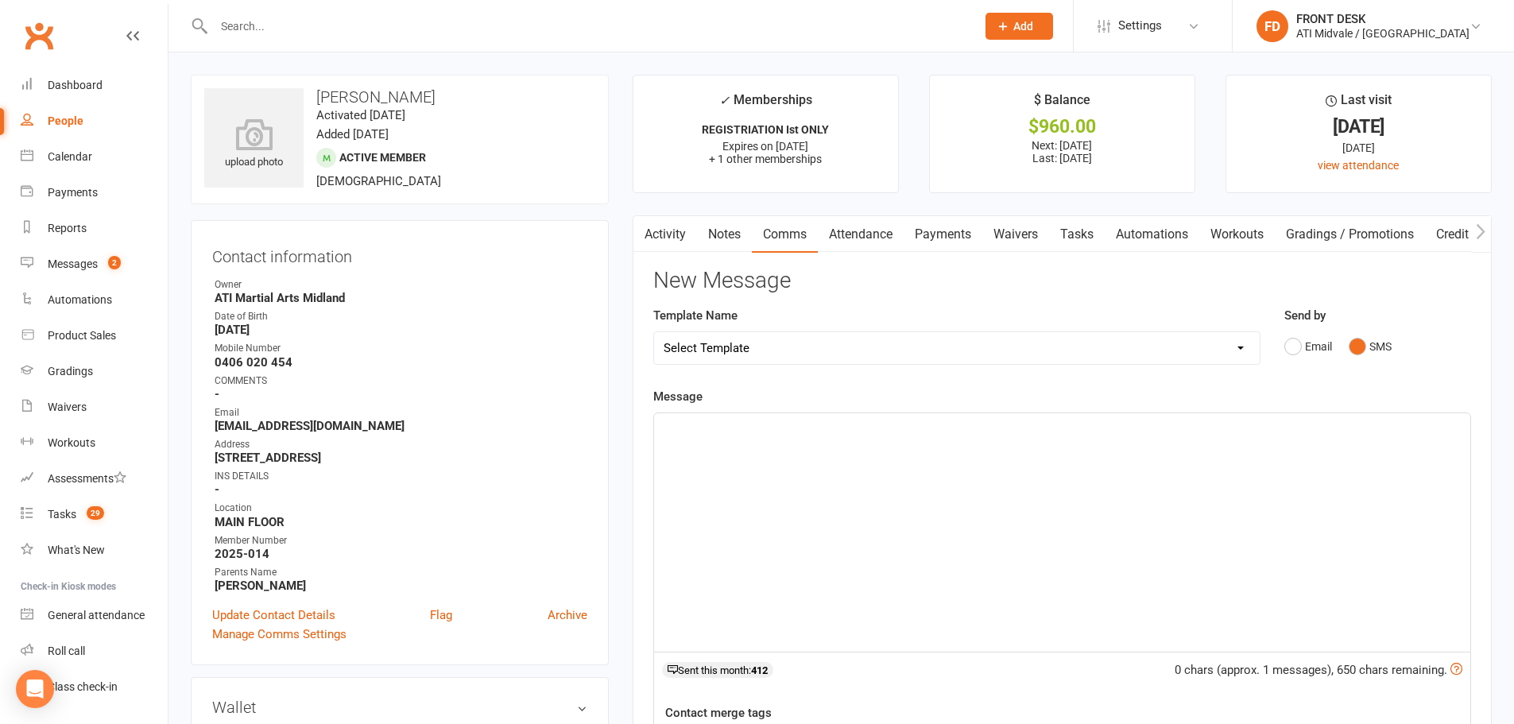
click at [980, 490] on div "﻿" at bounding box center [1062, 532] width 816 height 238
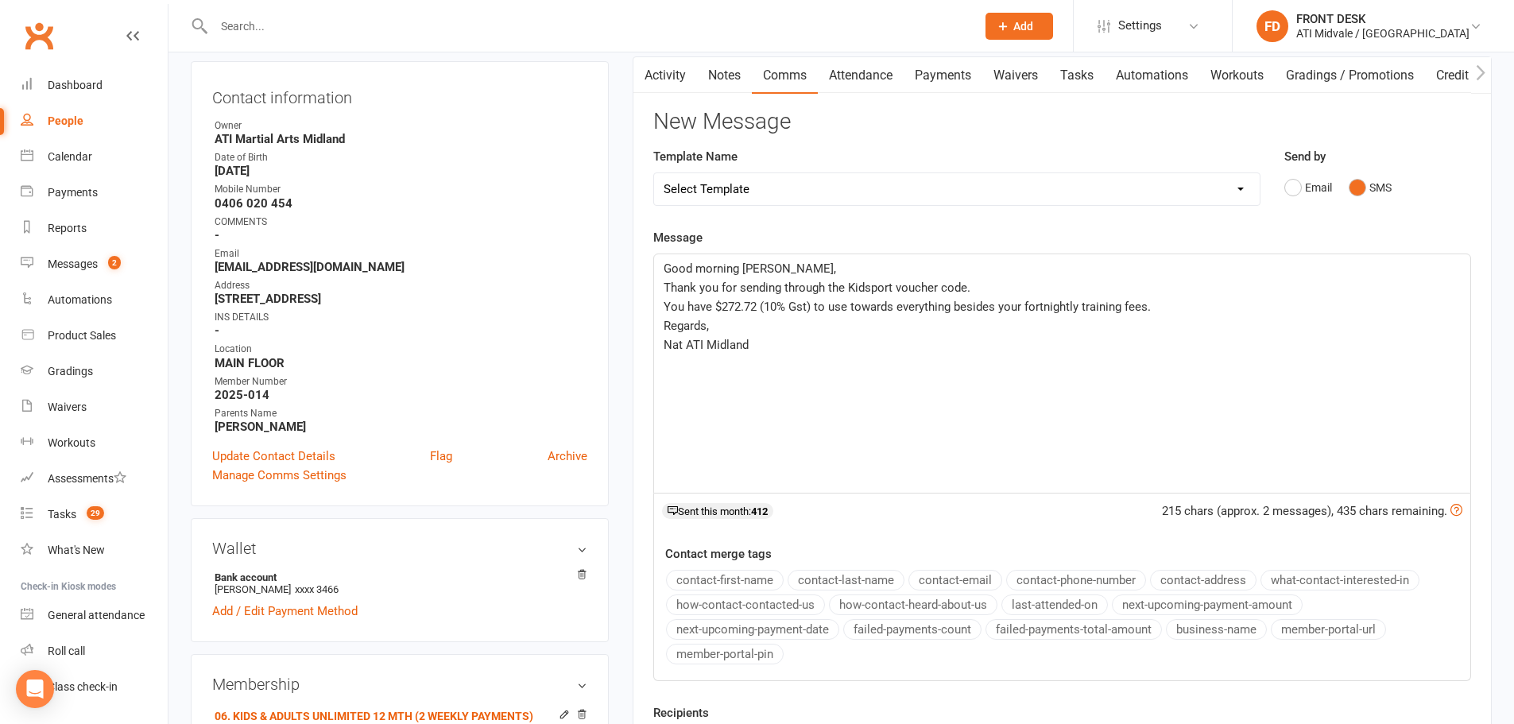
scroll to position [477, 0]
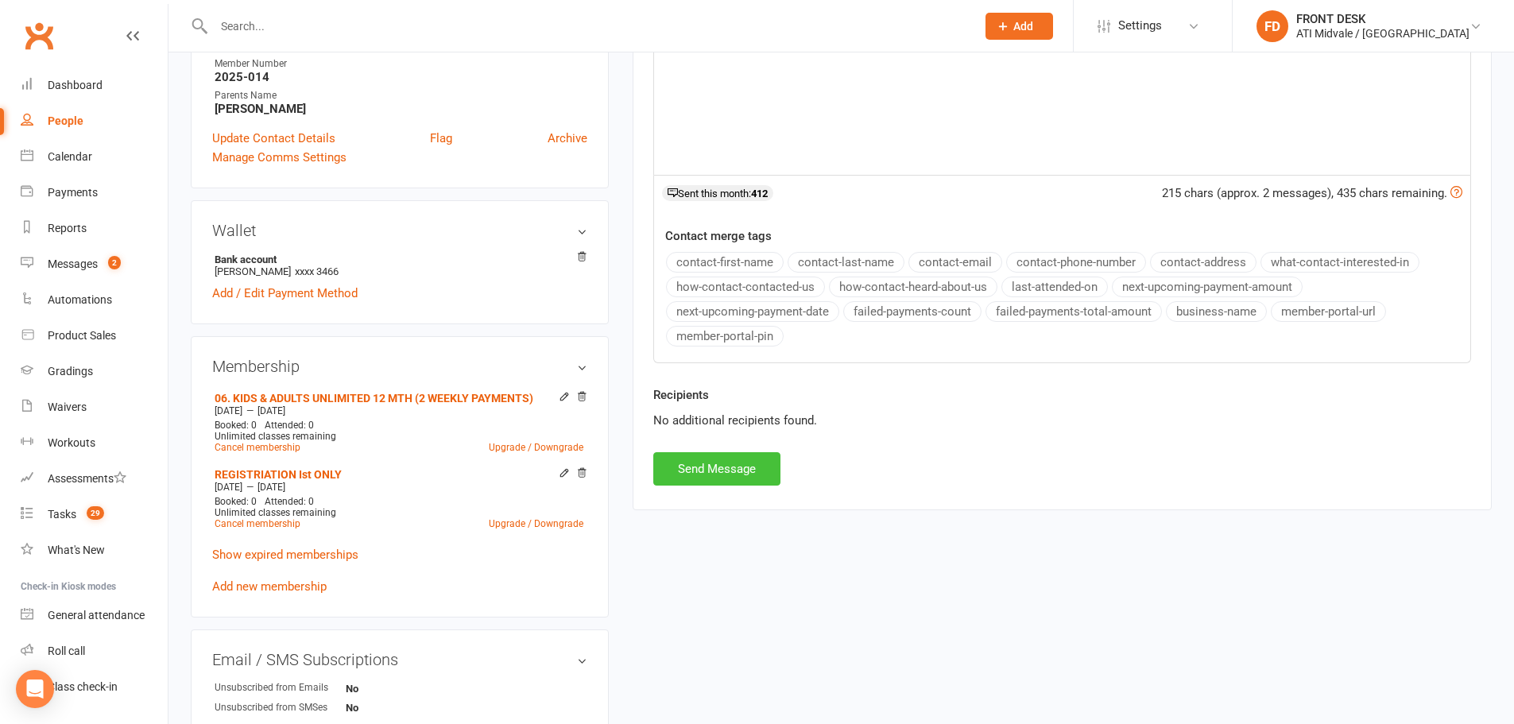
click at [730, 467] on button "Send Message" at bounding box center [716, 468] width 127 height 33
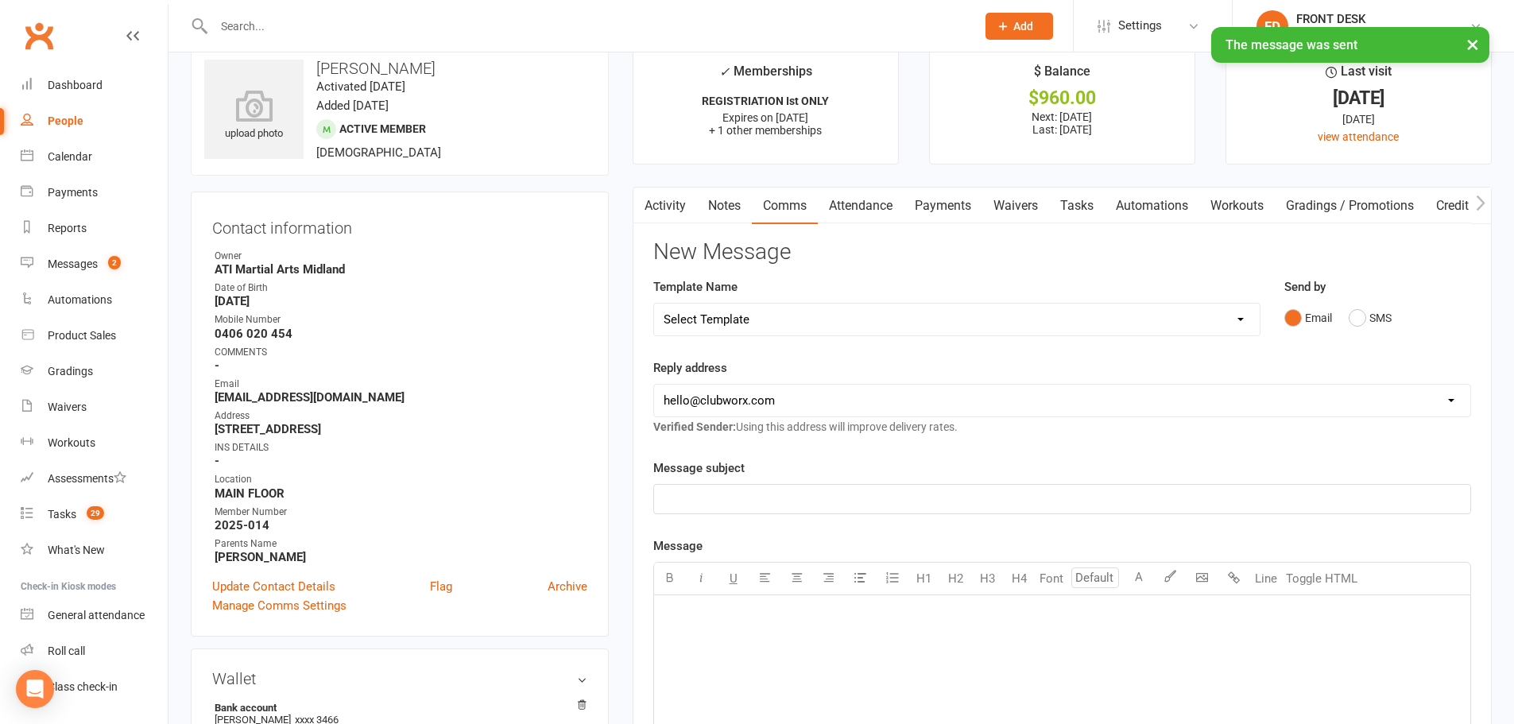
scroll to position [0, 0]
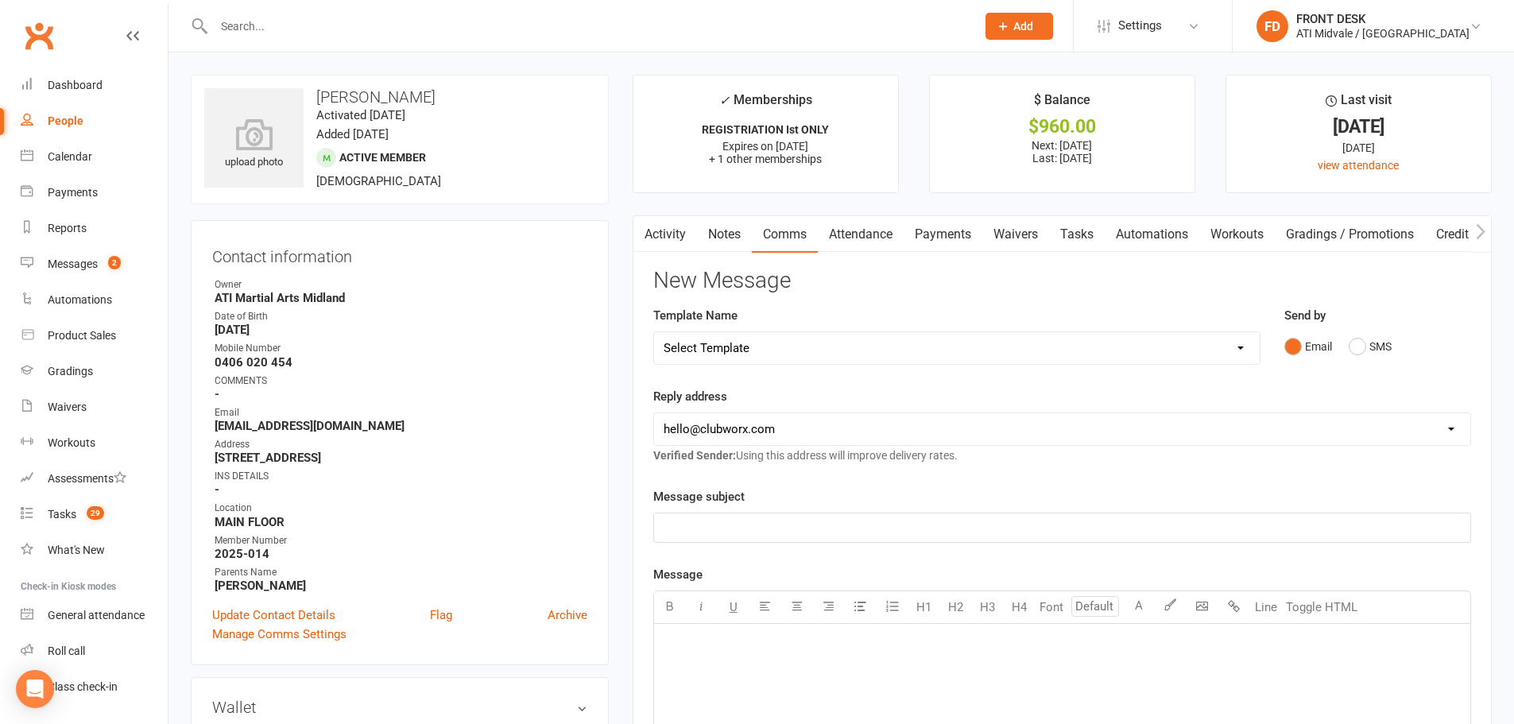
click at [399, 28] on input "text" at bounding box center [587, 26] width 756 height 22
type input "a"
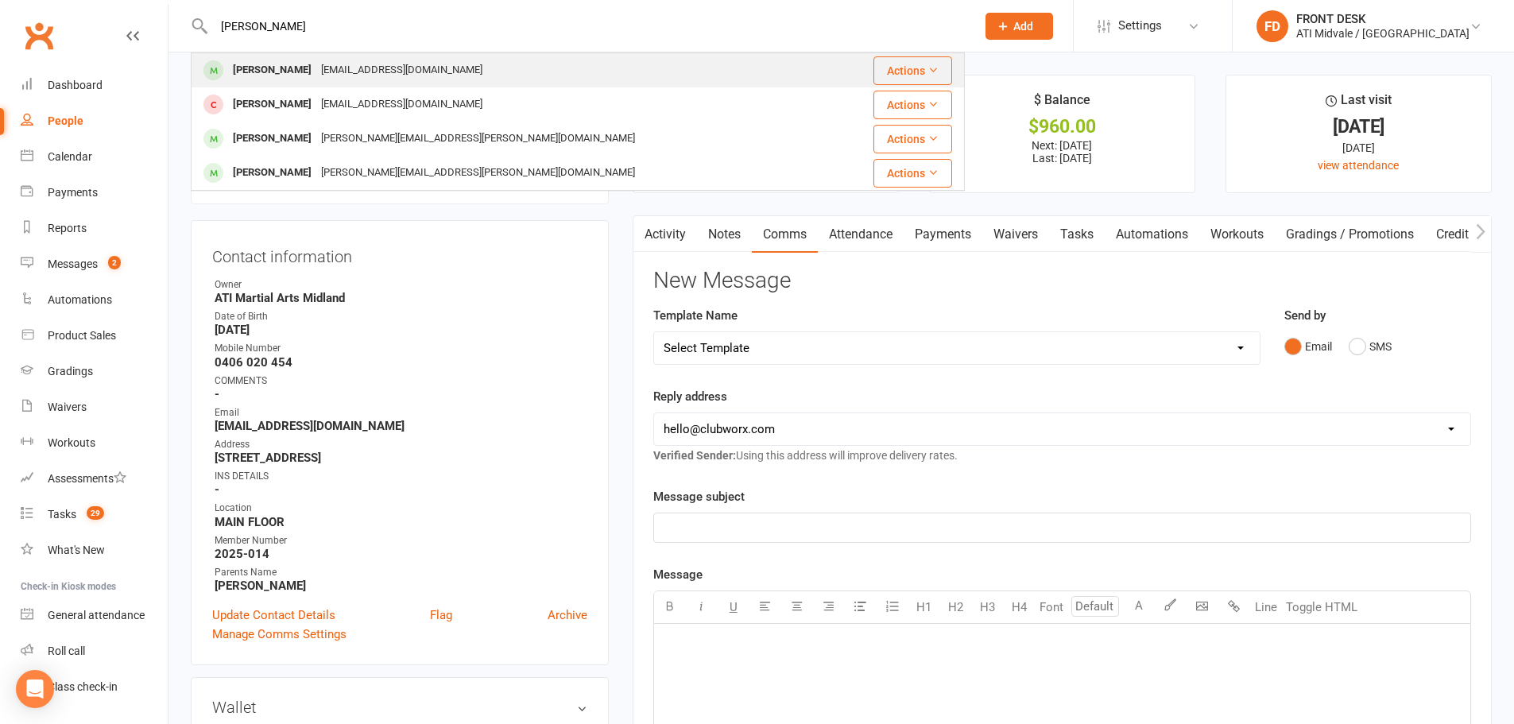
type input "kendrick"
click at [438, 70] on div "little_kimoy3@yahoo.com" at bounding box center [401, 70] width 171 height 23
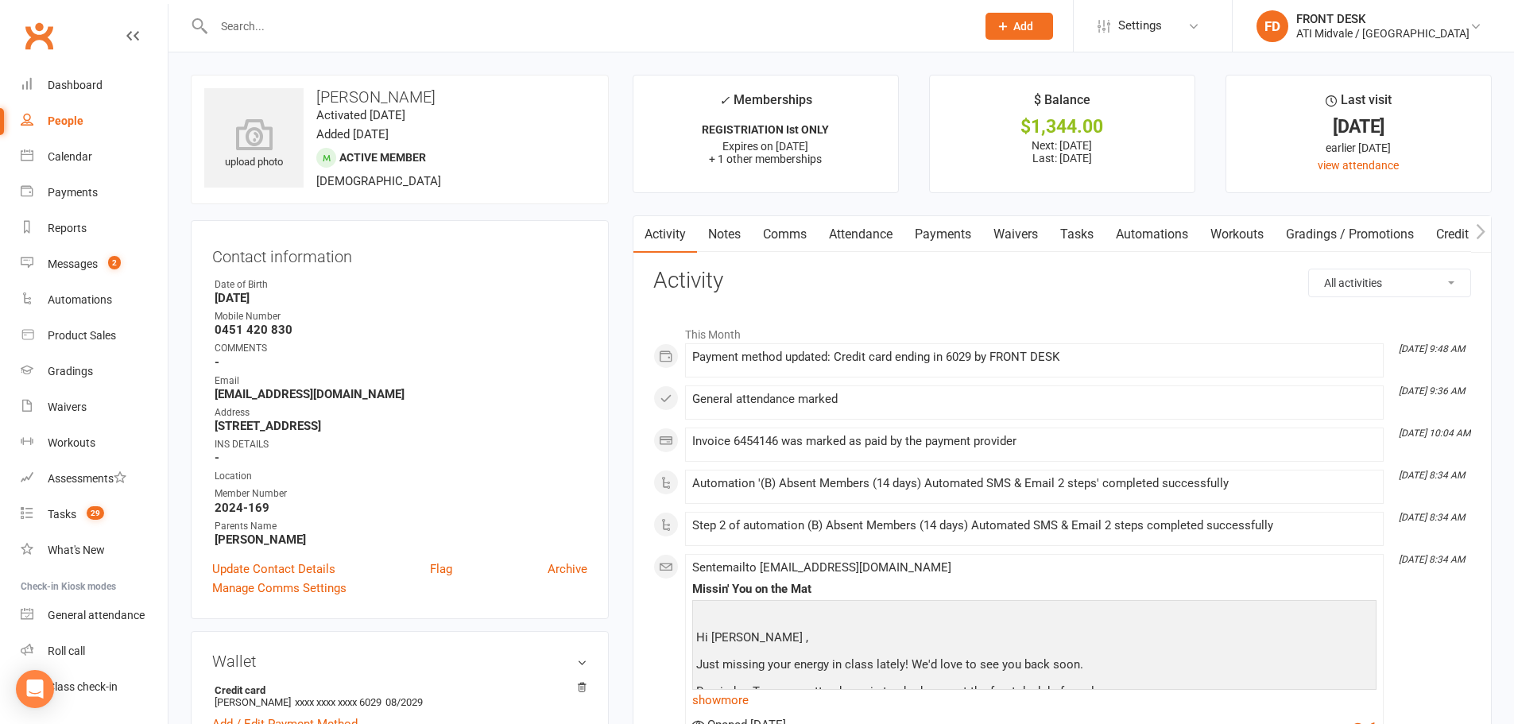
click at [727, 241] on link "Notes" at bounding box center [724, 234] width 55 height 37
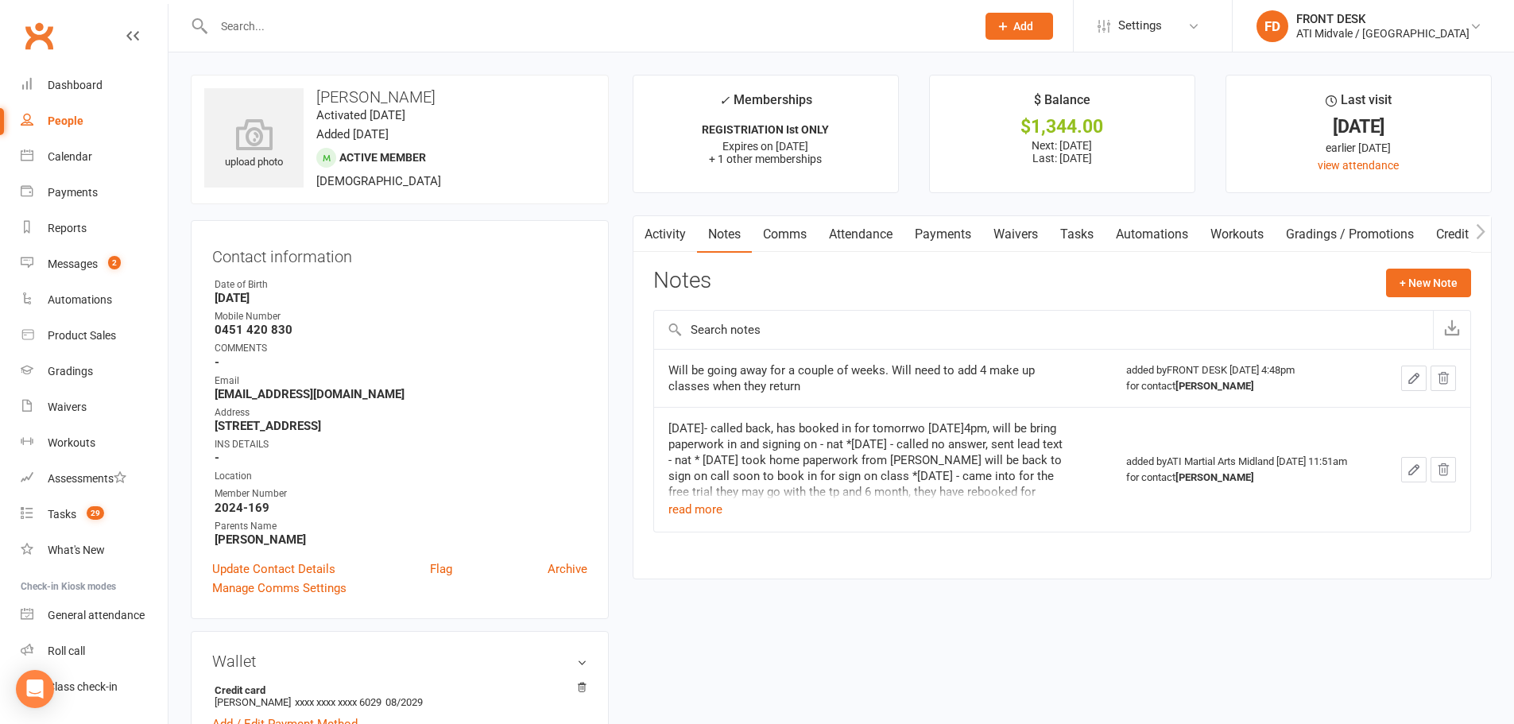
click at [777, 227] on link "Comms" at bounding box center [785, 234] width 66 height 37
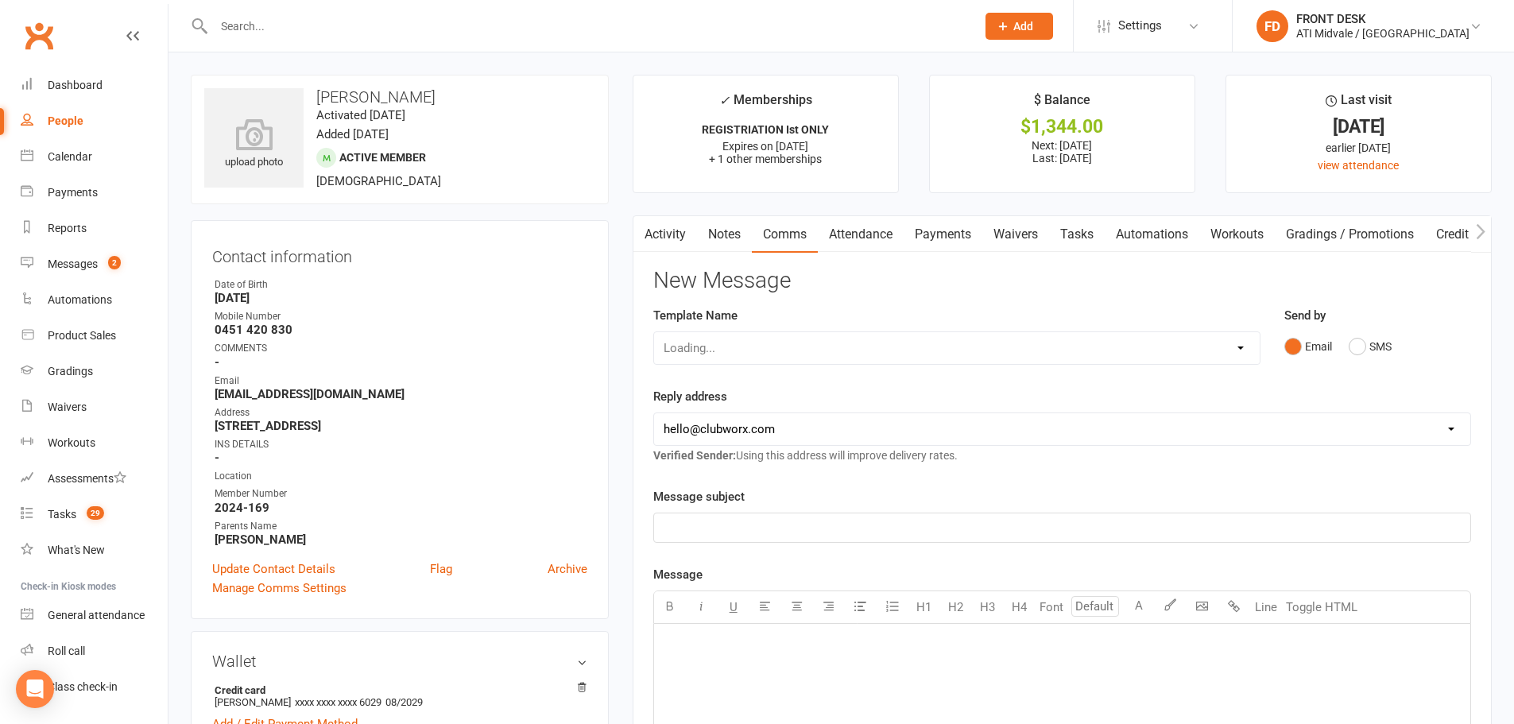
click at [884, 235] on link "Attendance" at bounding box center [861, 234] width 86 height 37
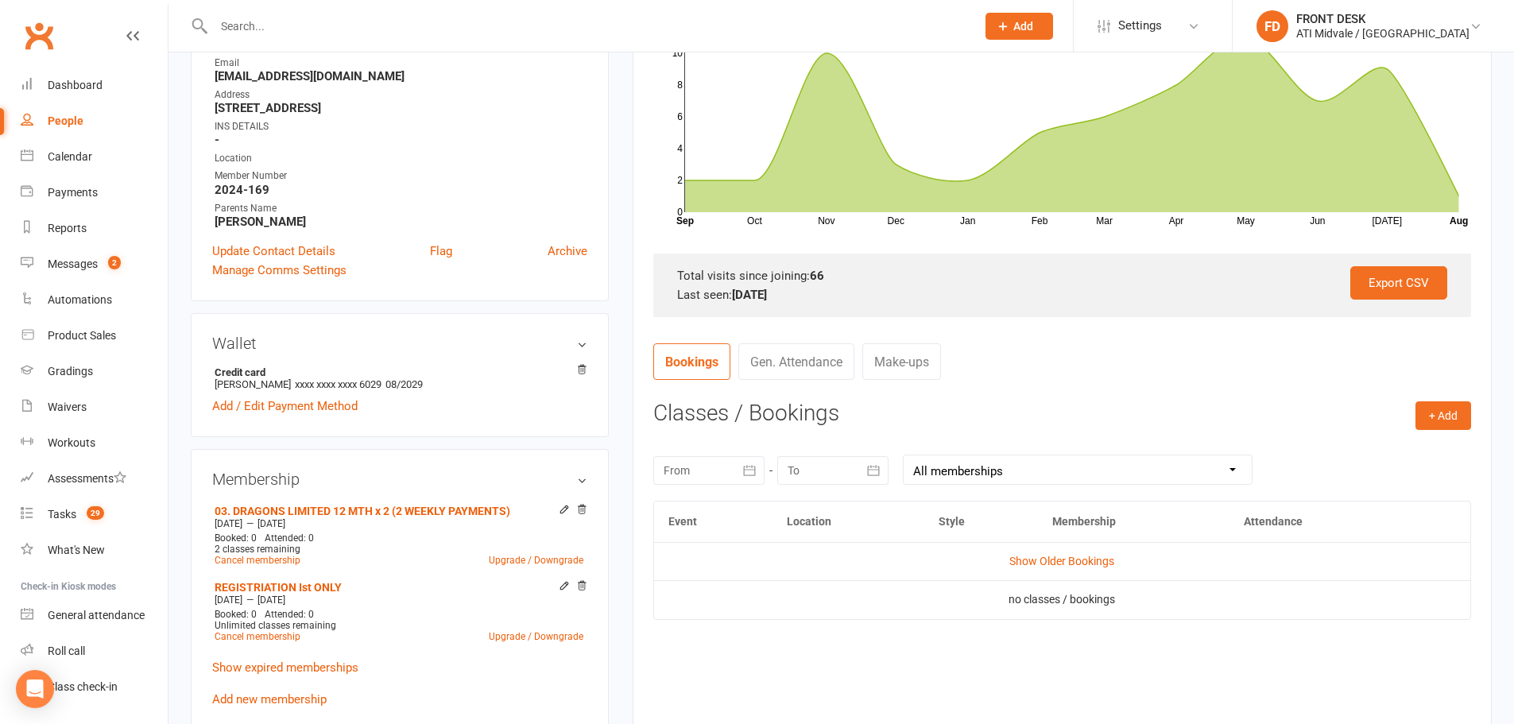
scroll to position [556, 0]
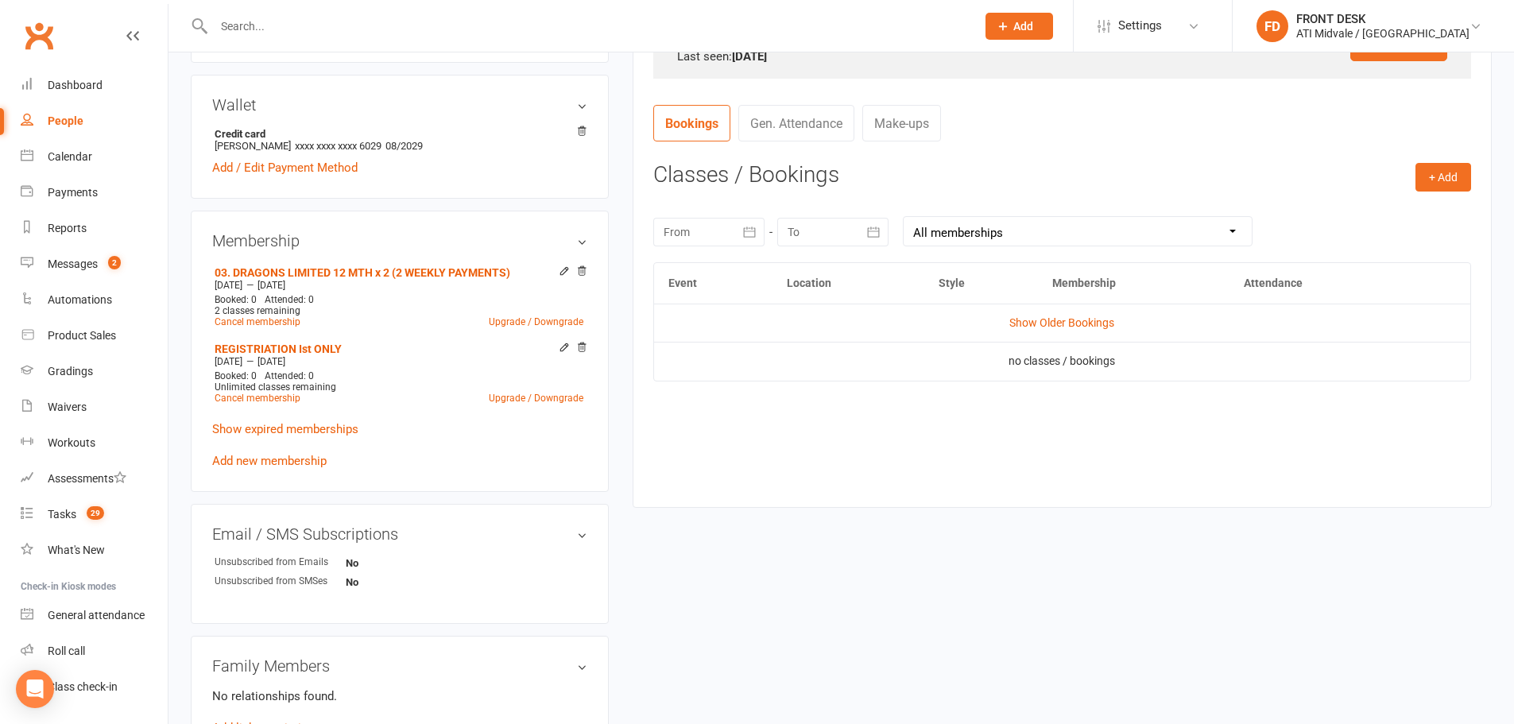
click at [783, 132] on link "Gen. Attendance" at bounding box center [796, 123] width 116 height 37
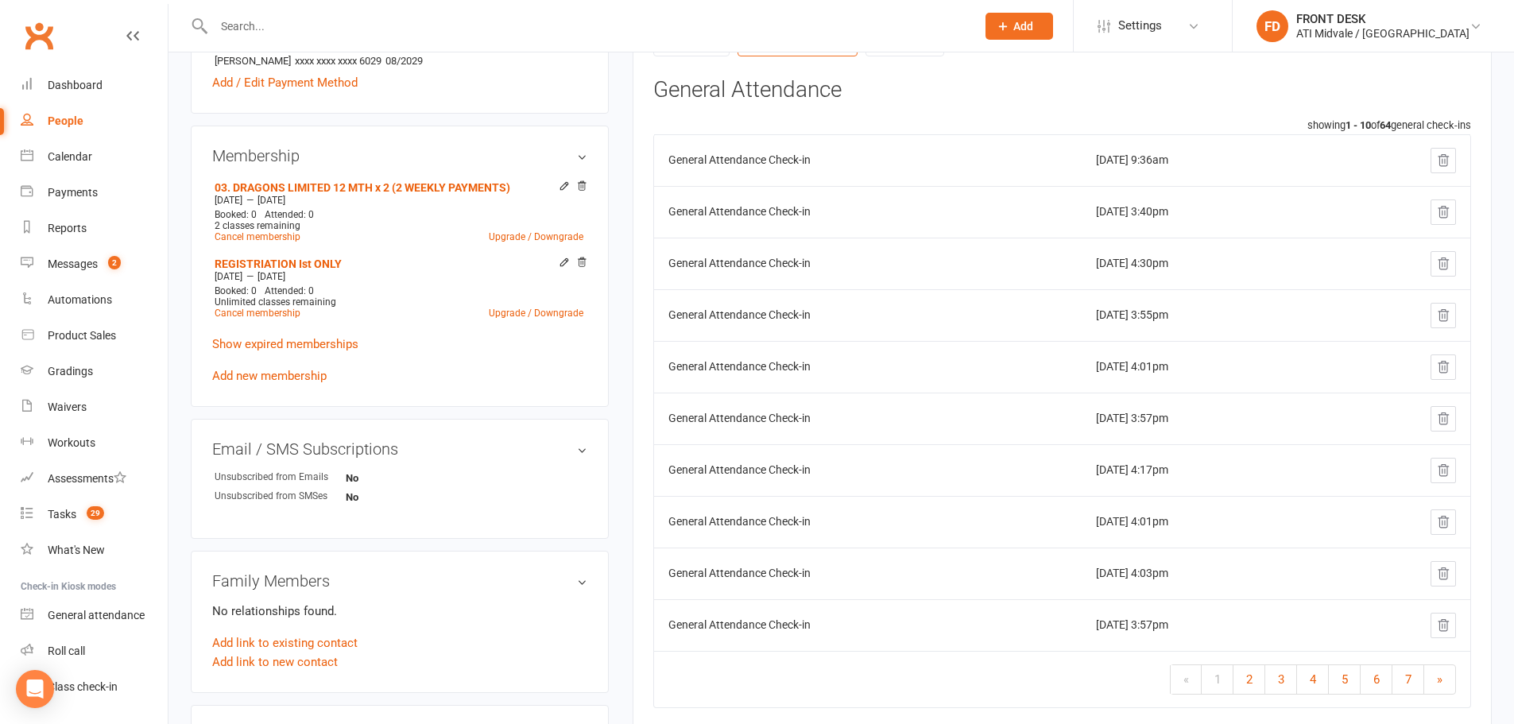
scroll to position [636, 0]
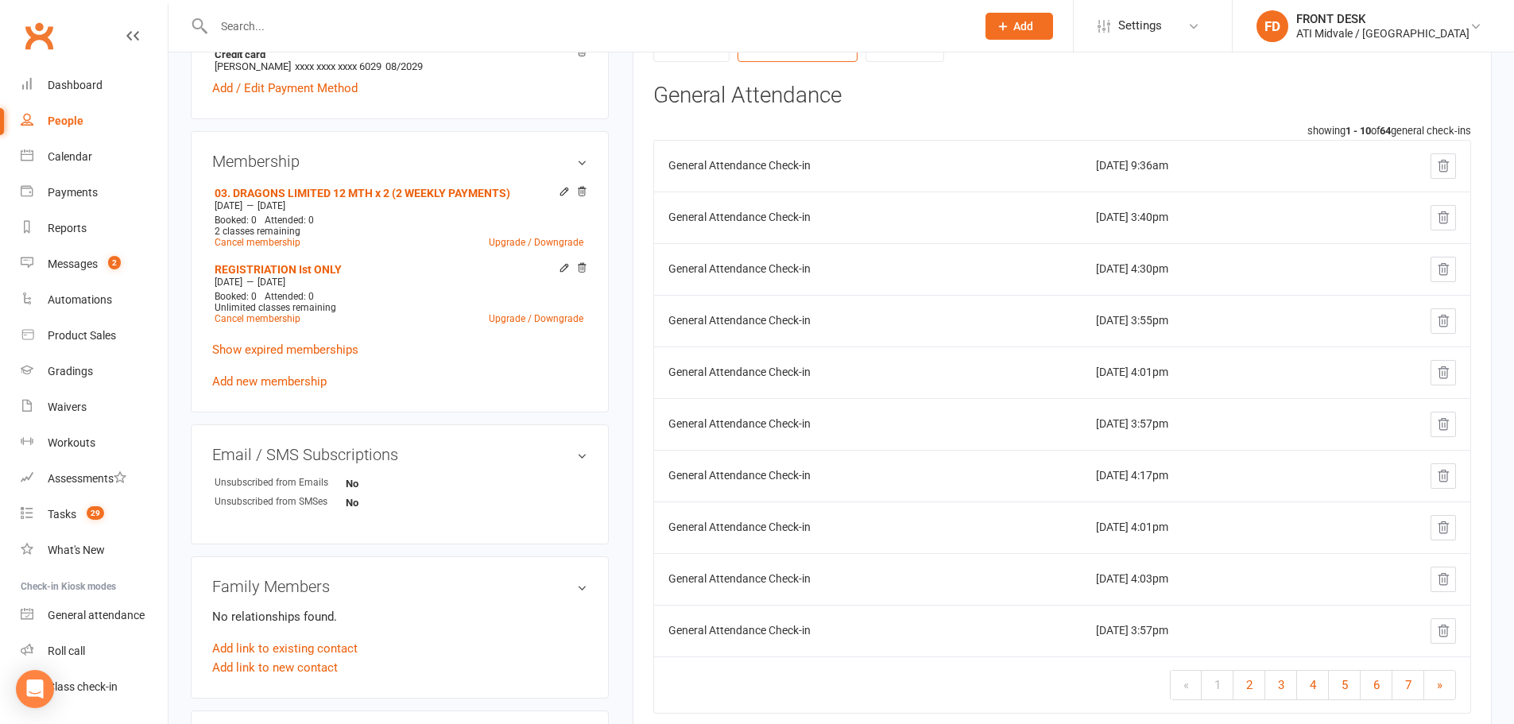
click at [1032, 513] on td "General Attendance Check-in" at bounding box center [868, 528] width 428 height 52
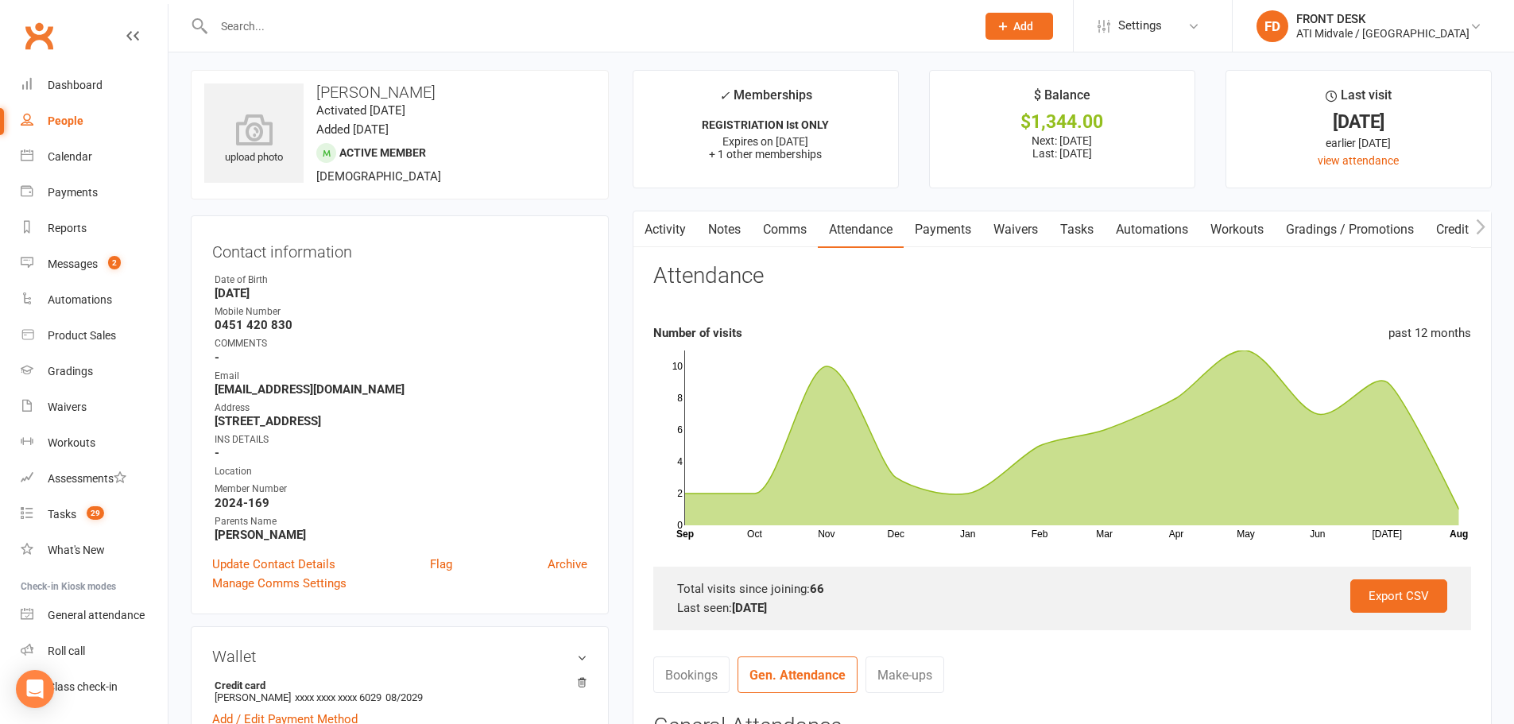
scroll to position [0, 0]
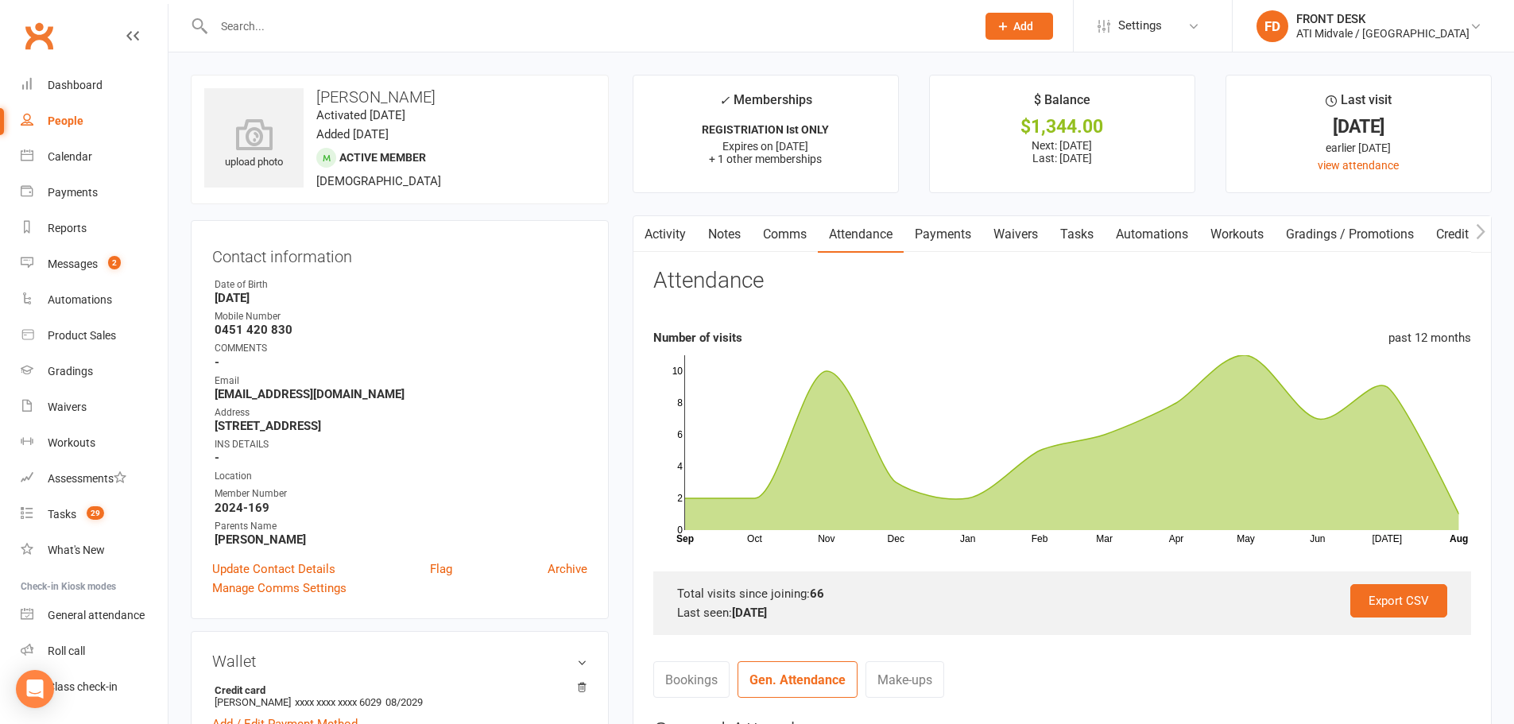
click at [949, 244] on link "Payments" at bounding box center [943, 234] width 79 height 37
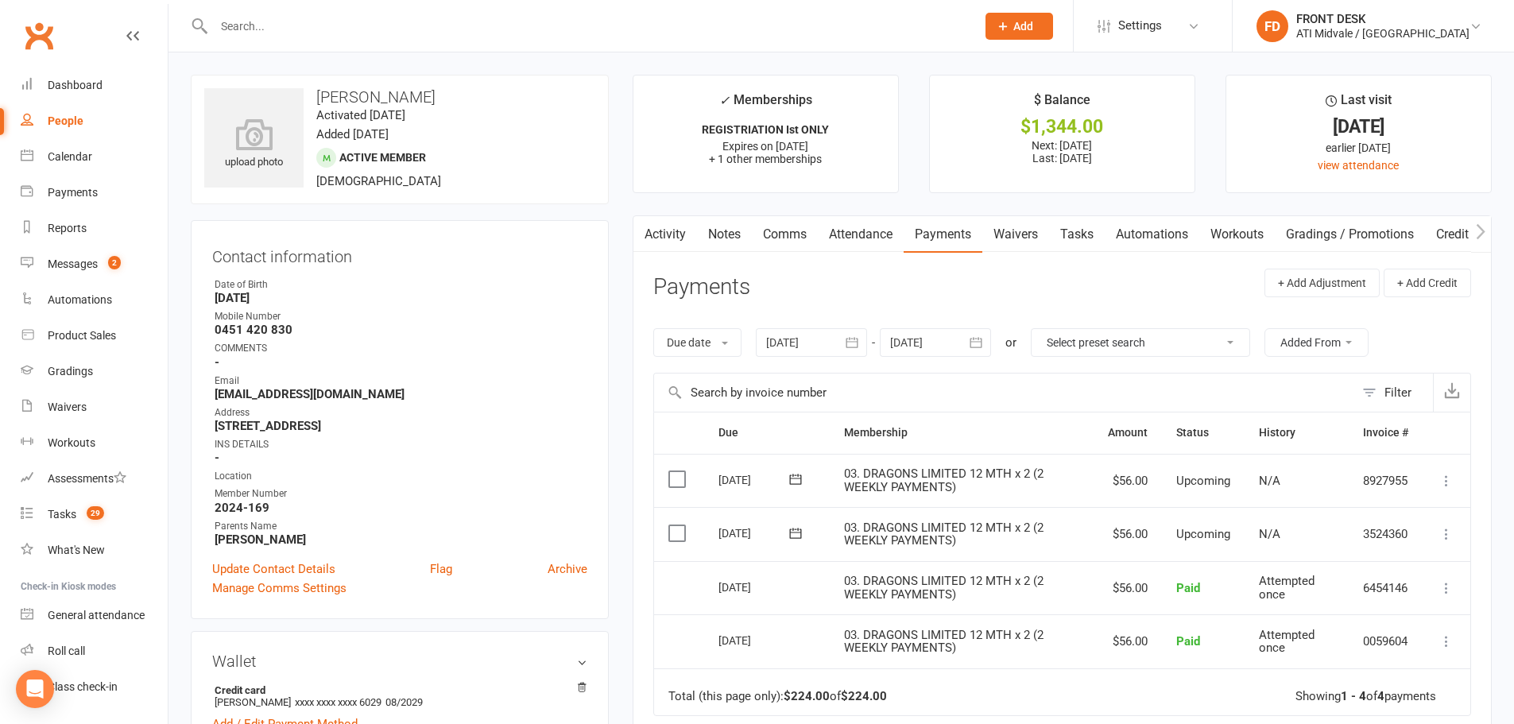
click at [720, 233] on link "Notes" at bounding box center [724, 234] width 55 height 37
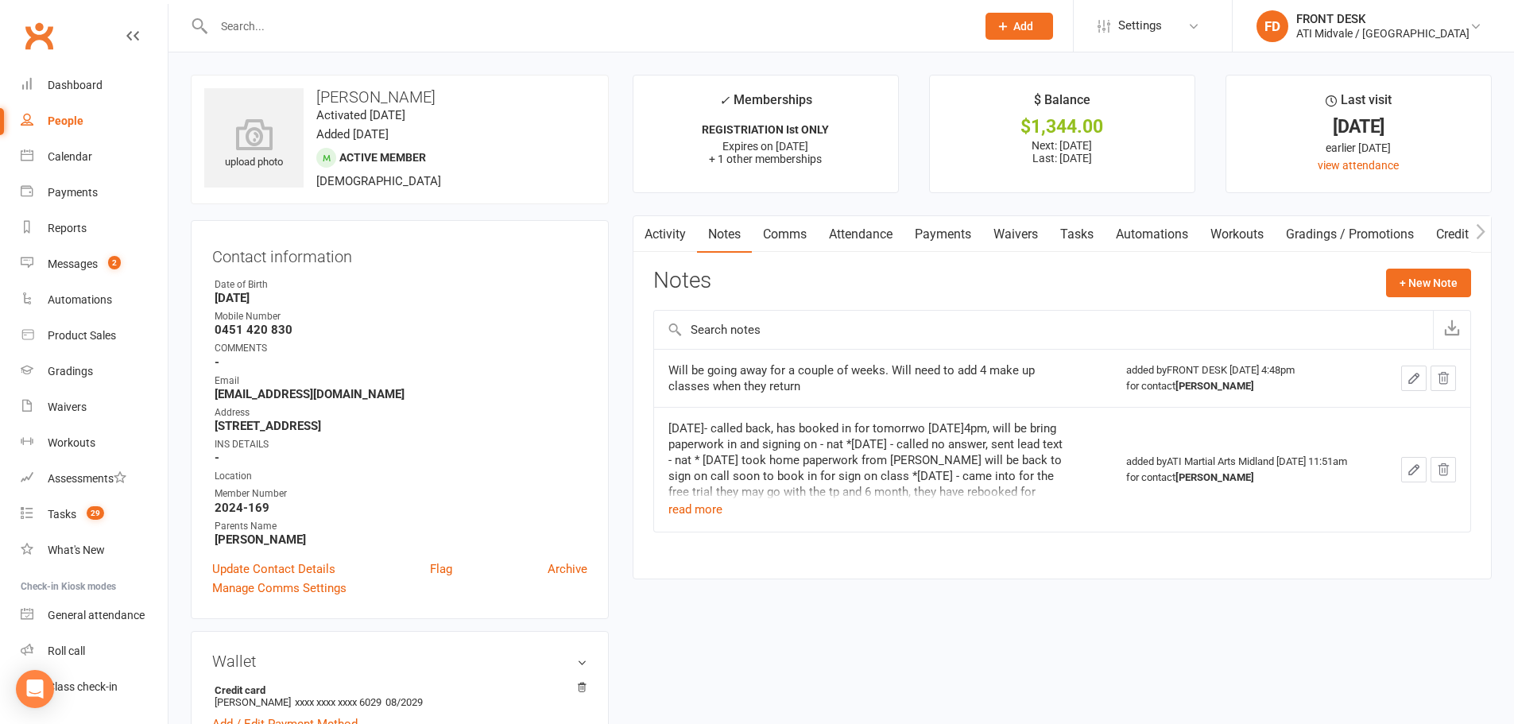
click at [1404, 378] on button "button" at bounding box center [1413, 378] width 25 height 25
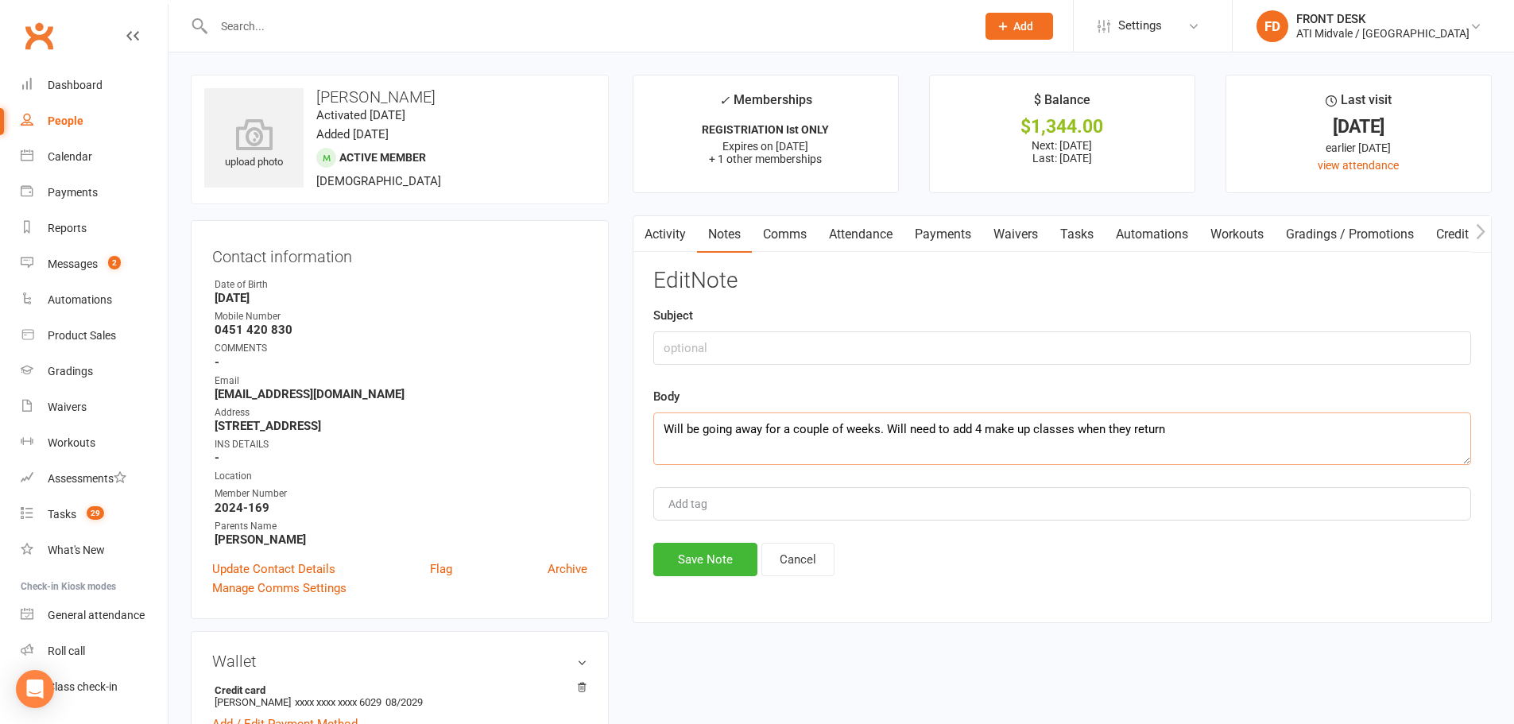
click at [661, 425] on textarea "Will be going away for a couple of weeks. Will need to add 4 make up classes wh…" at bounding box center [1062, 439] width 818 height 52
type textarea "16/8/25- they have 2 make up classes to come to, they will be coming in next we…"
click at [736, 550] on button "Save Note" at bounding box center [705, 559] width 104 height 33
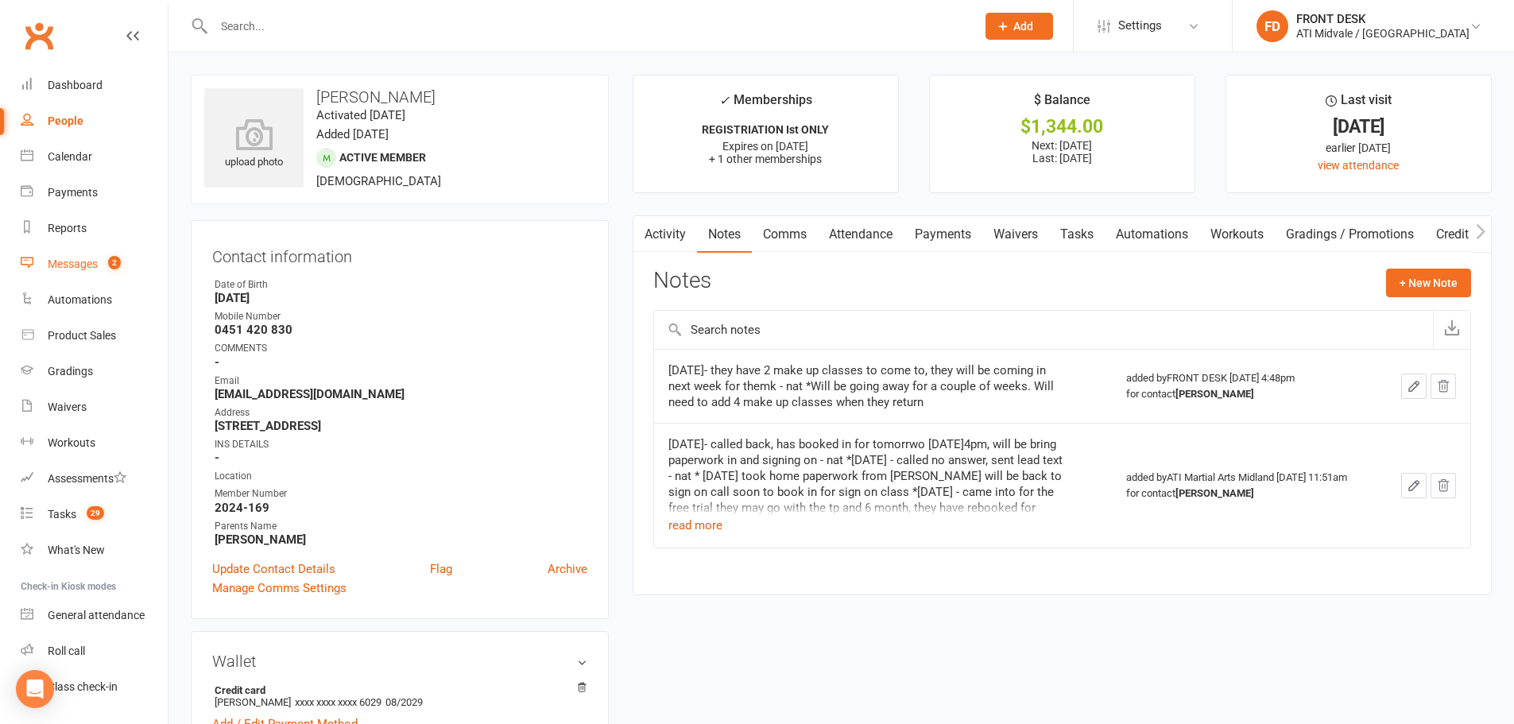
click at [77, 258] on div "Messages" at bounding box center [73, 264] width 50 height 13
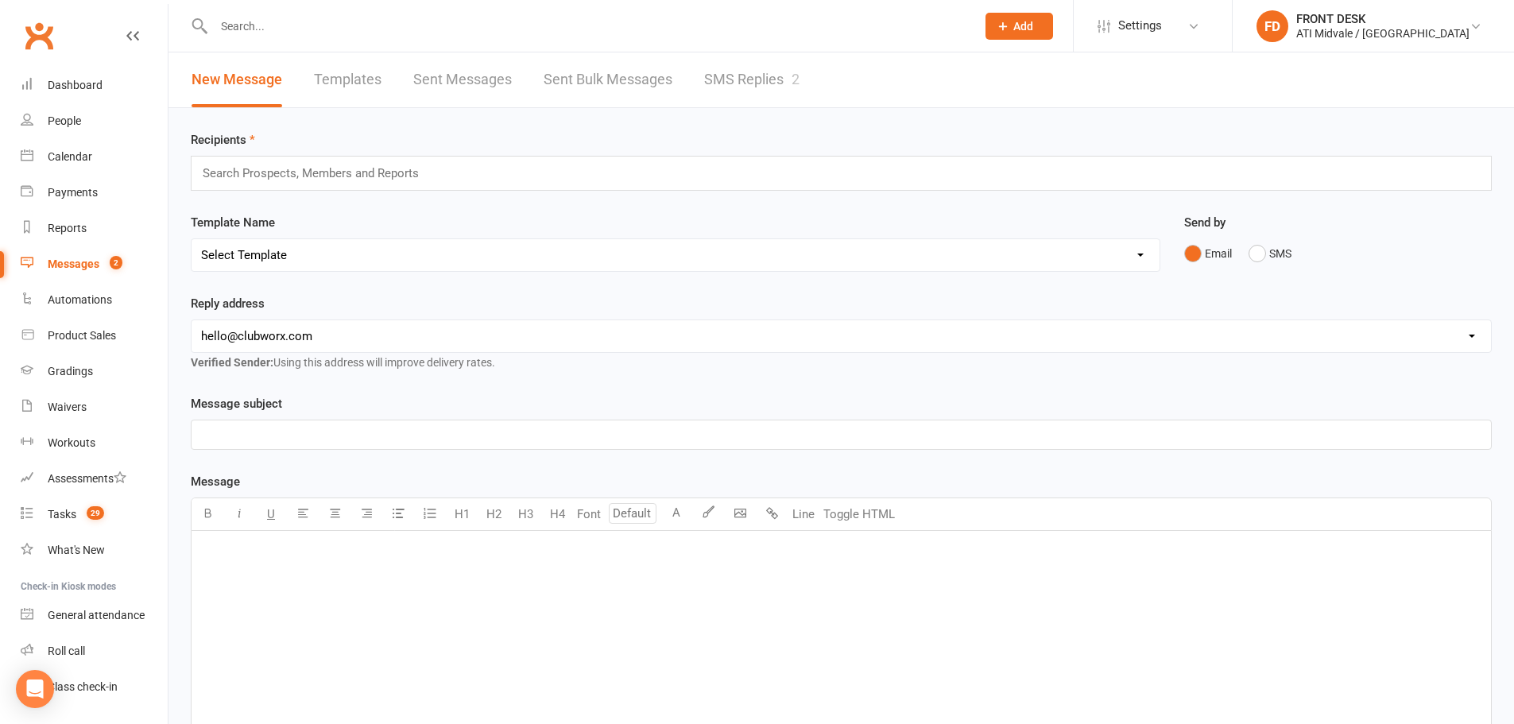
click at [778, 71] on link "SMS Replies 2" at bounding box center [751, 79] width 95 height 55
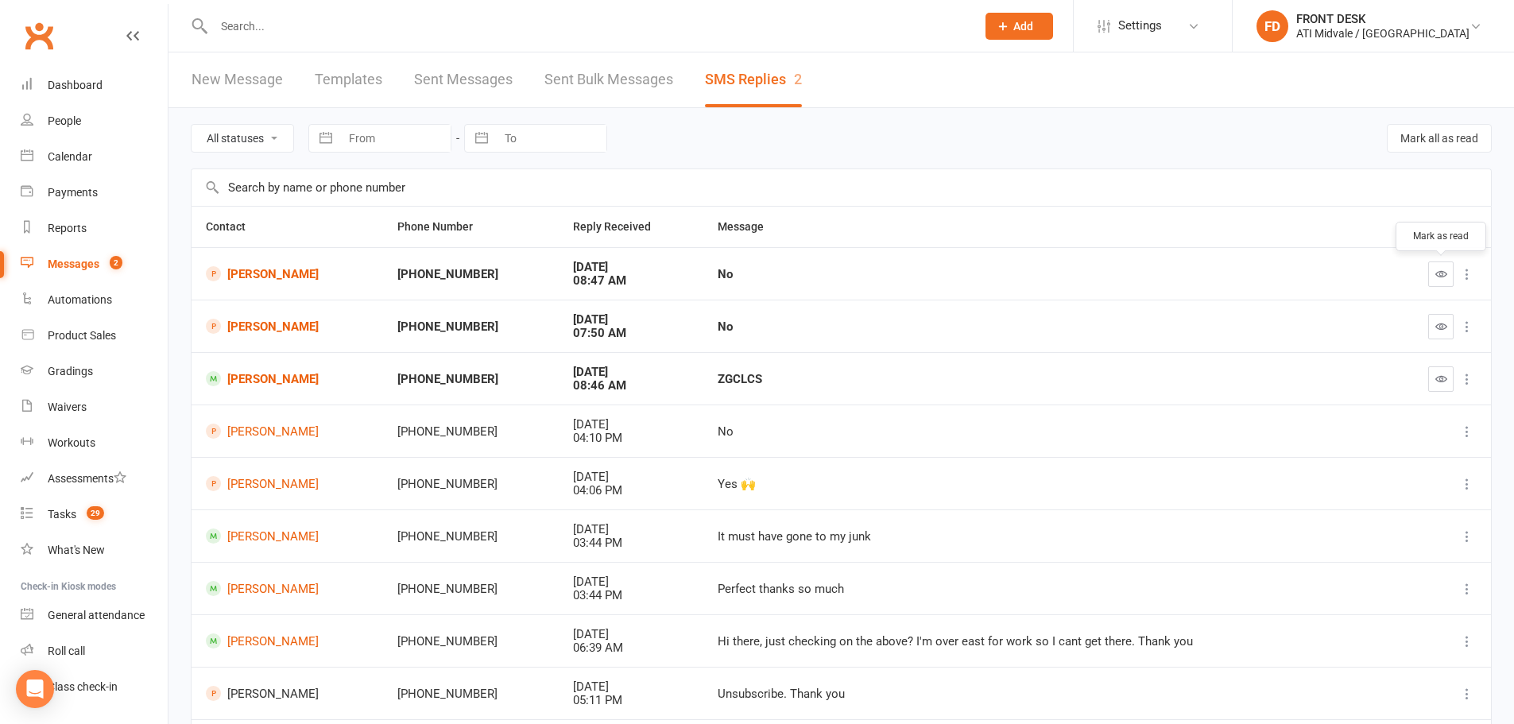
click at [1436, 278] on icon "button" at bounding box center [1442, 274] width 12 height 12
click at [1440, 333] on button "button" at bounding box center [1440, 326] width 25 height 25
click at [1438, 382] on icon "button" at bounding box center [1442, 379] width 12 height 12
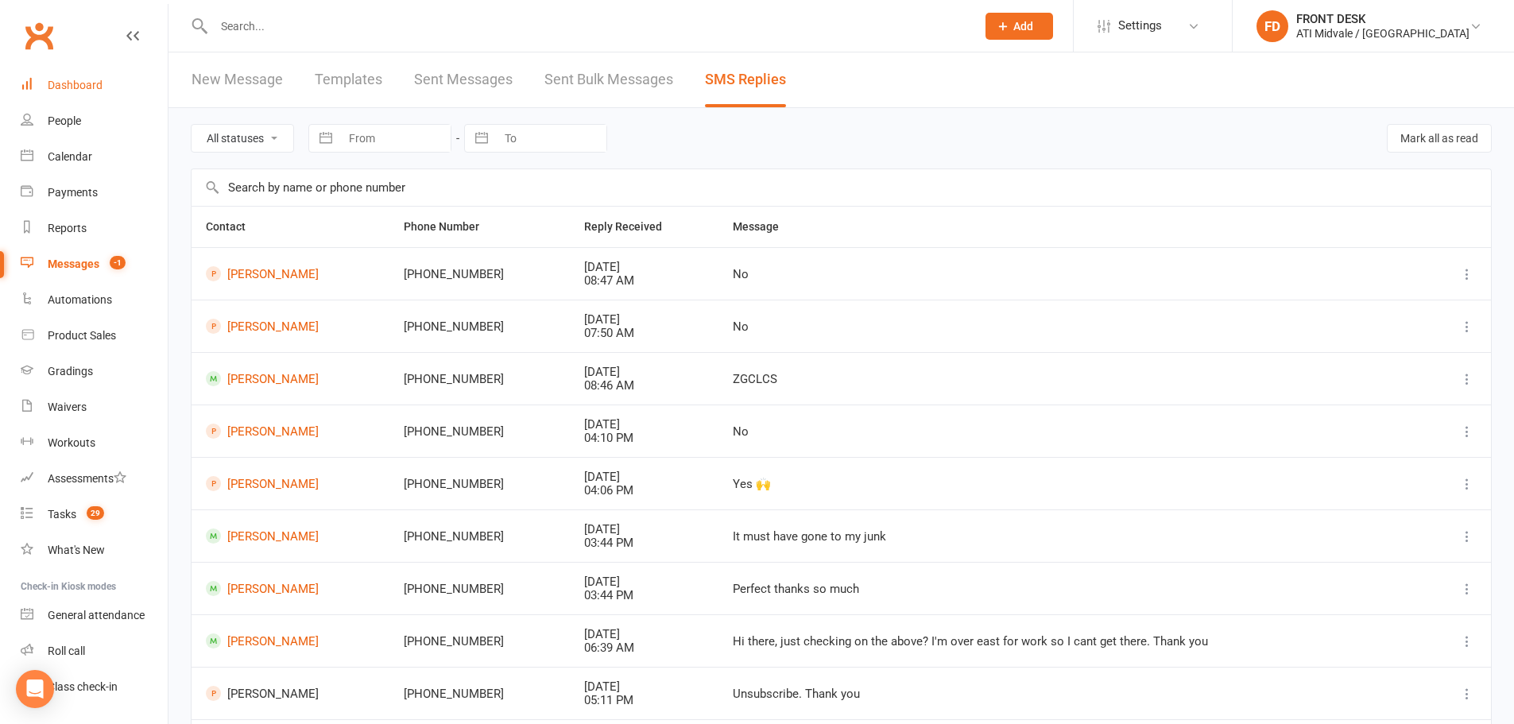
click at [87, 87] on div "Dashboard" at bounding box center [75, 85] width 55 height 13
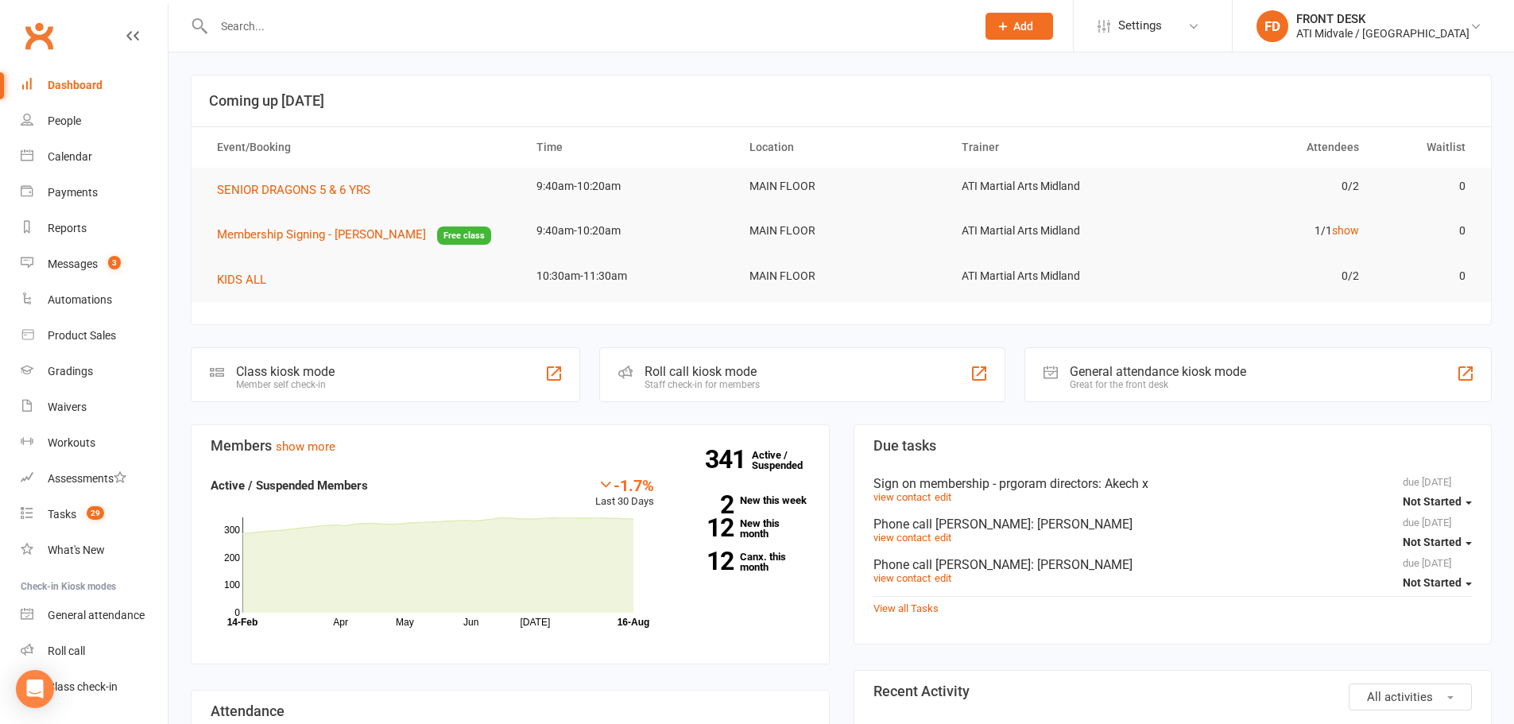
click at [252, 25] on input "text" at bounding box center [587, 26] width 756 height 22
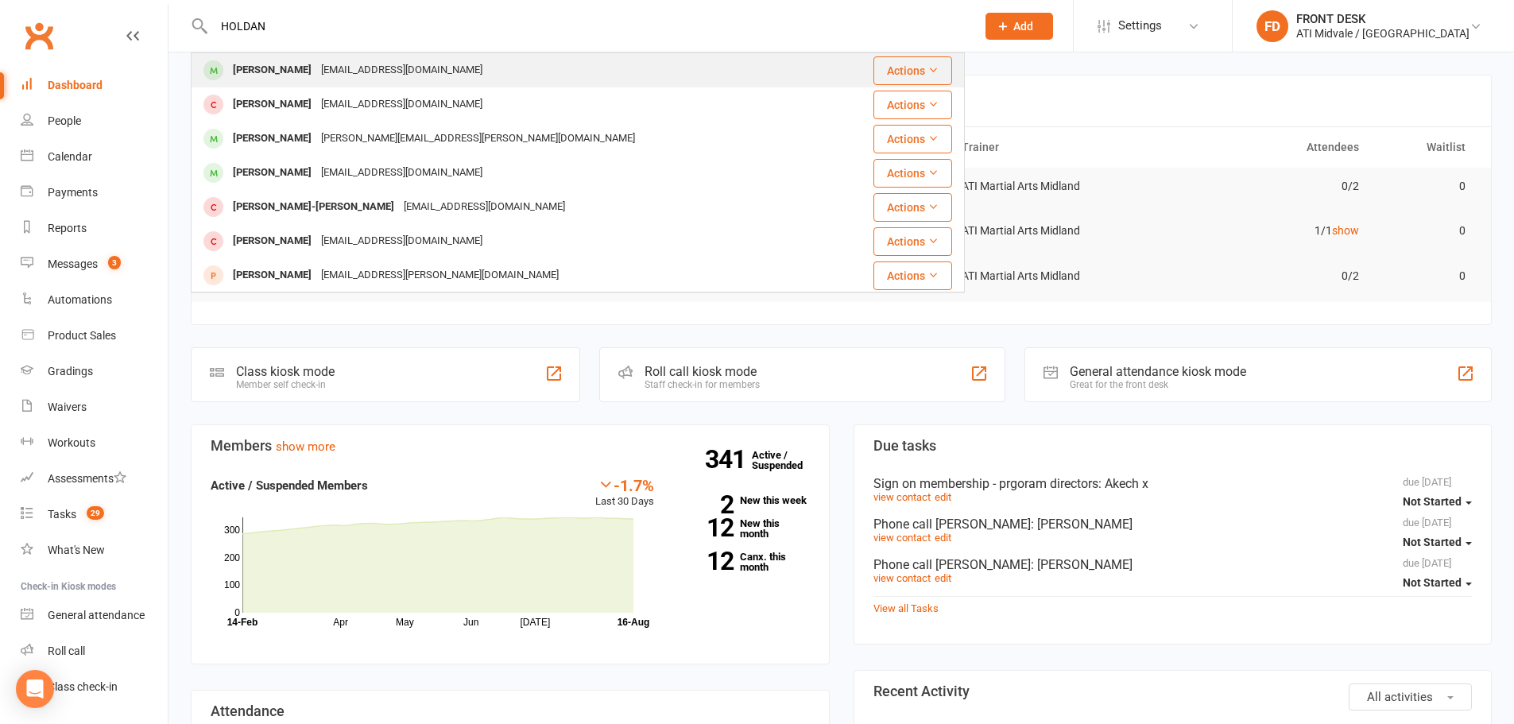
type input "HOLDAN"
click at [266, 78] on div "[PERSON_NAME]" at bounding box center [272, 70] width 88 height 23
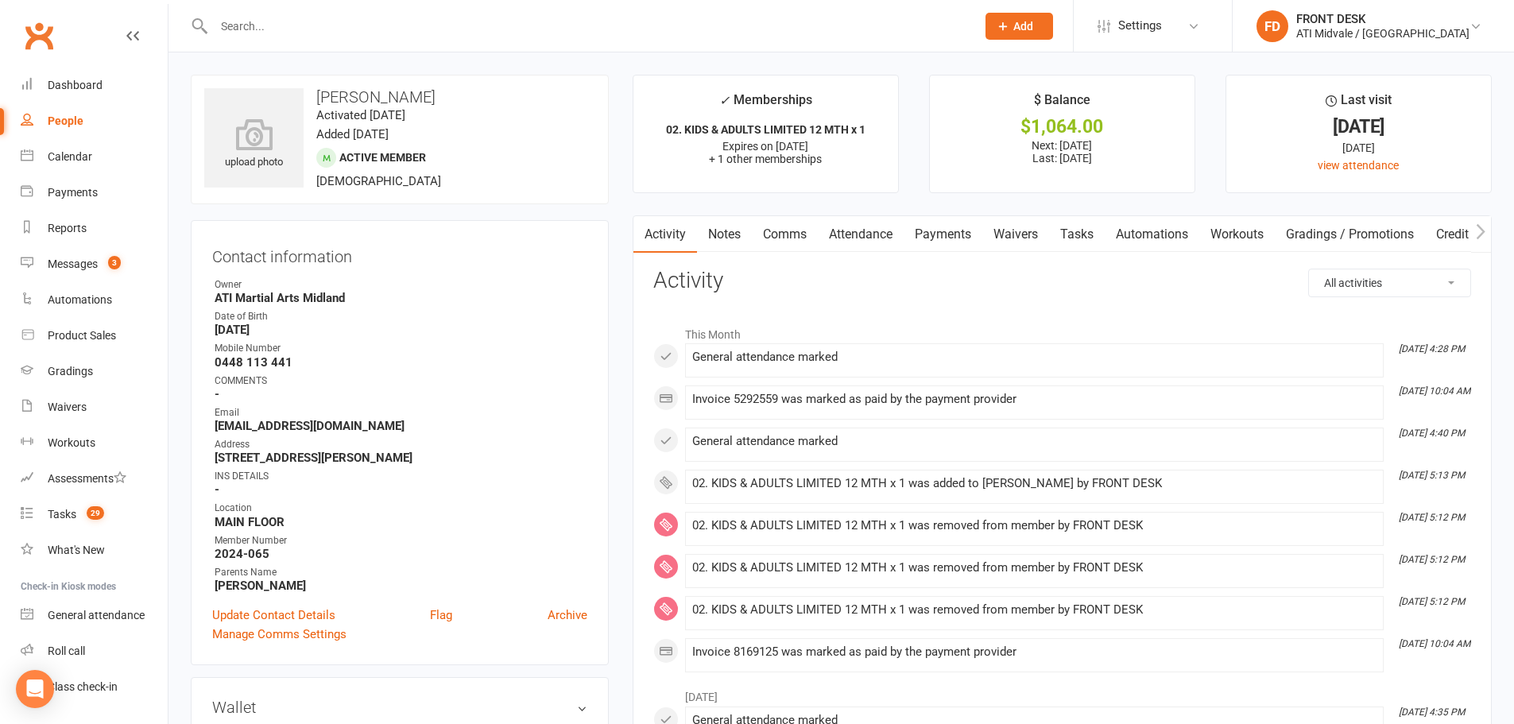
click at [709, 235] on link "Notes" at bounding box center [724, 234] width 55 height 37
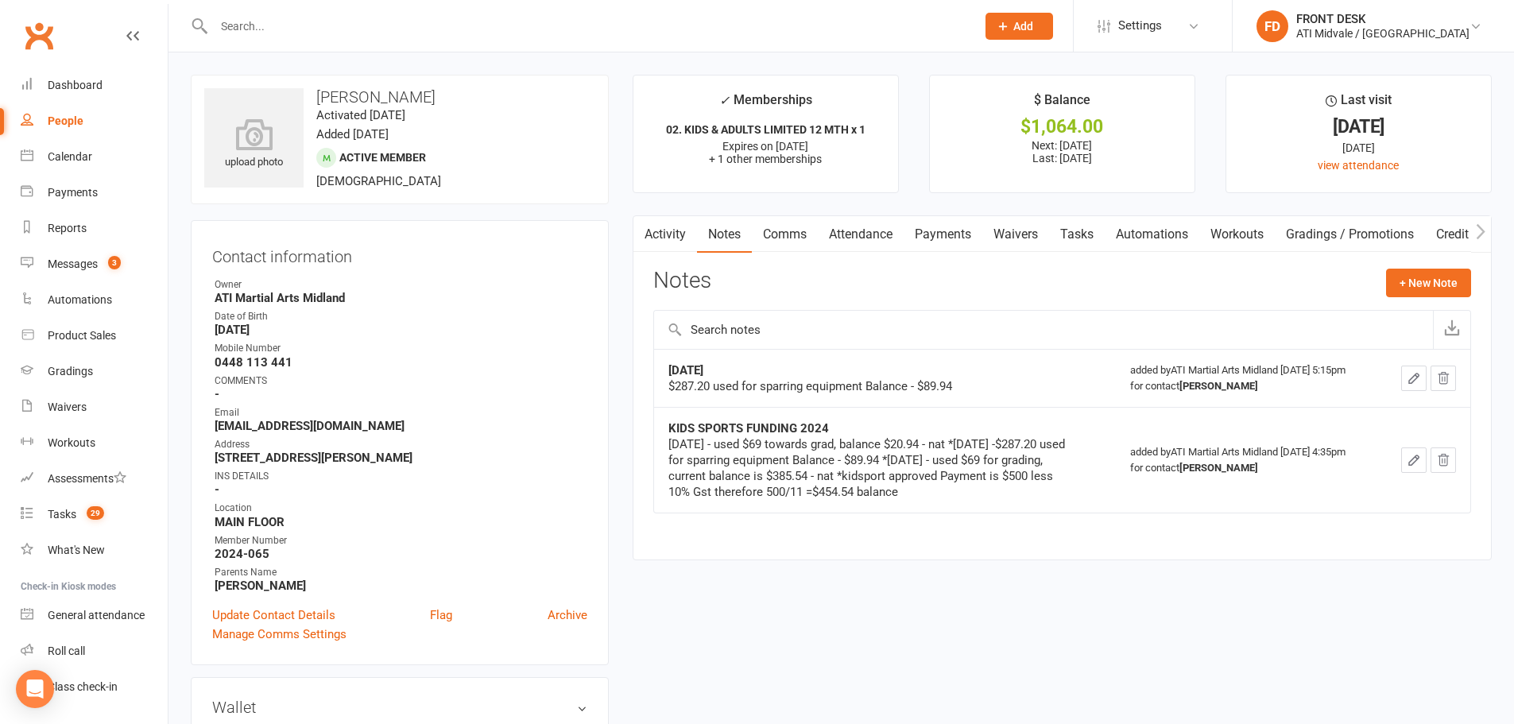
drag, startPoint x: 930, startPoint y: 476, endPoint x: 1034, endPoint y: 498, distance: 106.3
click at [1034, 498] on div "5/6/25 - used $69 towards grad, balance $20.94 - nat *05/03/2025 -$287.20 used …" at bounding box center [867, 468] width 397 height 64
copy div "kidsport approved Payment is $500 less 10% Gst therefore 500/11 =$454.54 balance"
click at [478, 17] on input "text" at bounding box center [587, 26] width 756 height 22
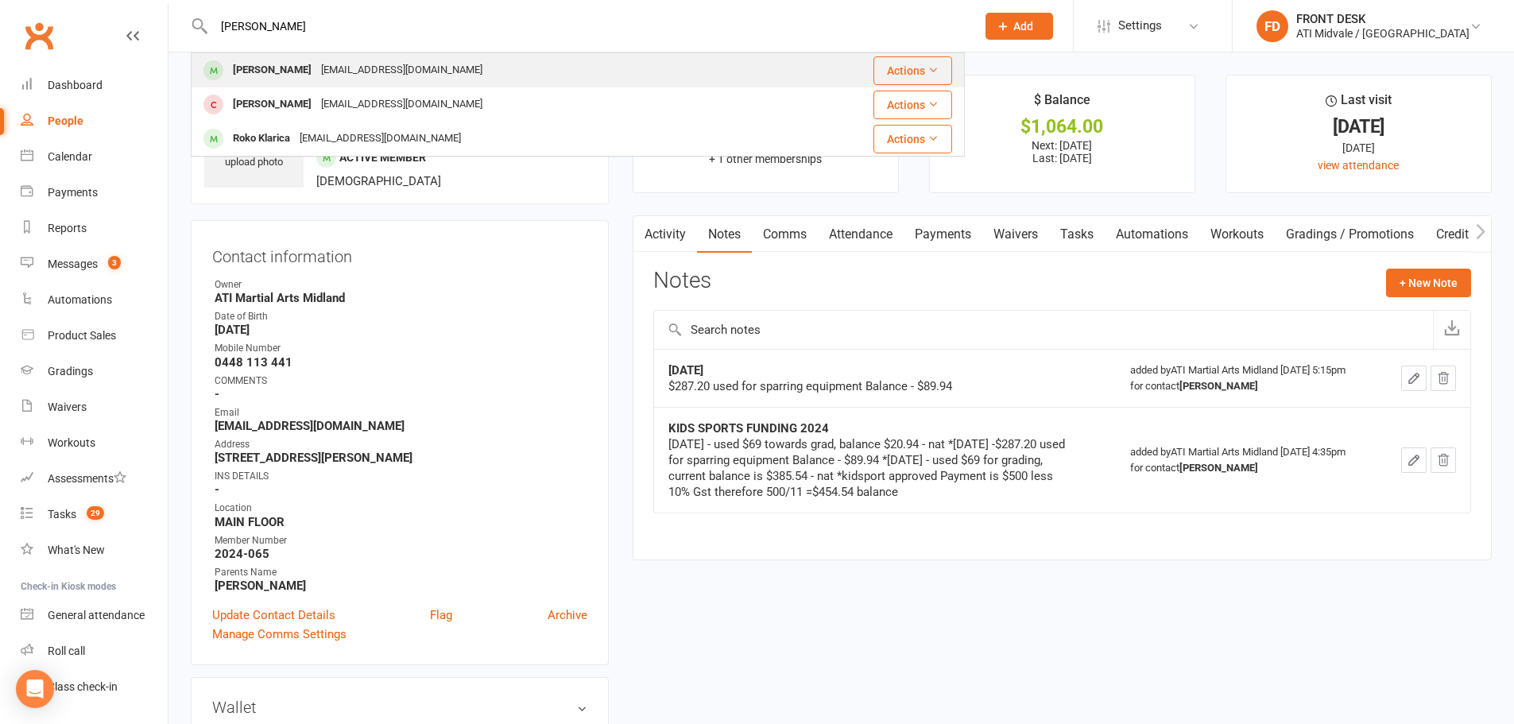
type input "romeo"
click at [428, 64] on div "Kelsey731@outlook.com" at bounding box center [401, 70] width 171 height 23
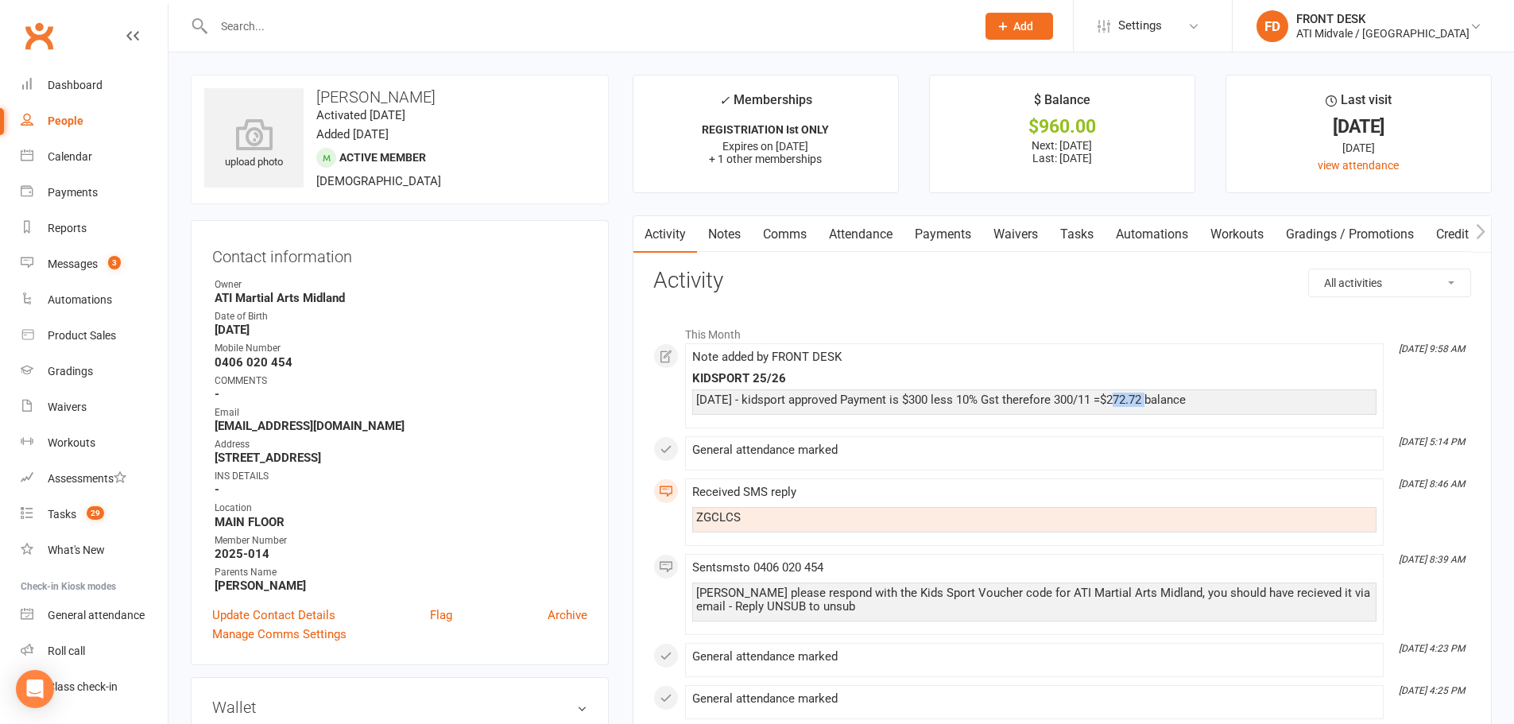
drag, startPoint x: 1114, startPoint y: 398, endPoint x: 1152, endPoint y: 405, distance: 38.7
click at [1152, 405] on div "[DATE] - kidsport approved Payment is $300 less 10% Gst therefore 300/11 =$272.…" at bounding box center [1034, 400] width 676 height 14
drag, startPoint x: 1106, startPoint y: 393, endPoint x: 1154, endPoint y: 403, distance: 49.4
click at [1154, 403] on div "[DATE] - kidsport approved Payment is $300 less 10% Gst therefore 300/11 =$272.…" at bounding box center [1034, 400] width 676 height 14
copy div "$272.72"
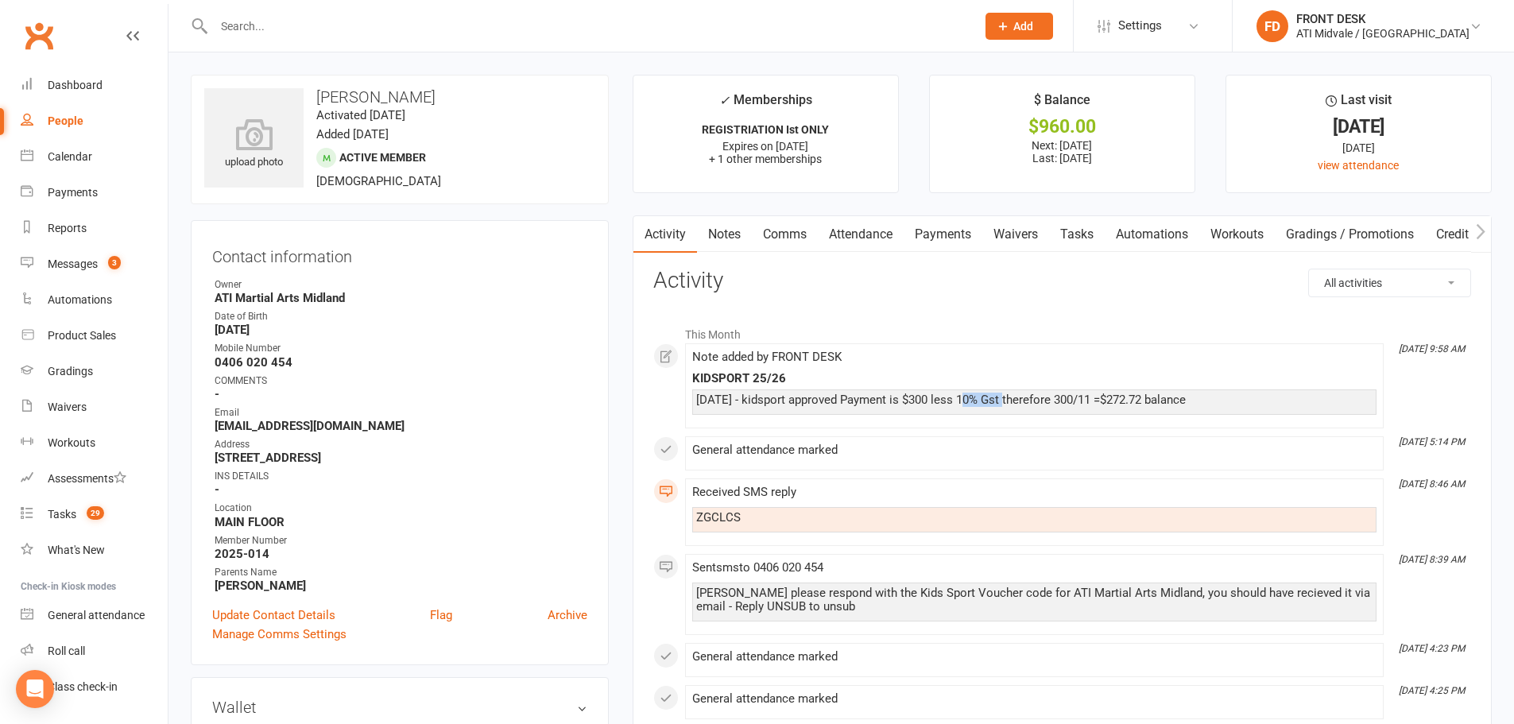
drag, startPoint x: 963, startPoint y: 400, endPoint x: 1007, endPoint y: 404, distance: 43.9
click at [1007, 404] on div "[DATE] - kidsport approved Payment is $300 less 10% Gst therefore 300/11 =$272.…" at bounding box center [1034, 400] width 676 height 14
copy div "10% Gst"
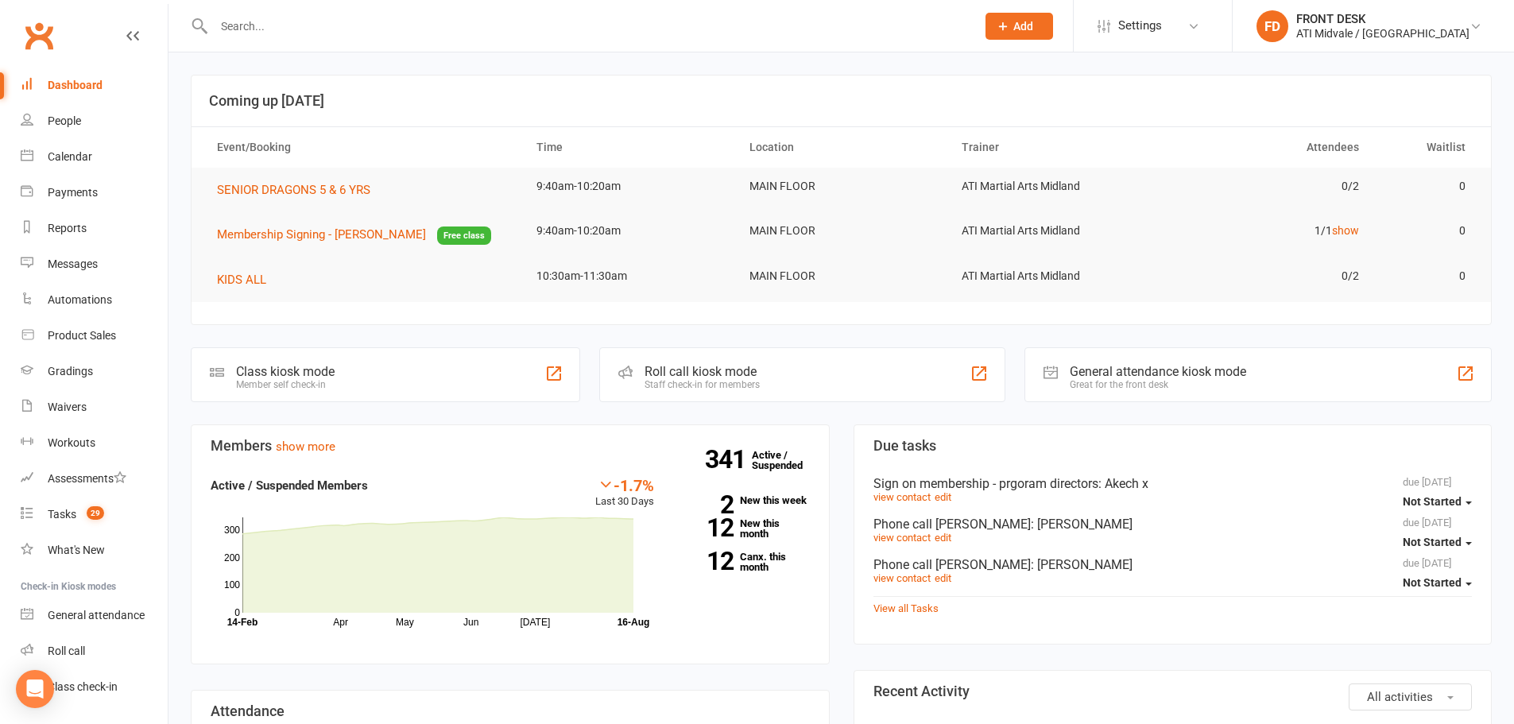
click at [372, 38] on div at bounding box center [578, 26] width 774 height 52
click at [308, 19] on input "text" at bounding box center [587, 26] width 756 height 22
click at [671, 15] on input "text" at bounding box center [587, 26] width 756 height 22
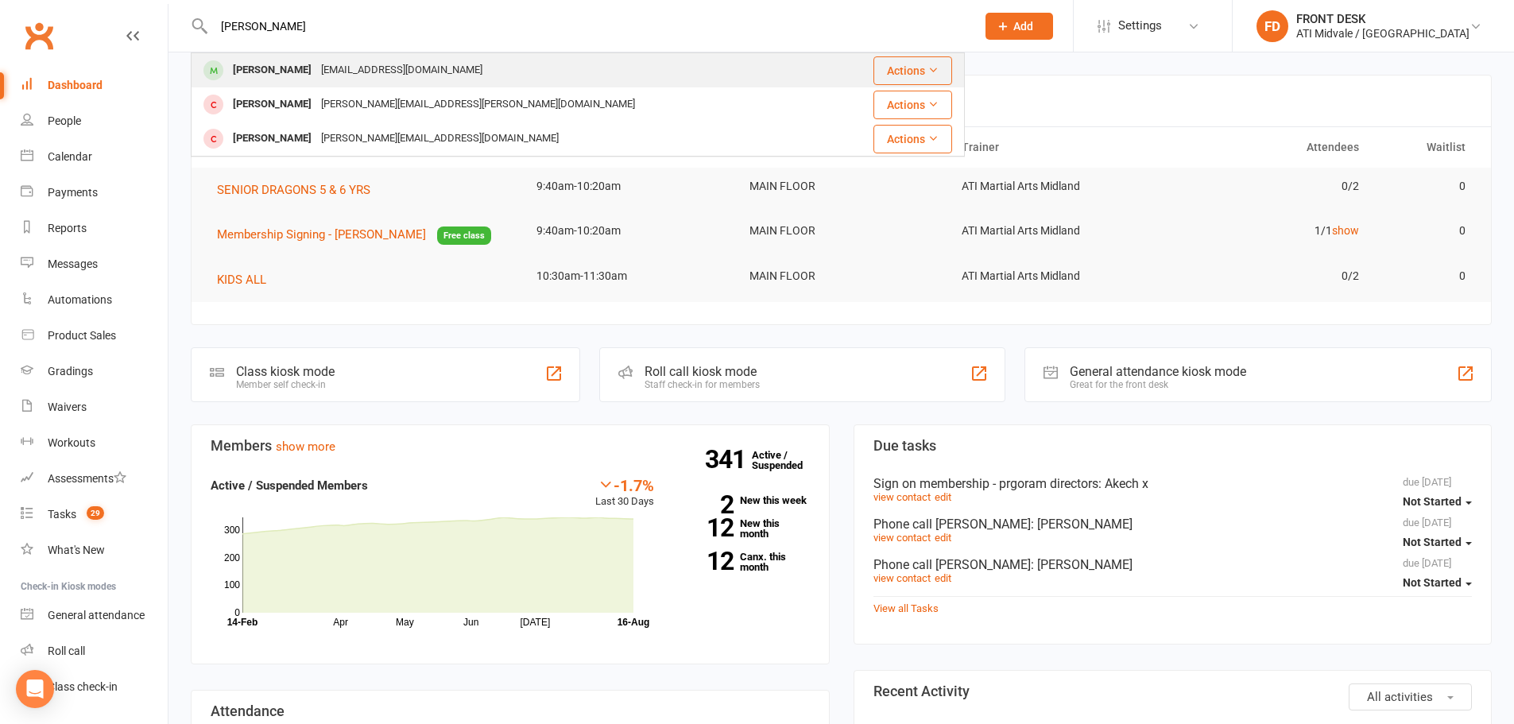
type input "[PERSON_NAME]"
click at [581, 68] on div "[PERSON_NAME] [EMAIL_ADDRESS][DOMAIN_NAME]" at bounding box center [513, 70] width 642 height 33
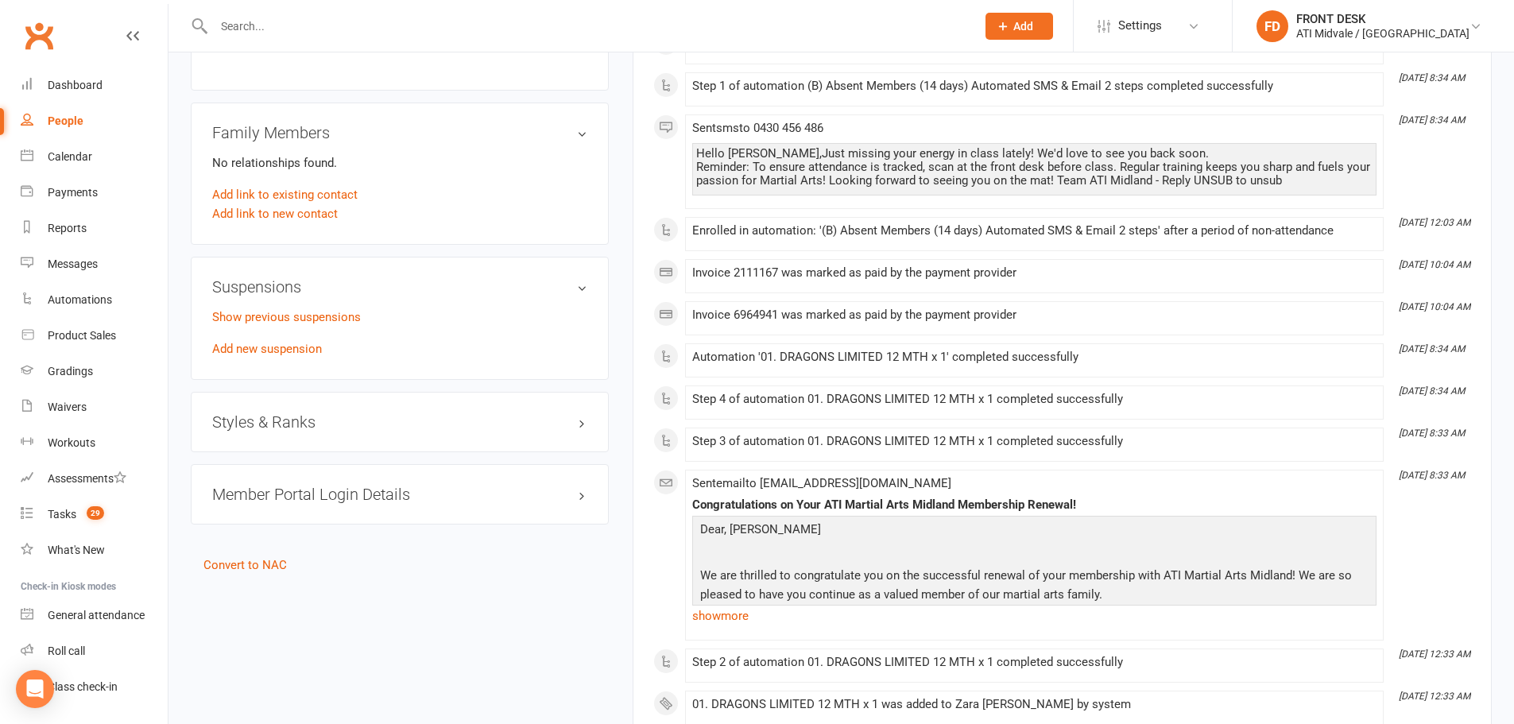
scroll to position [1351, 0]
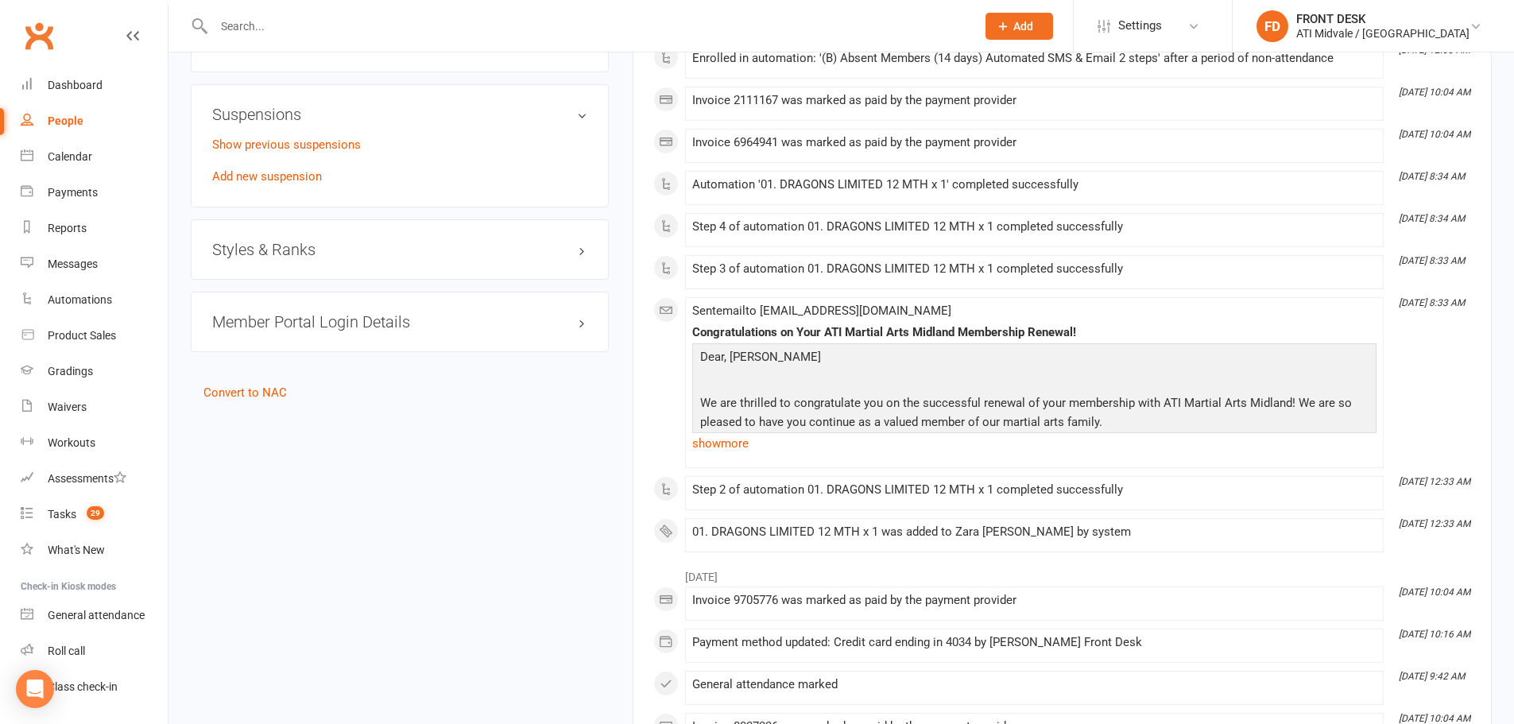
click at [373, 241] on h3 "Styles & Ranks" at bounding box center [399, 249] width 375 height 17
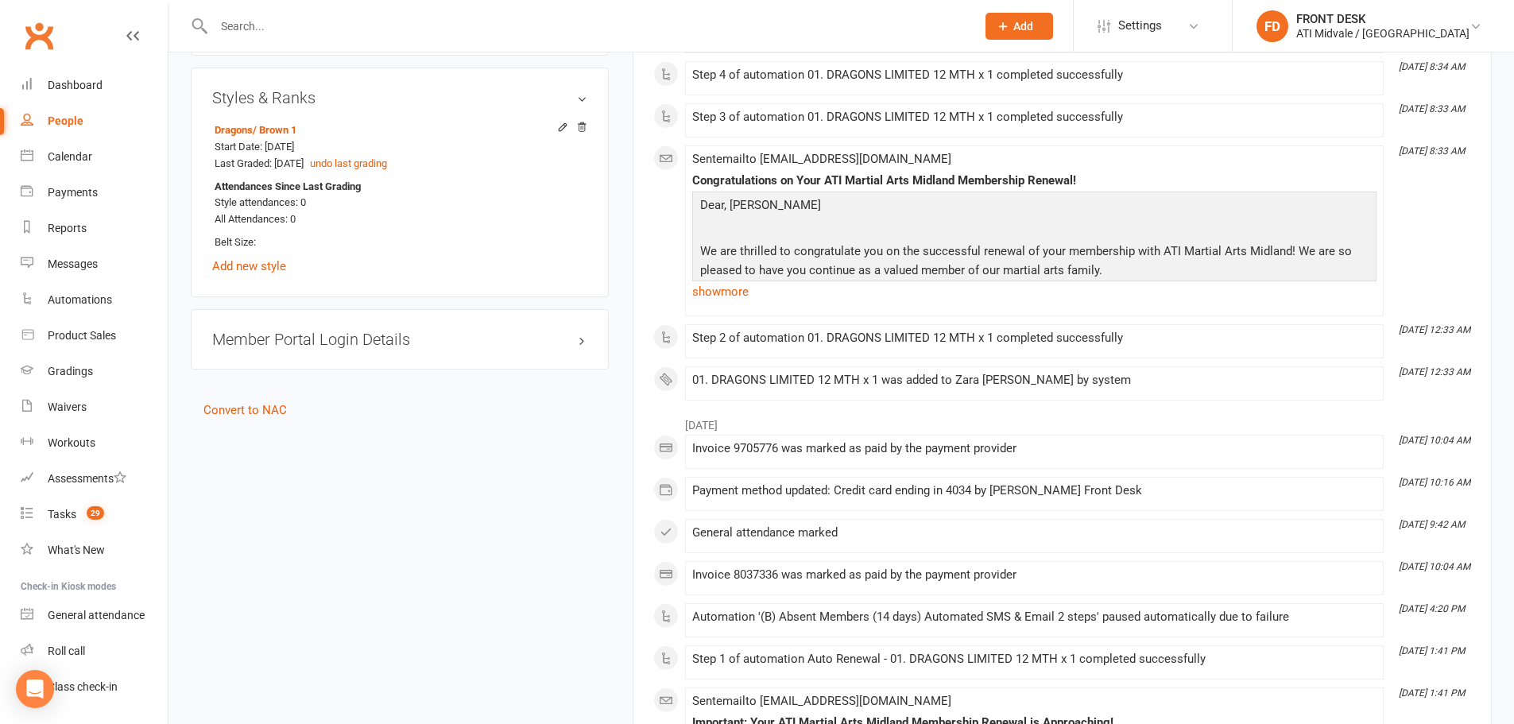
scroll to position [1510, 0]
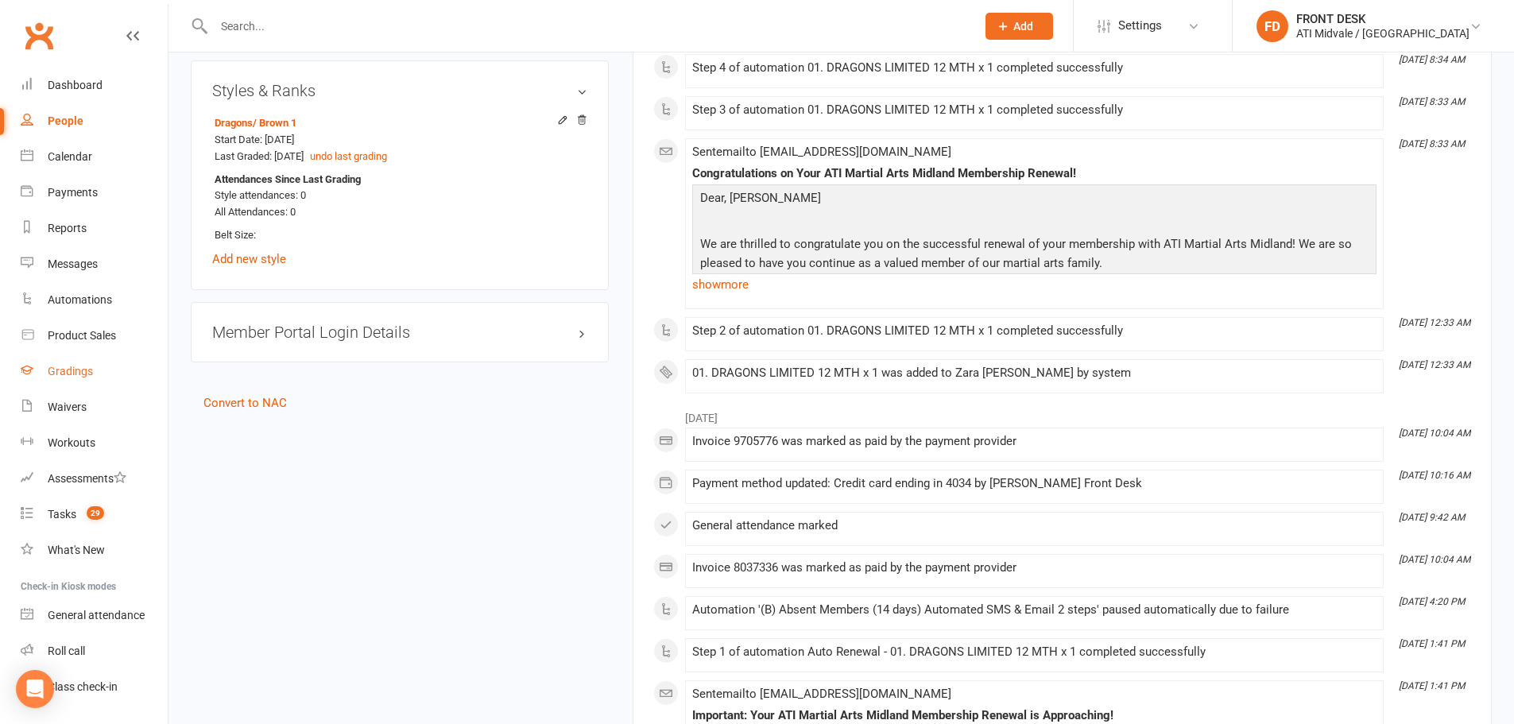
click at [72, 383] on link "Gradings" at bounding box center [94, 372] width 147 height 36
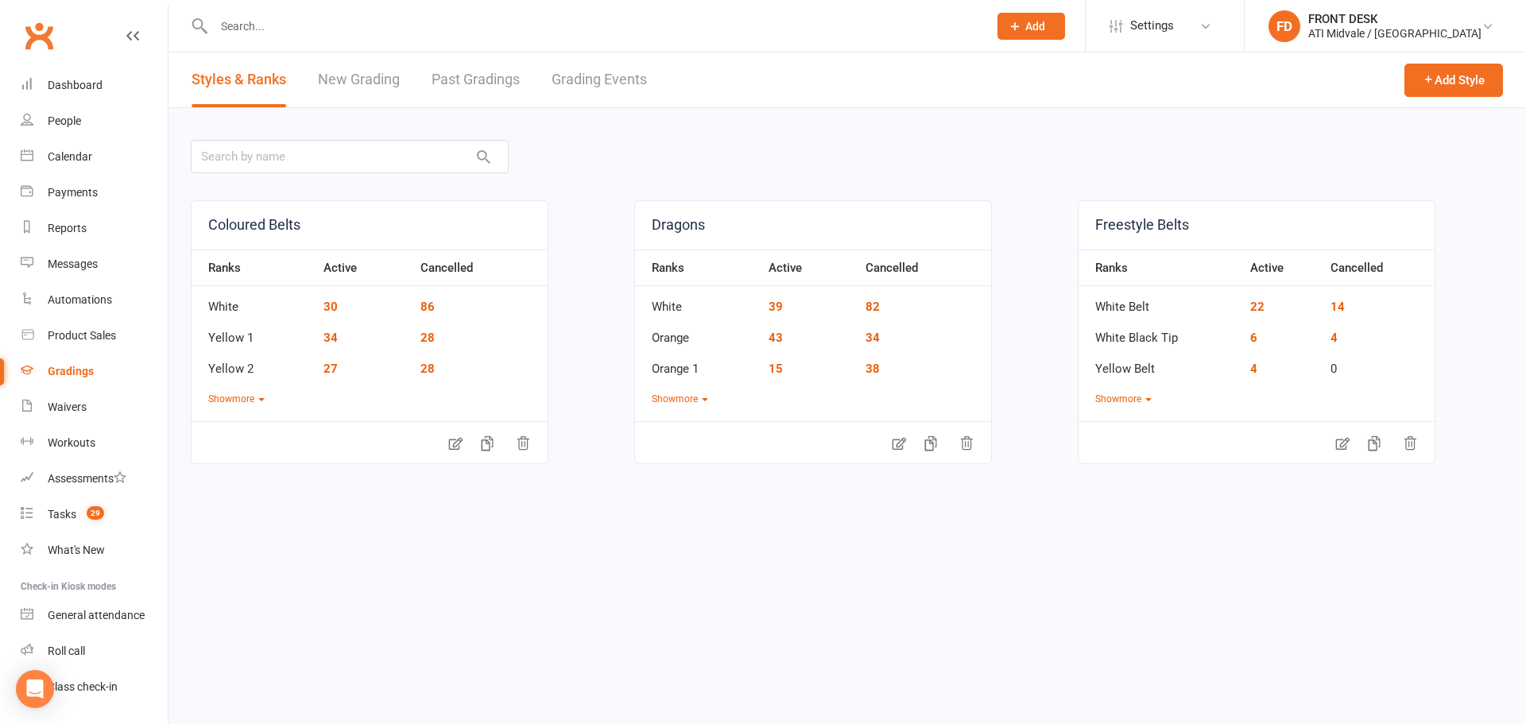
click at [653, 76] on div "Styles & Ranks New Grading Past Gradings Grading Events" at bounding box center [420, 79] width 502 height 55
click at [640, 79] on link "Grading Events" at bounding box center [599, 79] width 95 height 55
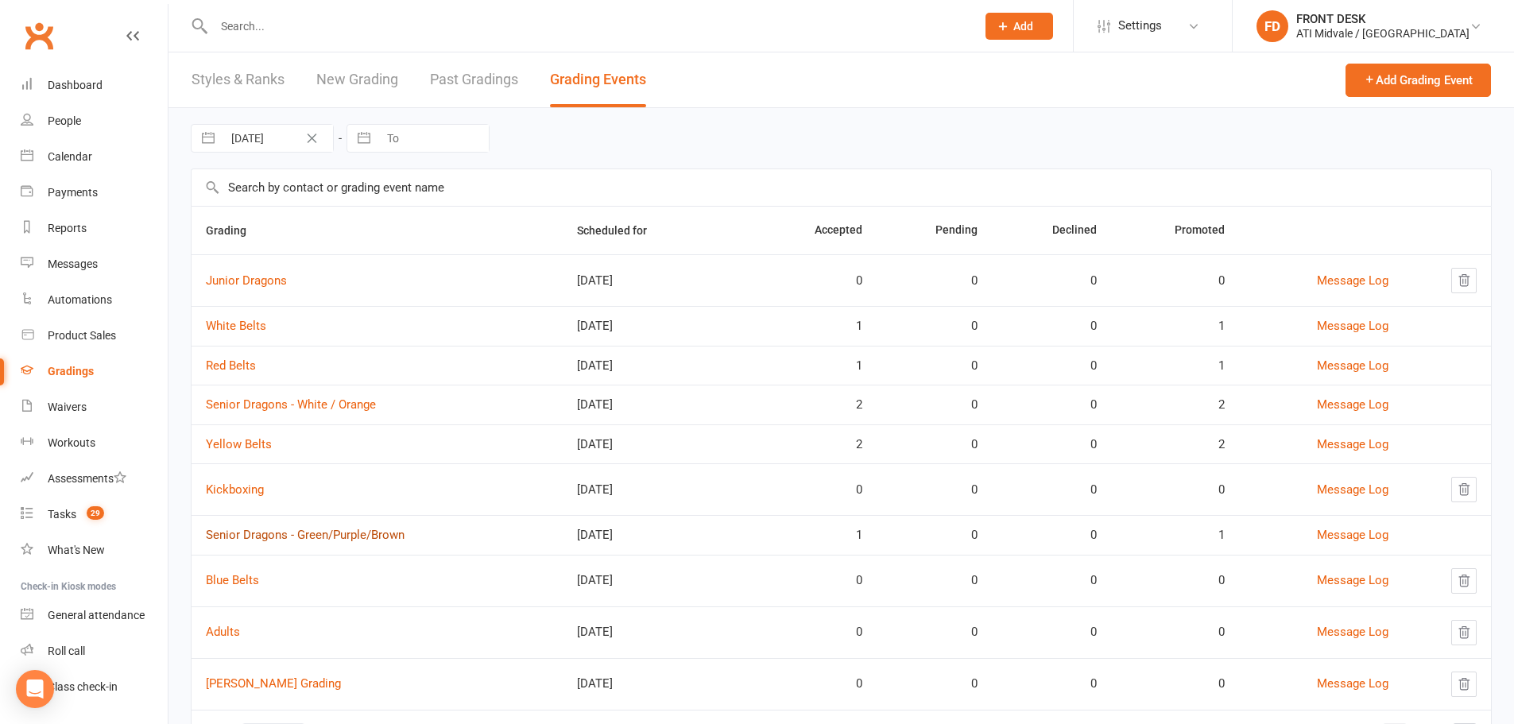
click at [320, 539] on link "Senior Dragons - Green/Purple/Brown" at bounding box center [305, 535] width 199 height 14
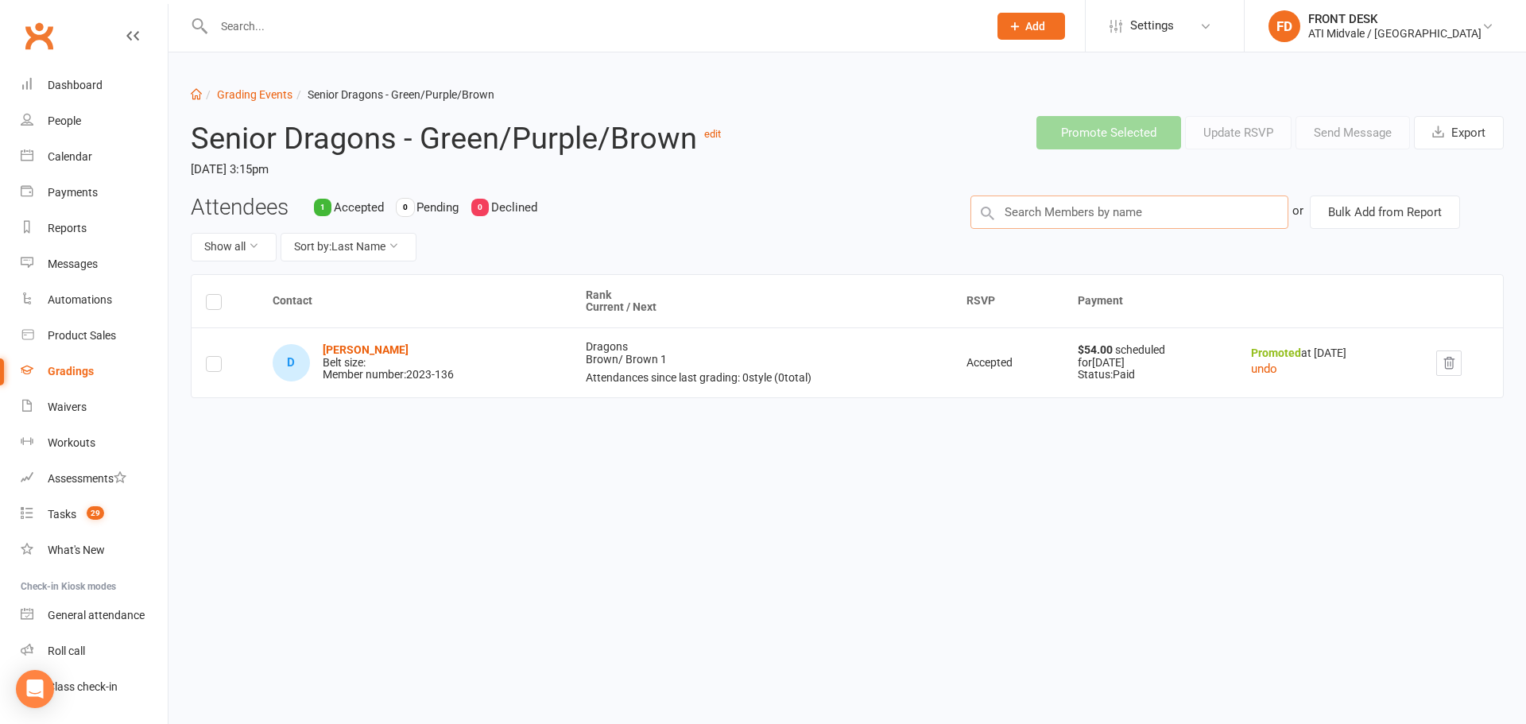
click at [1144, 215] on input "text" at bounding box center [1130, 212] width 318 height 33
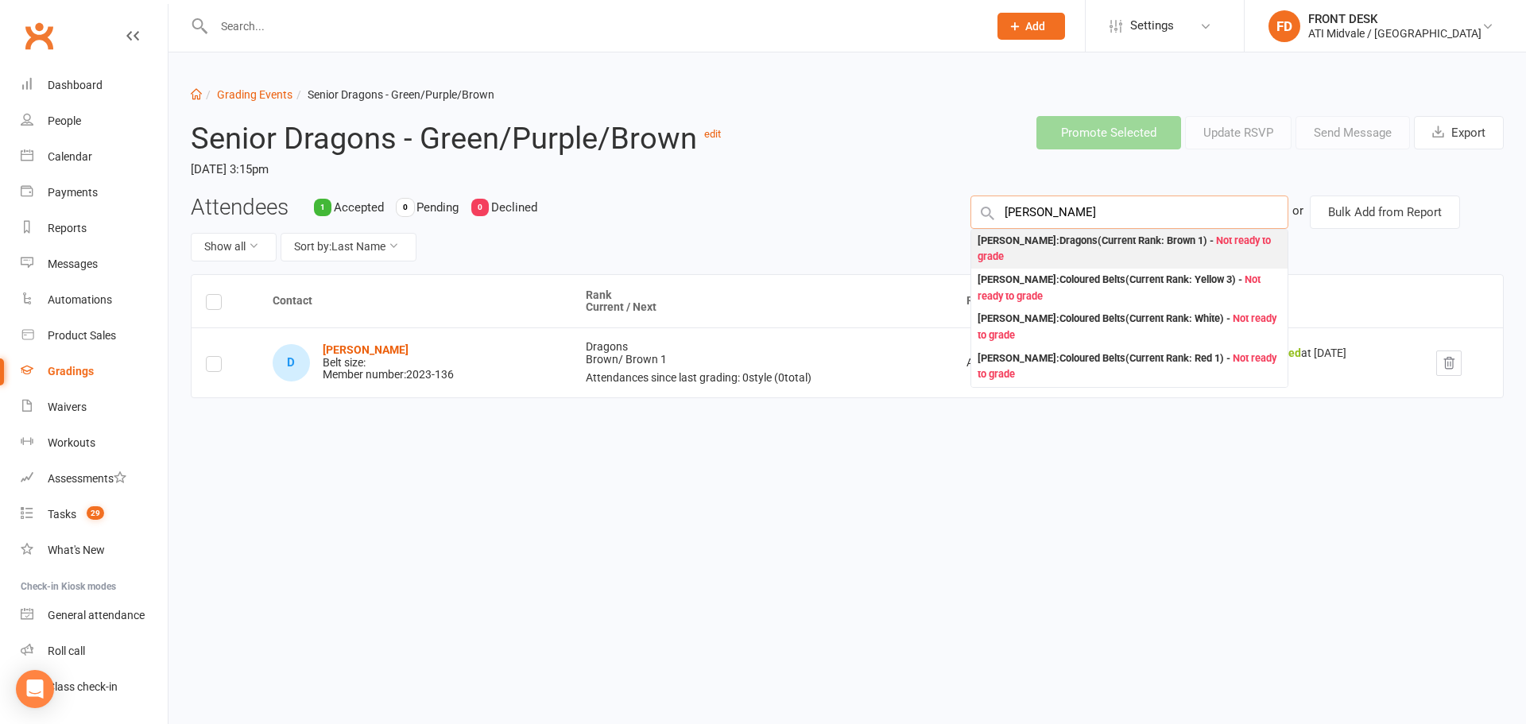
type input "[PERSON_NAME]"
click at [1089, 259] on div "Zara [PERSON_NAME] : Dragons (Current Rank: Brown 1 ) - Not ready to grade" at bounding box center [1130, 249] width 304 height 33
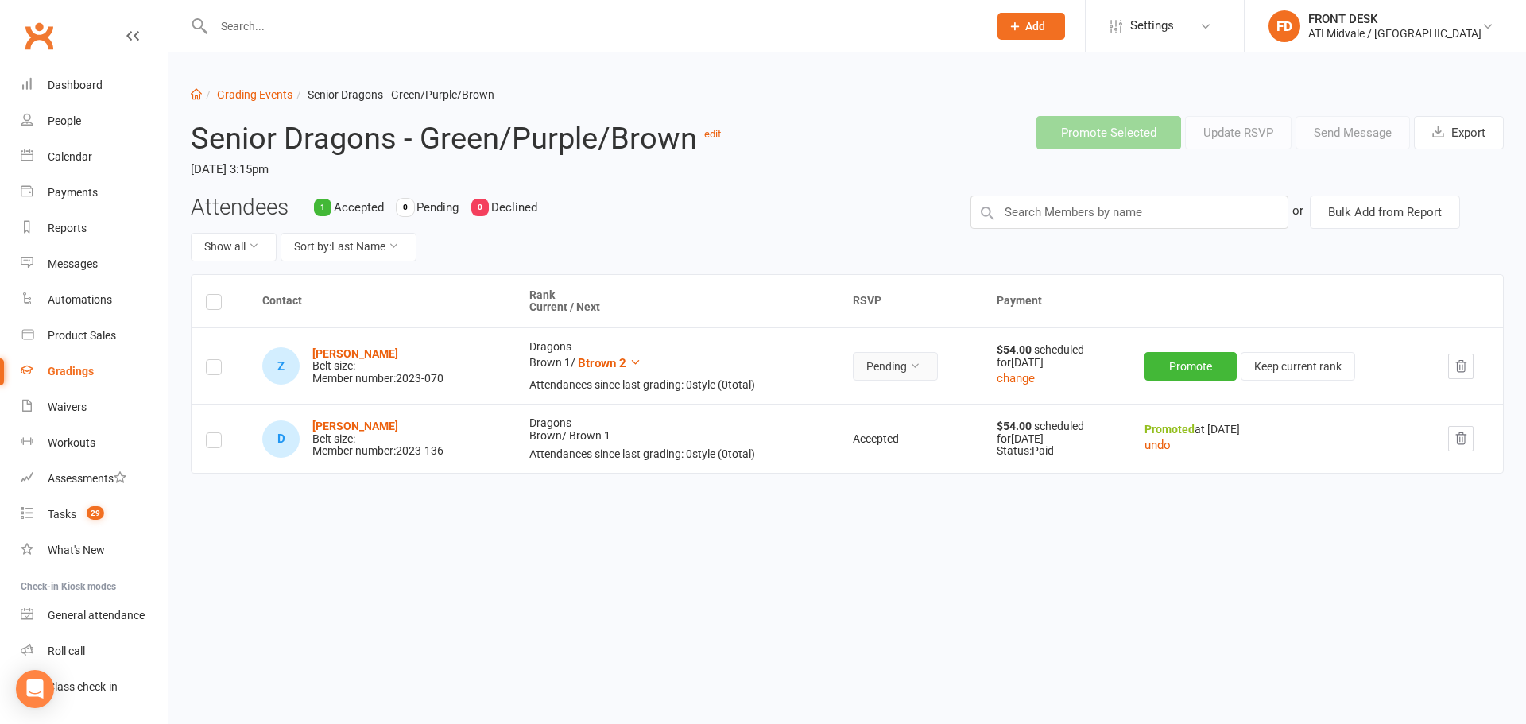
click at [919, 365] on icon at bounding box center [914, 365] width 11 height 11
click at [909, 406] on link "Accepted" at bounding box center [863, 403] width 157 height 32
click at [1212, 366] on button "Promote" at bounding box center [1192, 366] width 92 height 29
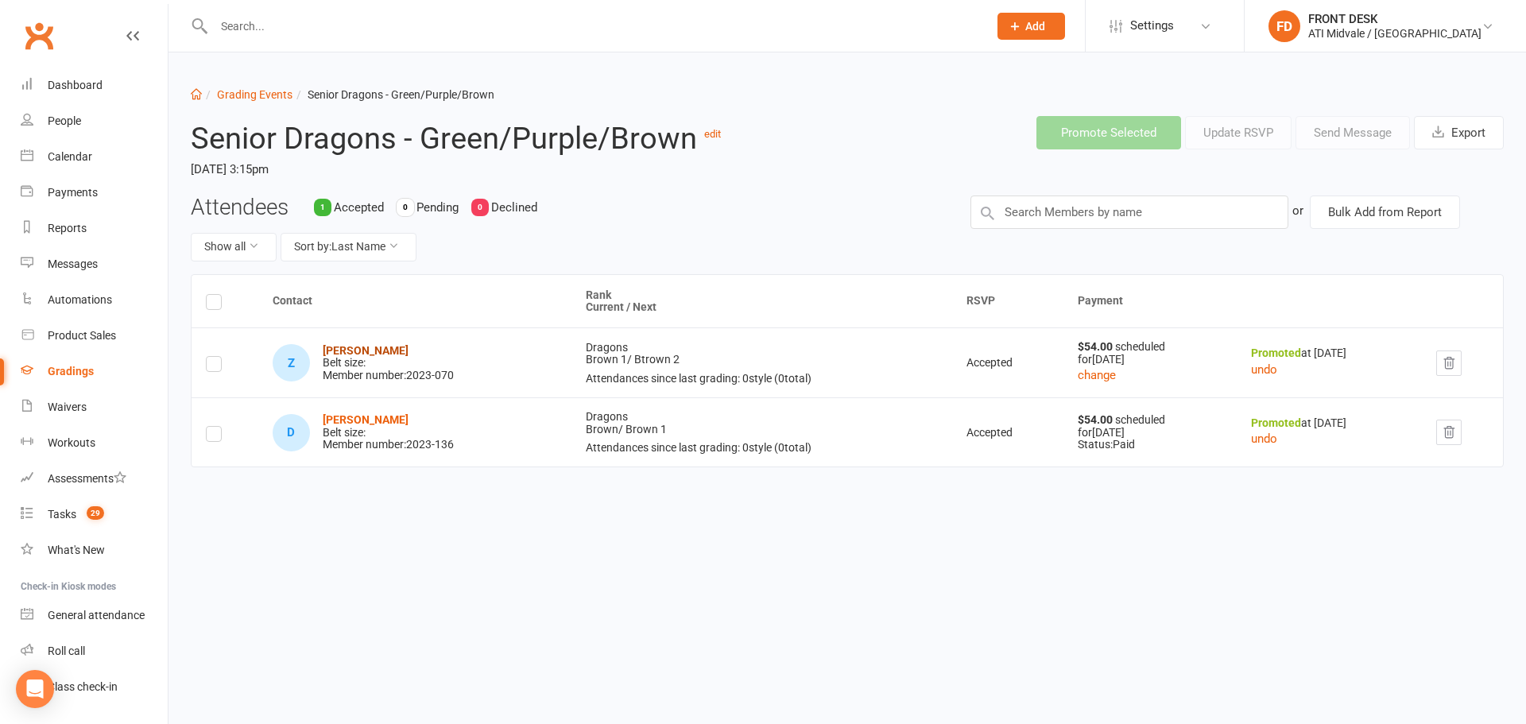
click at [330, 348] on strong "[PERSON_NAME]" at bounding box center [366, 350] width 86 height 13
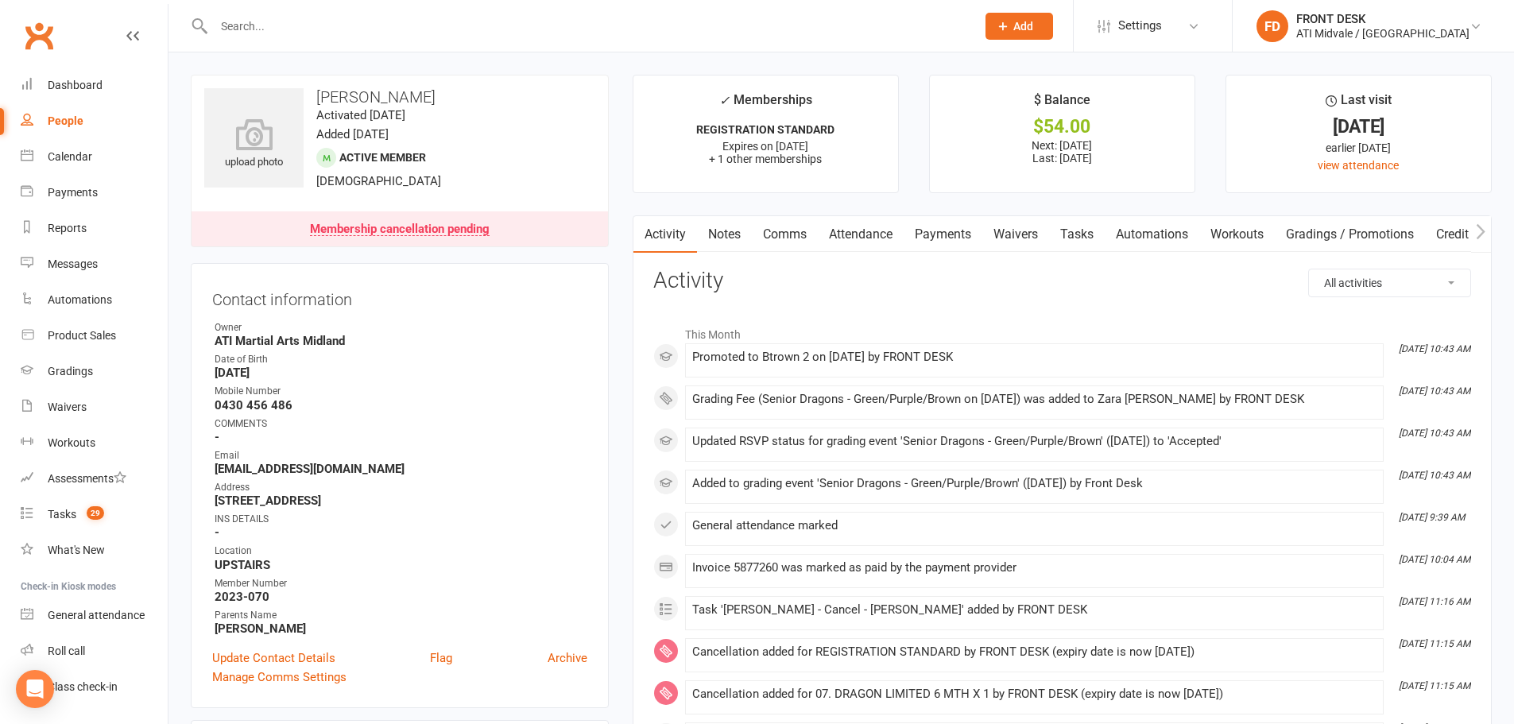
click at [934, 234] on link "Payments" at bounding box center [943, 234] width 79 height 37
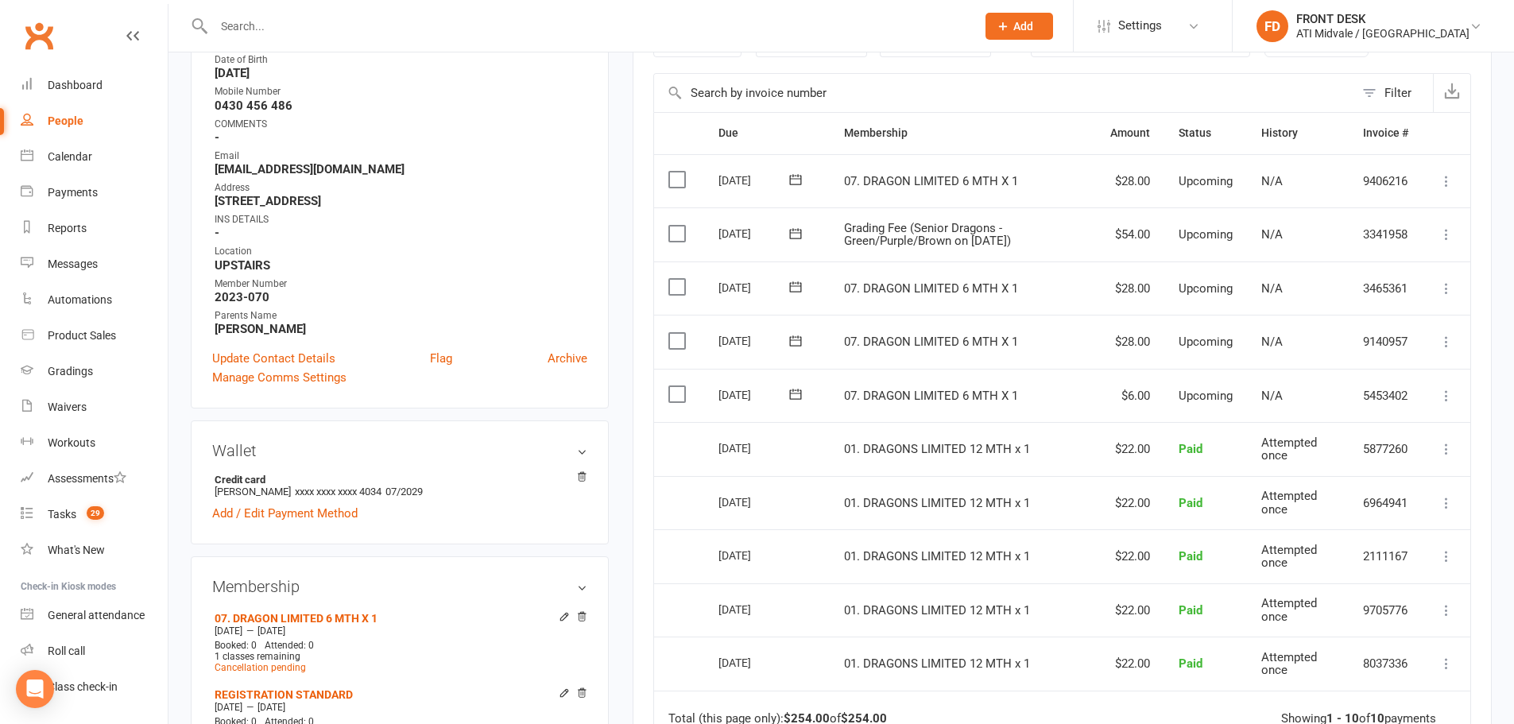
scroll to position [318, 0]
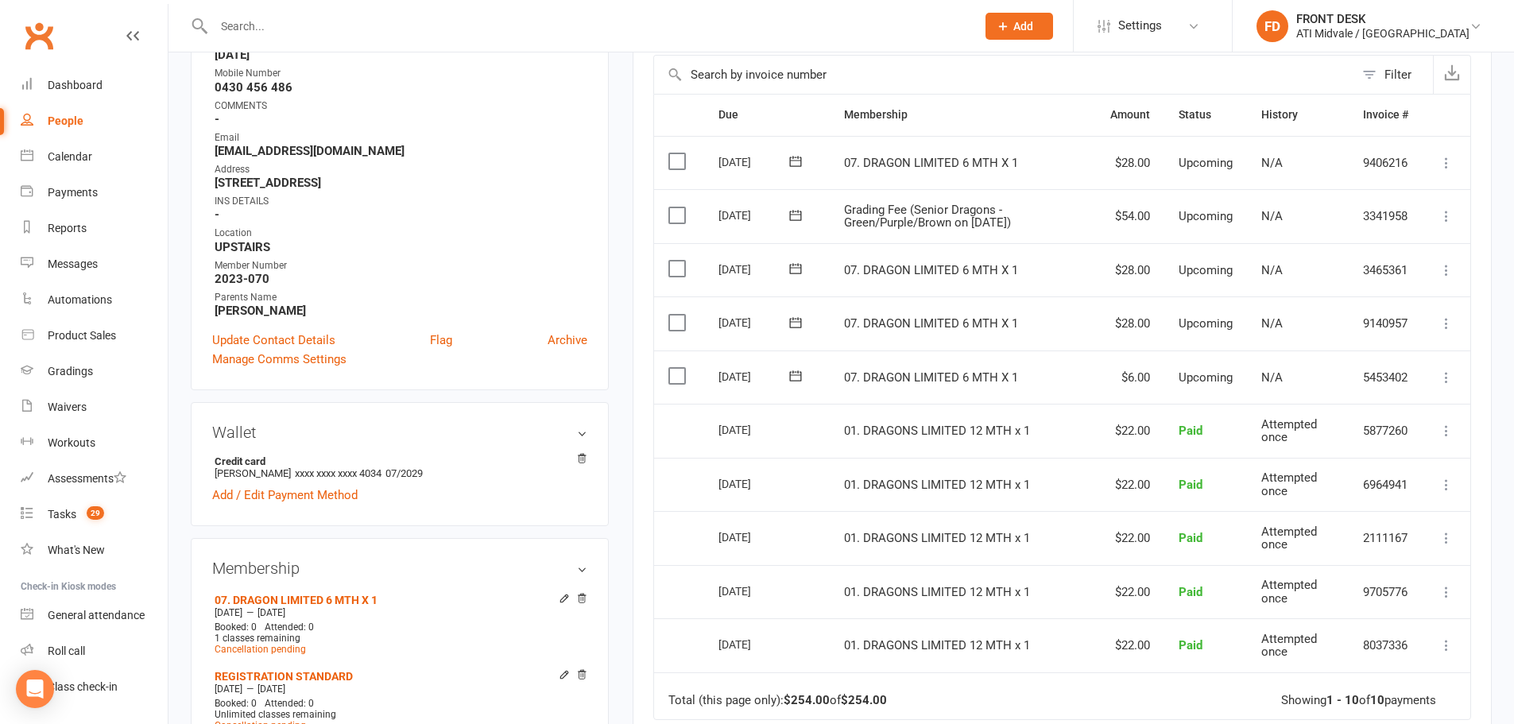
click at [685, 217] on label at bounding box center [679, 215] width 21 height 16
click at [679, 207] on input "checkbox" at bounding box center [674, 207] width 10 height 0
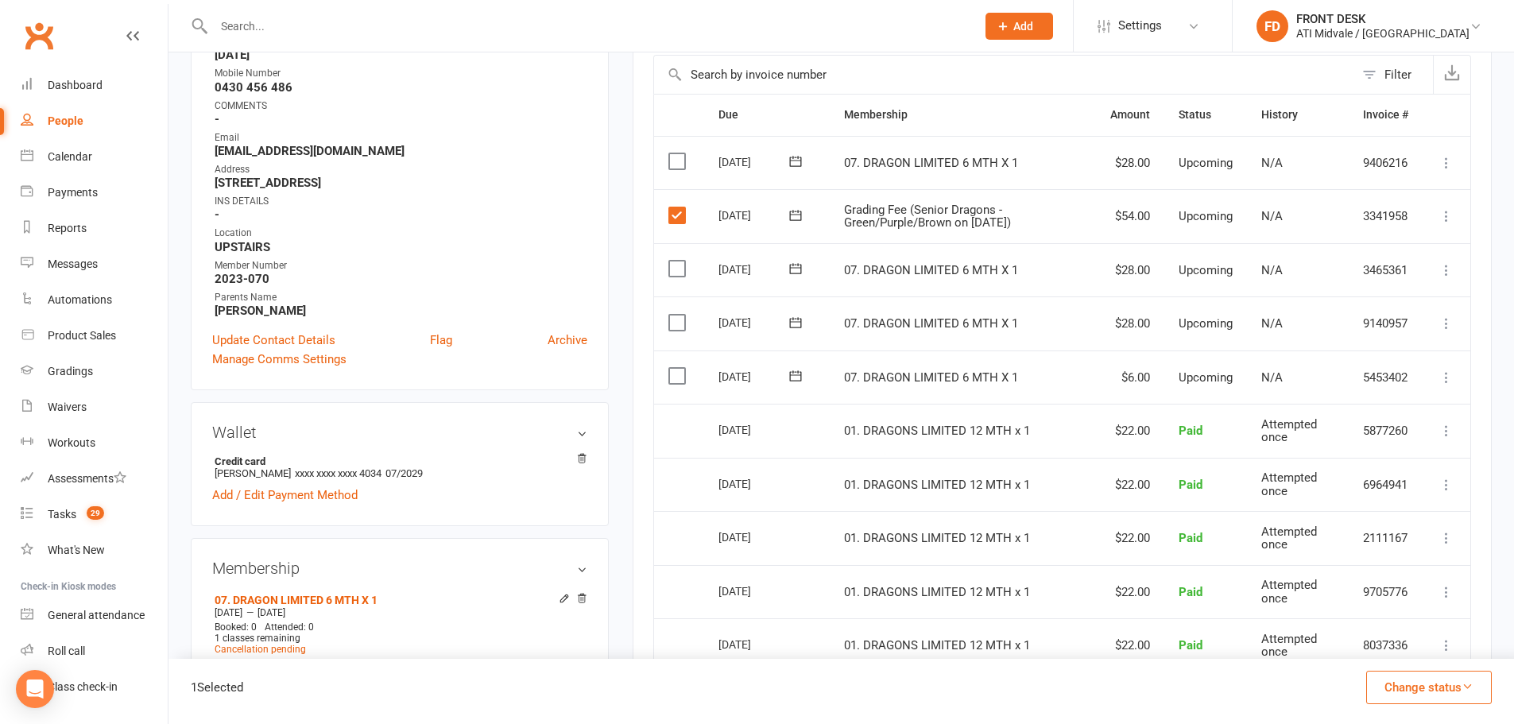
click at [1467, 682] on icon "button" at bounding box center [1468, 686] width 12 height 12
click at [1452, 588] on link "Paid (POS)" at bounding box center [1412, 581] width 157 height 32
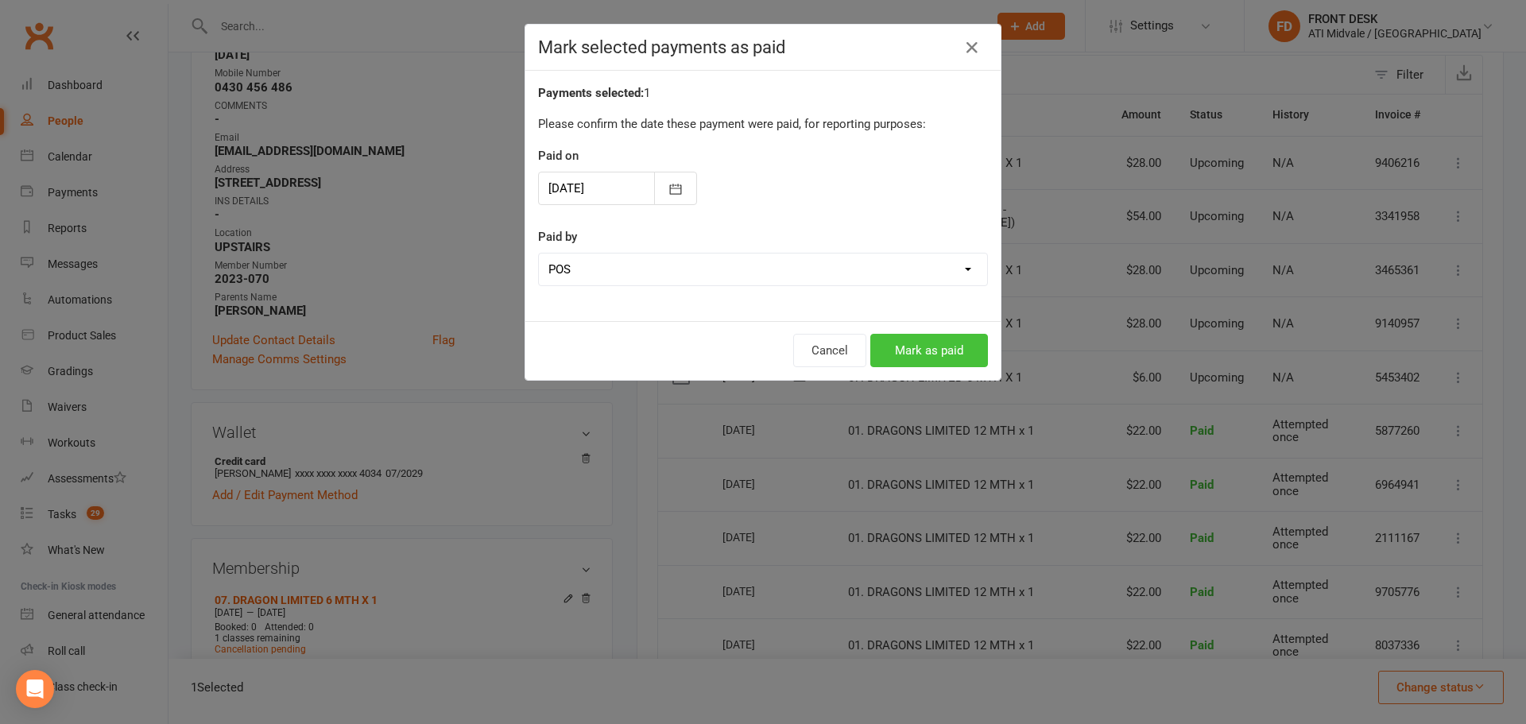
click at [915, 355] on button "Mark as paid" at bounding box center [929, 350] width 118 height 33
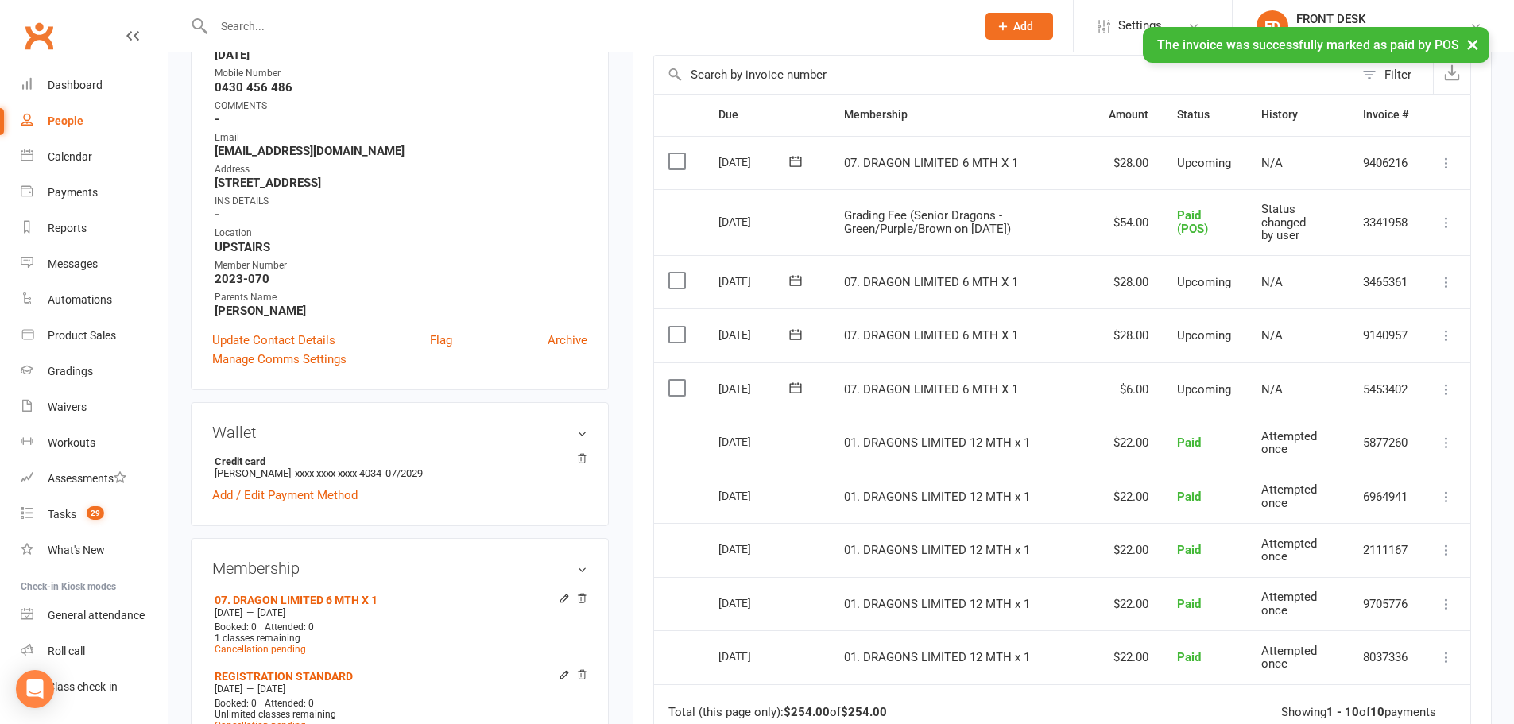
click at [48, 27] on div "× The invoice was successfully marked as paid by POS" at bounding box center [747, 27] width 1494 height 0
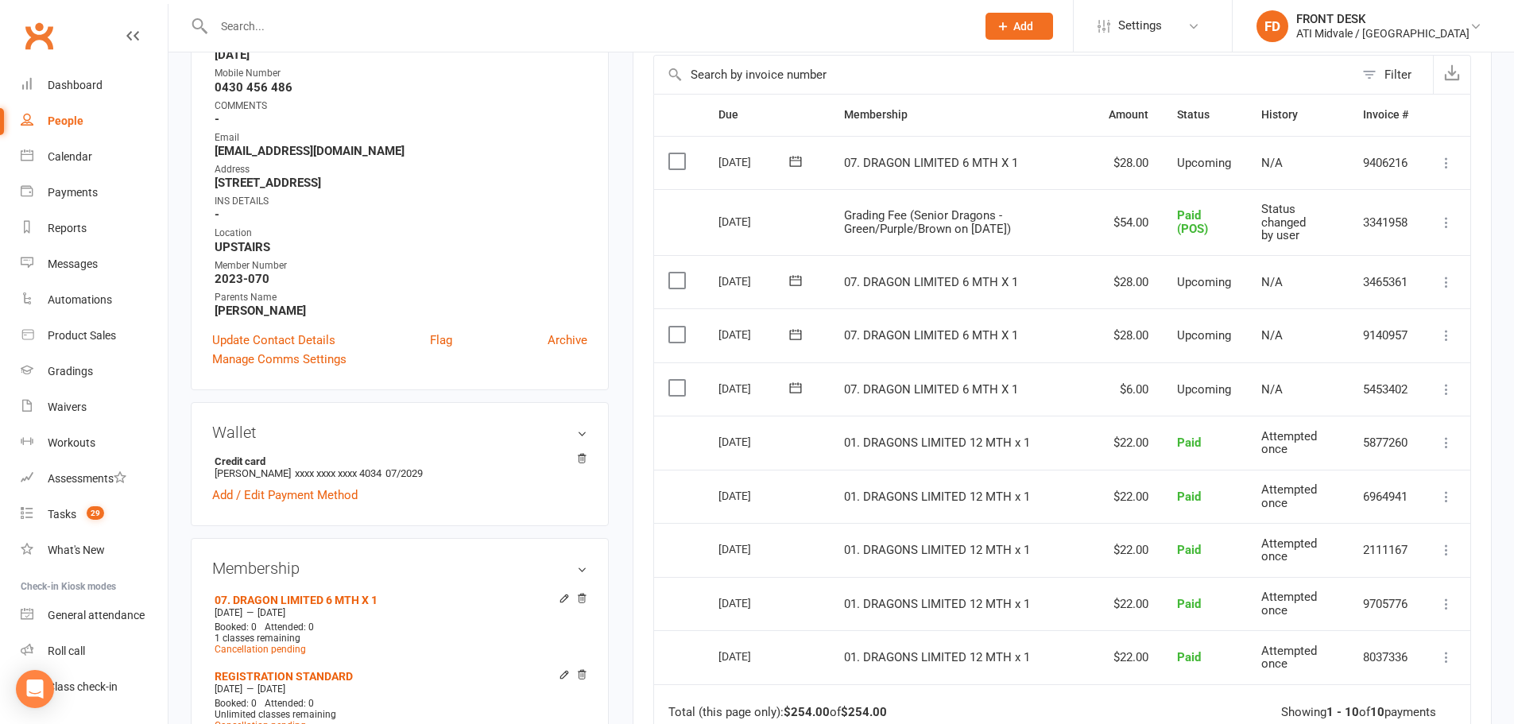
click at [1180, 588] on td "Paid" at bounding box center [1205, 604] width 85 height 54
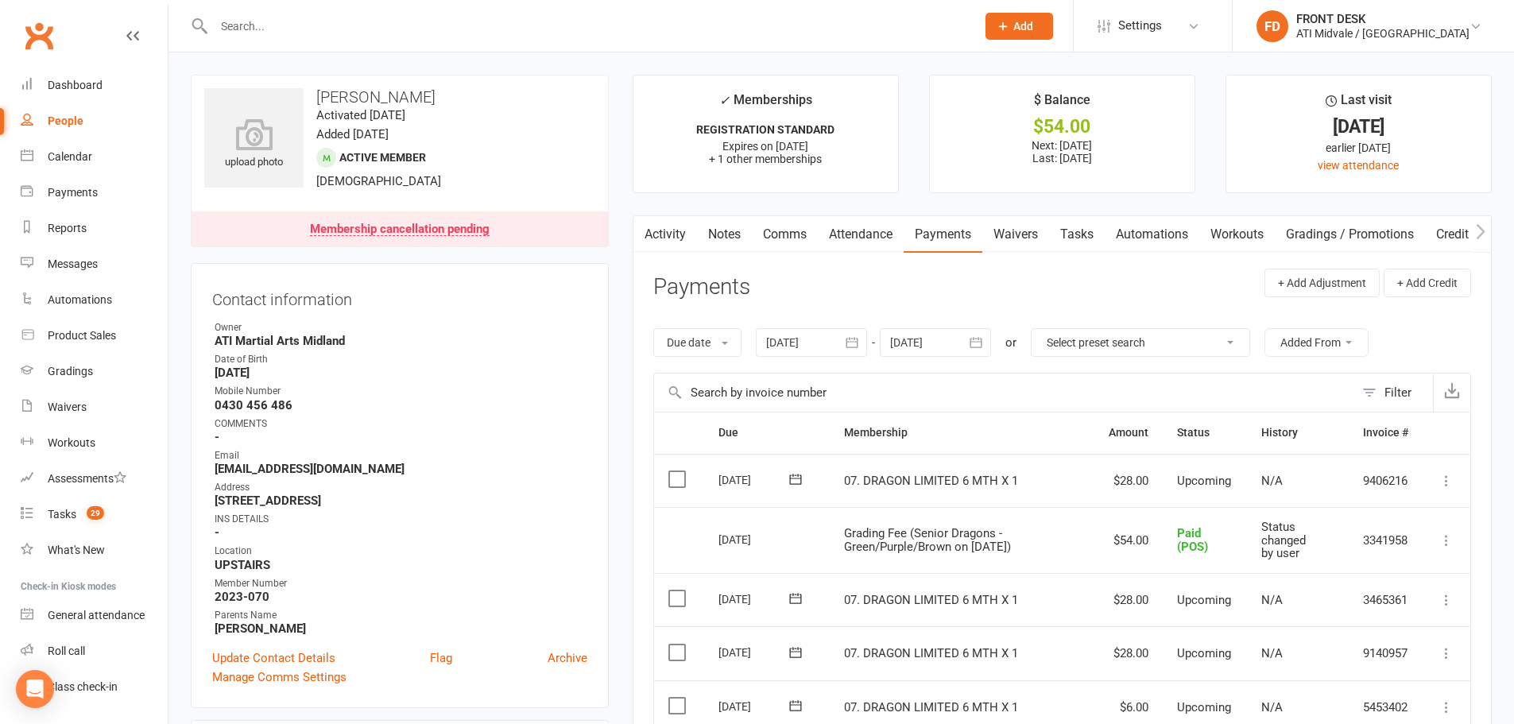
click at [695, 19] on input "text" at bounding box center [587, 26] width 756 height 22
type input "s"
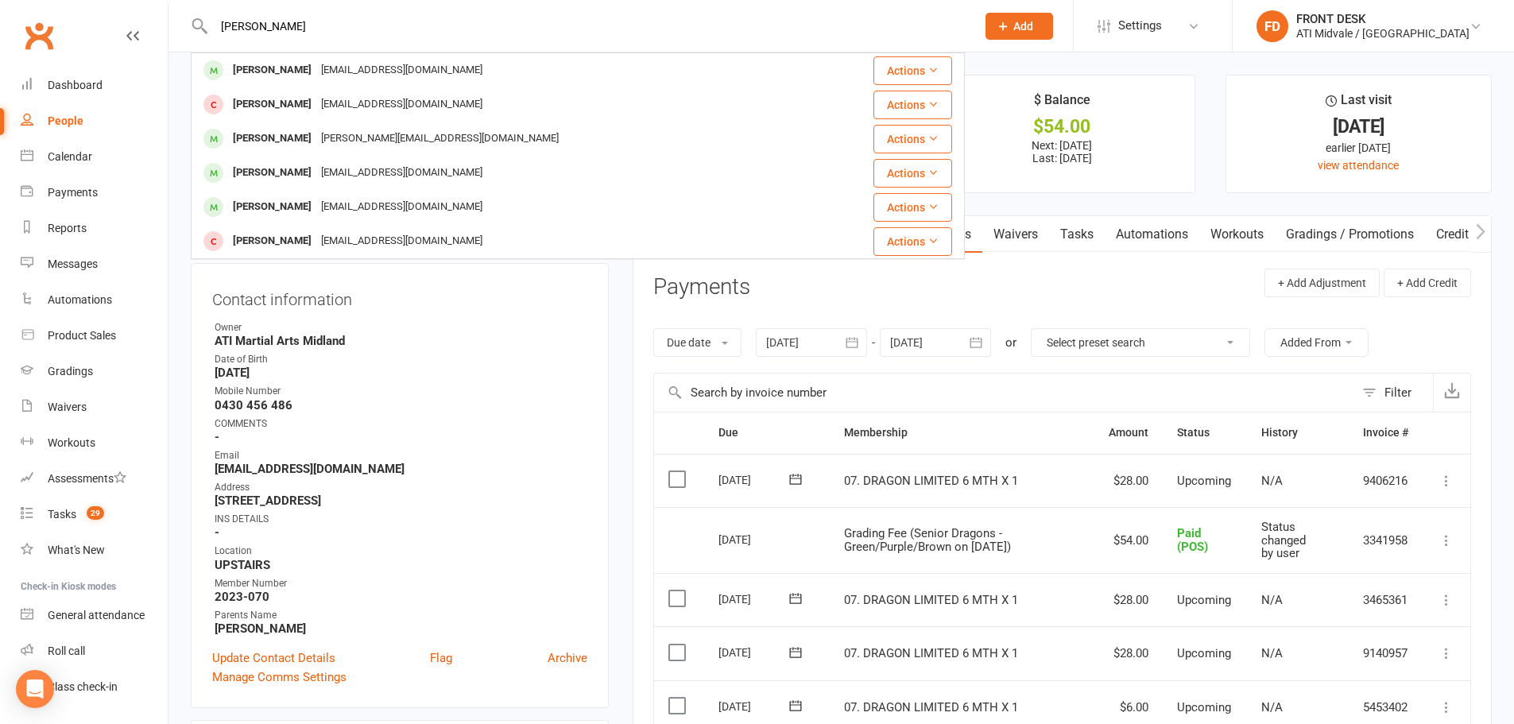
drag, startPoint x: 515, startPoint y: 26, endPoint x: 188, endPoint y: 19, distance: 327.6
click at [188, 19] on react-component "[PERSON_NAME] [PERSON_NAME] [EMAIL_ADDRESS][DOMAIN_NAME] Actions [PERSON_NAME] …" at bounding box center [482, 26] width 965 height 52
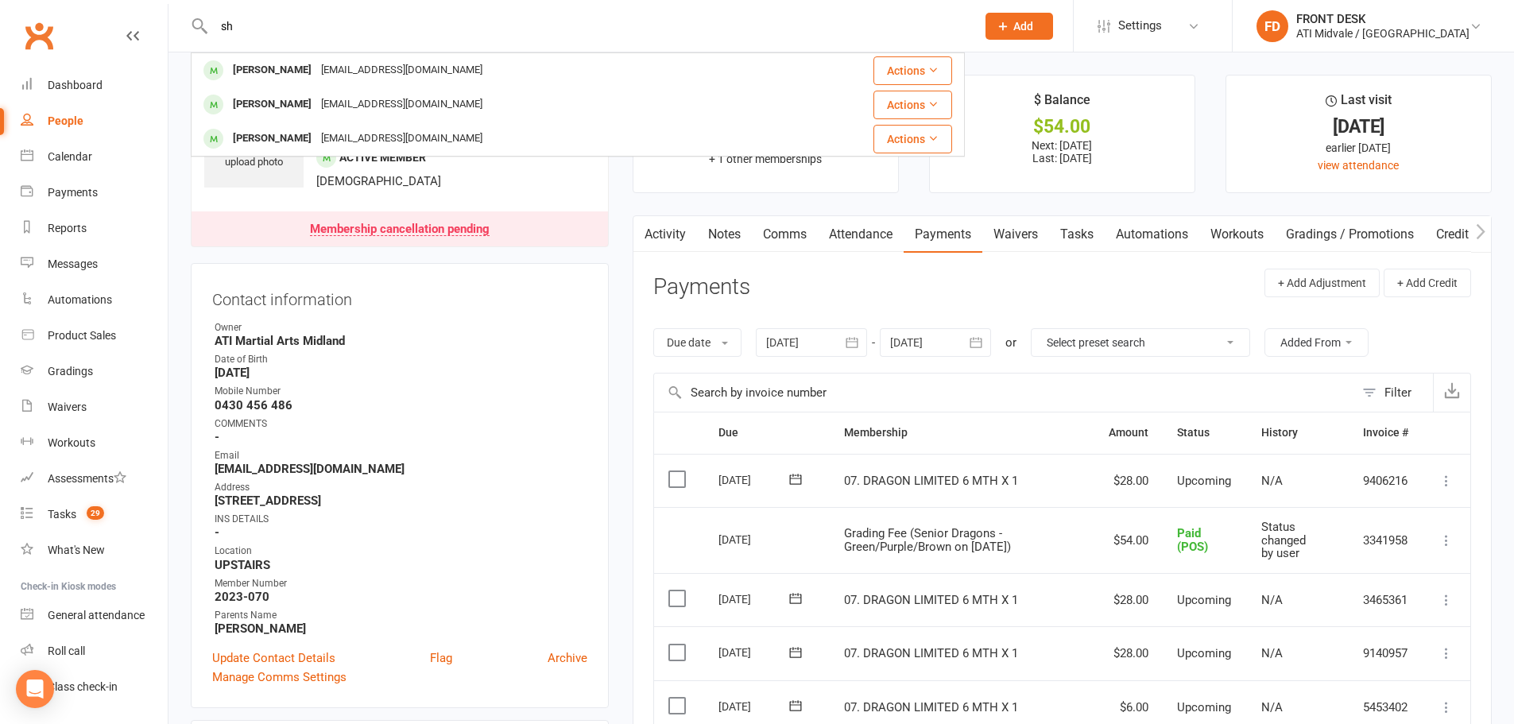
click at [282, 32] on input "sh" at bounding box center [587, 26] width 756 height 22
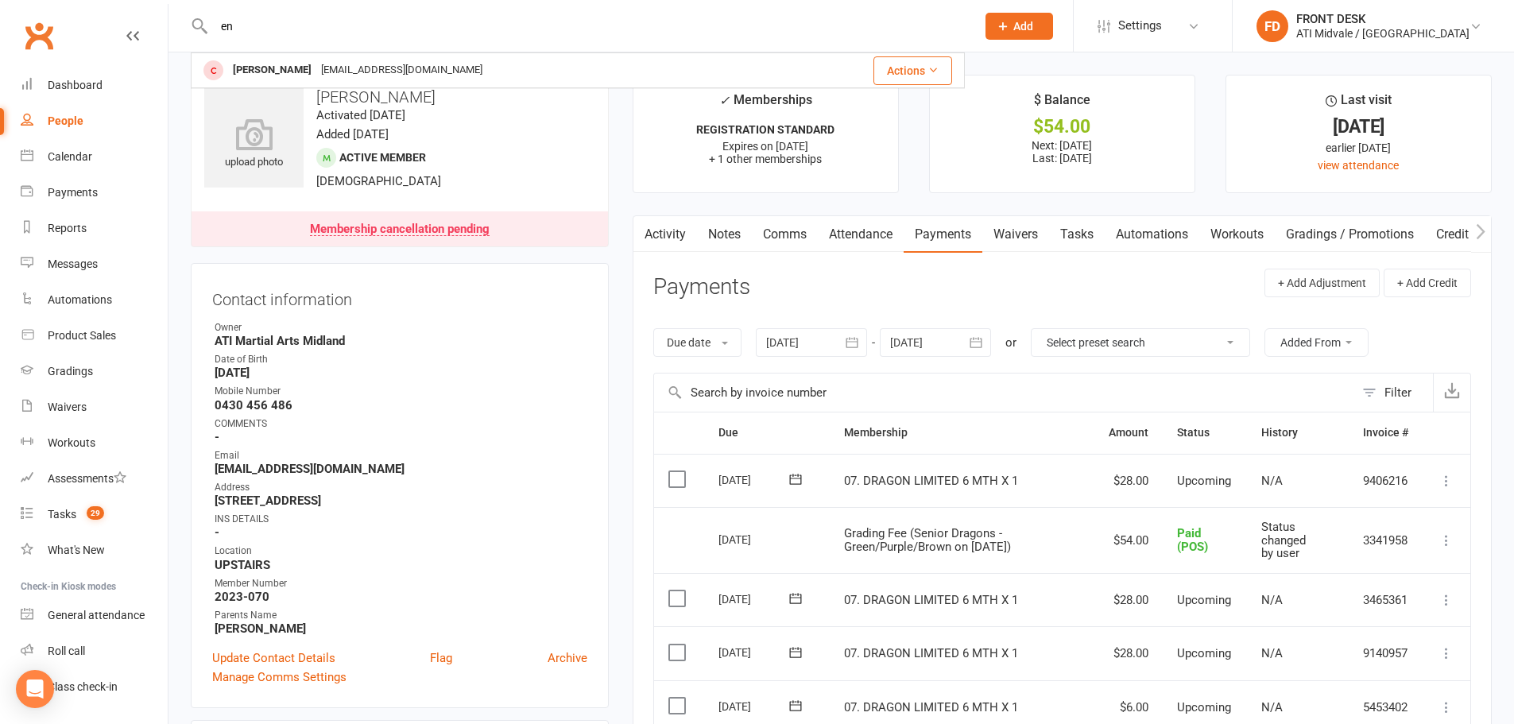
type input "e"
type input "y"
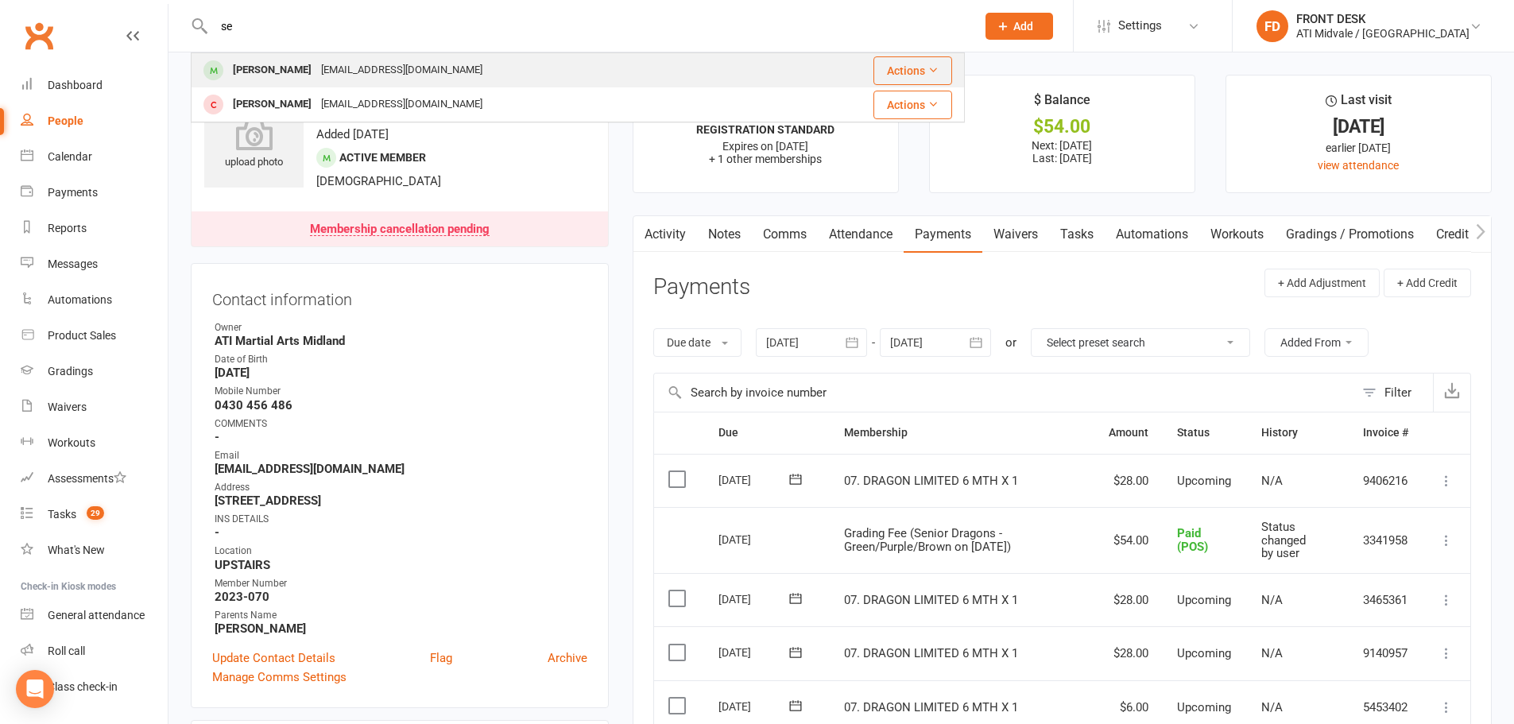
type input "s"
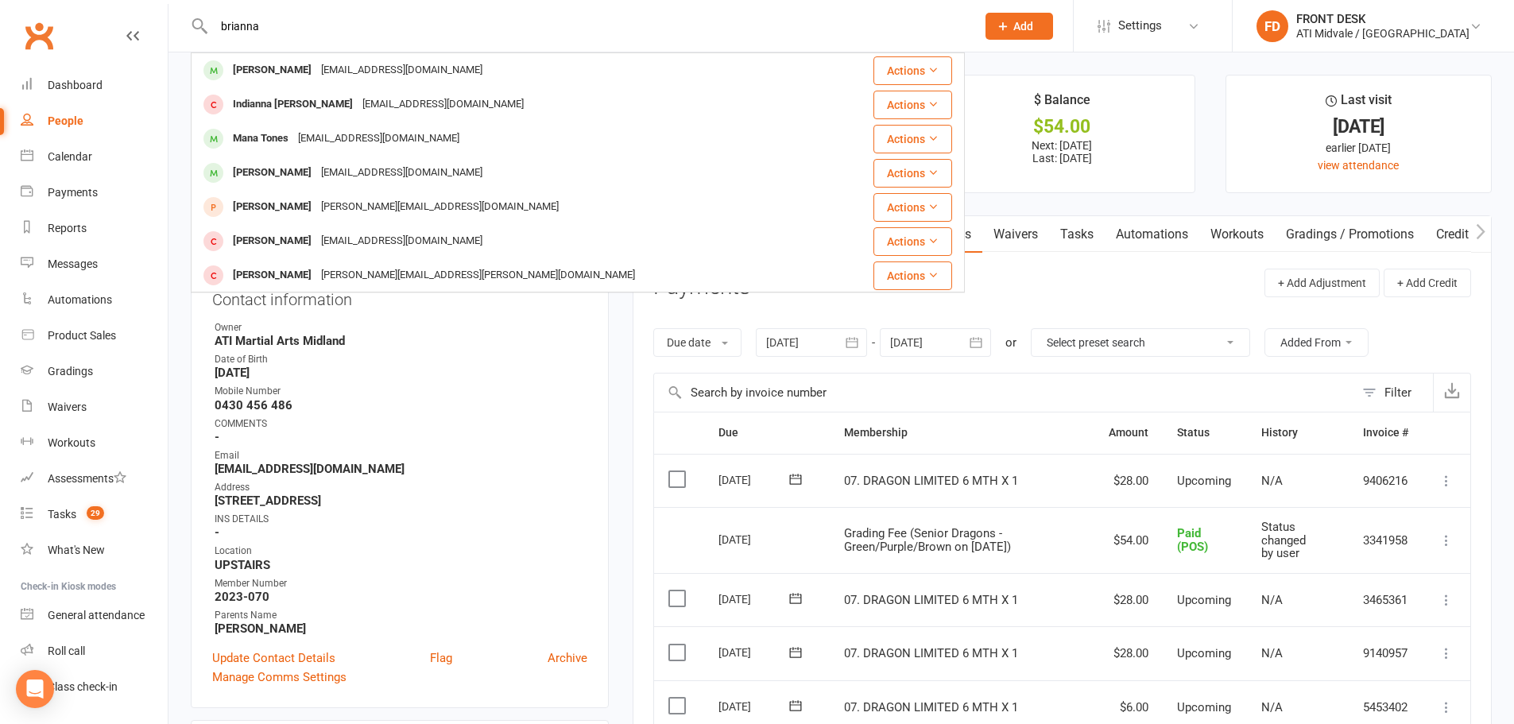
drag, startPoint x: 305, startPoint y: 9, endPoint x: 204, endPoint y: 17, distance: 102.1
click at [204, 17] on div "[PERSON_NAME] [PERSON_NAME] [PERSON_NAME][EMAIL_ADDRESS][DOMAIN_NAME] Actions I…" at bounding box center [578, 26] width 774 height 52
drag, startPoint x: 320, startPoint y: 25, endPoint x: 2, endPoint y: -3, distance: 320.0
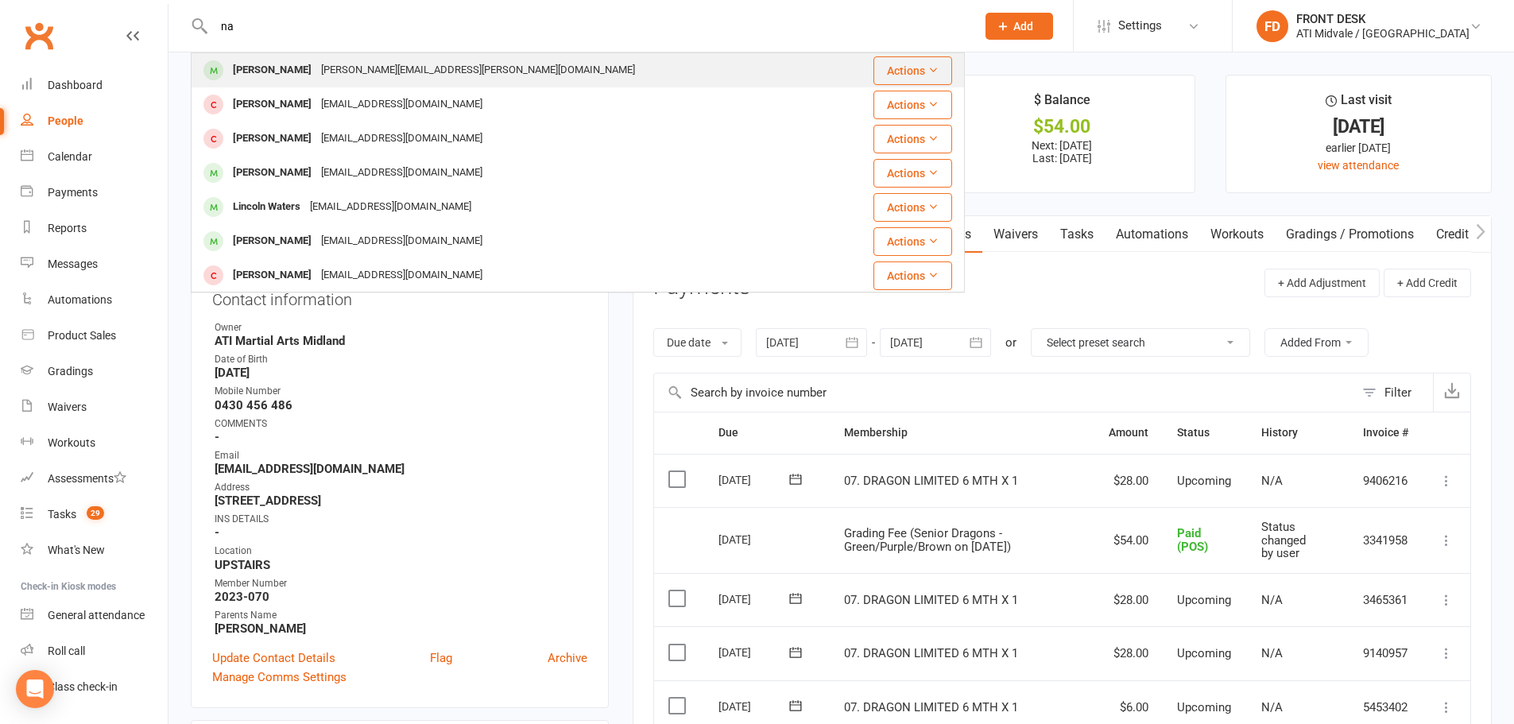
type input "n"
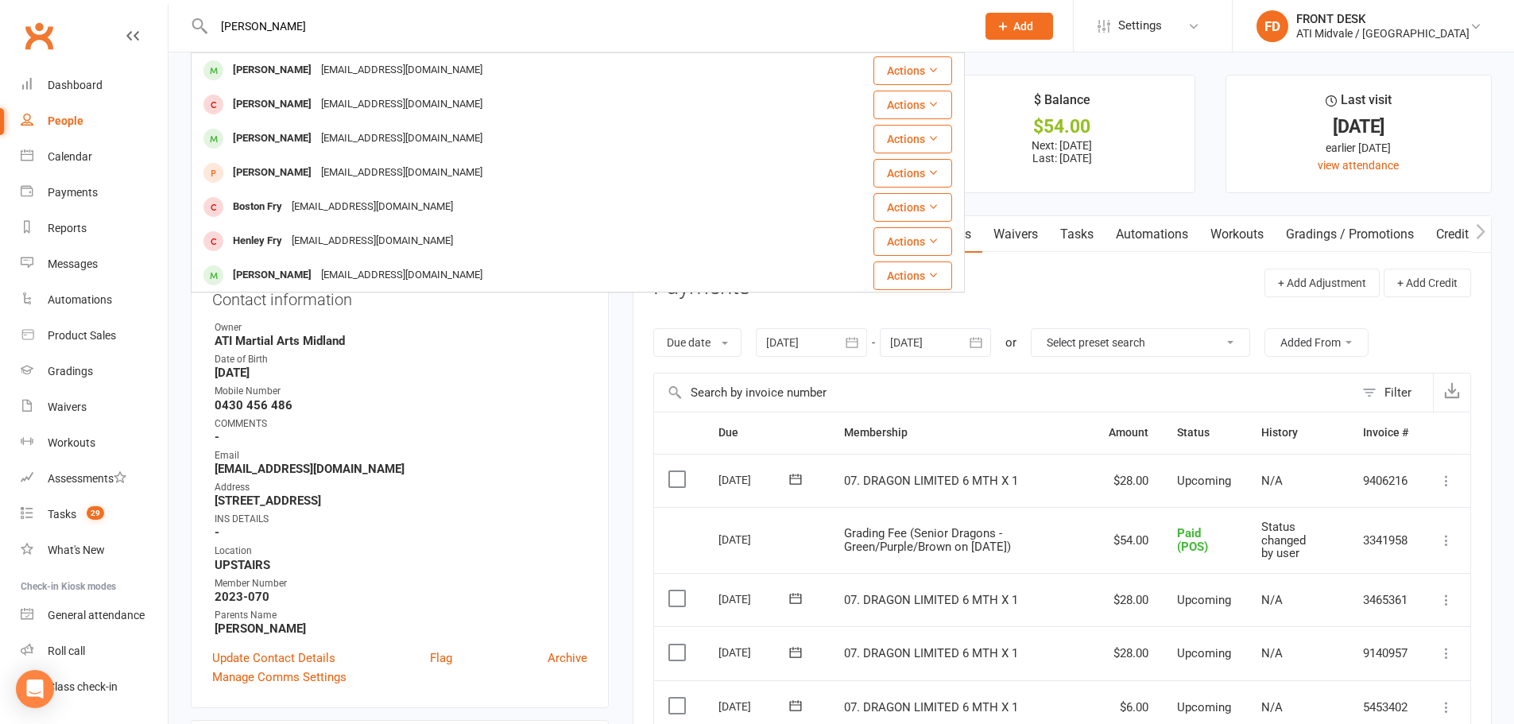
drag, startPoint x: 460, startPoint y: 29, endPoint x: 10, endPoint y: 45, distance: 451.0
click at [4, 4] on header "[PERSON_NAME] [PERSON_NAME][EMAIL_ADDRESS][DOMAIN_NAME] Actions [PERSON_NAME] […" at bounding box center [757, 4] width 1514 height 0
drag, startPoint x: 382, startPoint y: 13, endPoint x: 336, endPoint y: 51, distance: 59.8
click at [320, 47] on div "[PERSON_NAME] Carr [EMAIL_ADDRESS][PERSON_NAME][DOMAIN_NAME] Actions [PERSON_NA…" at bounding box center [578, 26] width 774 height 52
click at [358, 31] on input "[PERSON_NAME]" at bounding box center [587, 26] width 756 height 22
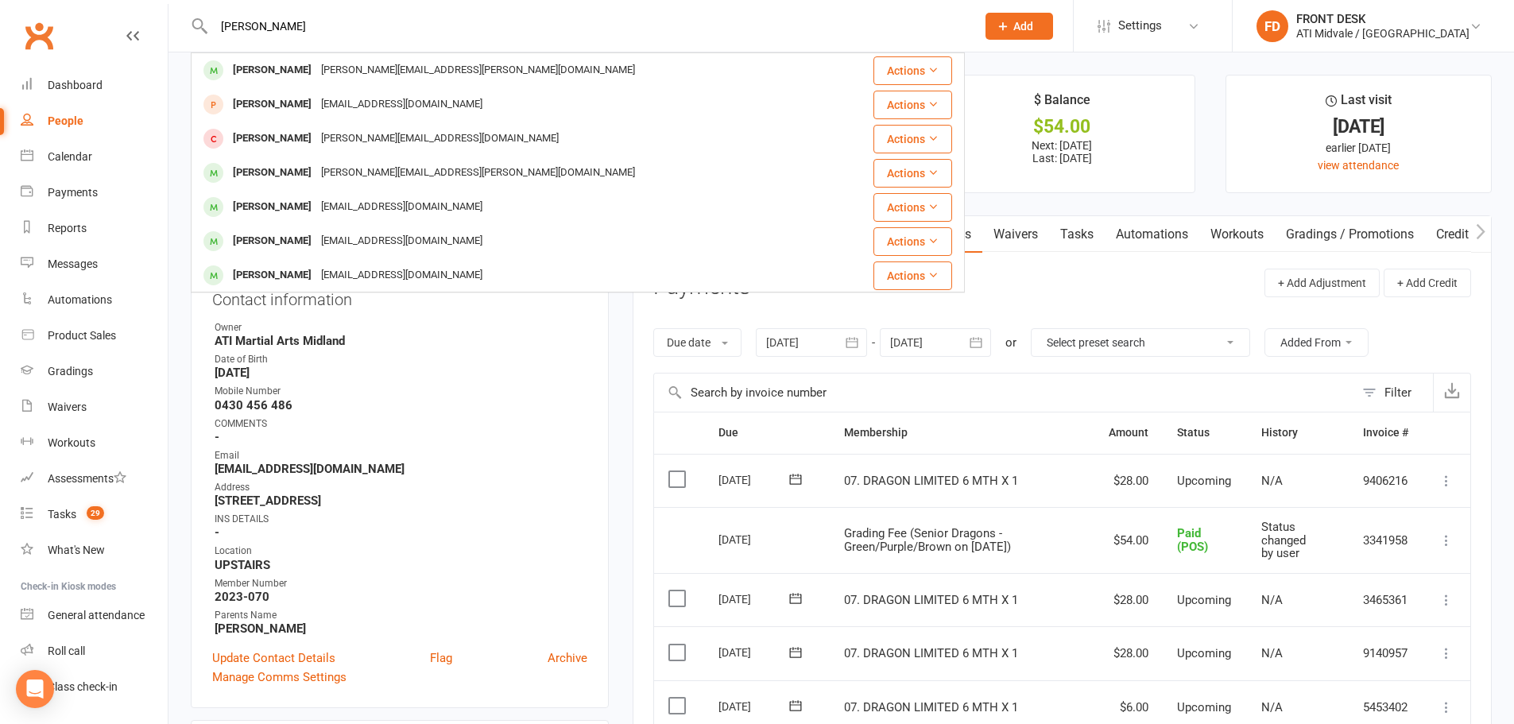
click at [358, 31] on input "[PERSON_NAME]" at bounding box center [587, 26] width 756 height 22
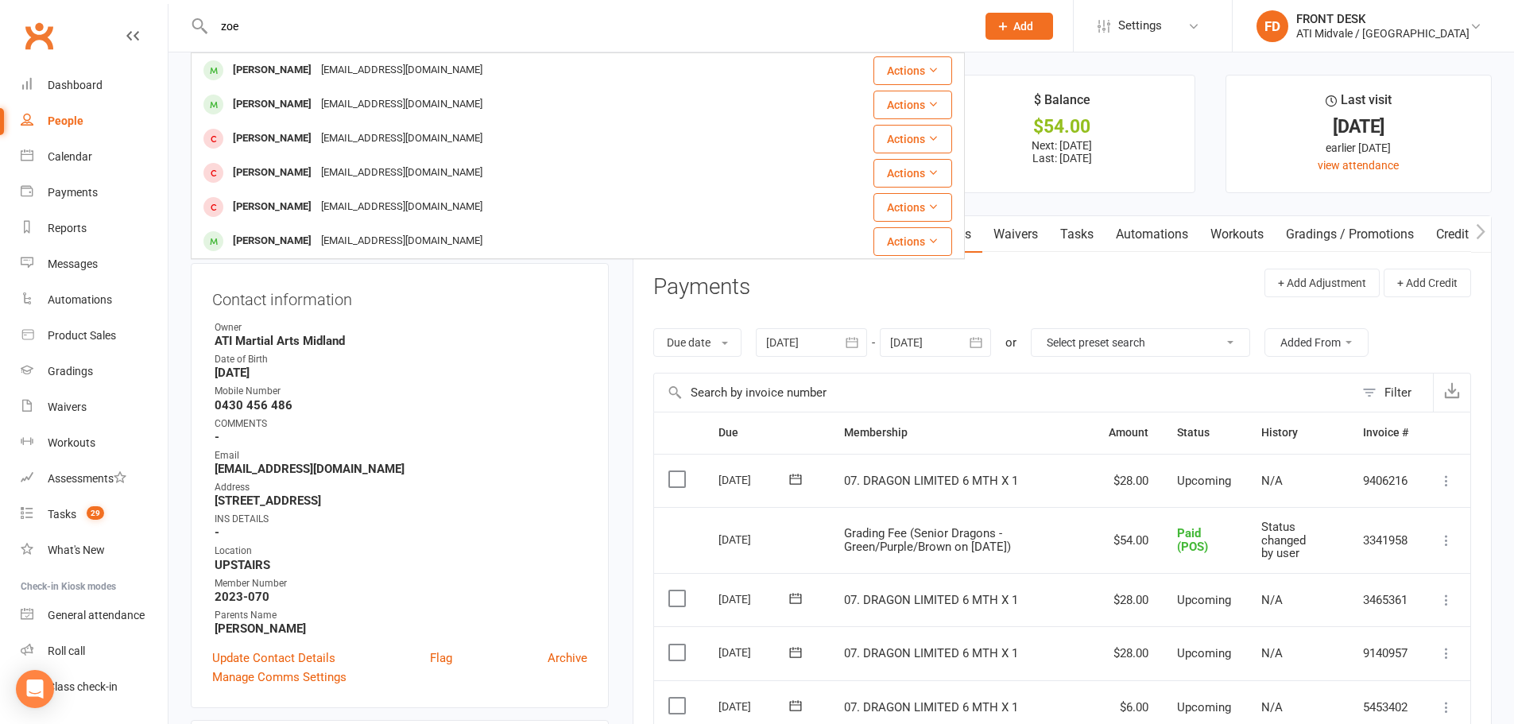
drag, startPoint x: 368, startPoint y: 17, endPoint x: 28, endPoint y: -28, distance: 343.2
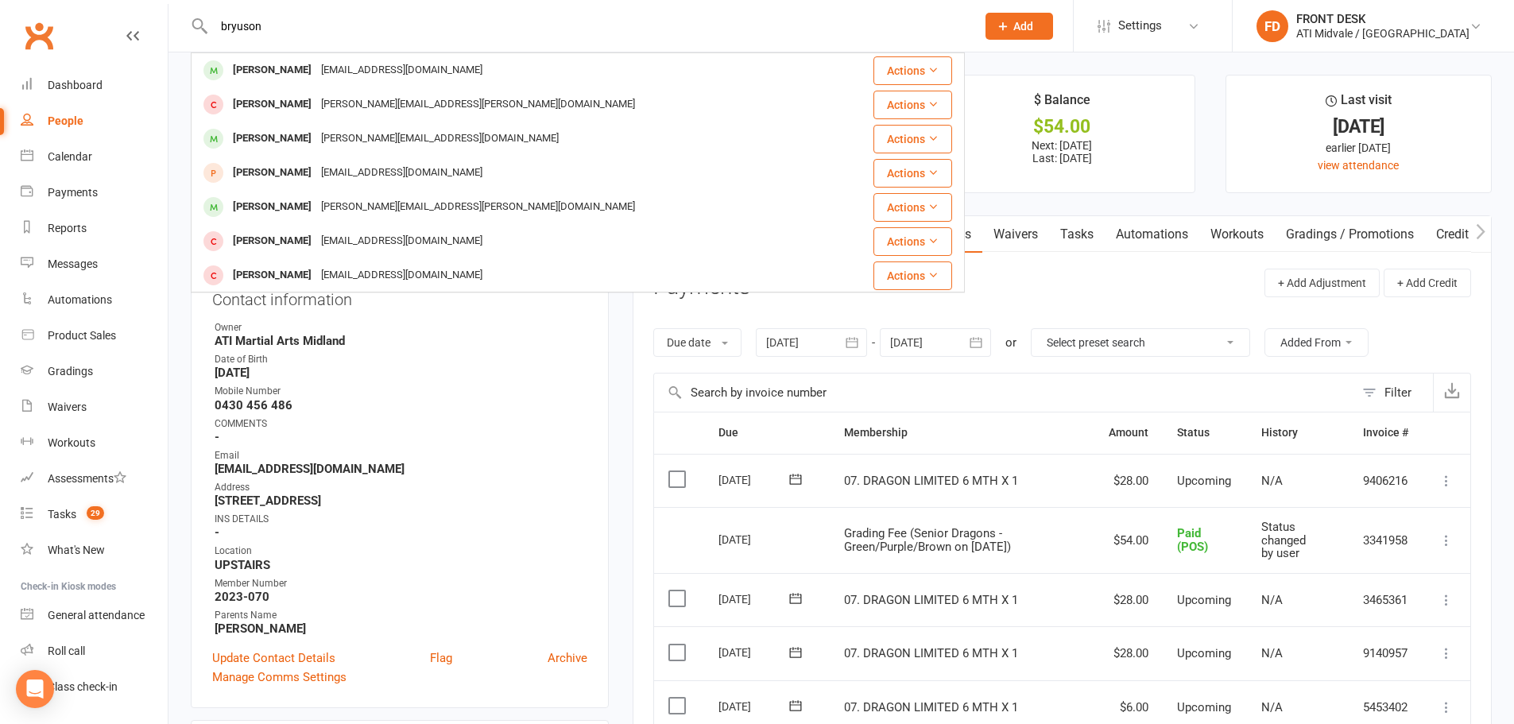
drag, startPoint x: 269, startPoint y: 28, endPoint x: 169, endPoint y: 22, distance: 101.1
click at [169, 22] on react-component "bryuson [PERSON_NAME] [EMAIL_ADDRESS][DOMAIN_NAME] Actions [PERSON_NAME] [PERSO…" at bounding box center [482, 26] width 965 height 52
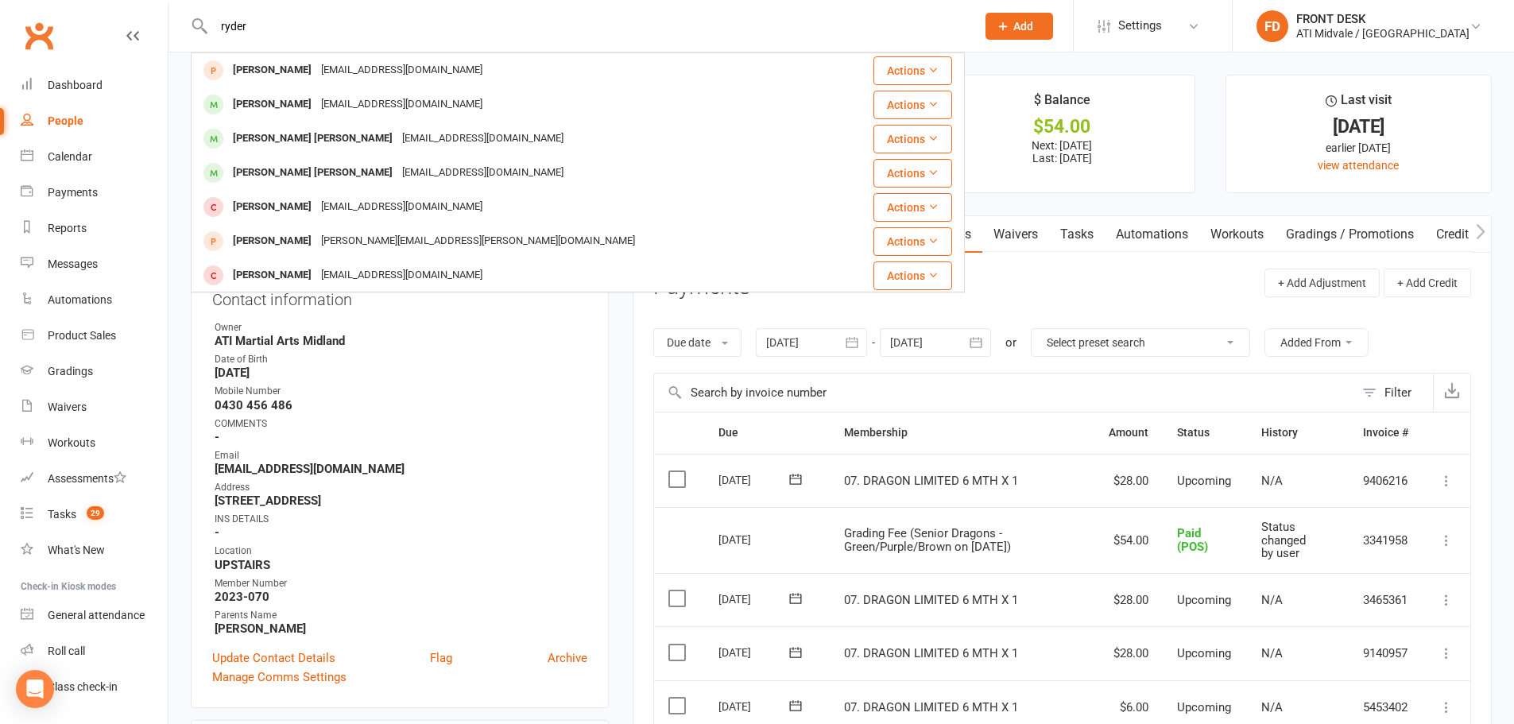
drag, startPoint x: 266, startPoint y: 24, endPoint x: 227, endPoint y: 17, distance: 39.6
click at [227, 17] on input "ryder" at bounding box center [587, 26] width 756 height 22
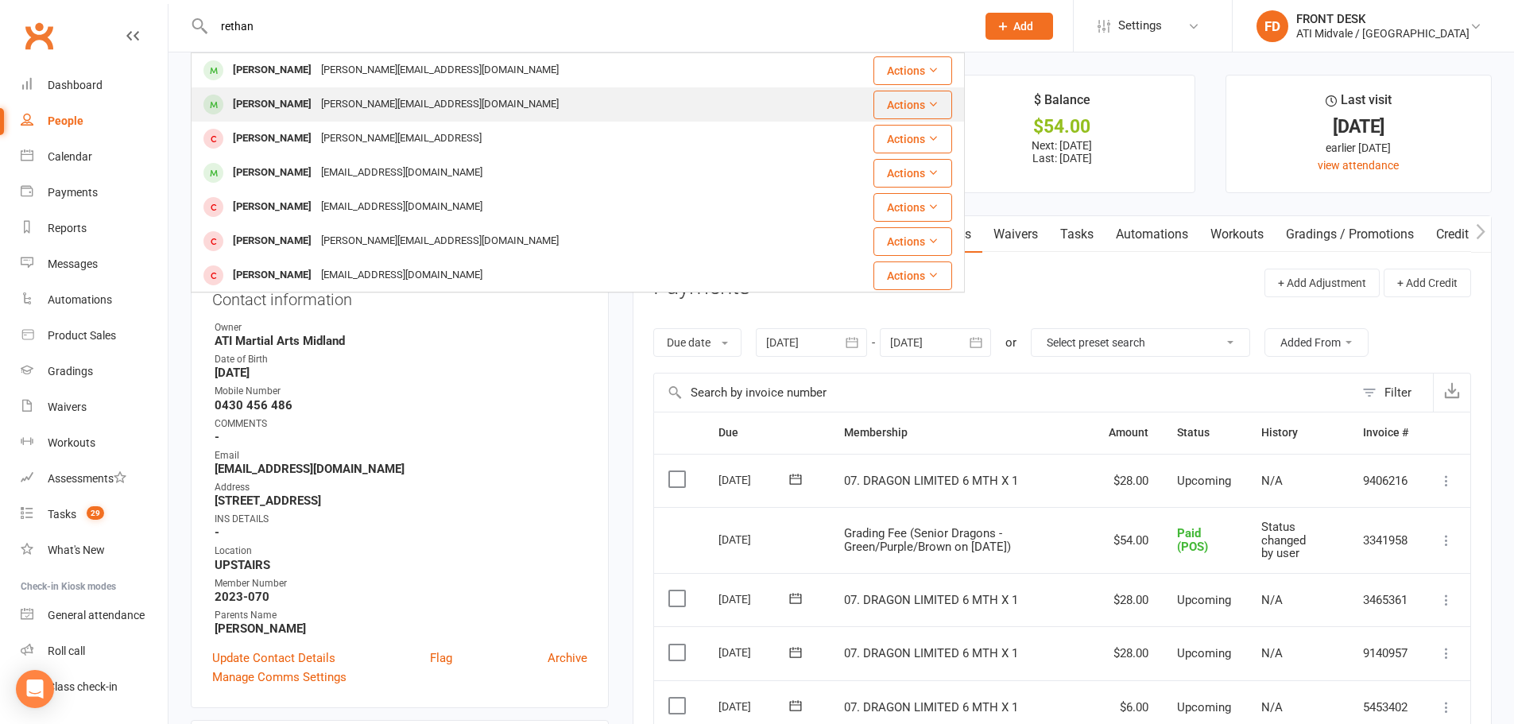
type input "rethan"
click at [353, 94] on div "[PERSON_NAME][EMAIL_ADDRESS][DOMAIN_NAME]" at bounding box center [439, 104] width 247 height 23
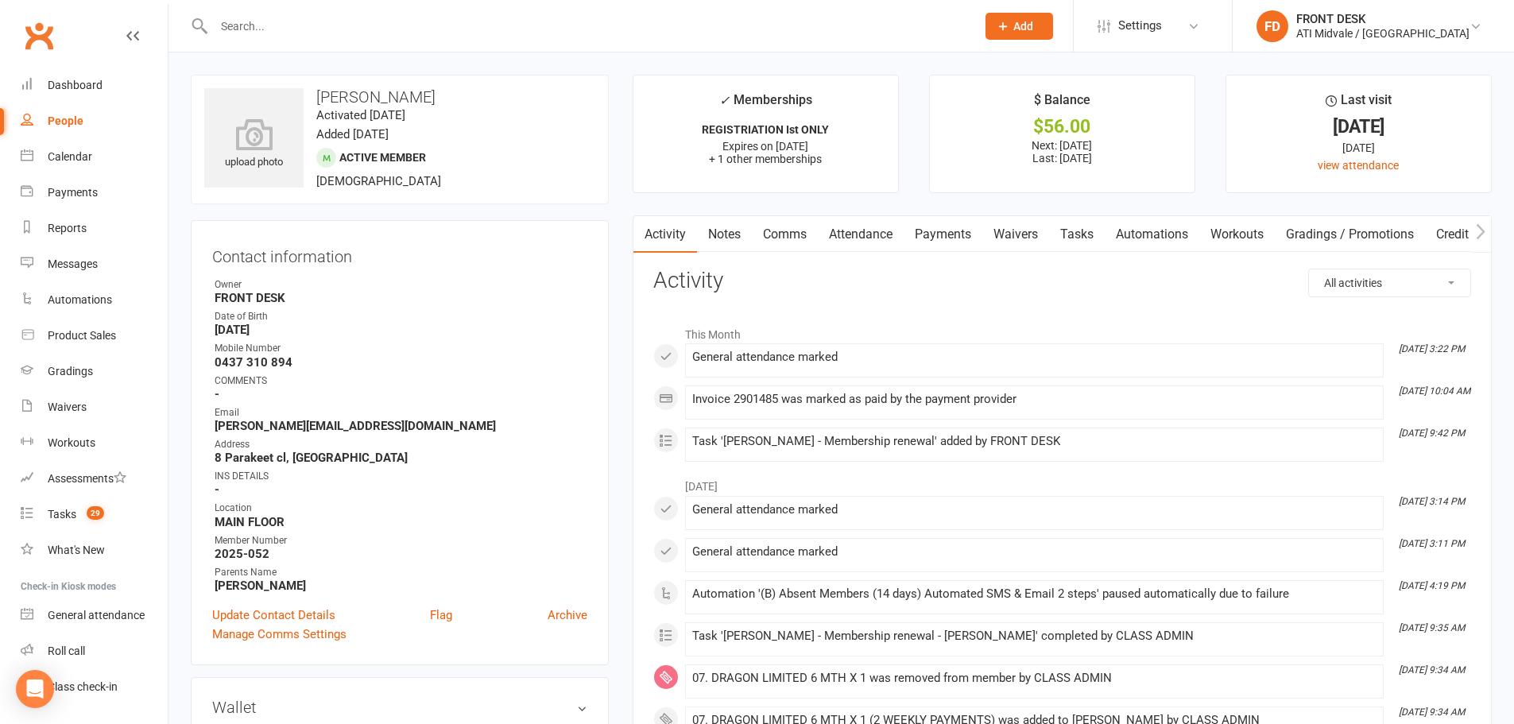
click at [328, 17] on input "text" at bounding box center [587, 26] width 756 height 22
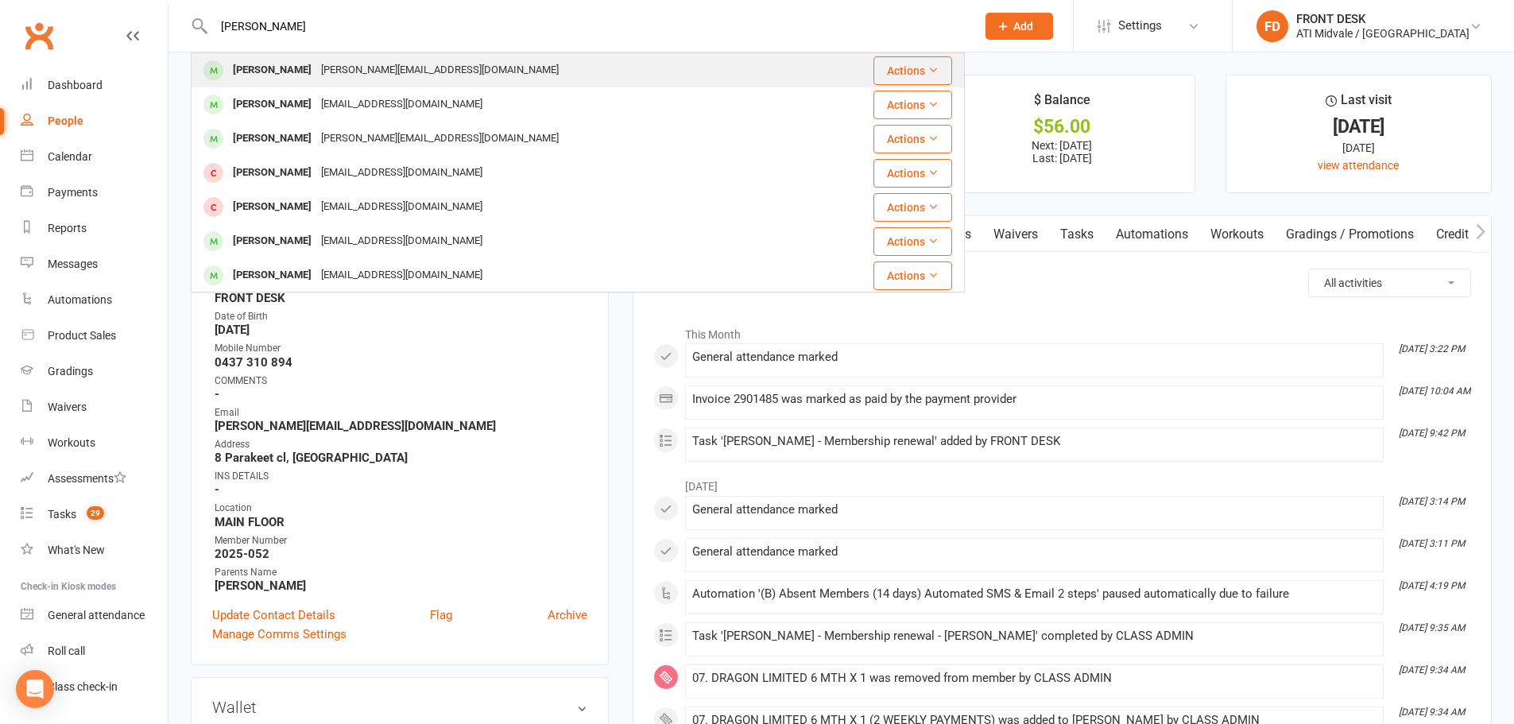
type input "[PERSON_NAME]"
click at [316, 63] on div "[PERSON_NAME][EMAIL_ADDRESS][DOMAIN_NAME]" at bounding box center [439, 70] width 247 height 23
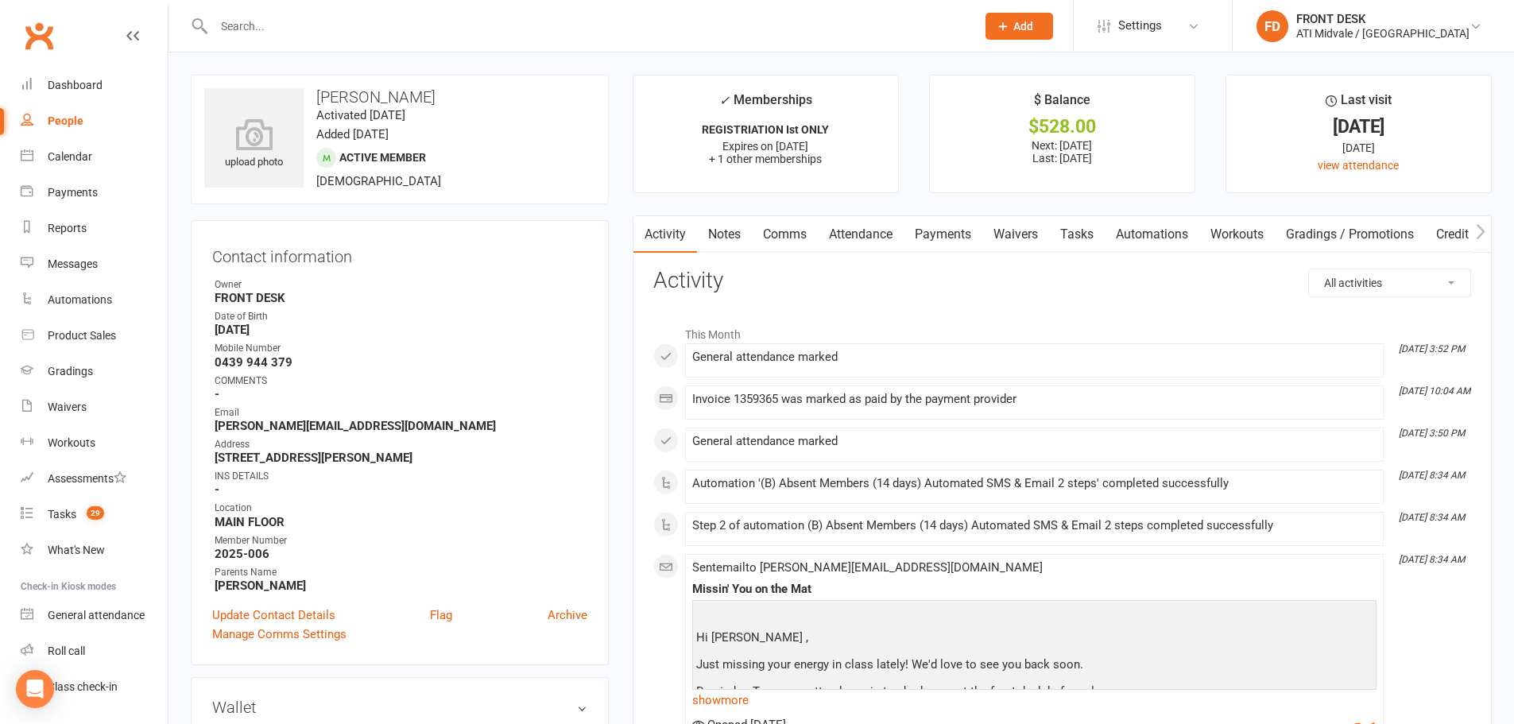
click at [328, 38] on div at bounding box center [578, 26] width 774 height 52
click at [325, 29] on input "text" at bounding box center [587, 26] width 756 height 22
click at [325, 23] on input "text" at bounding box center [587, 26] width 756 height 22
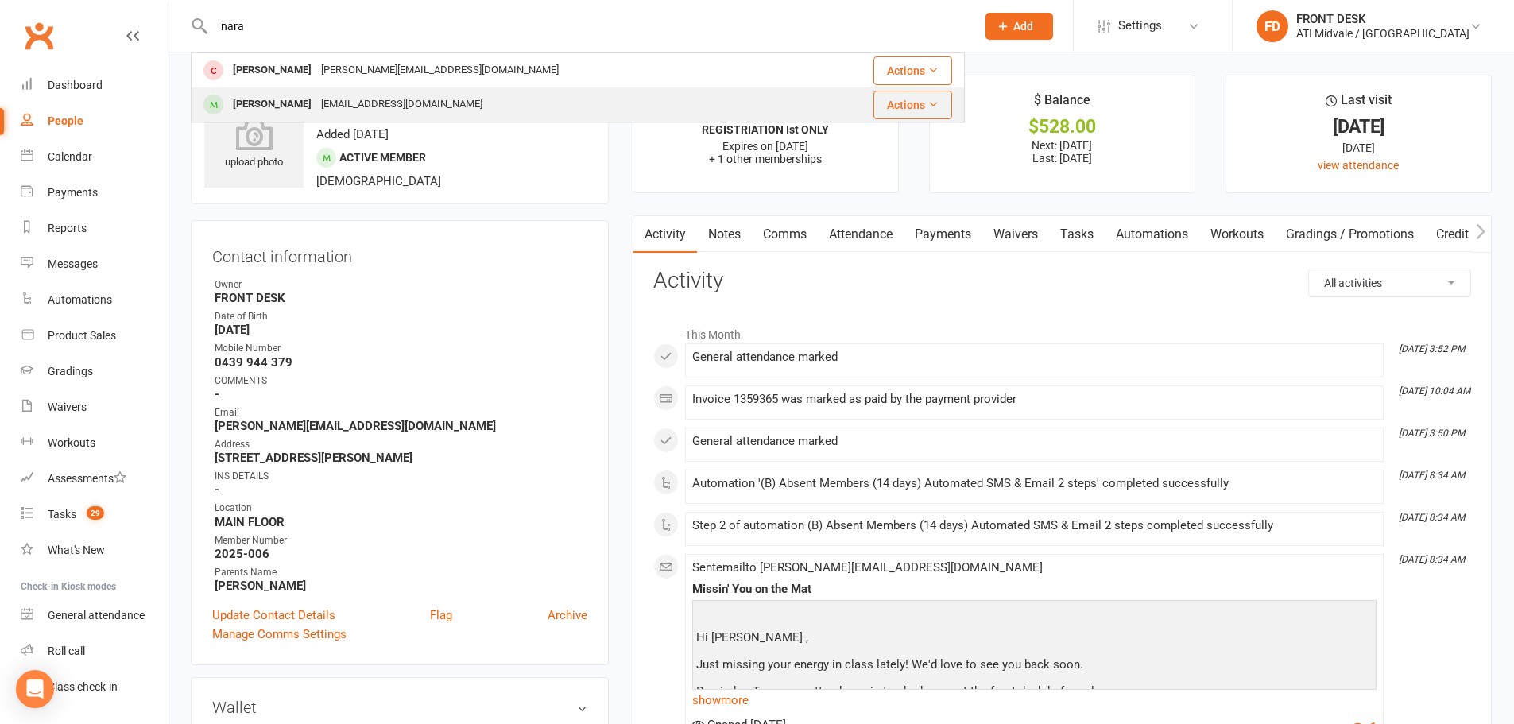
type input "nara"
click at [316, 107] on div "[EMAIL_ADDRESS][DOMAIN_NAME]" at bounding box center [401, 104] width 171 height 23
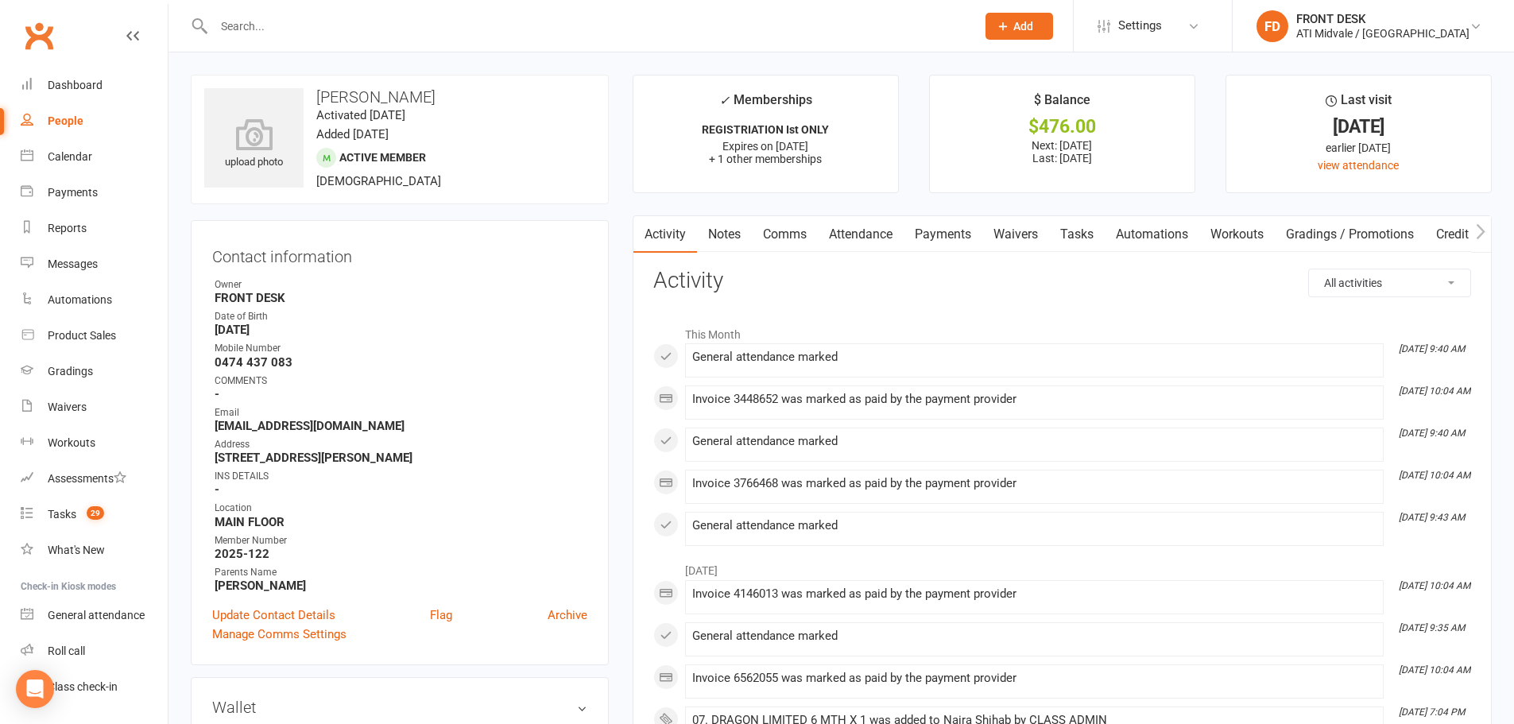
click at [591, 24] on input "text" at bounding box center [587, 26] width 756 height 22
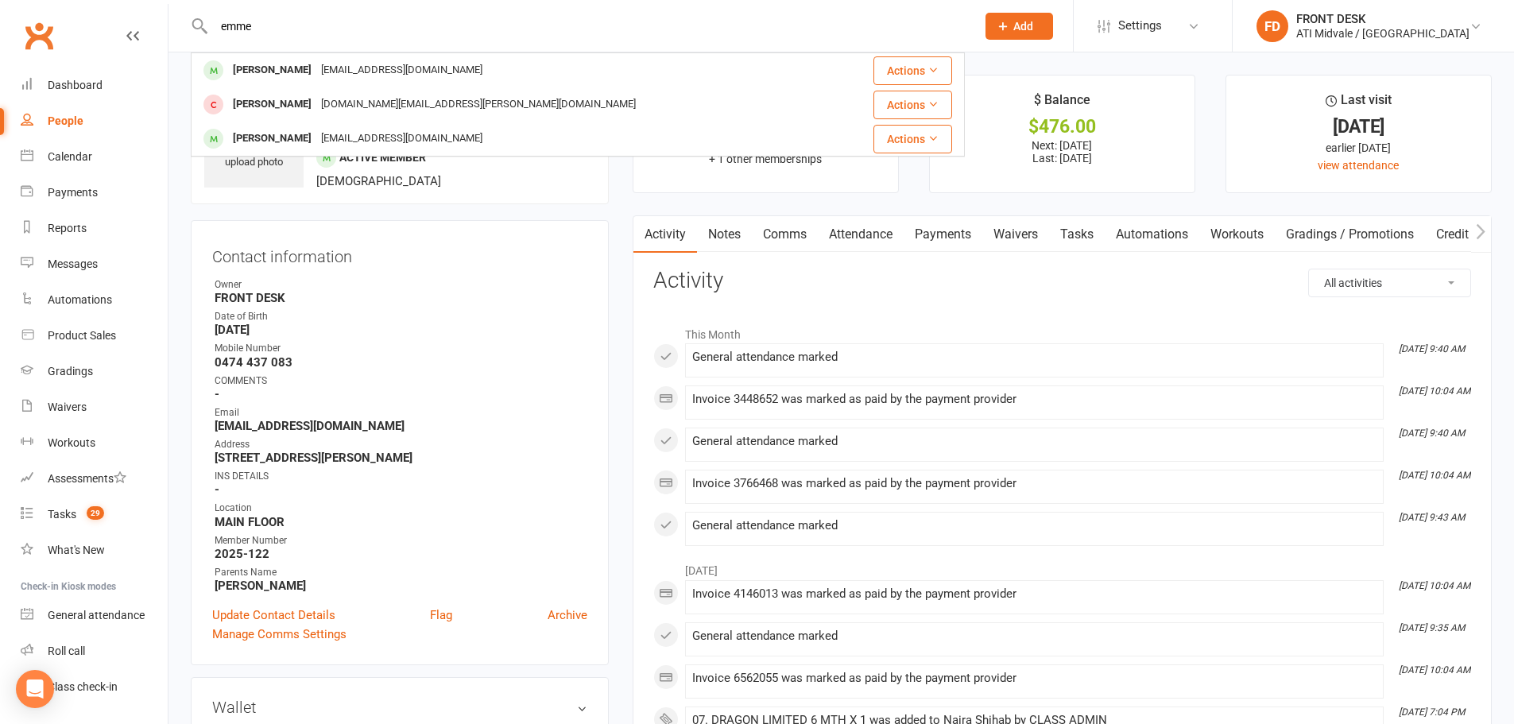
drag, startPoint x: 446, startPoint y: 3, endPoint x: 378, endPoint y: 11, distance: 68.8
click at [378, 11] on div "emme [PERSON_NAME] [EMAIL_ADDRESS][DOMAIN_NAME] Actions [PERSON_NAME] Hughes [D…" at bounding box center [578, 26] width 774 height 52
drag, startPoint x: 386, startPoint y: 34, endPoint x: 160, endPoint y: -10, distance: 230.9
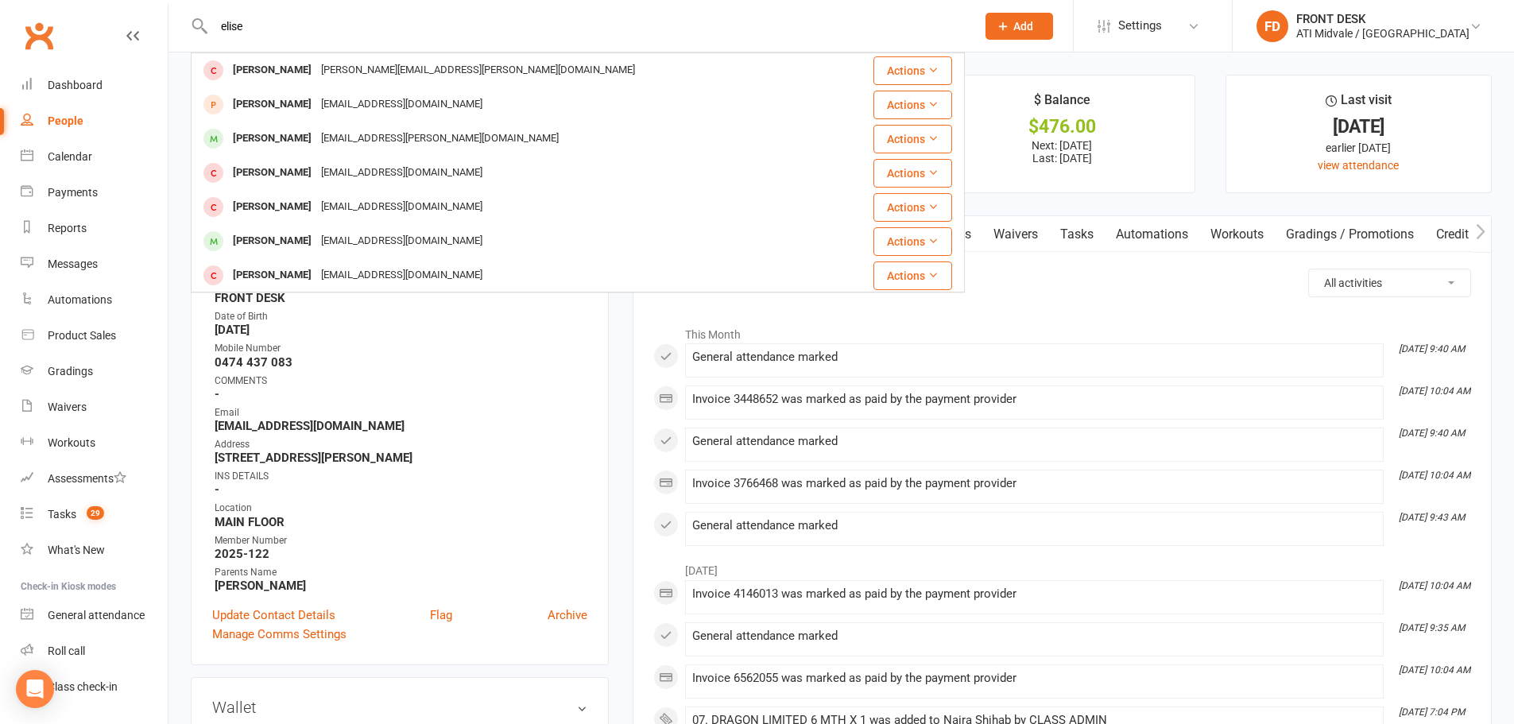
drag, startPoint x: 304, startPoint y: 22, endPoint x: 70, endPoint y: -17, distance: 236.9
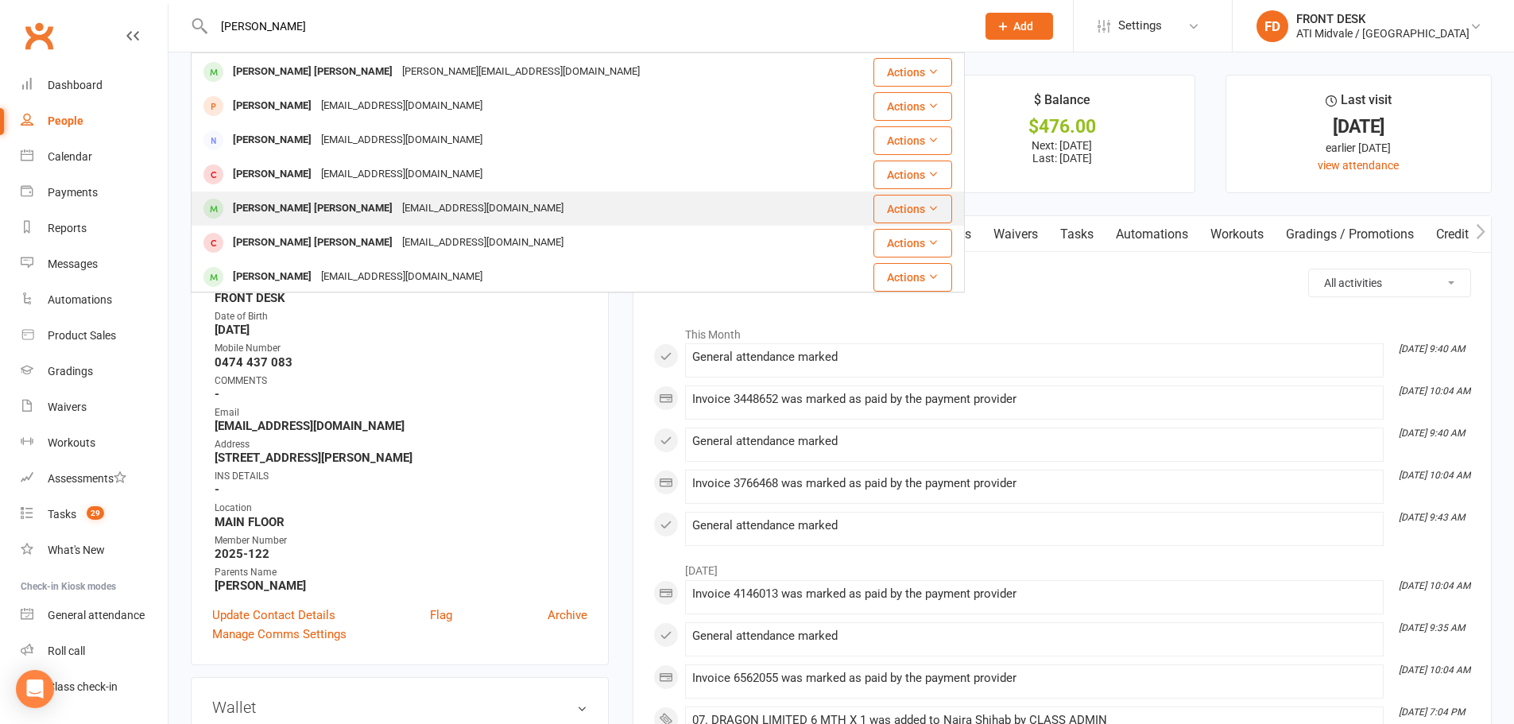
scroll to position [172, 0]
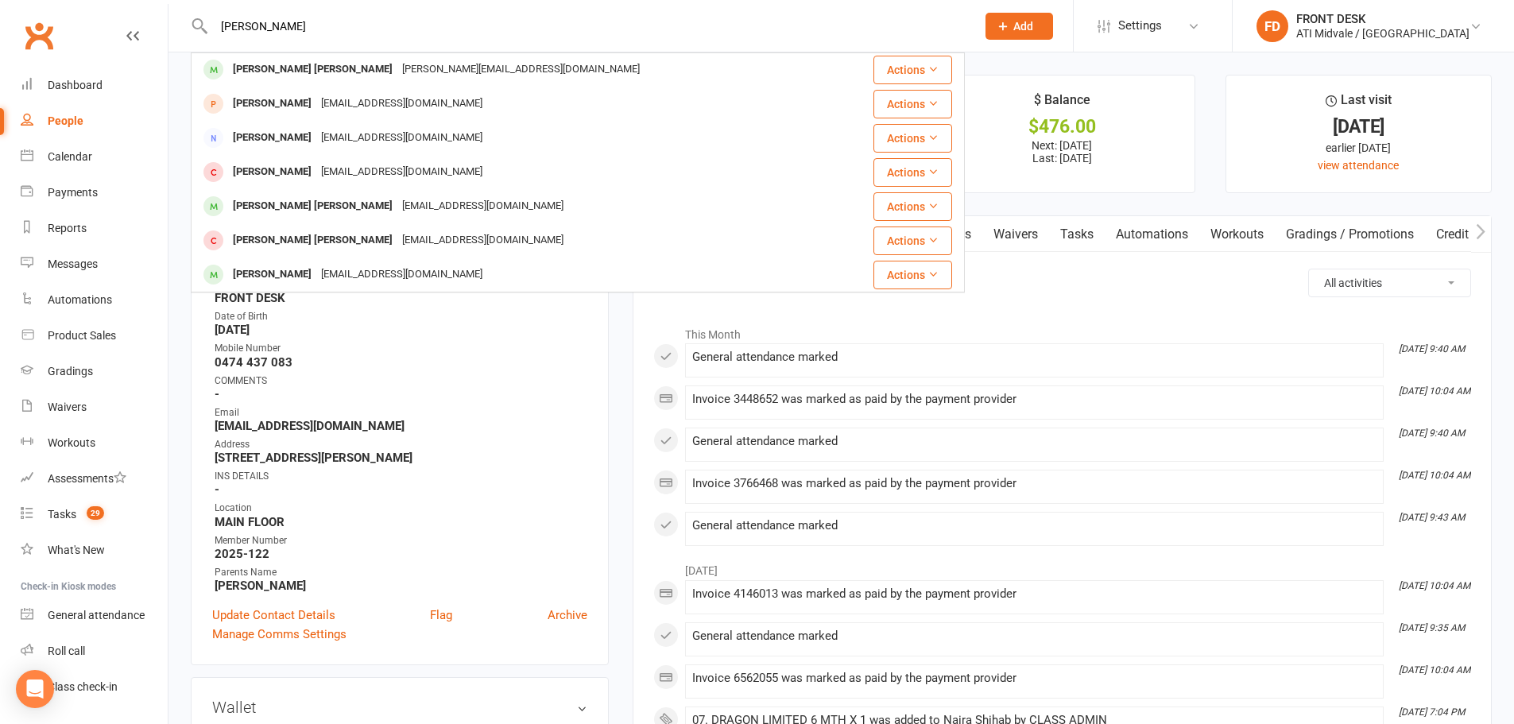
drag, startPoint x: 292, startPoint y: 30, endPoint x: 72, endPoint y: 2, distance: 221.9
click at [72, 2] on react-component "[PERSON_NAME] [EMAIL_ADDRESS][DOMAIN_NAME] Actions [PERSON_NAME] [EMAIL_ADDRESS…" at bounding box center [482, 26] width 965 height 52
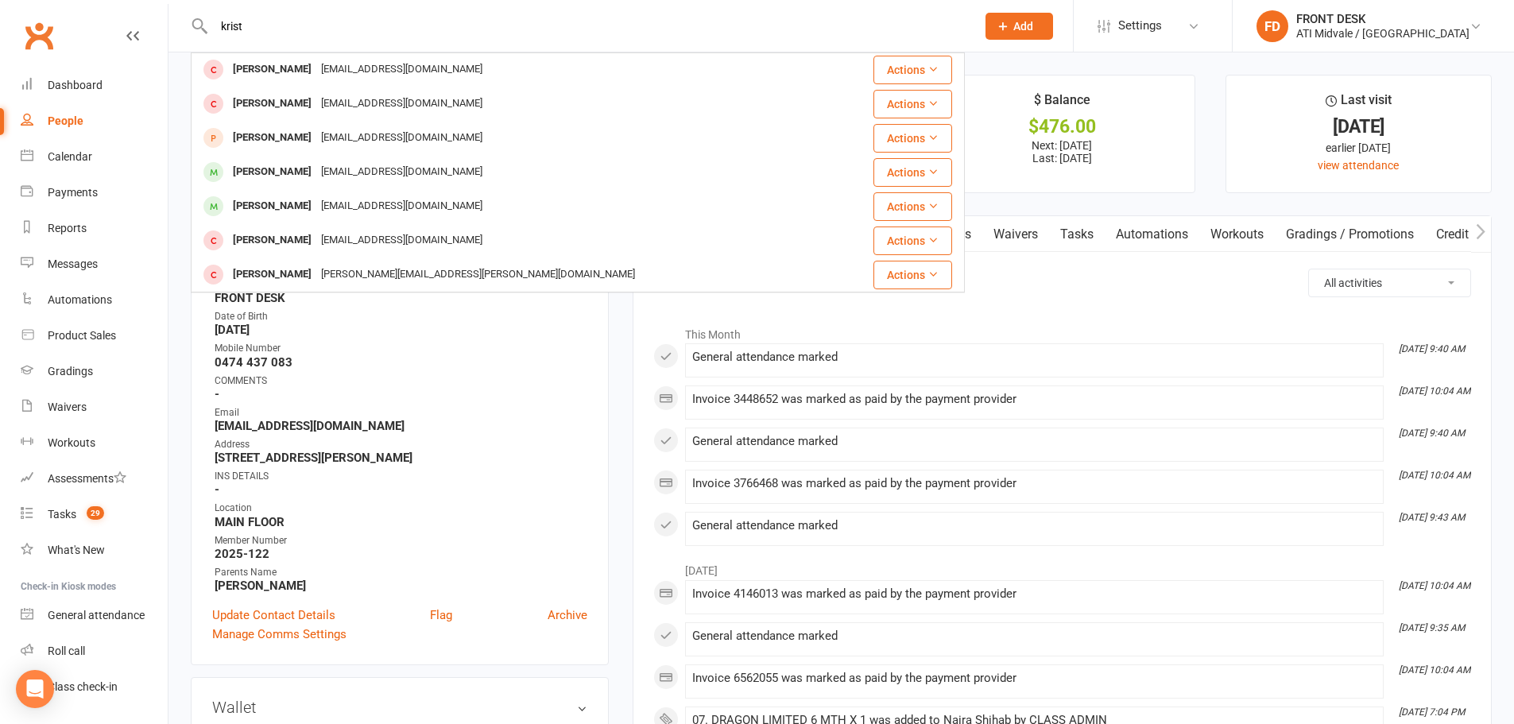
scroll to position [1, 0]
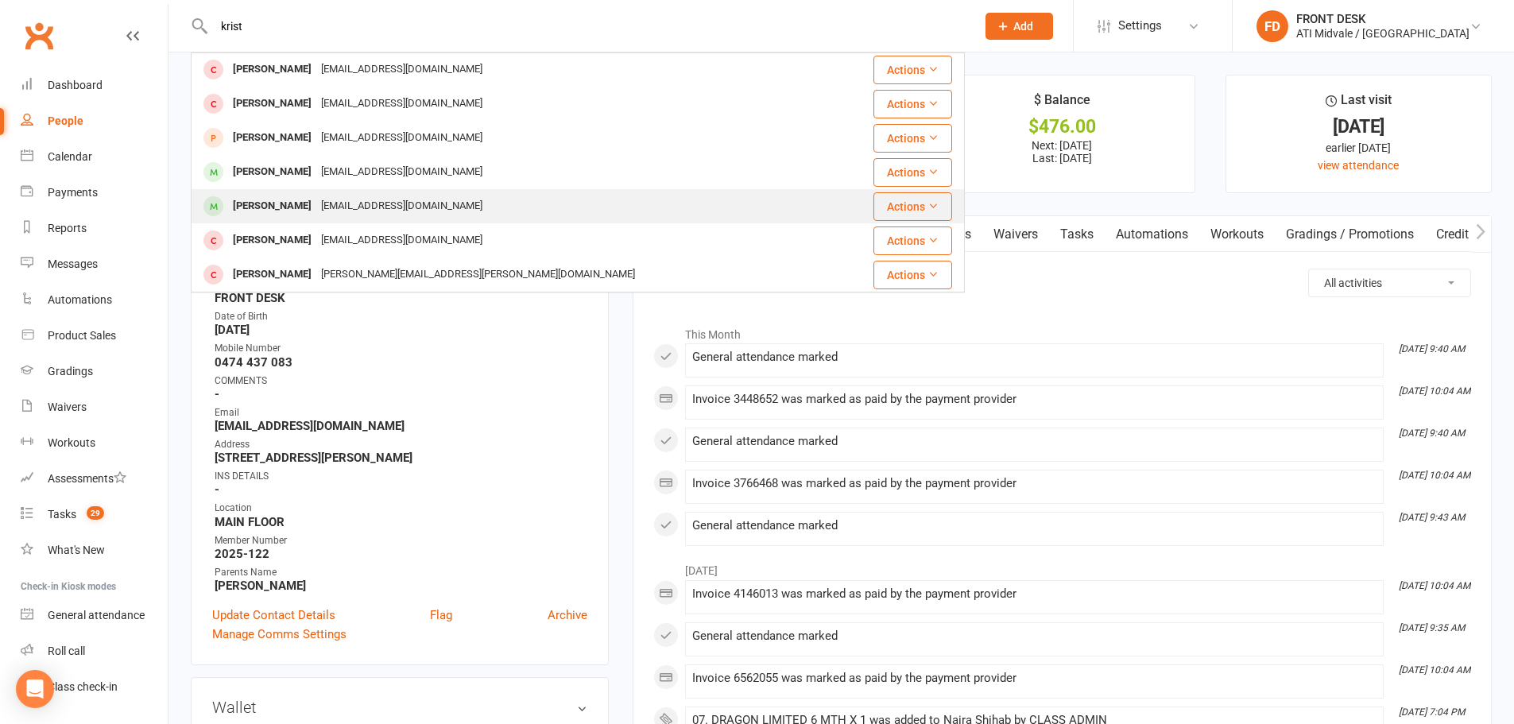
type input "krist"
click at [236, 199] on div "[PERSON_NAME]" at bounding box center [272, 206] width 88 height 23
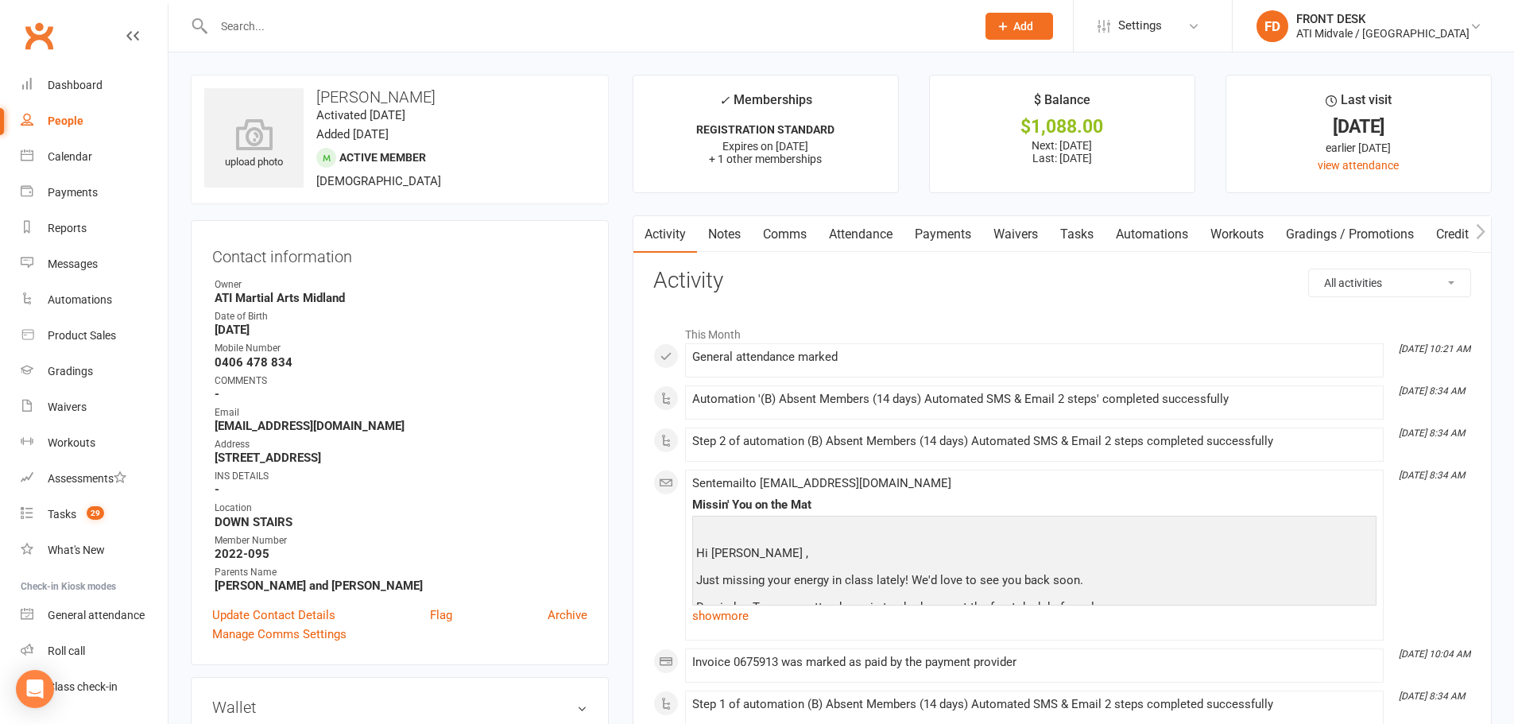
click at [954, 238] on link "Payments" at bounding box center [943, 234] width 79 height 37
